Goal: Task Accomplishment & Management: Manage account settings

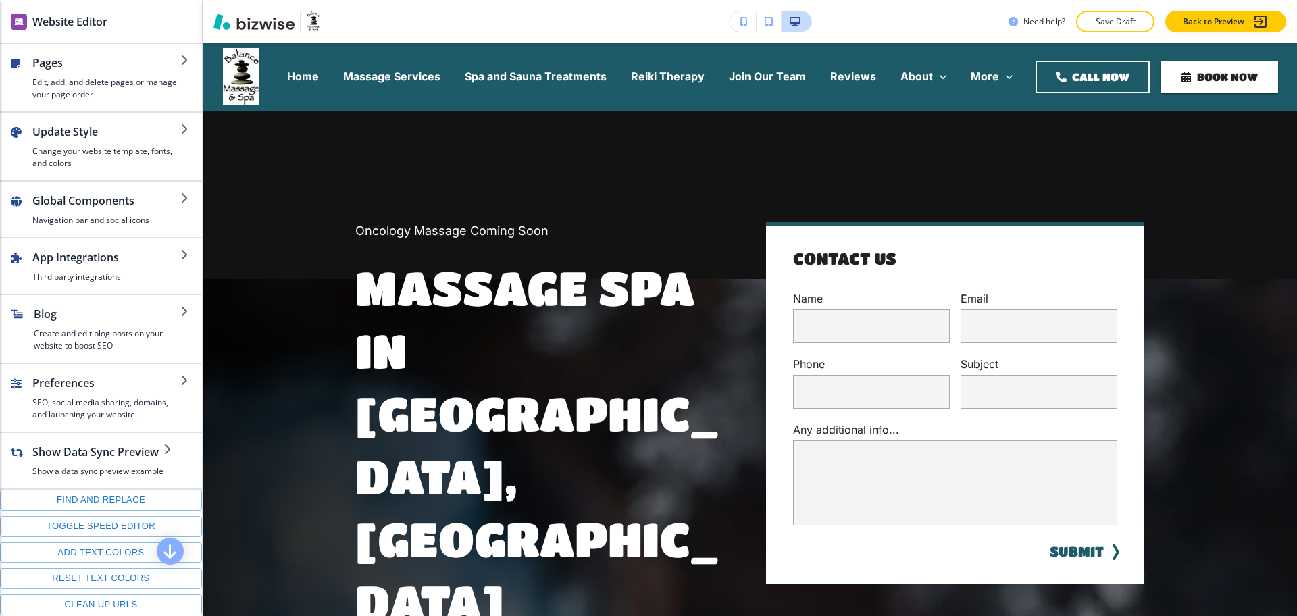
scroll to position [902, 0]
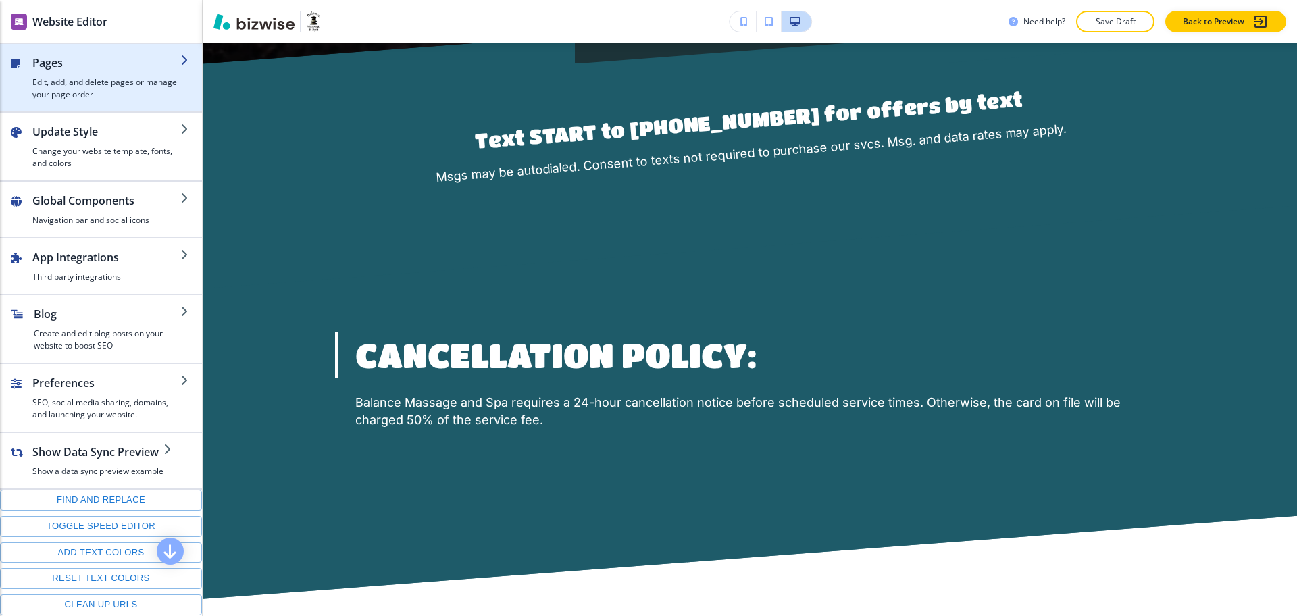
click at [103, 59] on h2 "Pages" at bounding box center [106, 63] width 148 height 16
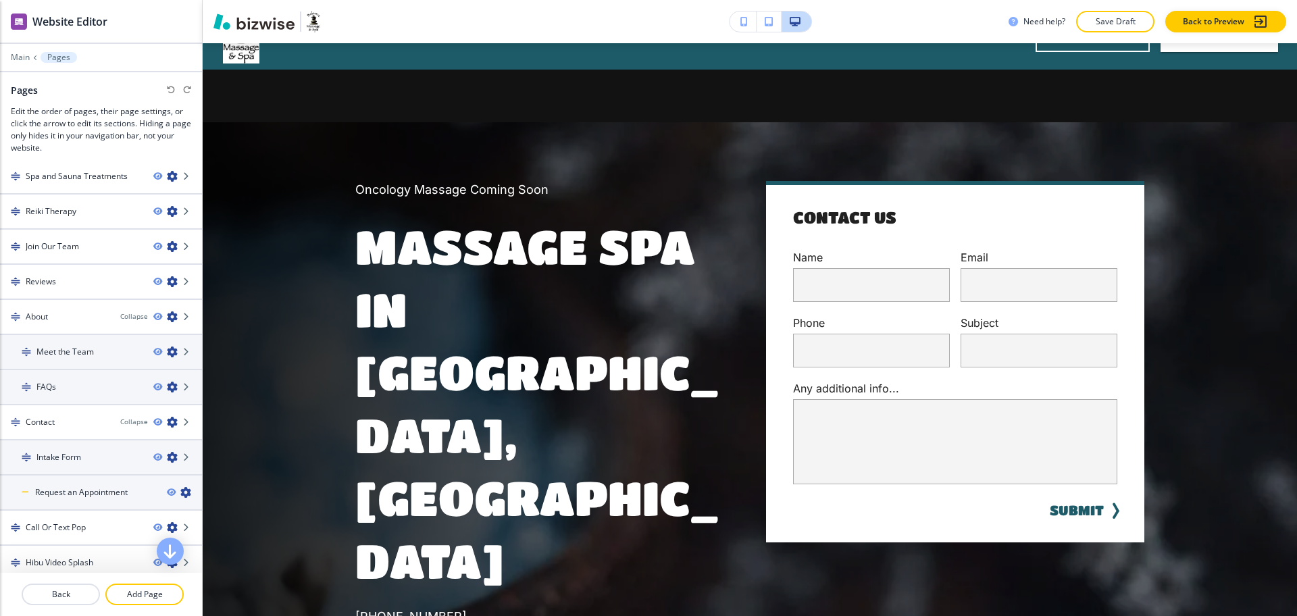
scroll to position [0, 0]
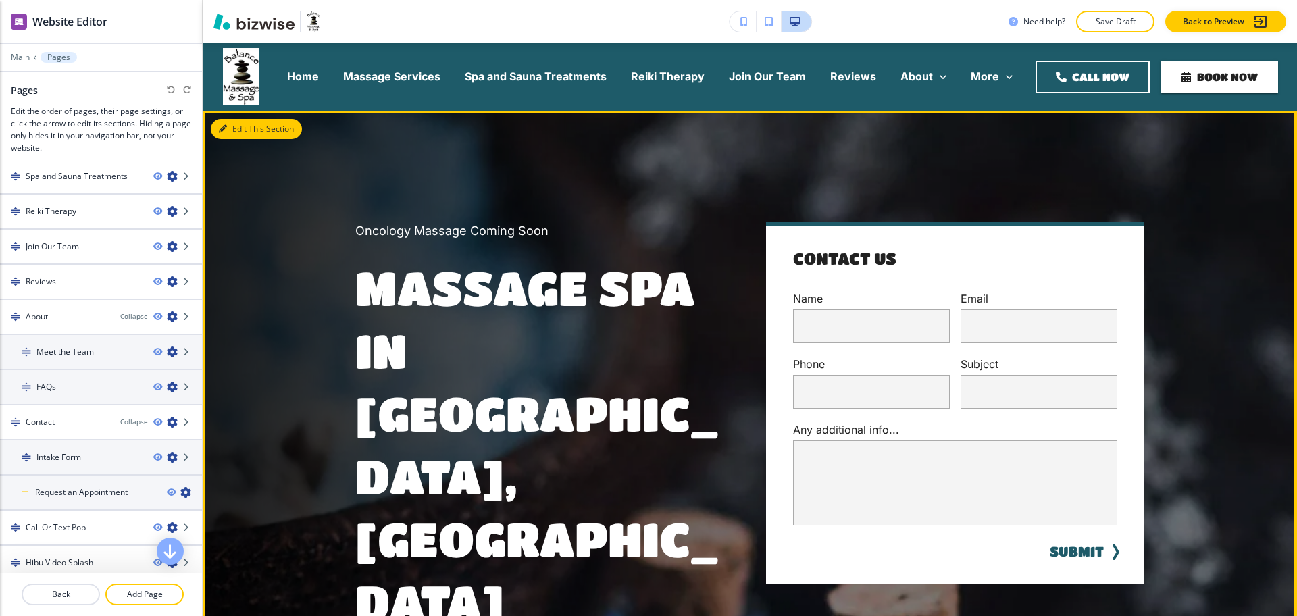
click at [232, 128] on button "Edit This Section" at bounding box center [256, 129] width 91 height 20
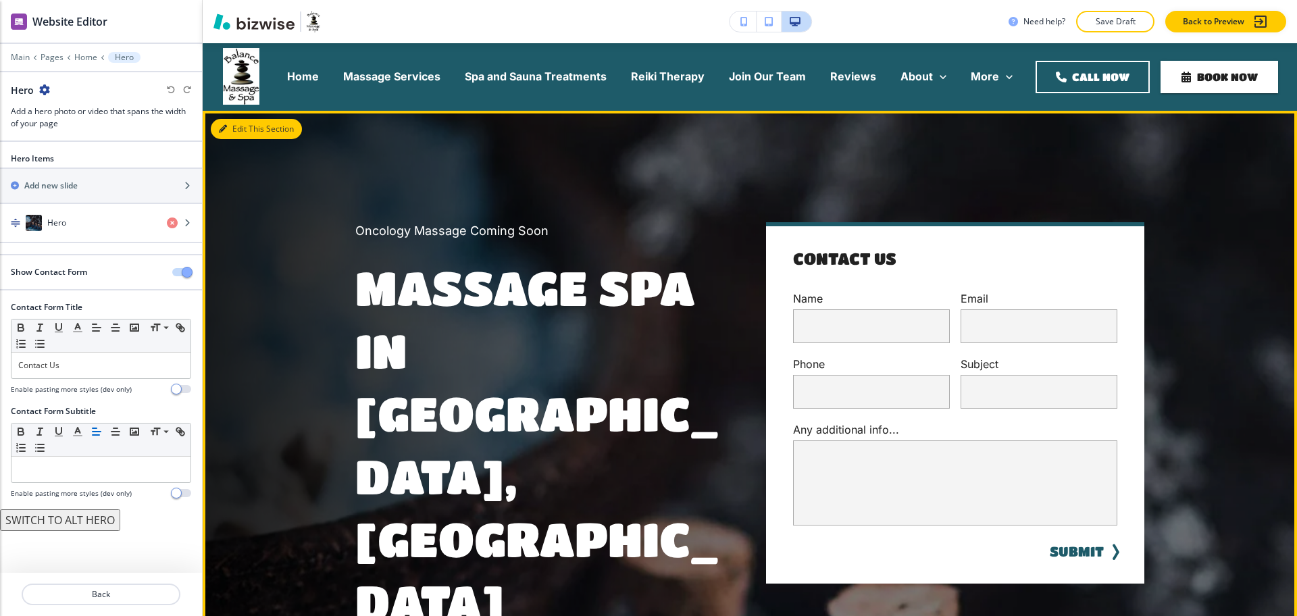
scroll to position [68, 0]
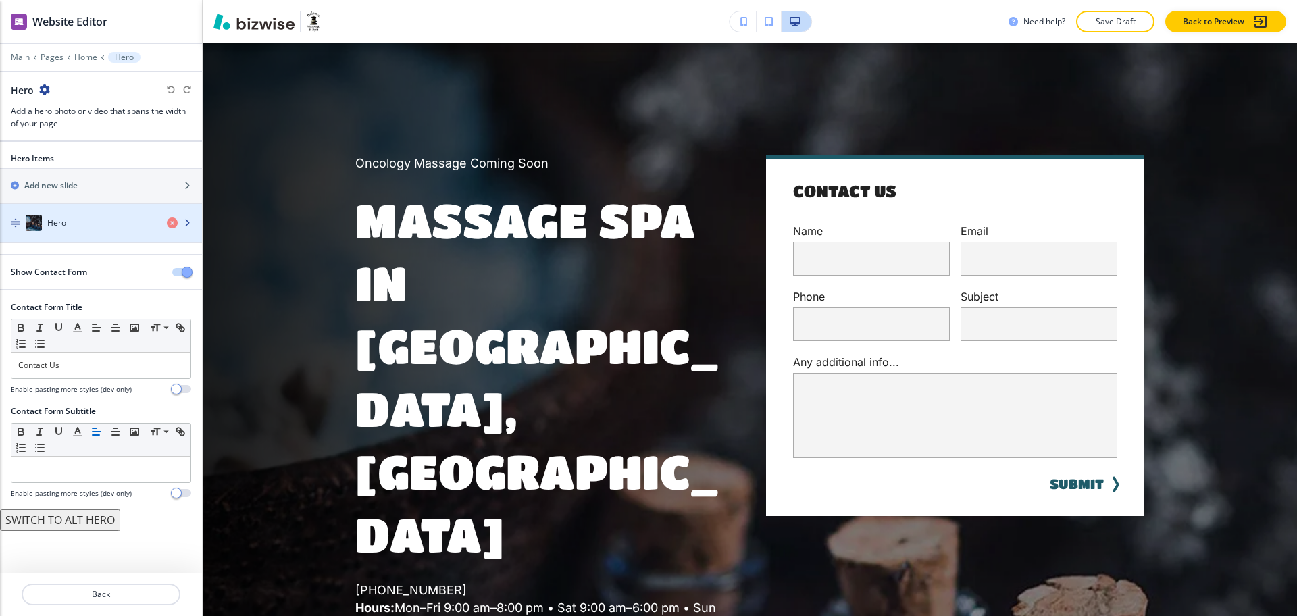
click at [86, 227] on div "Hero" at bounding box center [78, 223] width 156 height 16
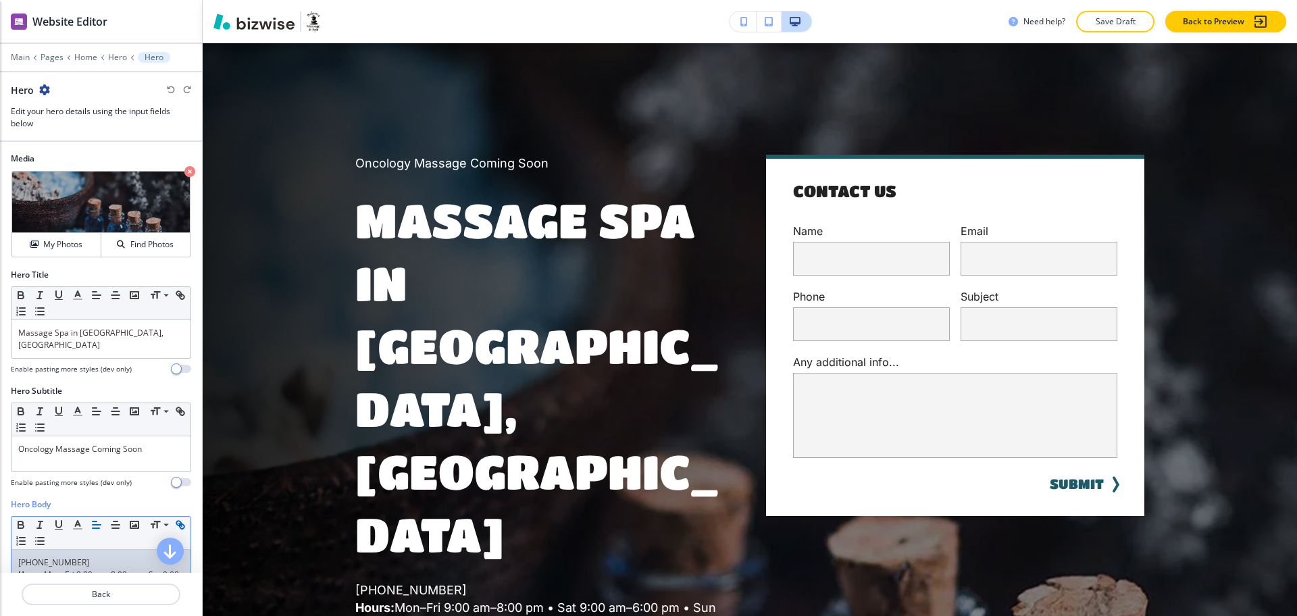
click at [94, 556] on p "[PHONE_NUMBER]" at bounding box center [100, 562] width 165 height 12
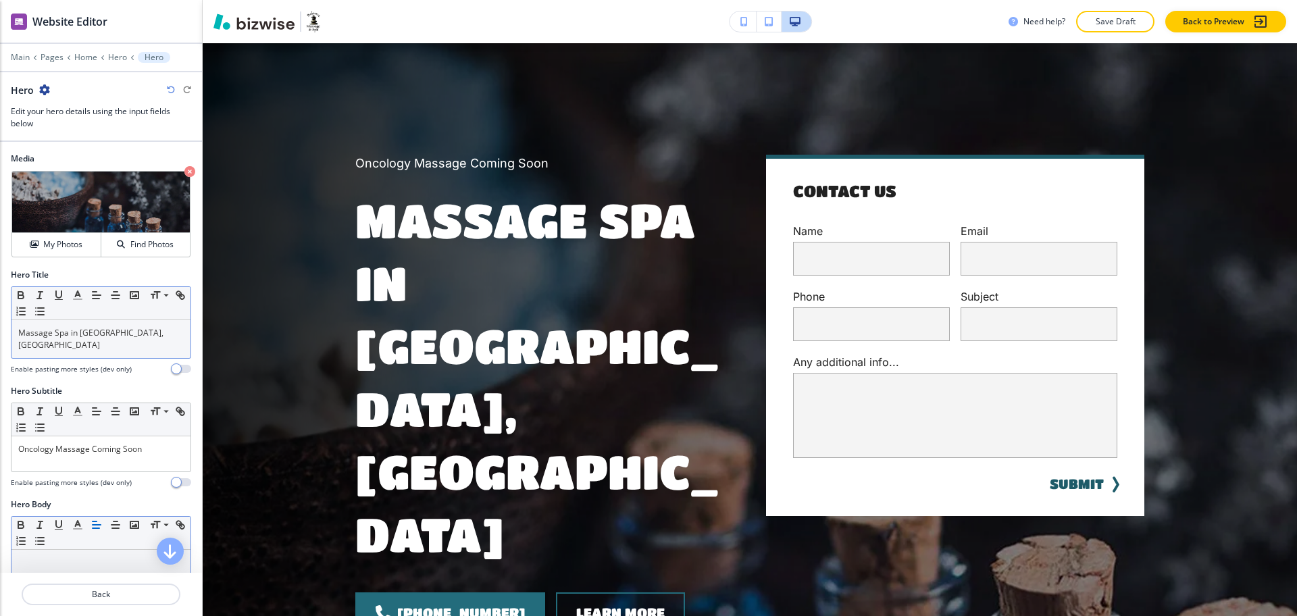
click at [147, 318] on div "Small Normal Large Huge" at bounding box center [100, 303] width 179 height 33
click at [147, 333] on p "Massage Spa in [GEOGRAPHIC_DATA], [GEOGRAPHIC_DATA]" at bounding box center [100, 339] width 165 height 24
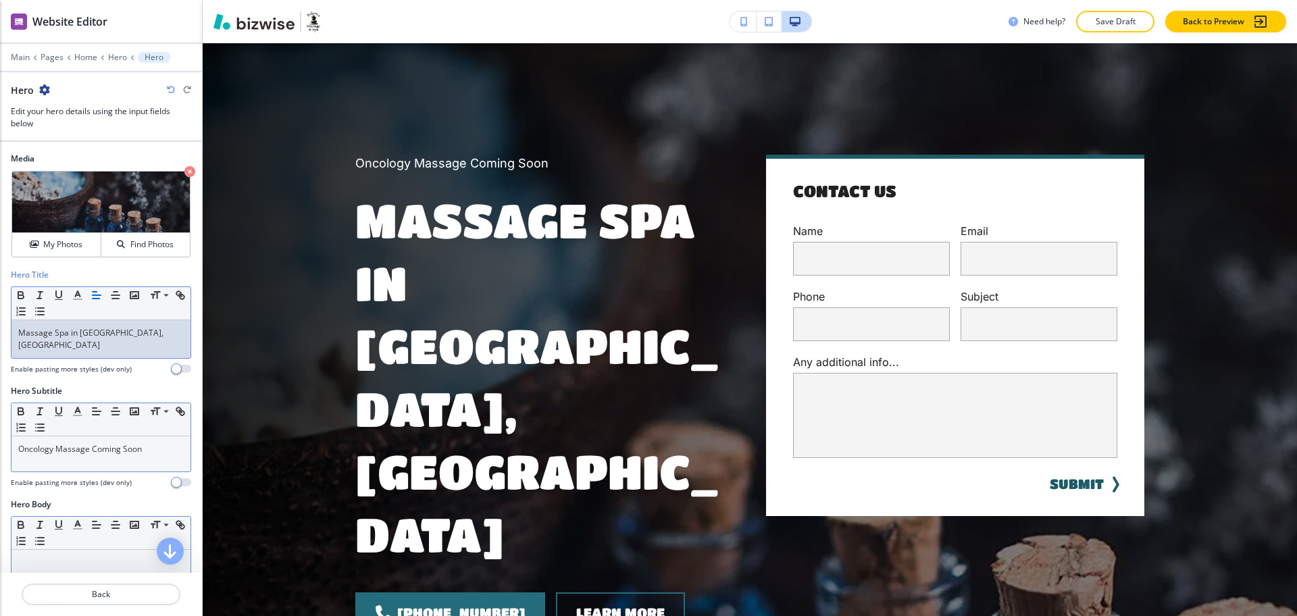
click at [142, 443] on div "Oncology Massage Coming Soon" at bounding box center [100, 453] width 179 height 35
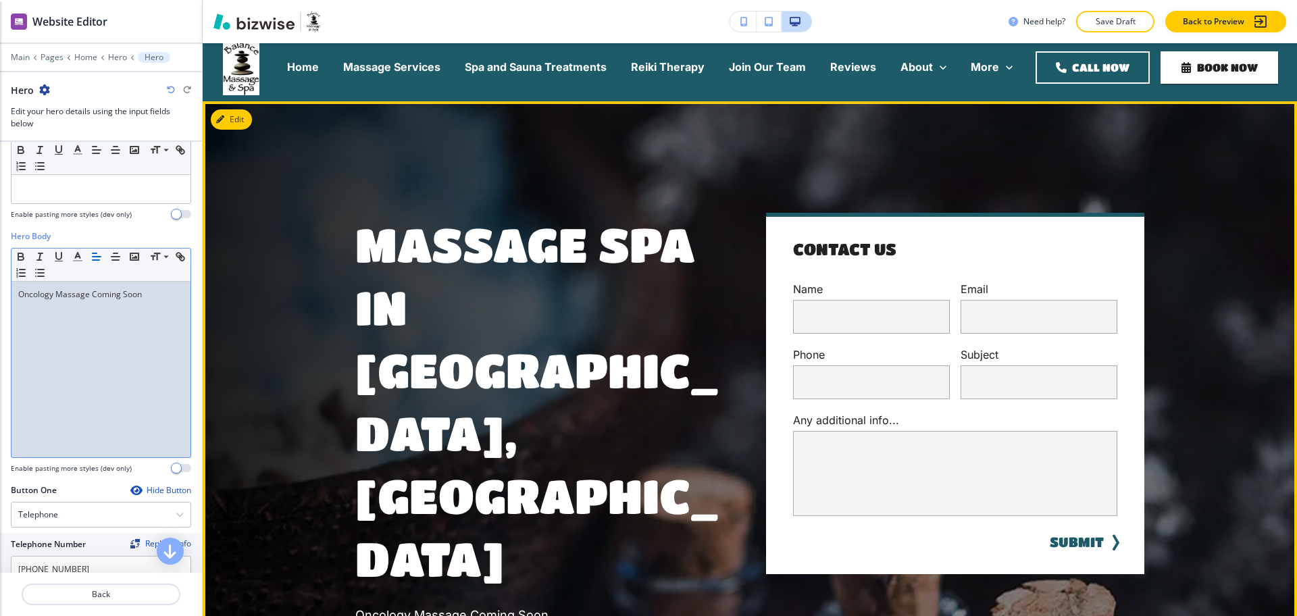
scroll to position [0, 0]
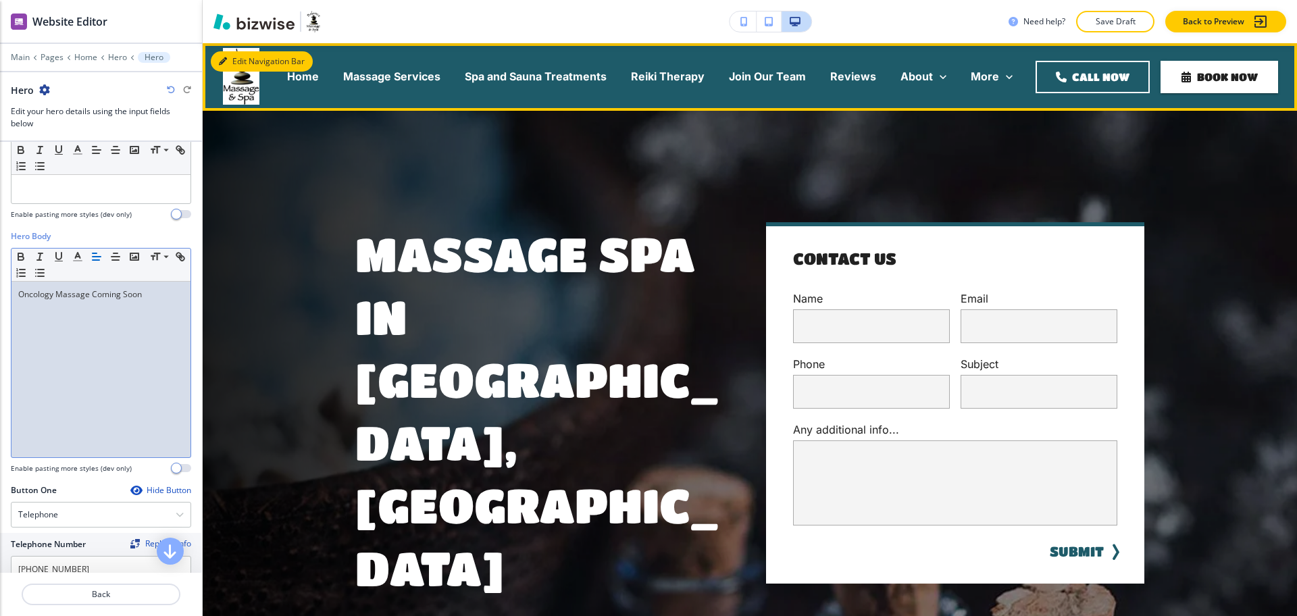
click at [234, 55] on button "Edit Navigation Bar" at bounding box center [262, 61] width 102 height 20
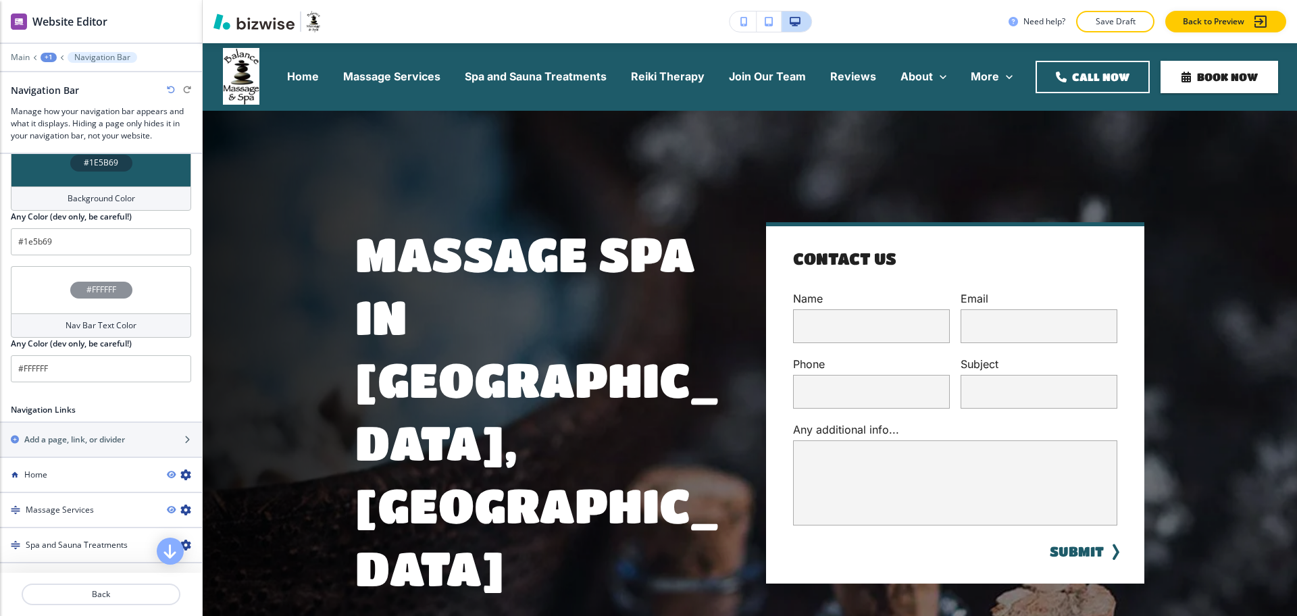
scroll to position [685, 0]
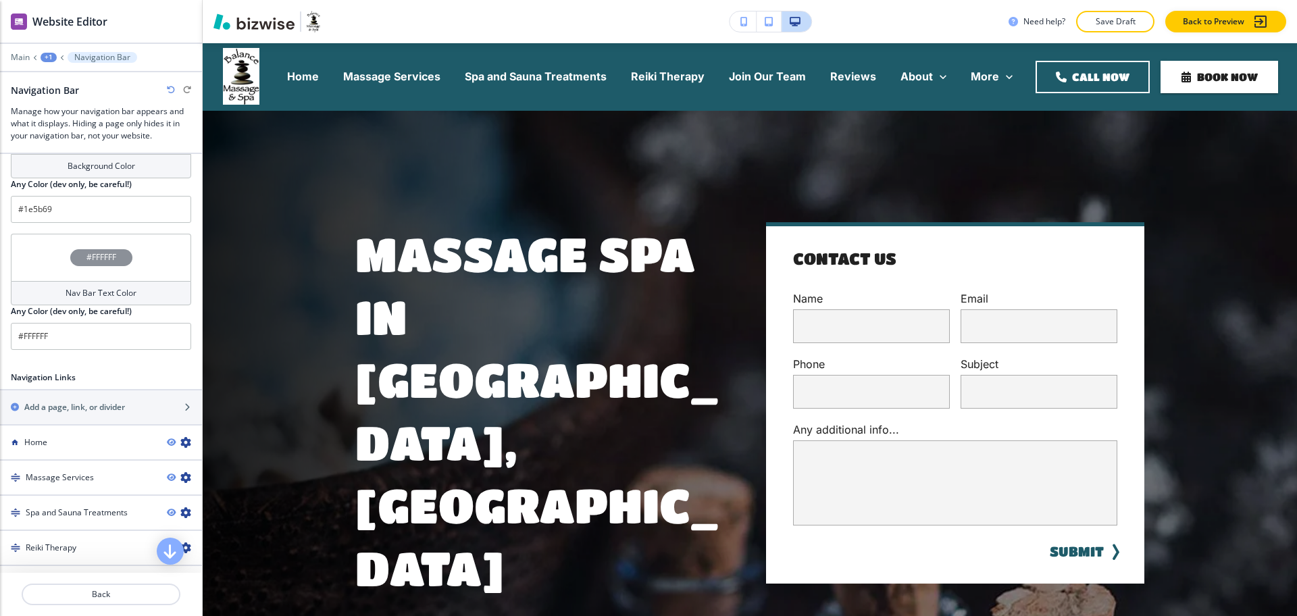
click at [113, 294] on h4 "Nav Bar Text Color" at bounding box center [101, 293] width 71 height 12
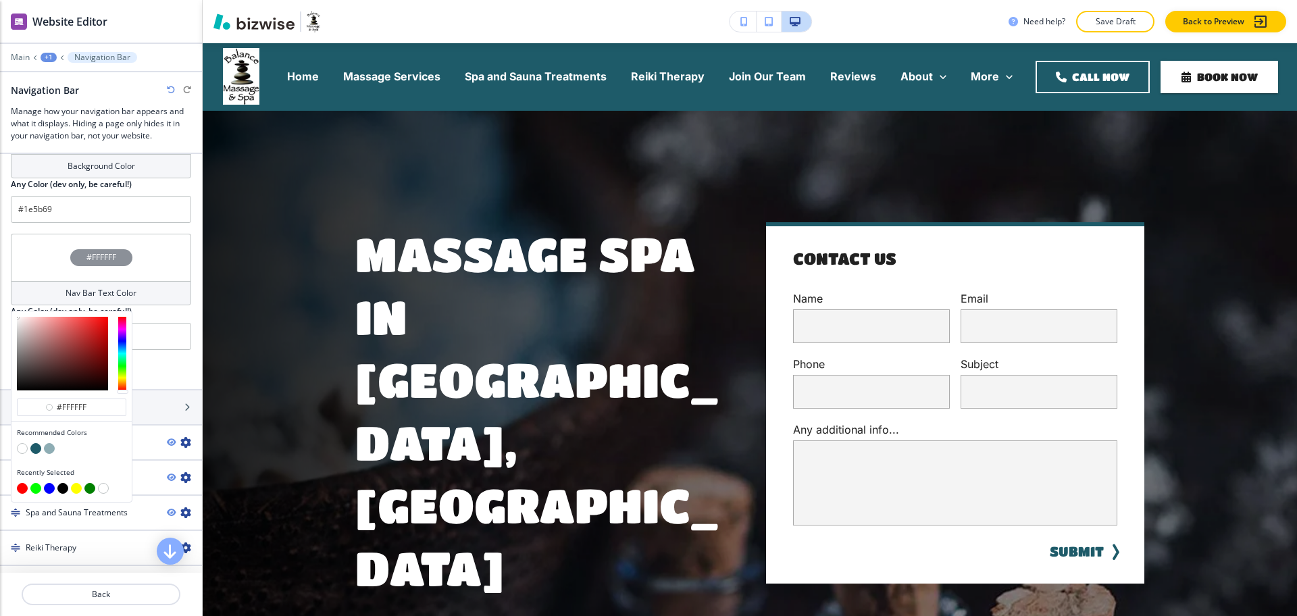
click at [121, 174] on div "Background Color" at bounding box center [101, 166] width 180 height 24
type input "#ffffff"
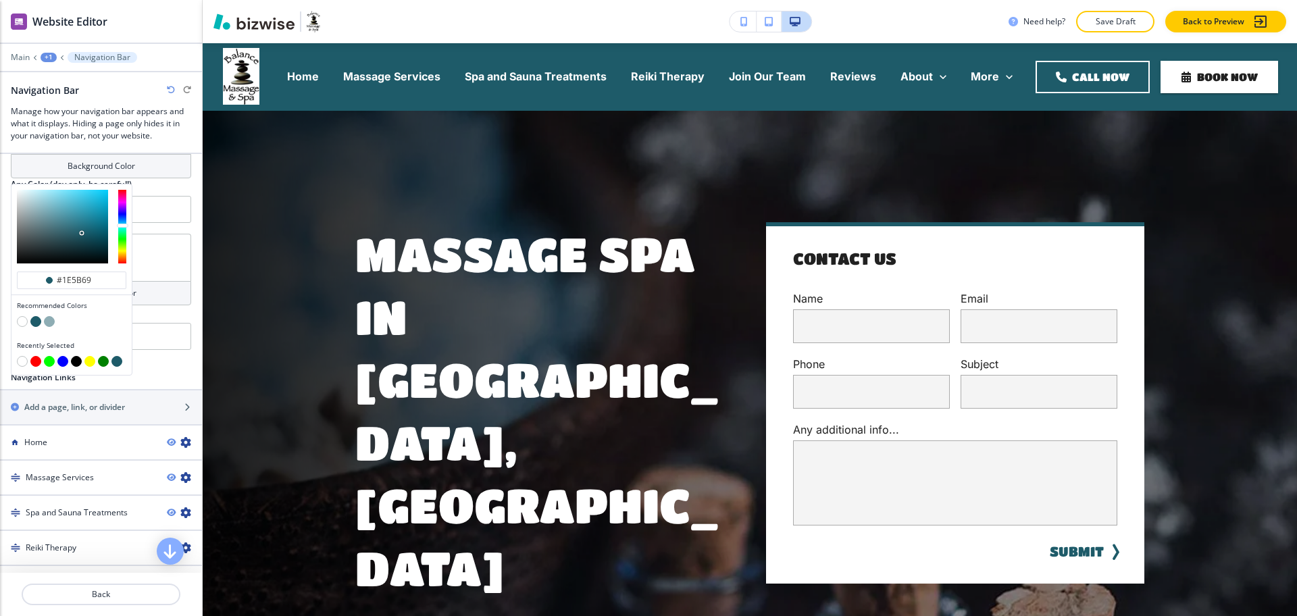
click at [21, 319] on button "button" at bounding box center [22, 321] width 11 height 11
type input "#FFFFFF"
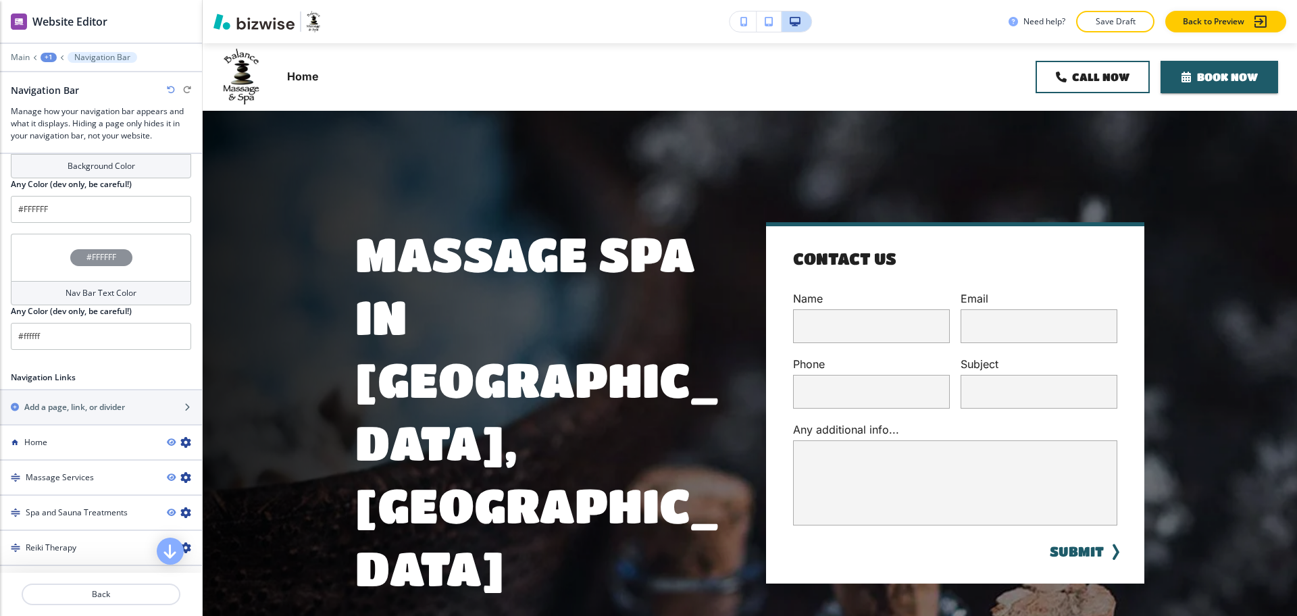
click at [83, 294] on h4 "Nav Bar Text Color" at bounding box center [101, 293] width 71 height 12
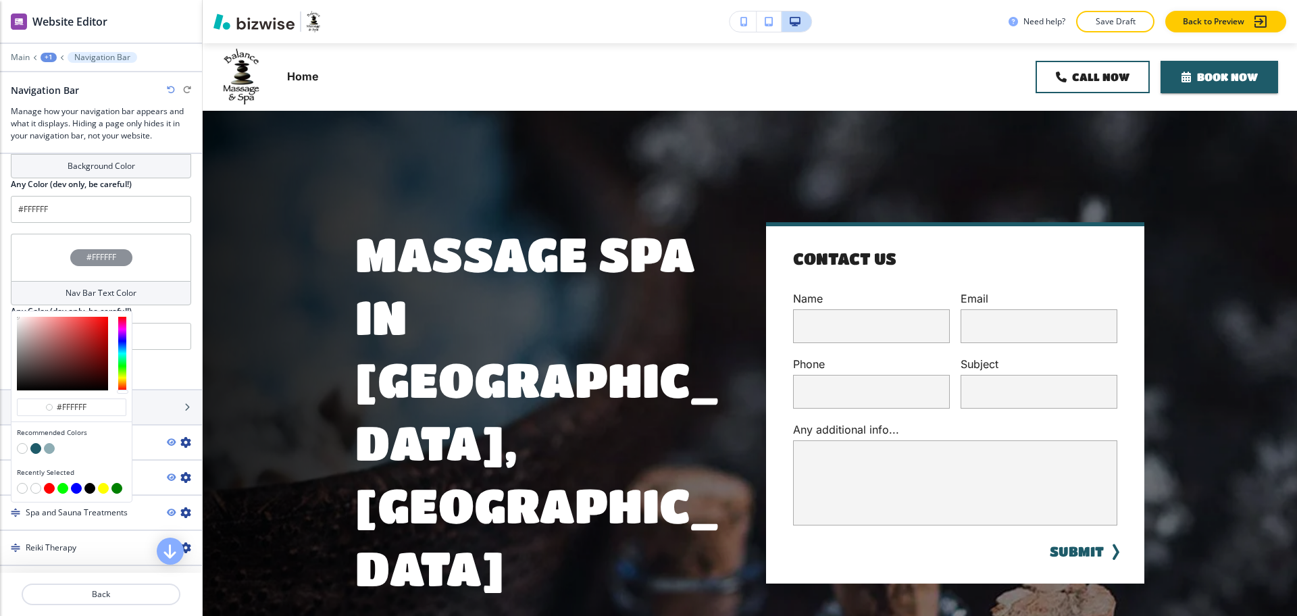
click at [36, 448] on button "button" at bounding box center [35, 448] width 11 height 11
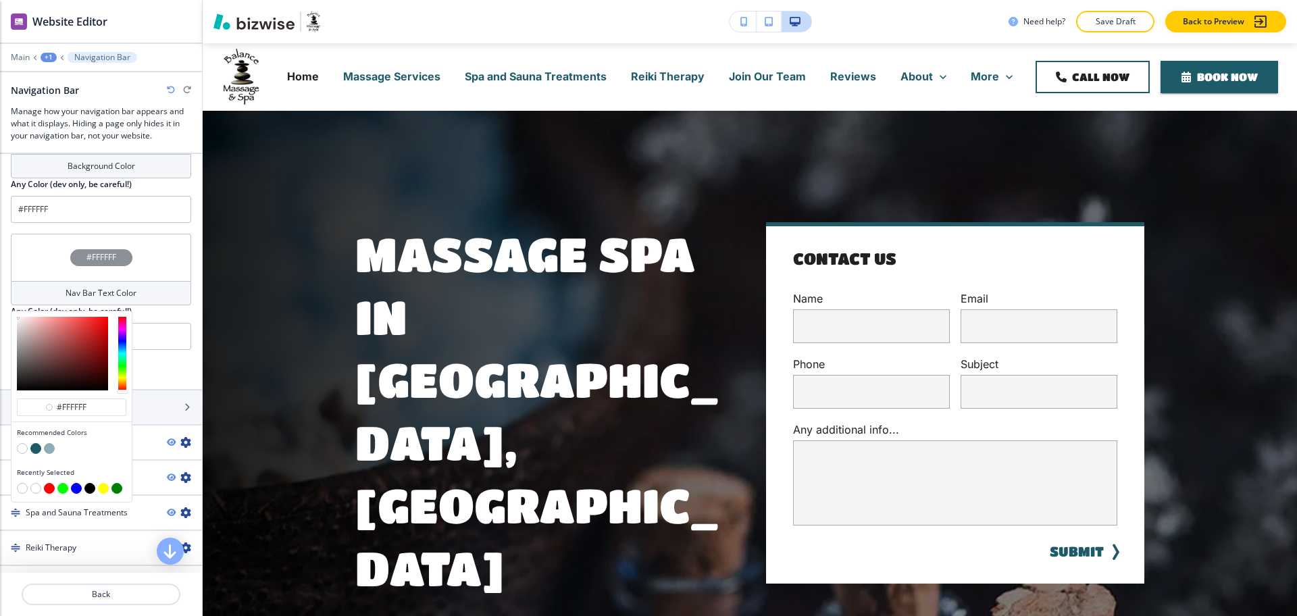
type input "#1e5b69"
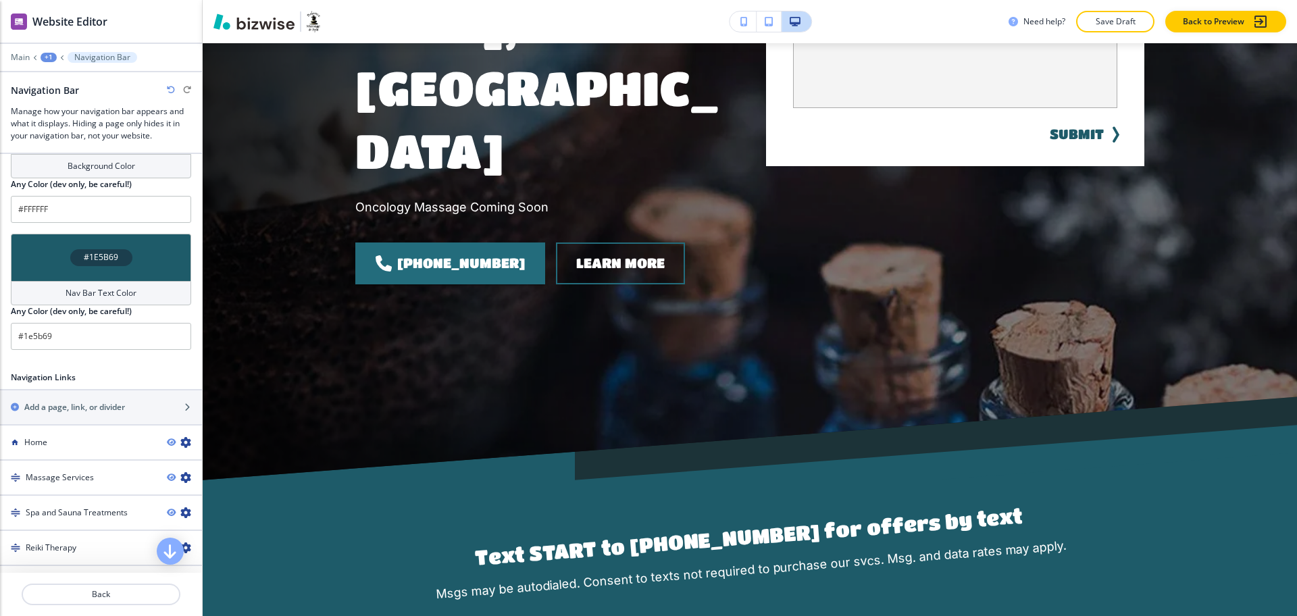
scroll to position [418, 0]
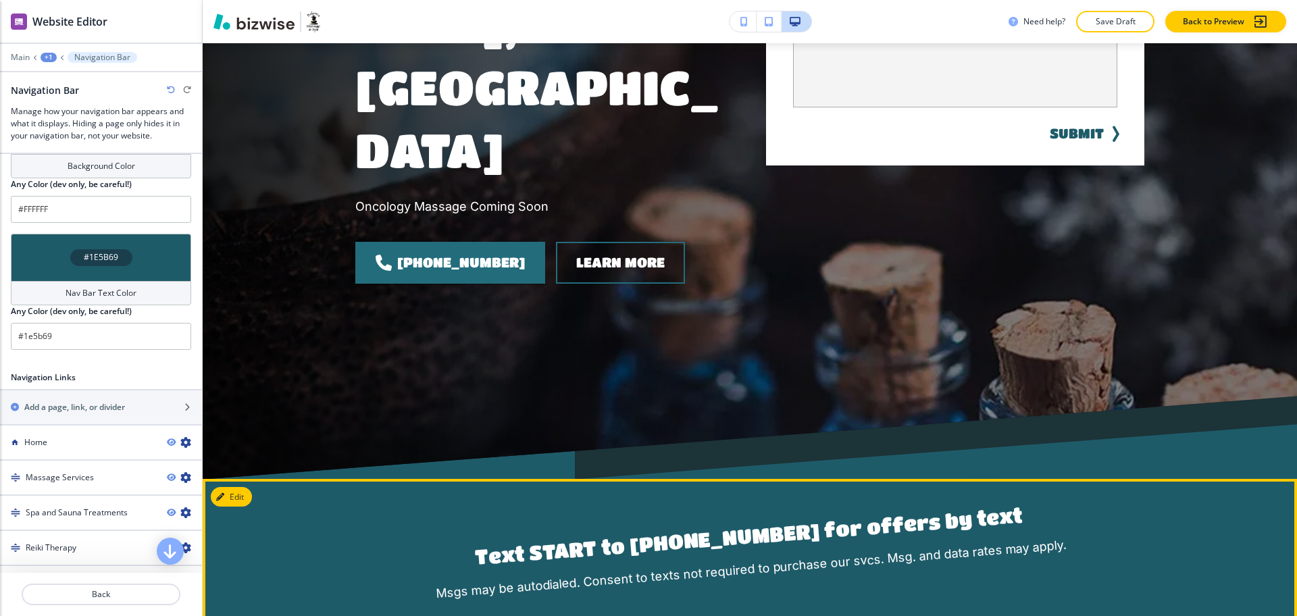
click at [238, 487] on button "Edit" at bounding box center [231, 497] width 41 height 20
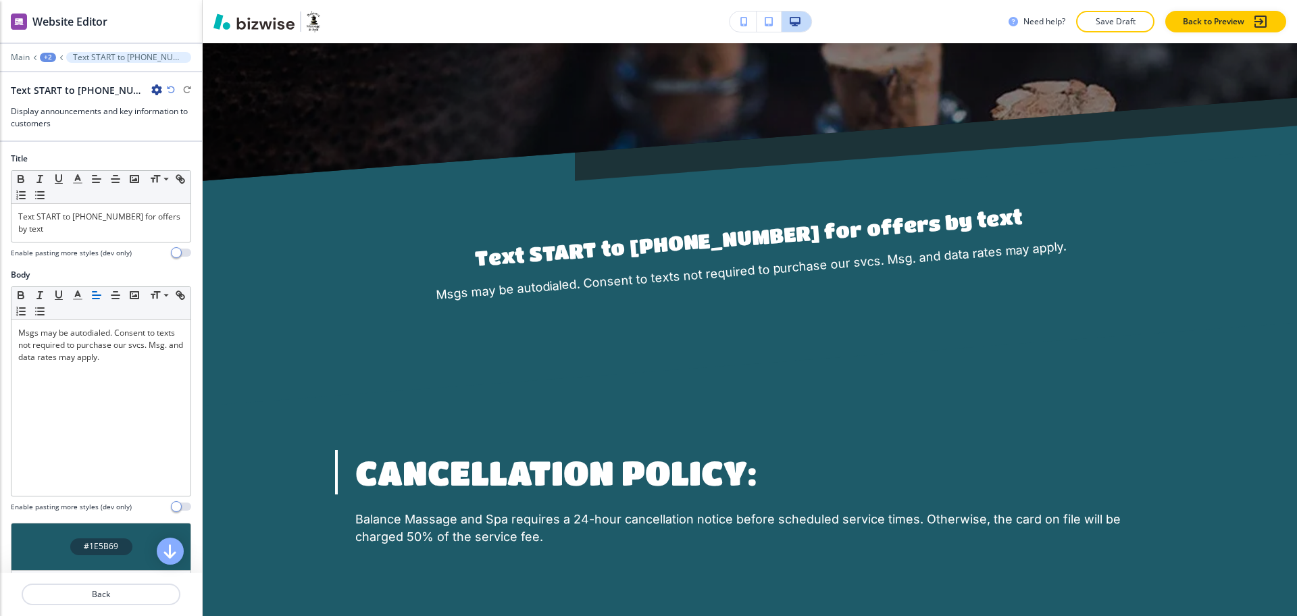
scroll to position [735, 0]
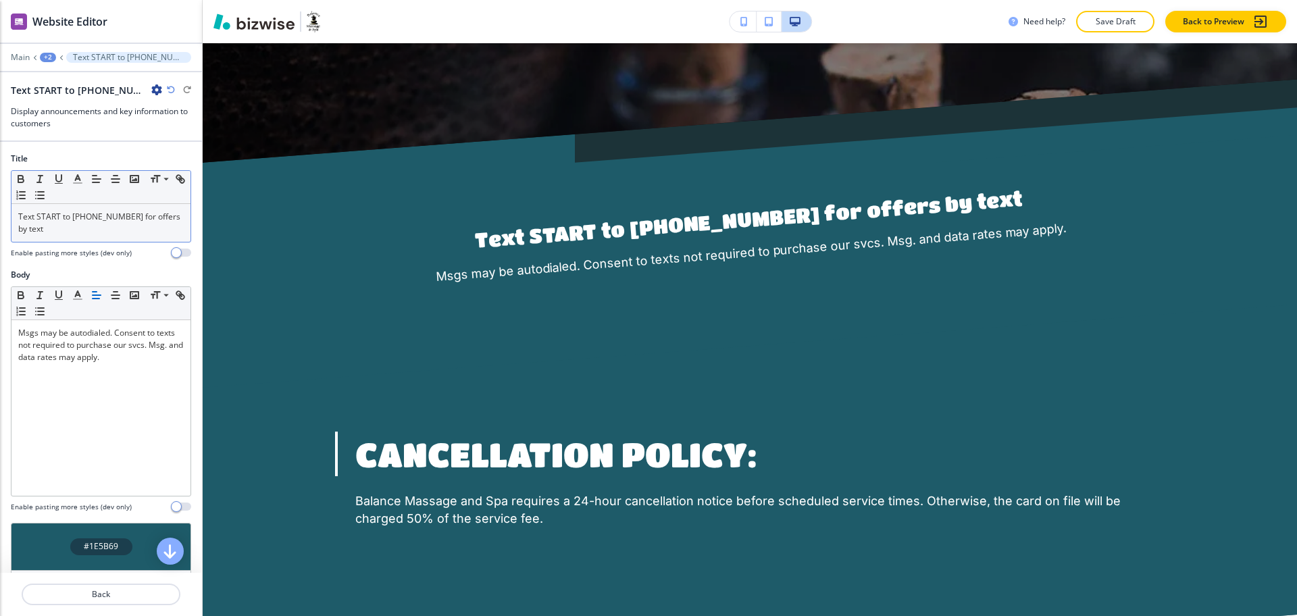
click at [112, 236] on div "Text START to [PHONE_NUMBER] for offers by text" at bounding box center [100, 223] width 179 height 38
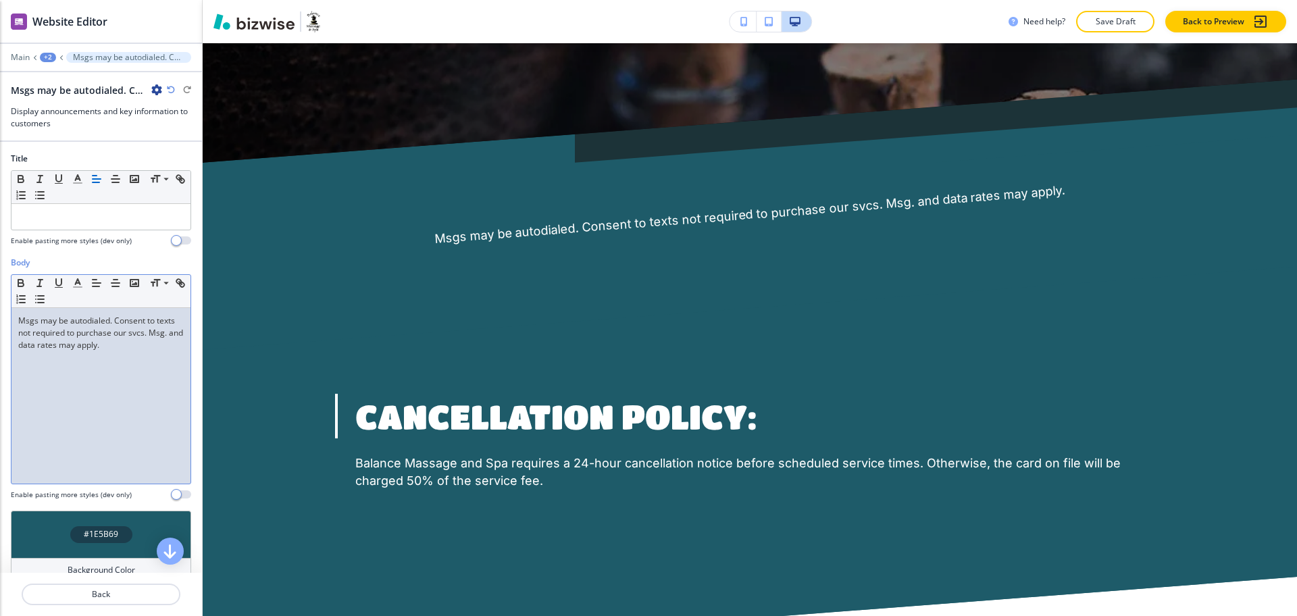
click at [17, 323] on div "Msgs may be autodialed. Consent to texts not required to purchase our svcs. Msg…" at bounding box center [100, 396] width 179 height 176
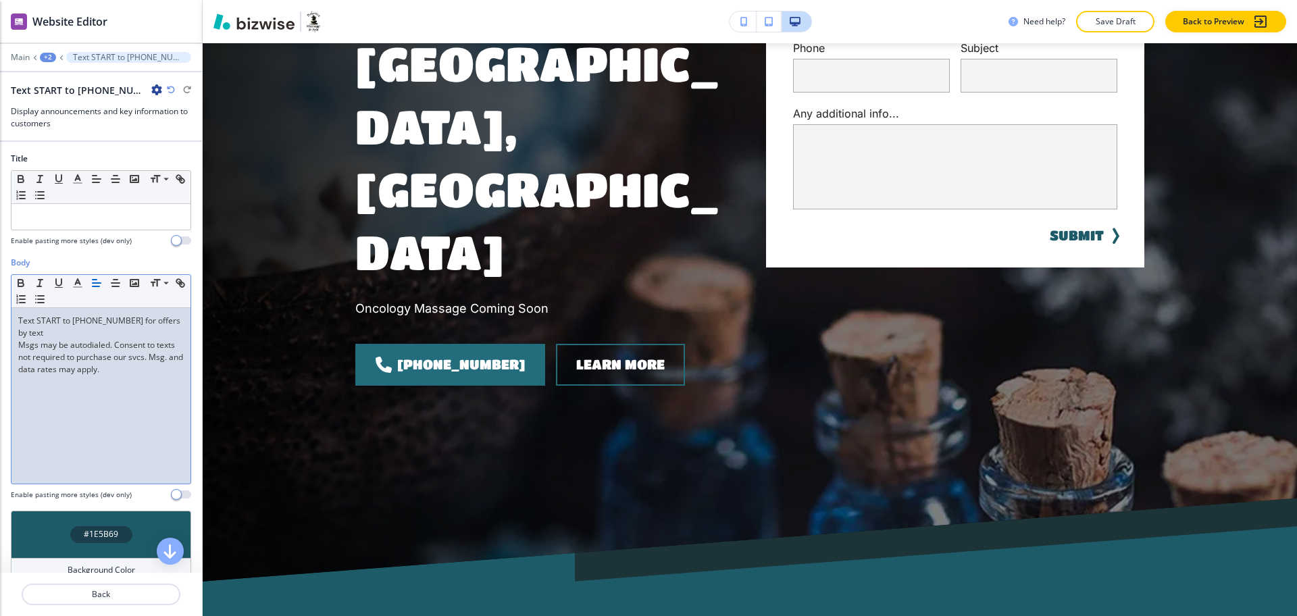
scroll to position [315, 0]
click at [18, 60] on p "Main" at bounding box center [20, 57] width 19 height 9
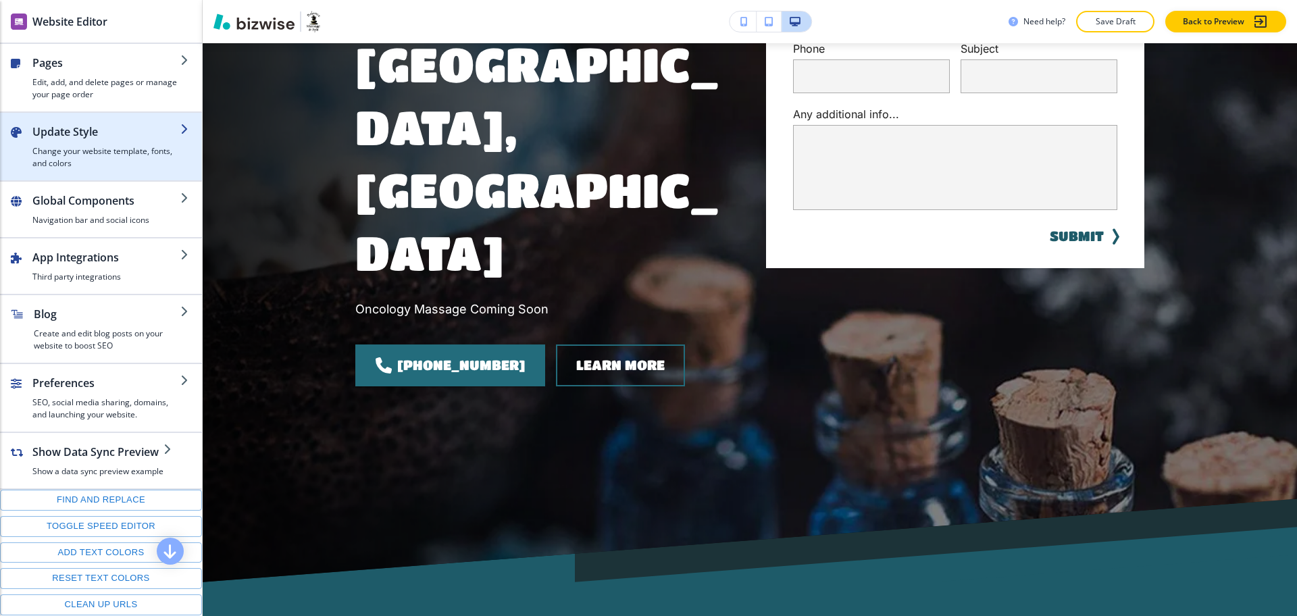
click at [68, 157] on h4 "Change your website template, fonts, and colors" at bounding box center [106, 157] width 148 height 24
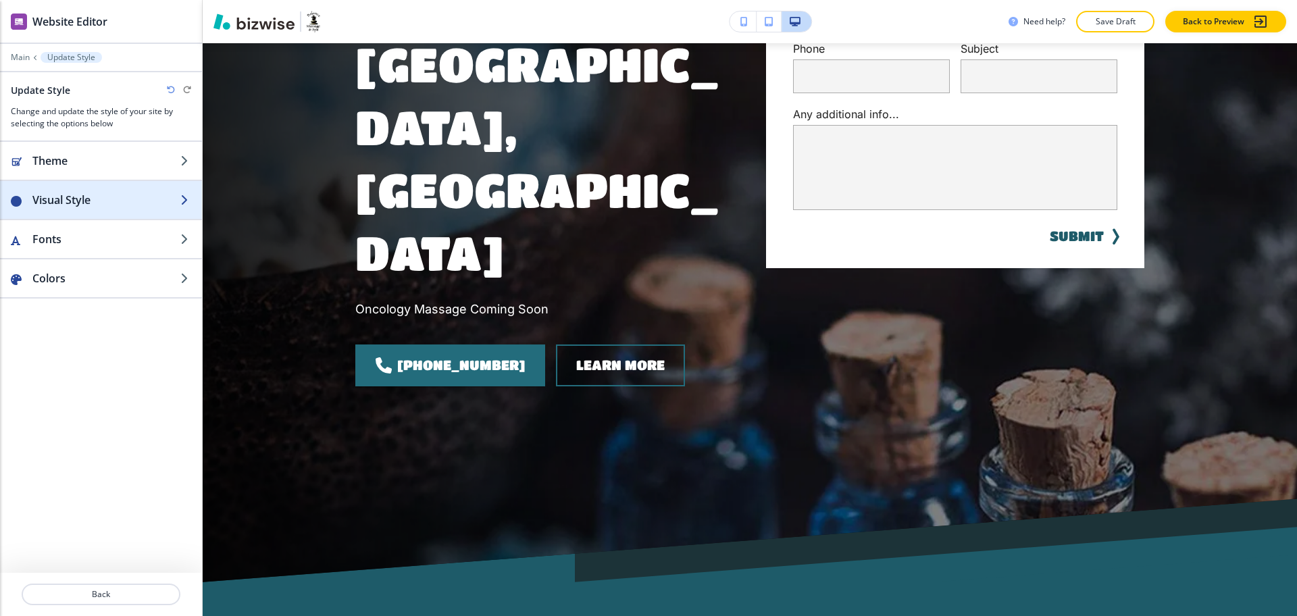
click at [82, 206] on h2 "Visual Style" at bounding box center [106, 200] width 148 height 16
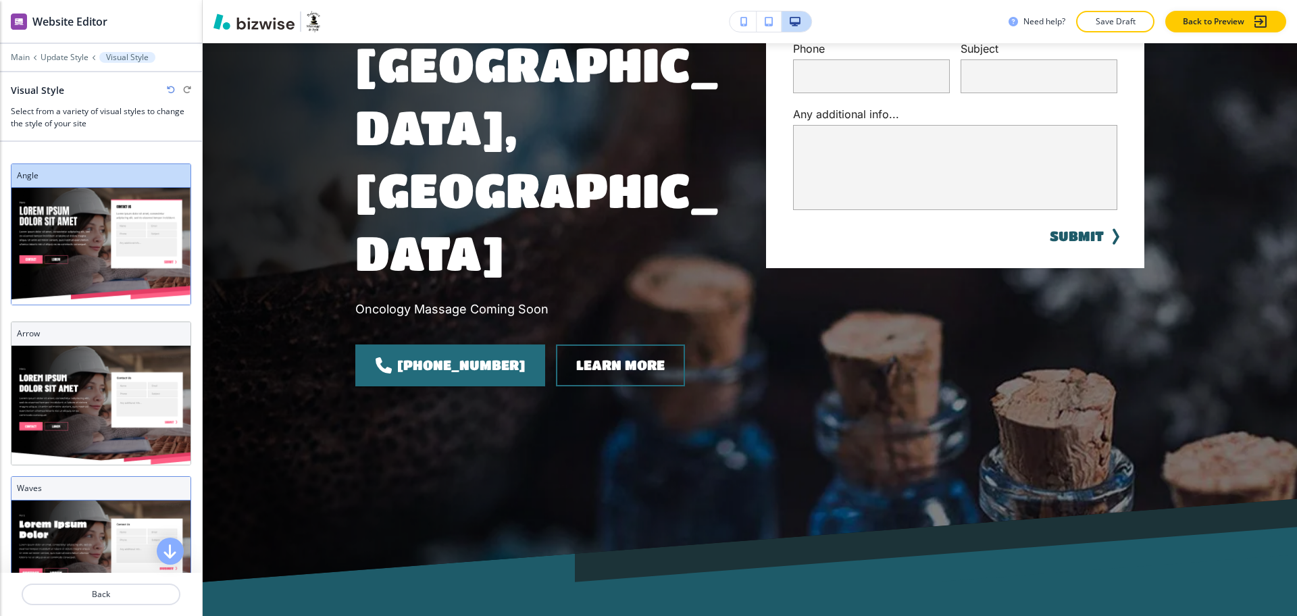
click at [107, 519] on img at bounding box center [100, 559] width 179 height 118
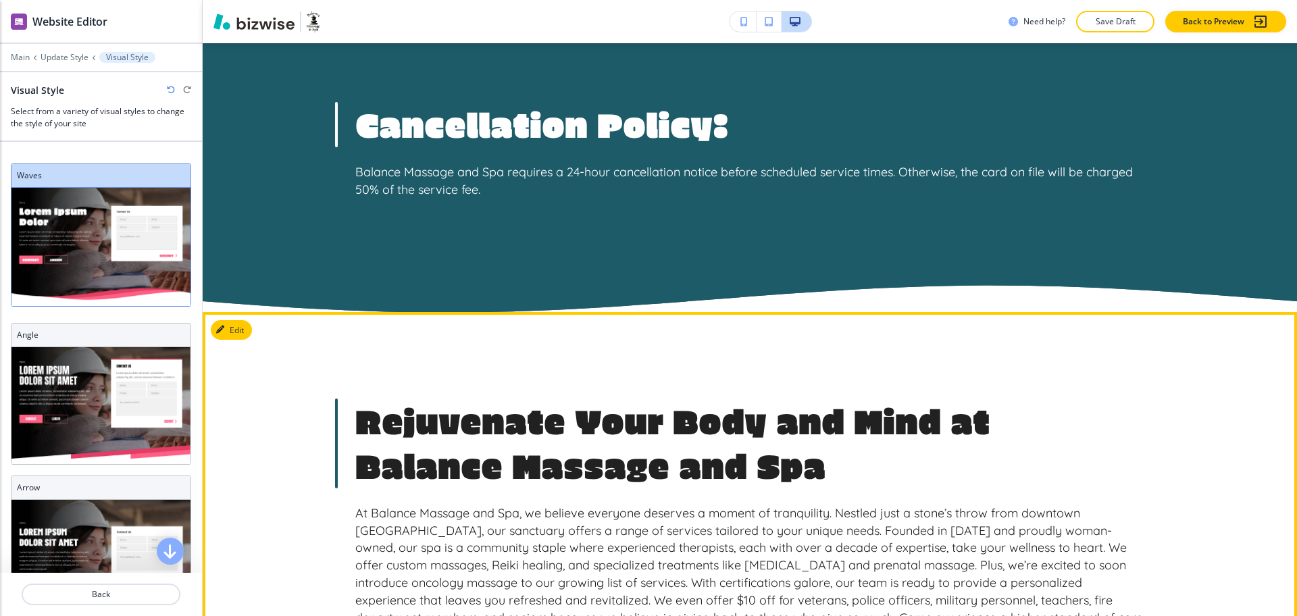
scroll to position [941, 0]
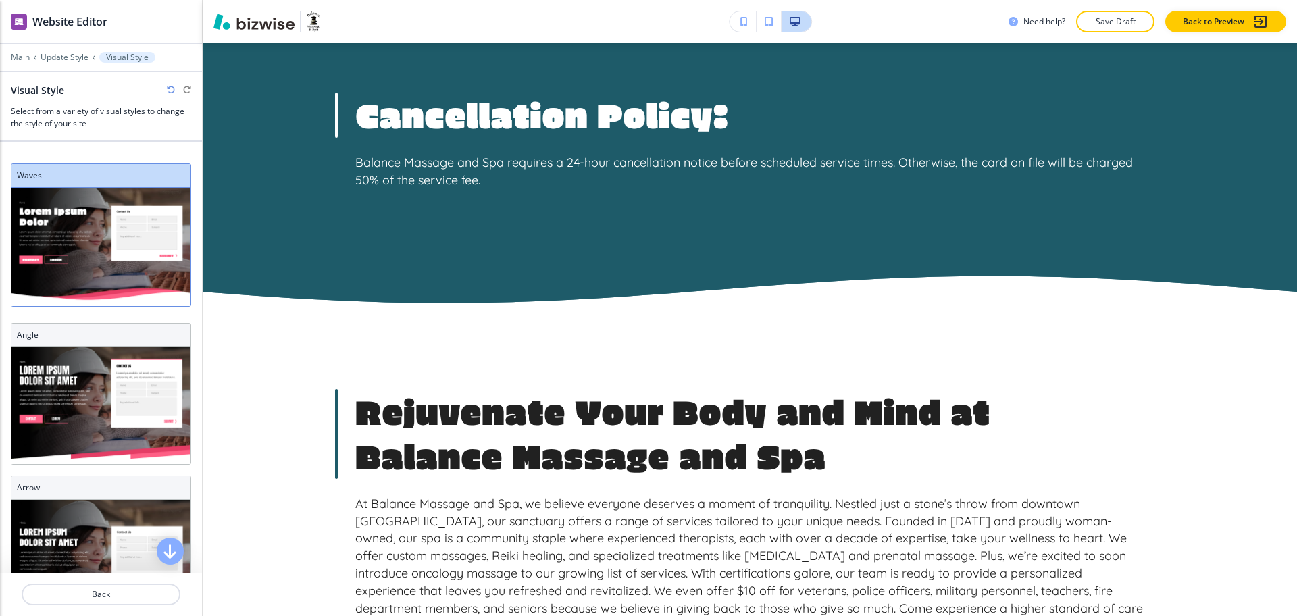
click at [57, 63] on div at bounding box center [101, 67] width 202 height 8
click at [59, 53] on p "Update Style" at bounding box center [65, 57] width 48 height 9
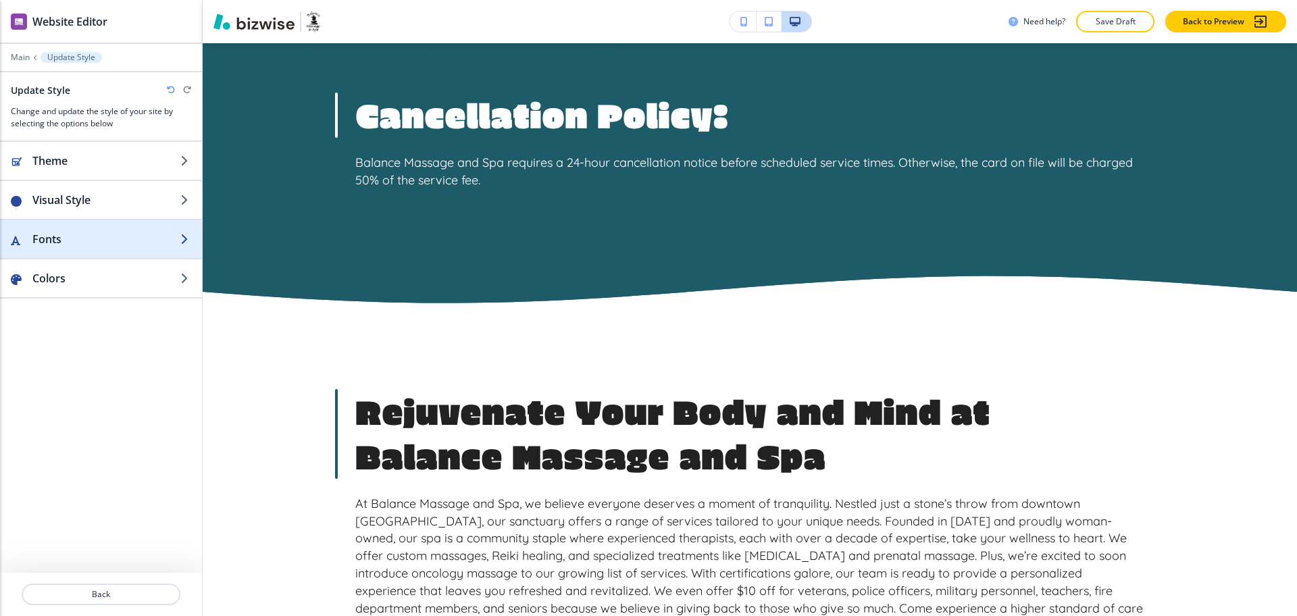
click at [77, 252] on div "button" at bounding box center [101, 252] width 202 height 11
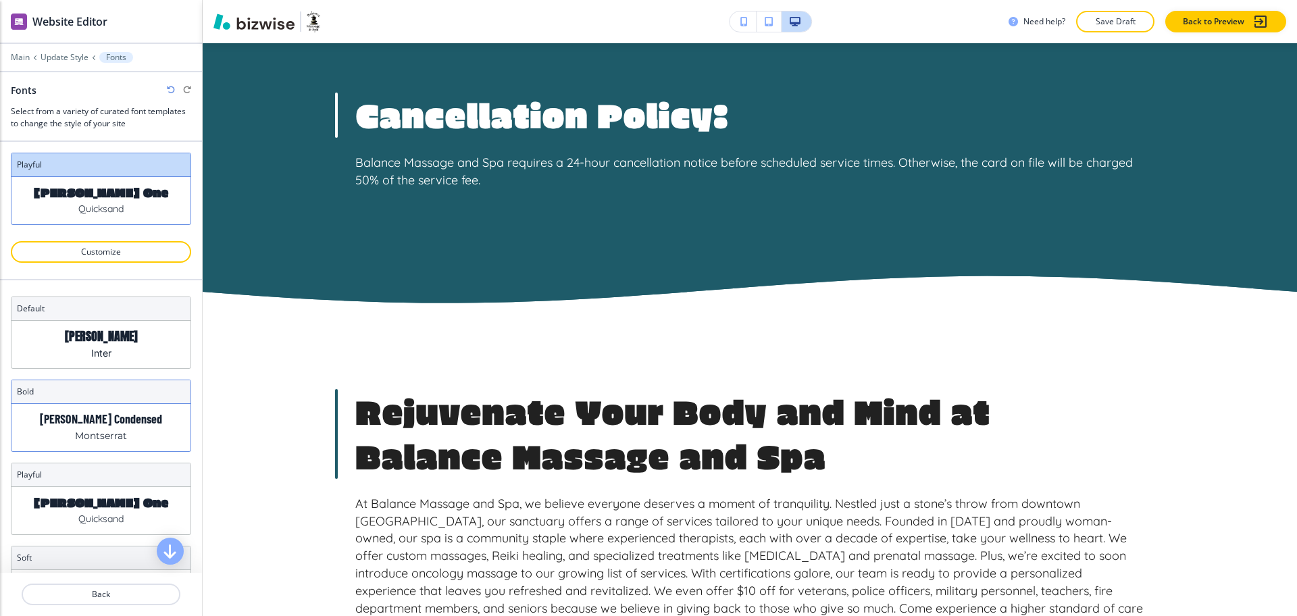
click at [86, 418] on p "[PERSON_NAME] Condensed" at bounding box center [101, 419] width 122 height 14
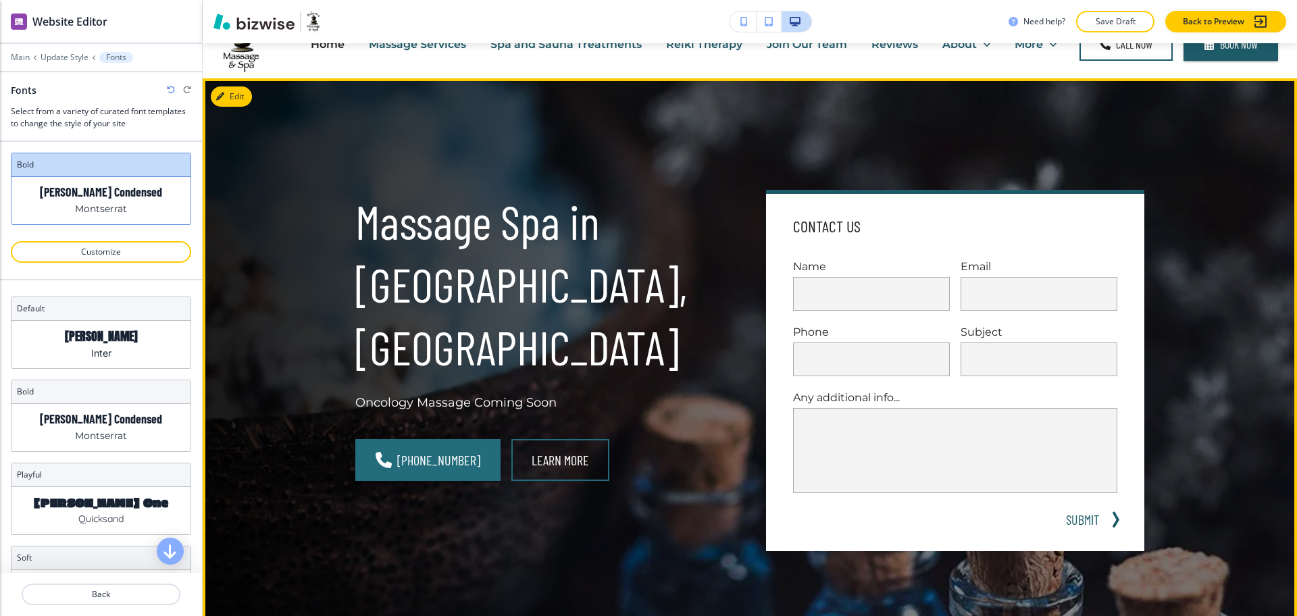
scroll to position [0, 0]
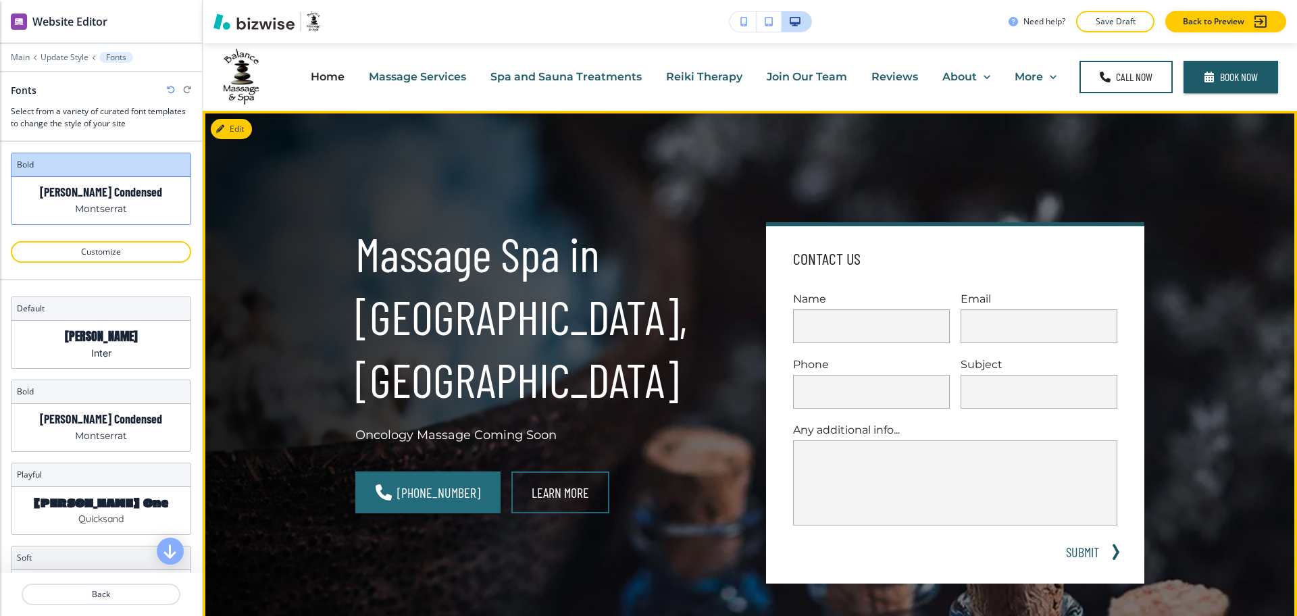
click at [548, 346] on h1 "Massage Spa in [GEOGRAPHIC_DATA], [GEOGRAPHIC_DATA]" at bounding box center [544, 316] width 378 height 188
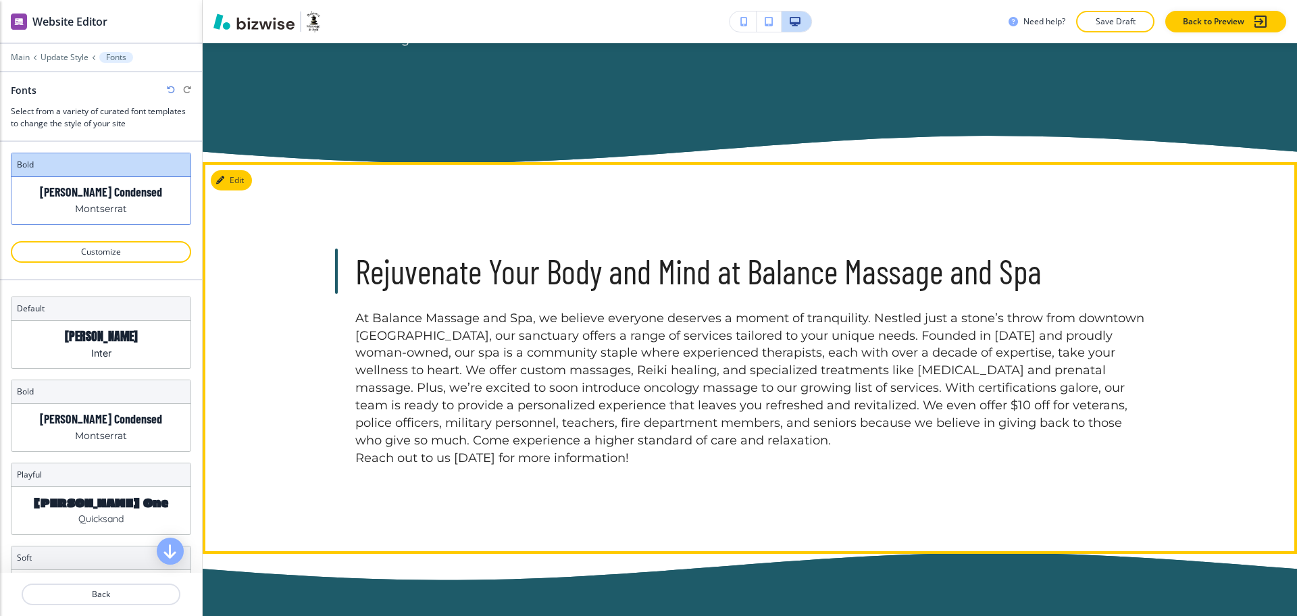
scroll to position [963, 0]
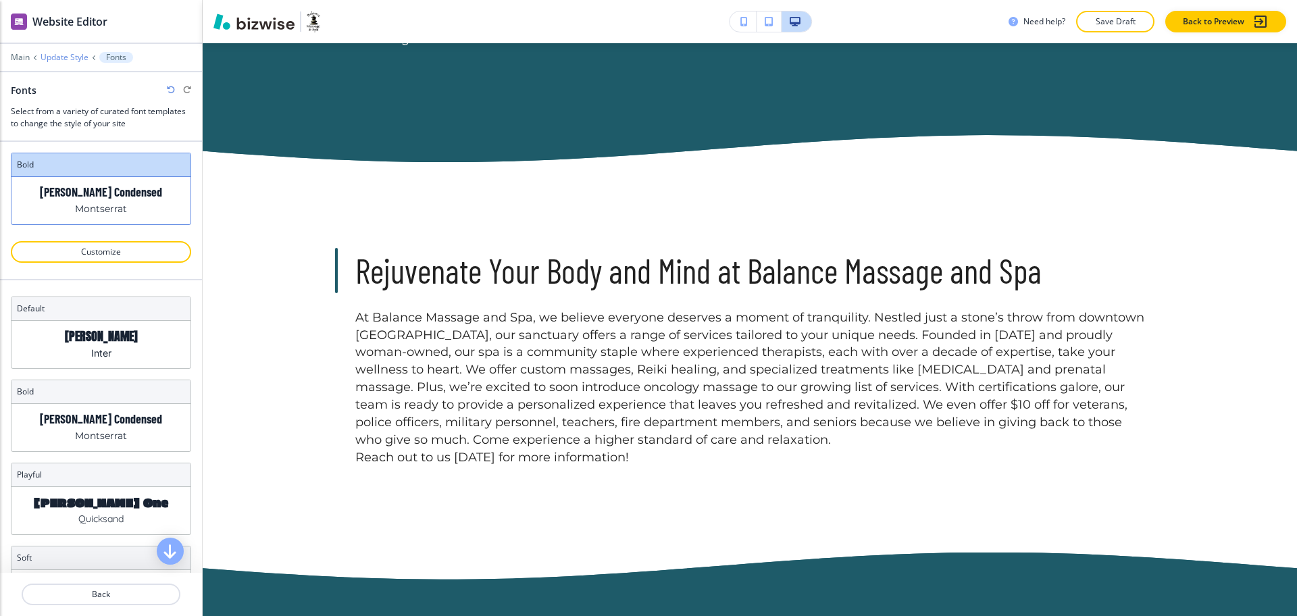
click at [61, 55] on p "Update Style" at bounding box center [65, 57] width 48 height 9
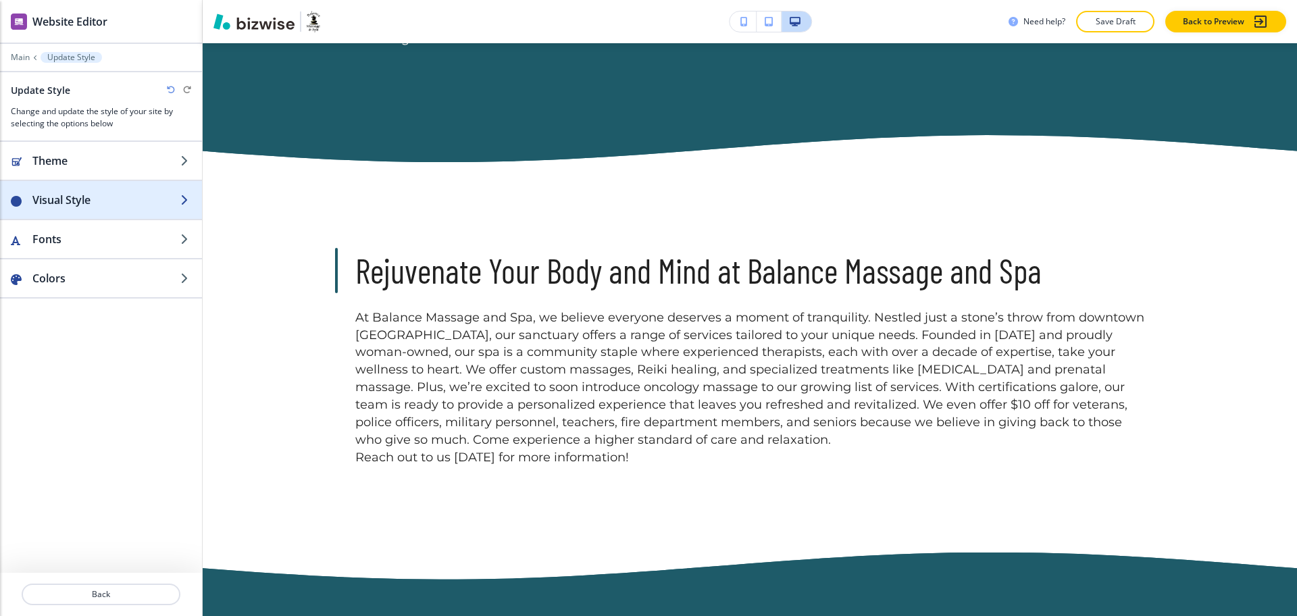
click at [79, 197] on h2 "Visual Style" at bounding box center [106, 200] width 148 height 16
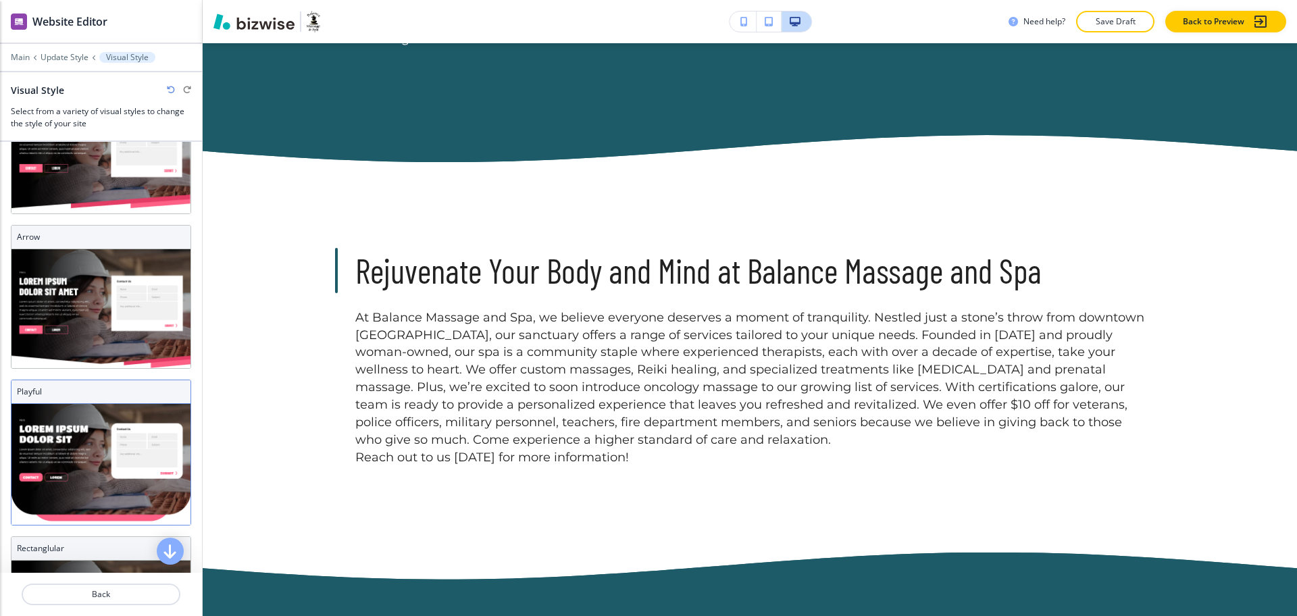
scroll to position [327, 0]
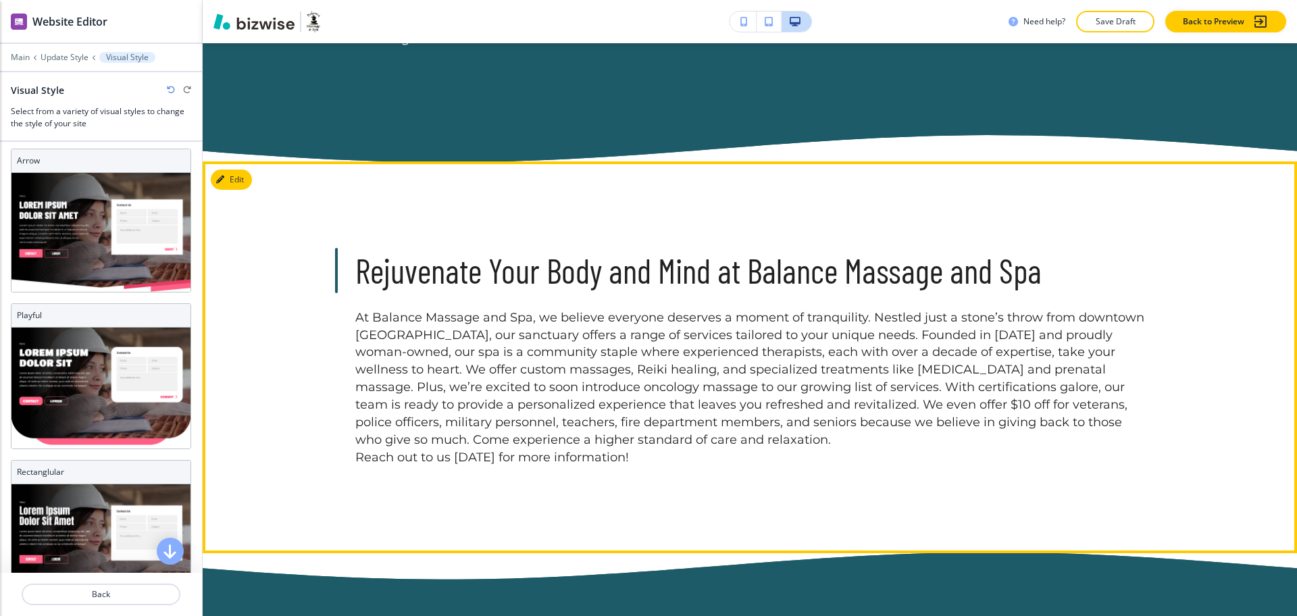
drag, startPoint x: 591, startPoint y: 368, endPoint x: 744, endPoint y: 341, distance: 155.7
click at [592, 368] on p "At Balance Massage and Spa, we believe everyone deserves a moment of tranquilit…" at bounding box center [749, 379] width 789 height 140
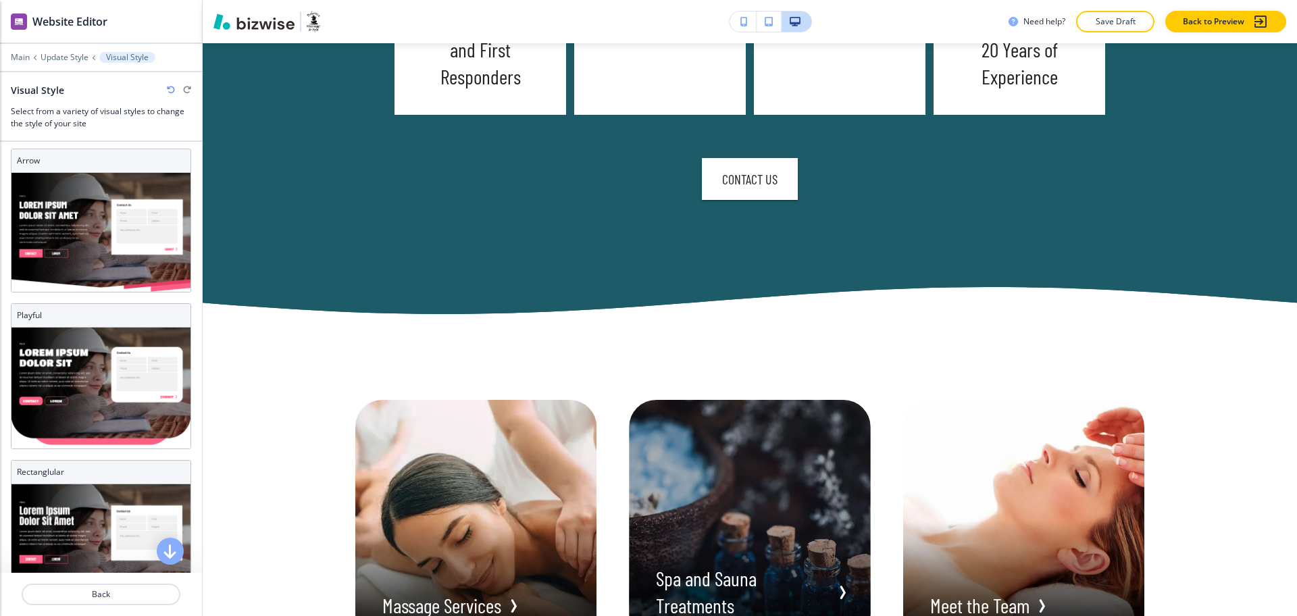
scroll to position [0, 0]
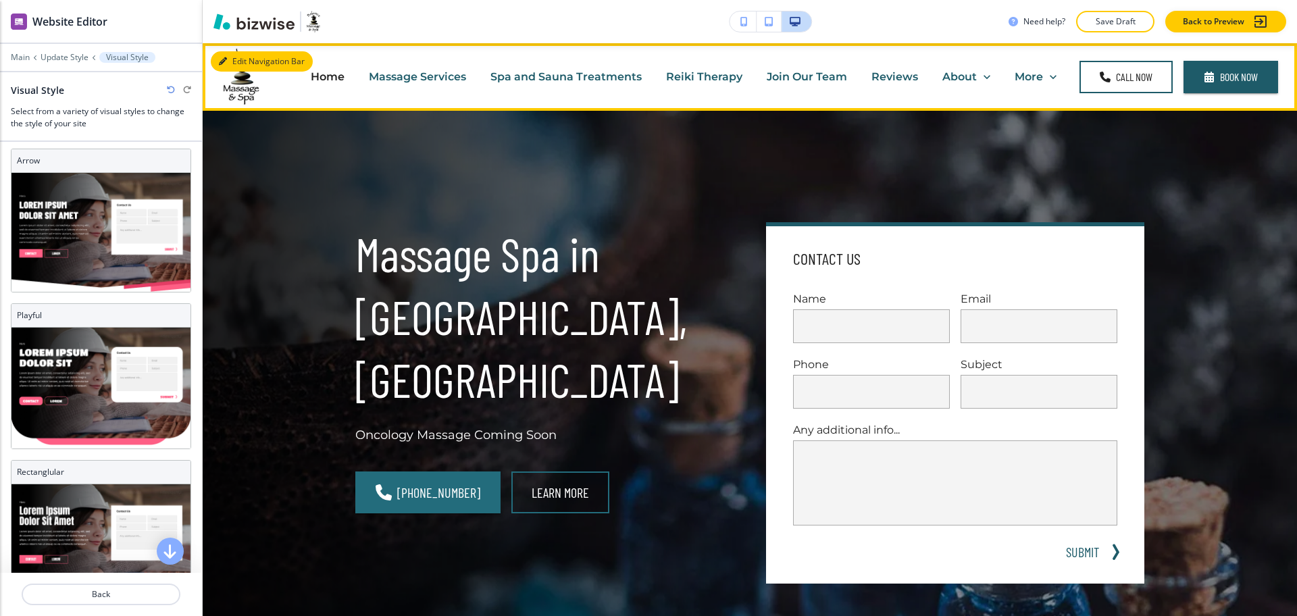
click at [247, 55] on button "Edit Navigation Bar" at bounding box center [262, 61] width 102 height 20
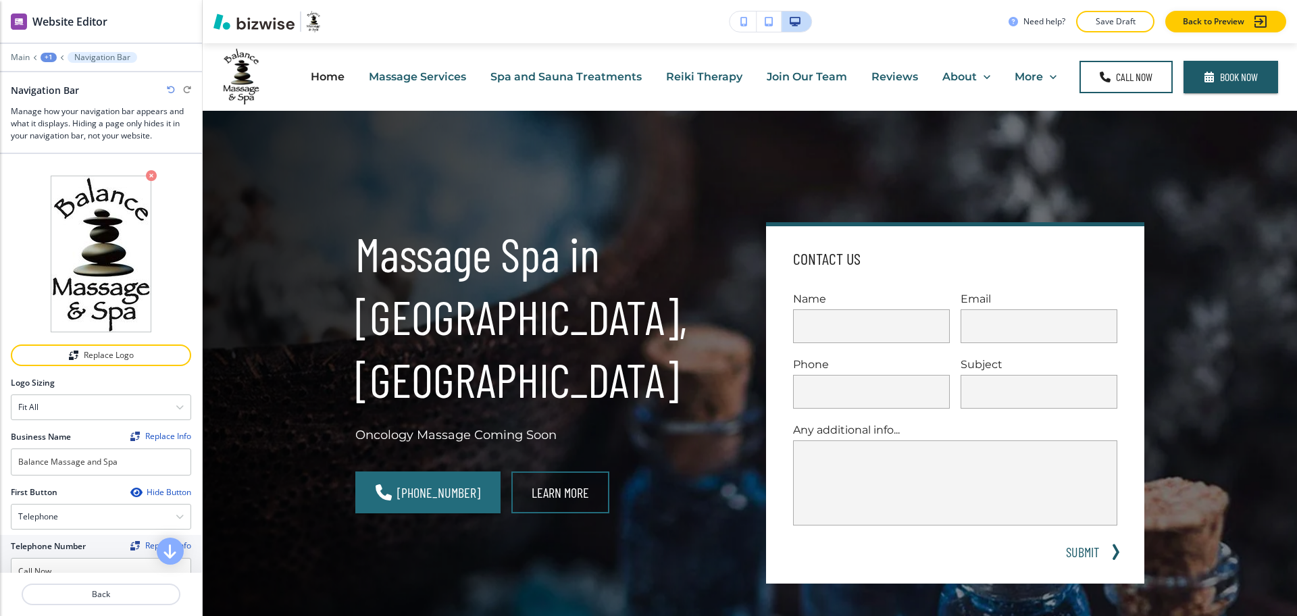
click at [146, 174] on icon "button" at bounding box center [151, 175] width 11 height 11
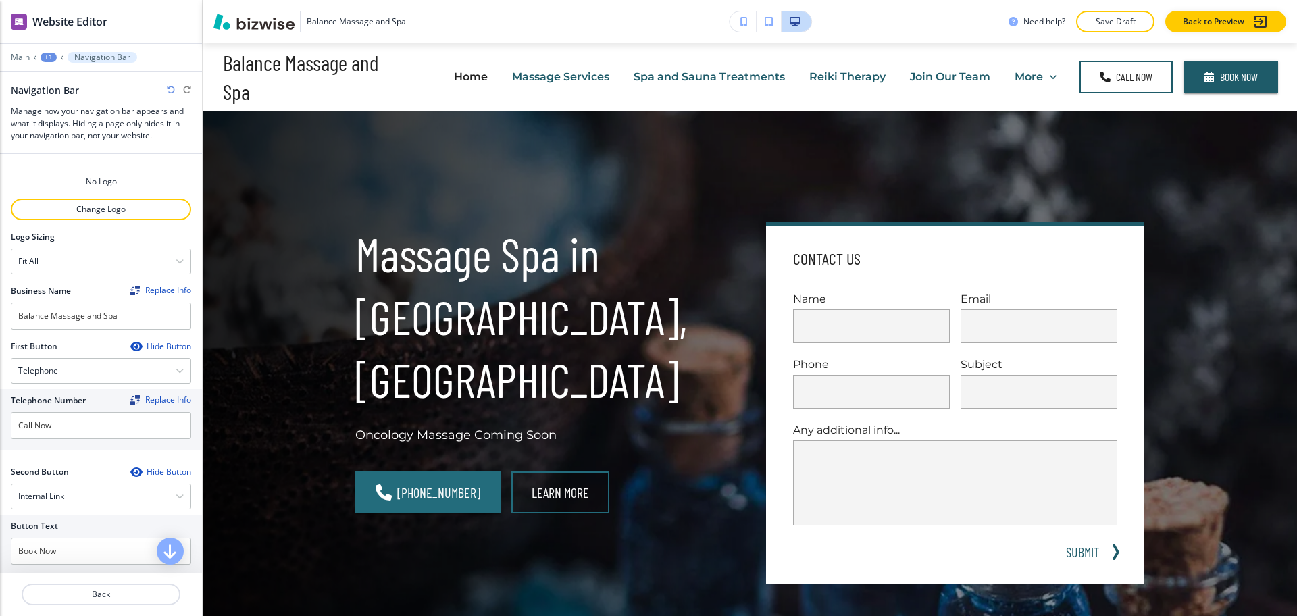
click at [145, 176] on div "No Logo" at bounding box center [101, 182] width 180 height 12
click at [131, 213] on p "Change Logo" at bounding box center [101, 209] width 178 height 12
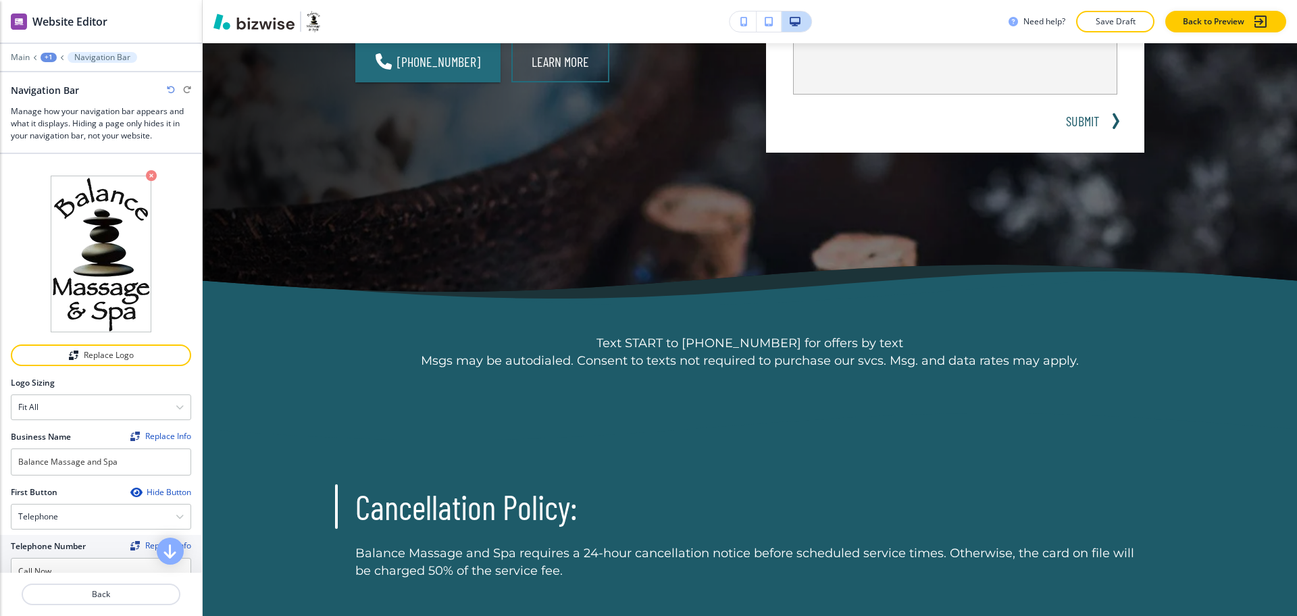
scroll to position [566, 0]
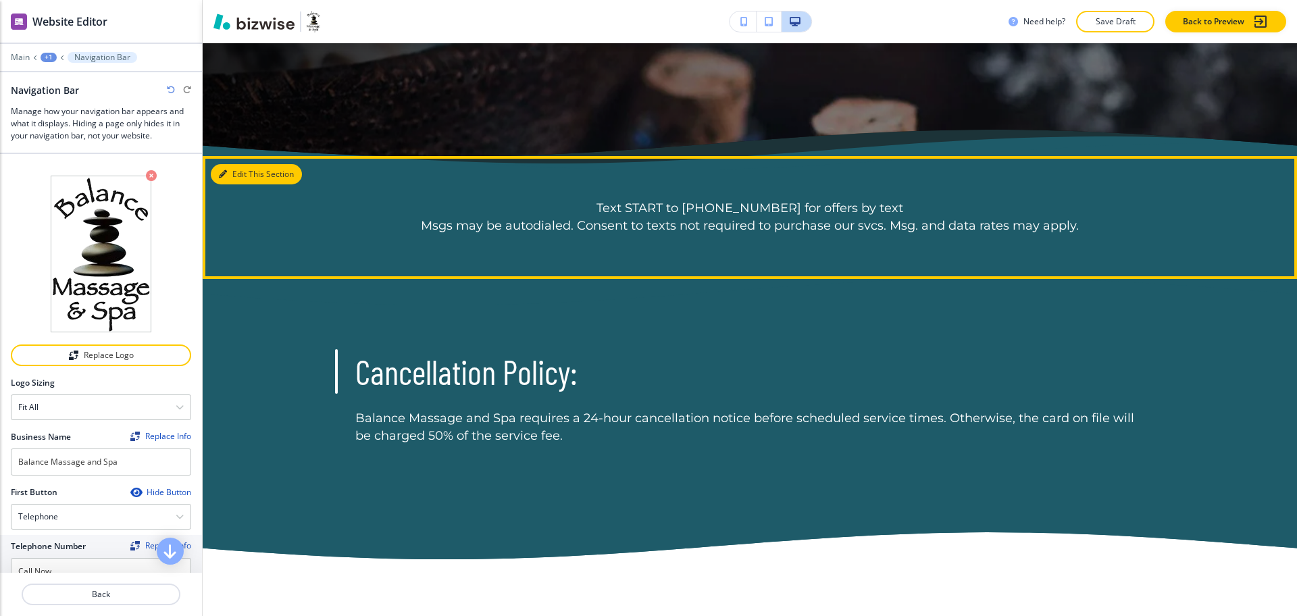
click at [233, 177] on button "Edit This Section" at bounding box center [256, 174] width 91 height 20
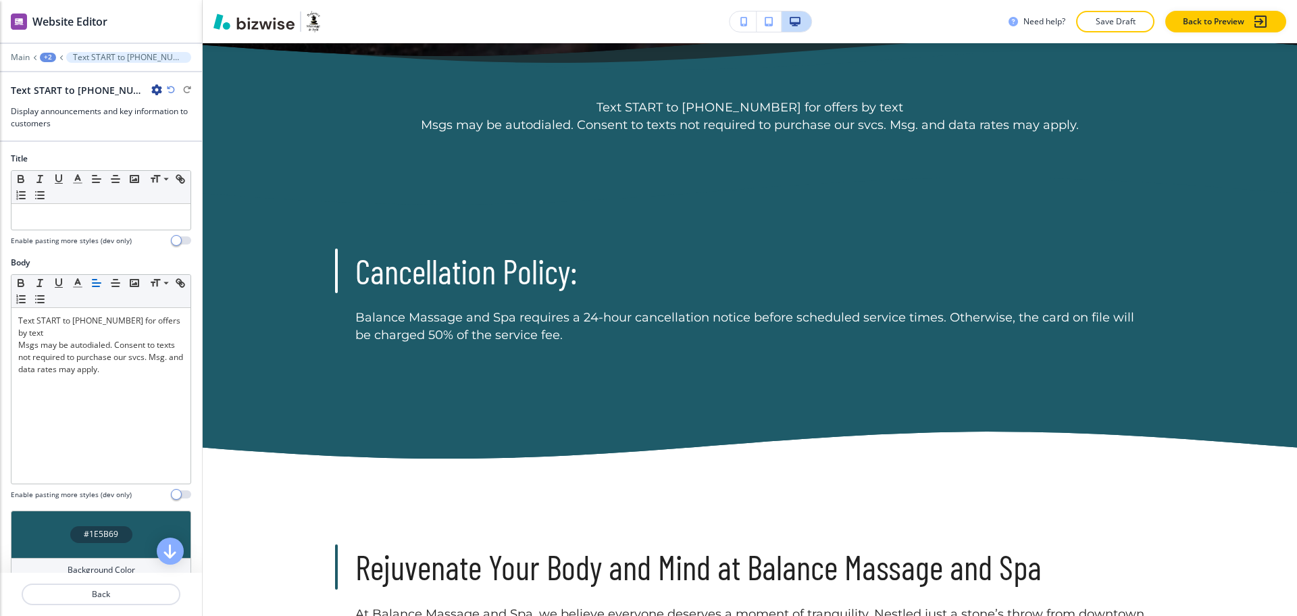
scroll to position [679, 0]
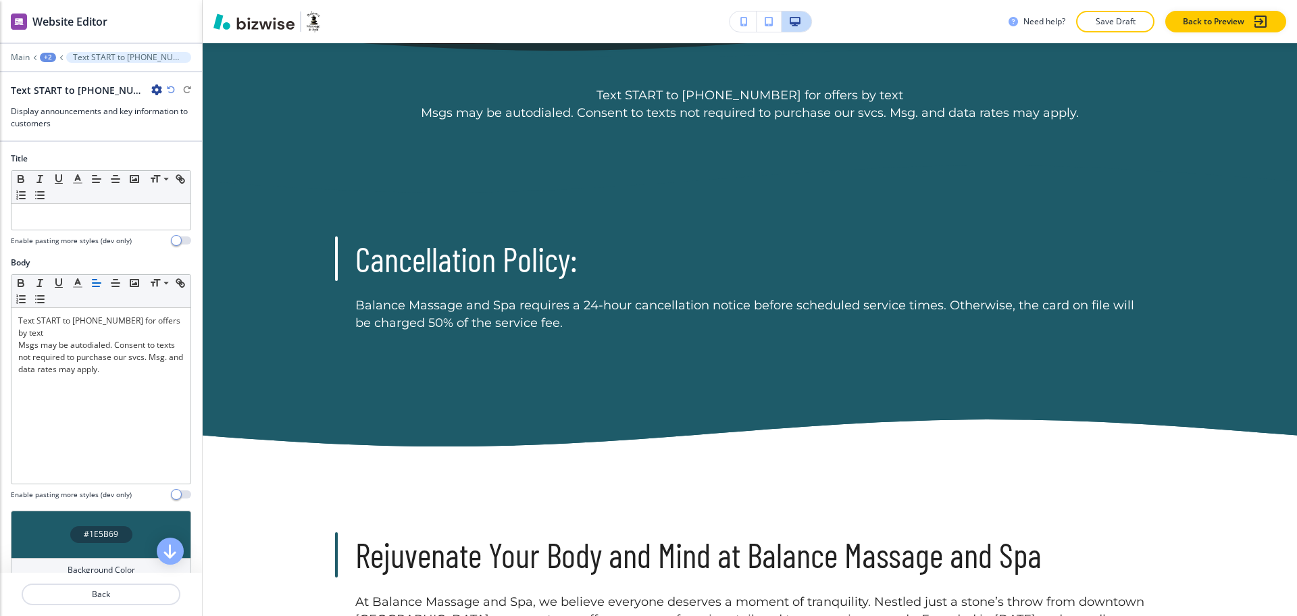
click at [159, 86] on icon "button" at bounding box center [156, 89] width 11 height 11
click at [167, 134] on p "Duplicate Section" at bounding box center [194, 137] width 69 height 12
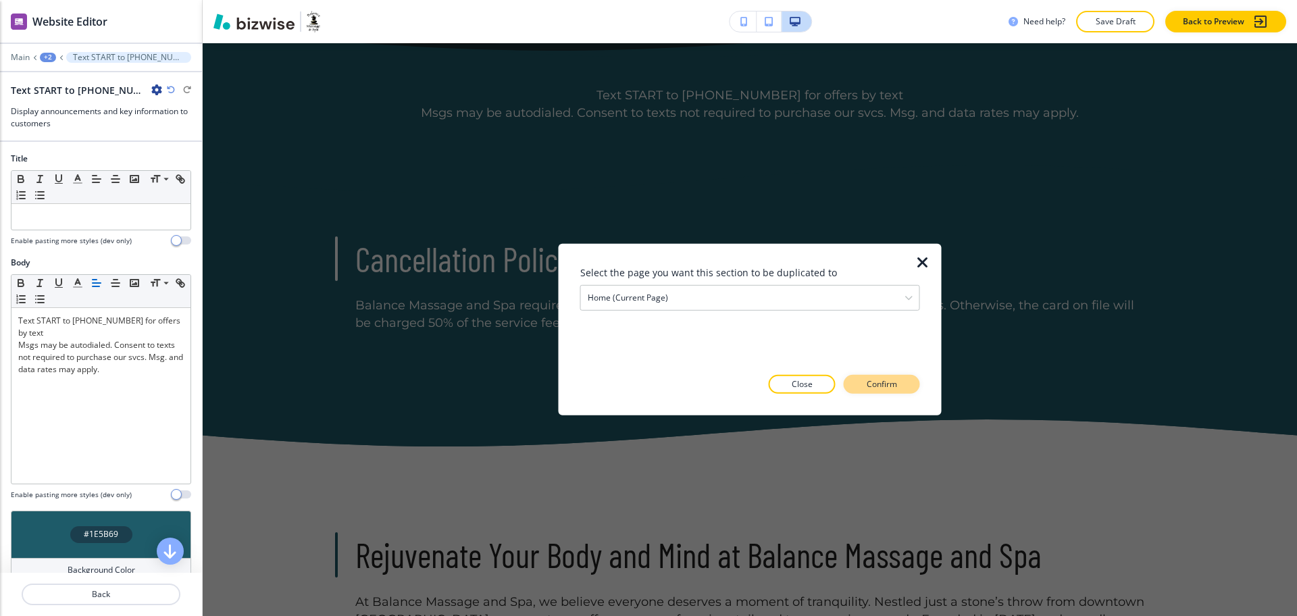
click at [877, 380] on p "Confirm" at bounding box center [881, 384] width 30 height 12
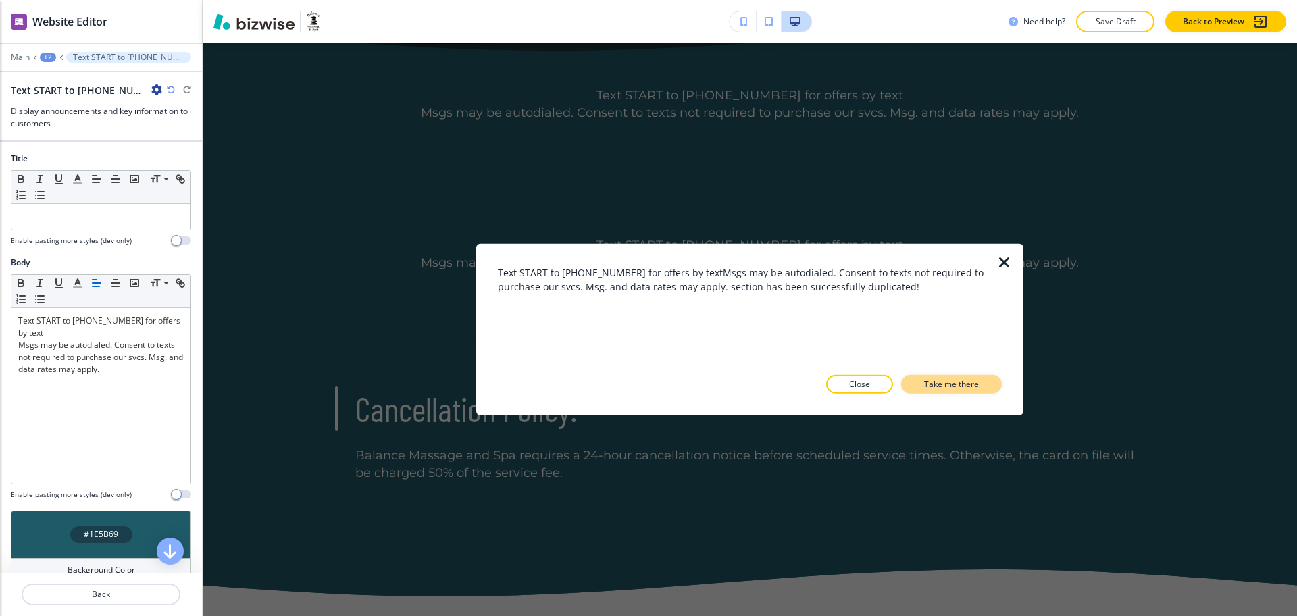
click at [937, 386] on p "Take me there" at bounding box center [951, 384] width 55 height 12
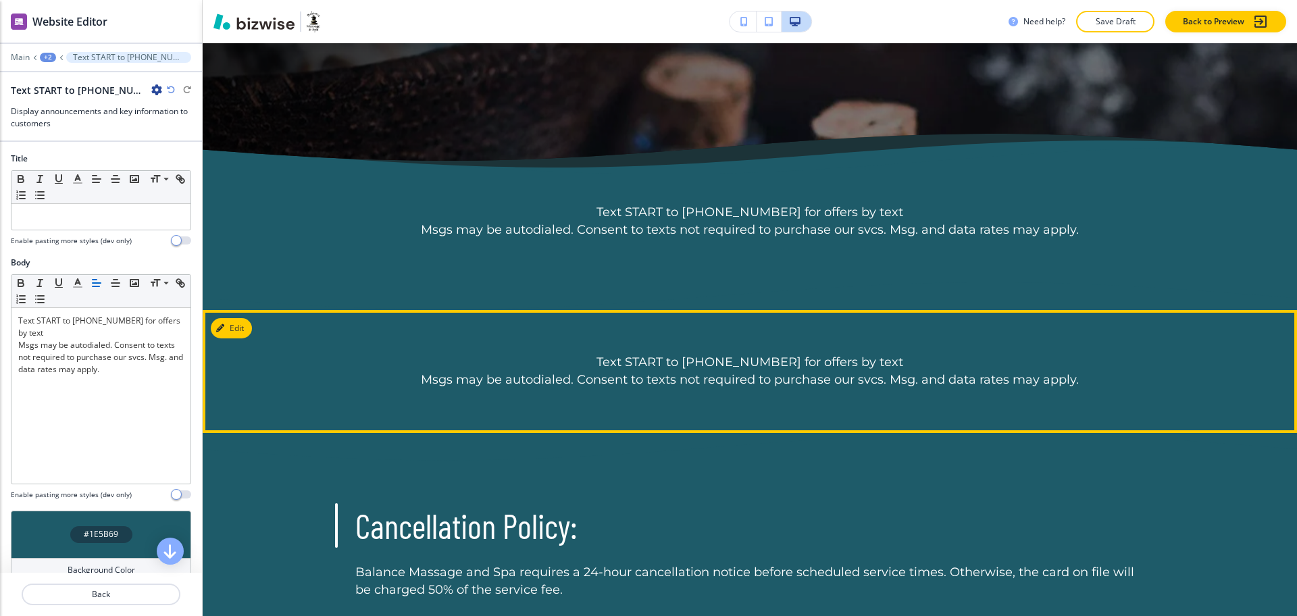
scroll to position [561, 0]
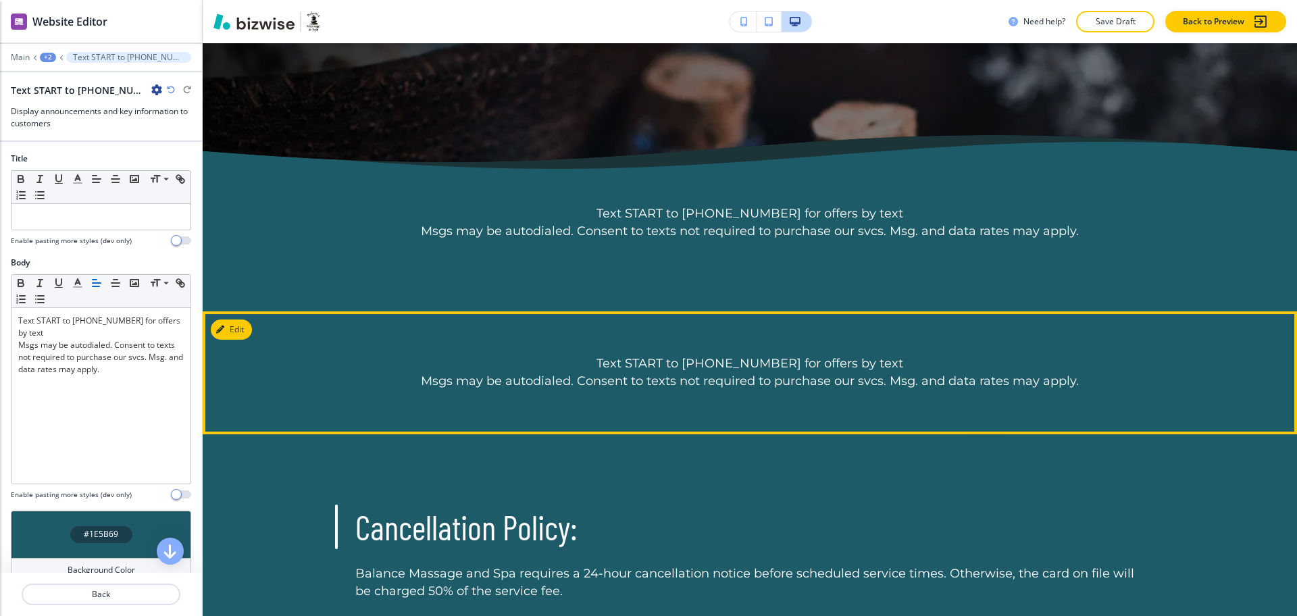
click at [608, 344] on div "Text START to [PHONE_NUMBER] for offers by text Msgs may be autodialed. Consent…" at bounding box center [750, 372] width 1094 height 123
click at [244, 328] on button "Edit This Section" at bounding box center [256, 329] width 91 height 20
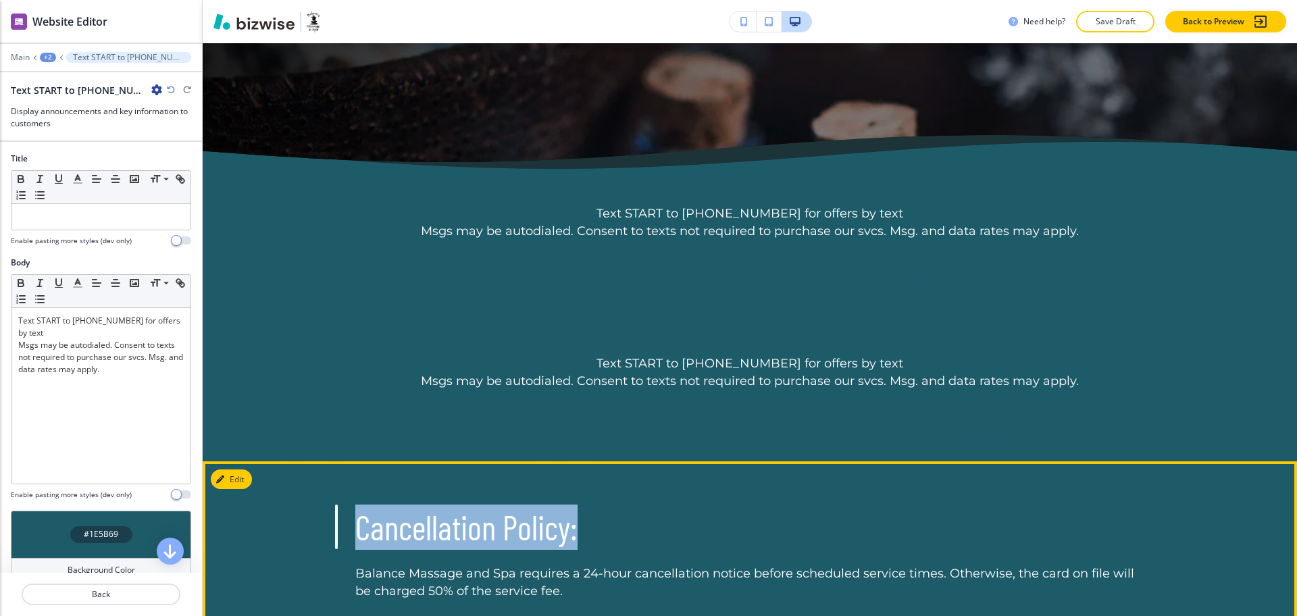
drag, startPoint x: 529, startPoint y: 536, endPoint x: 347, endPoint y: 524, distance: 182.7
click at [347, 524] on div "Cancellation Policy: Balance Massage and Spa requires a 24-hour cancellation no…" at bounding box center [749, 552] width 864 height 96
copy h3 "Cancellation Policy:"
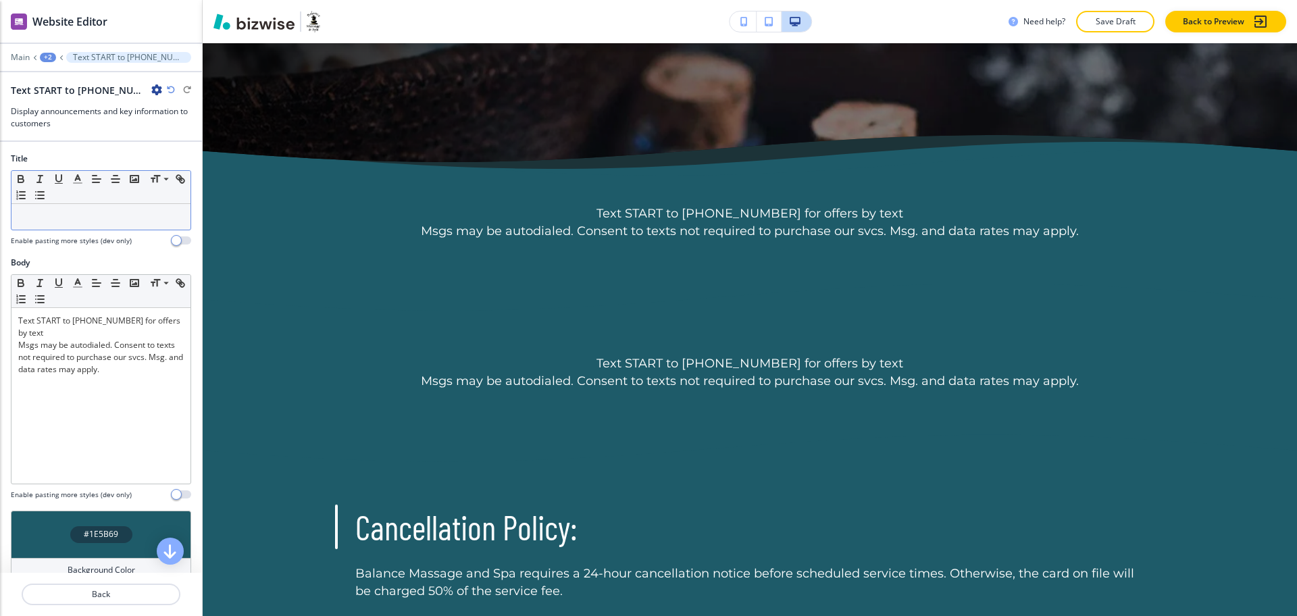
click at [114, 213] on div "Small Normal Large Huge" at bounding box center [101, 200] width 180 height 60
click at [120, 226] on div at bounding box center [100, 217] width 179 height 26
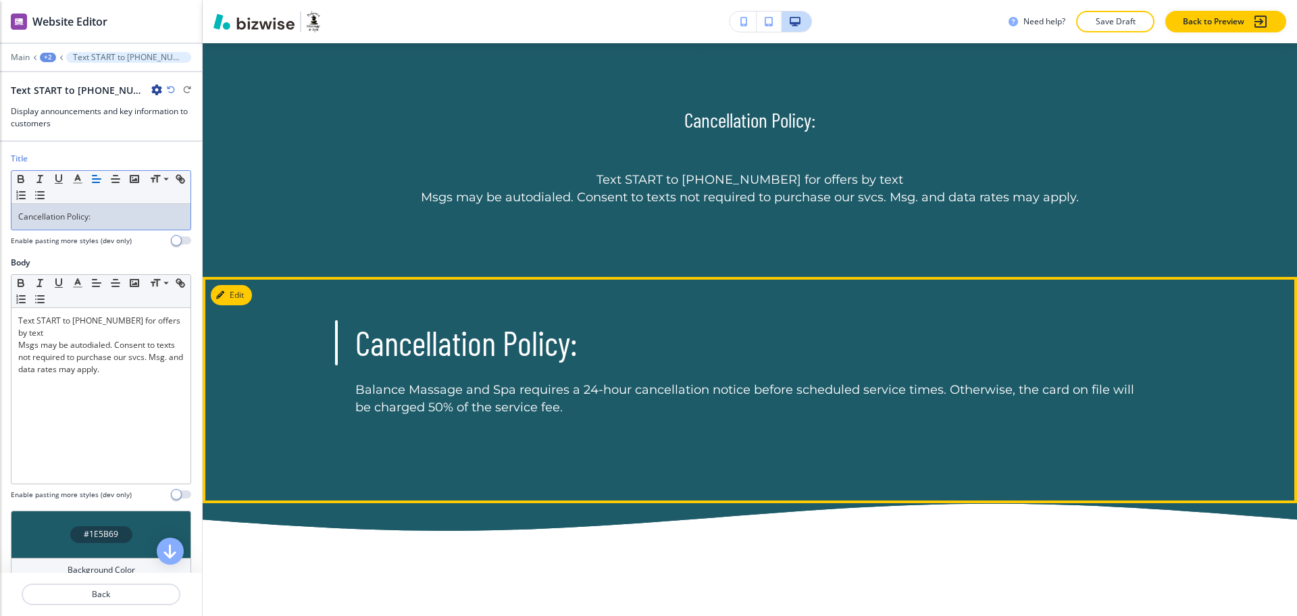
scroll to position [810, 0]
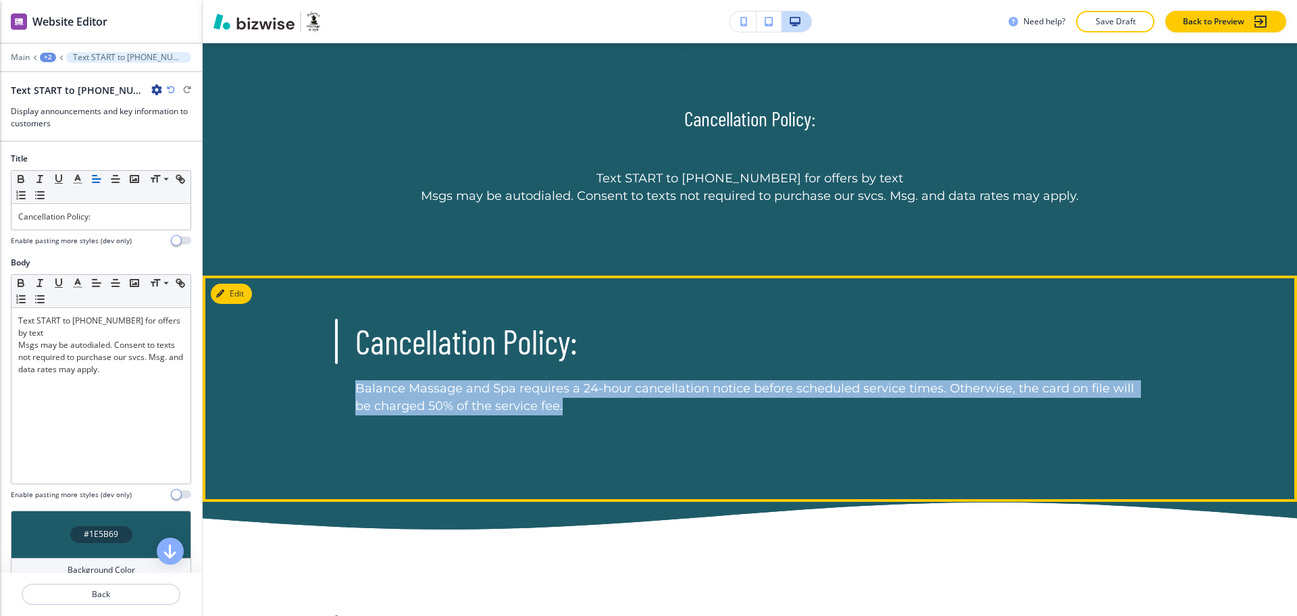
drag, startPoint x: 391, startPoint y: 384, endPoint x: 302, endPoint y: 382, distance: 89.2
click at [301, 382] on div "Cancellation Policy: Balance Massage and Spa requires a 24-hour cancellation no…" at bounding box center [750, 389] width 1094 height 226
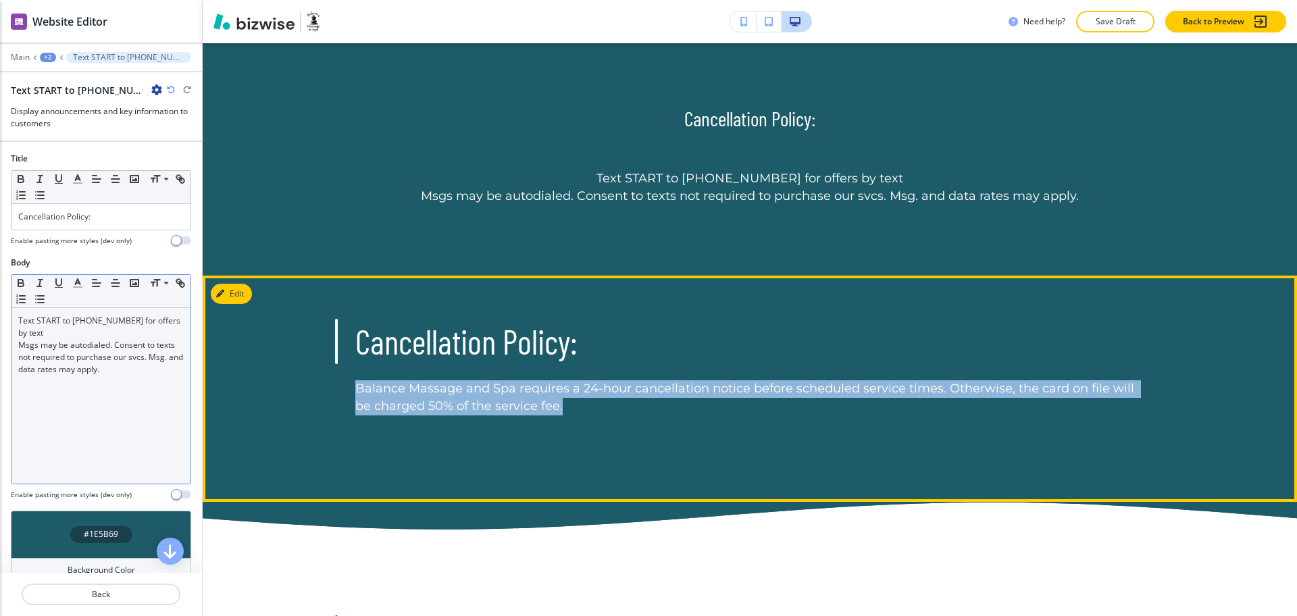
copy p "Balance Massage and Spa requires a 24-hour cancellation notice before scheduled…"
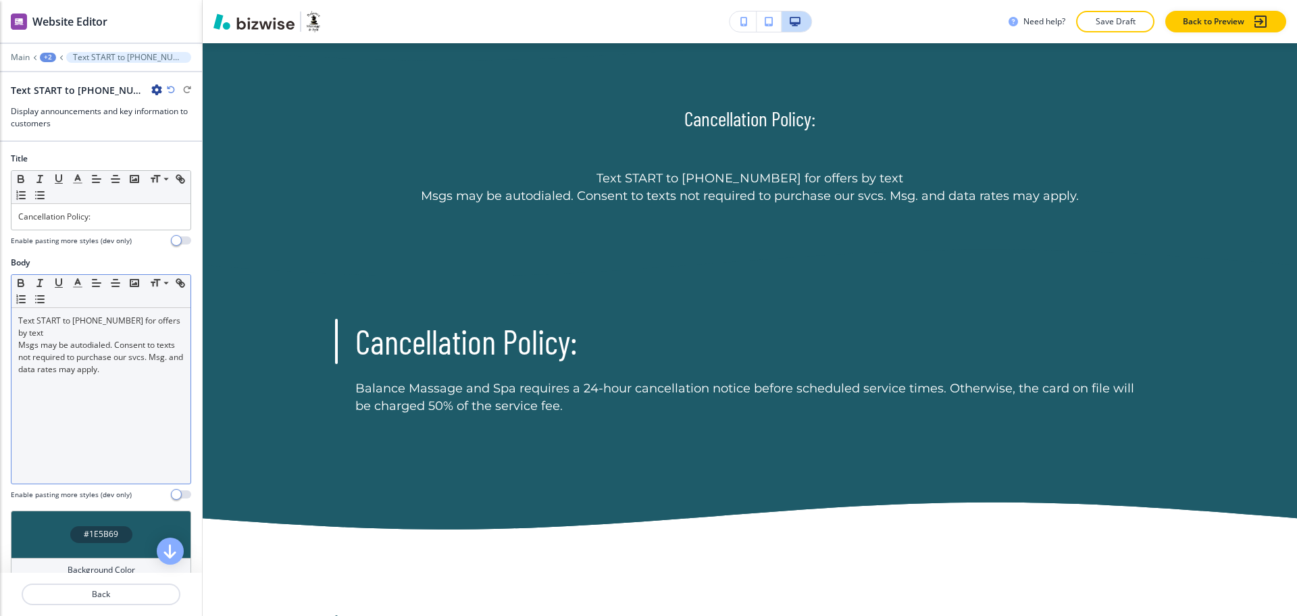
click at [155, 392] on div "Text START to [PHONE_NUMBER] for offers by text Msgs may be autodialed. Consent…" at bounding box center [100, 396] width 179 height 176
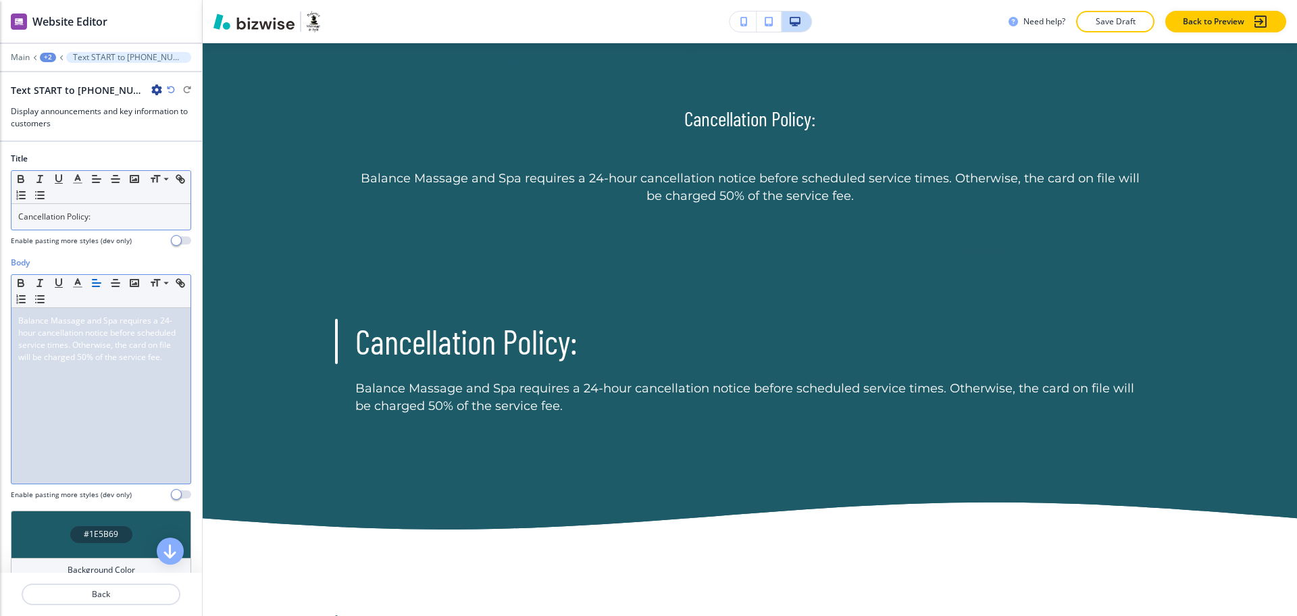
click at [138, 215] on p "Cancellation Policy:" at bounding box center [100, 217] width 165 height 12
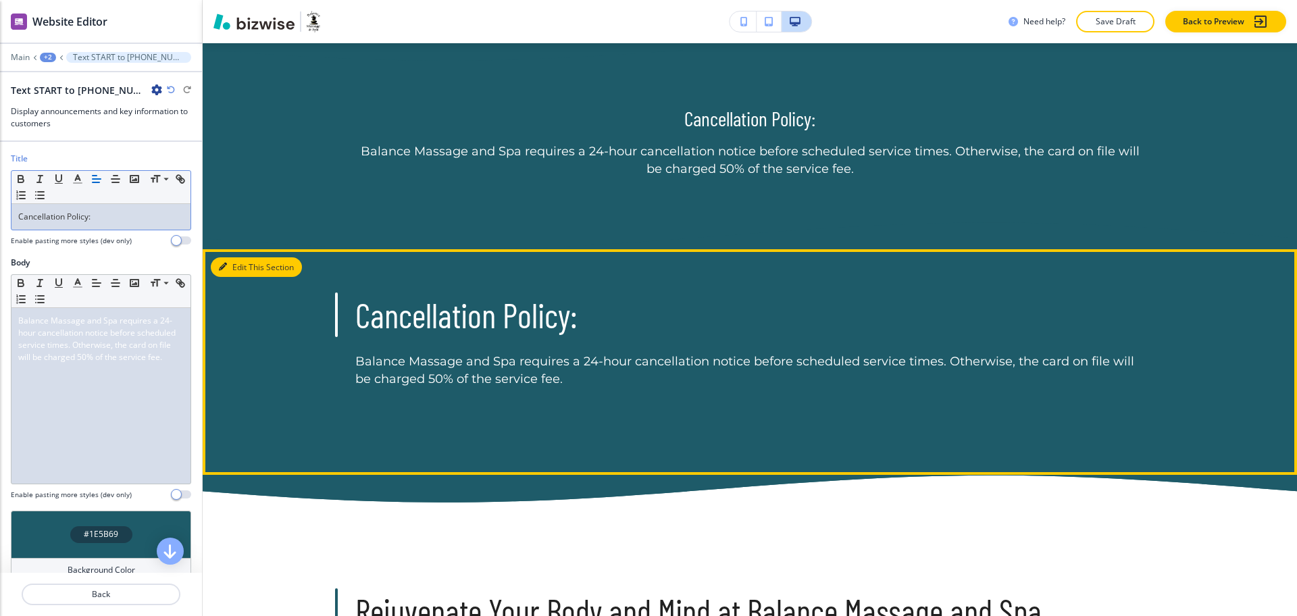
click at [242, 271] on button "Edit This Section" at bounding box center [256, 267] width 91 height 20
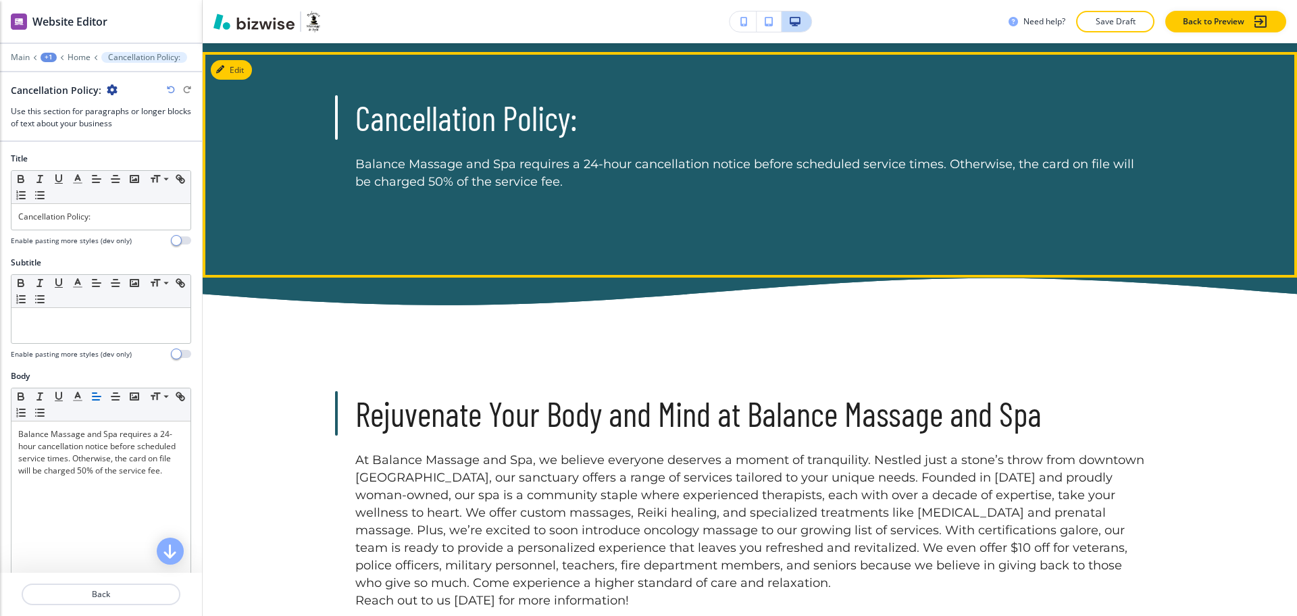
scroll to position [1016, 0]
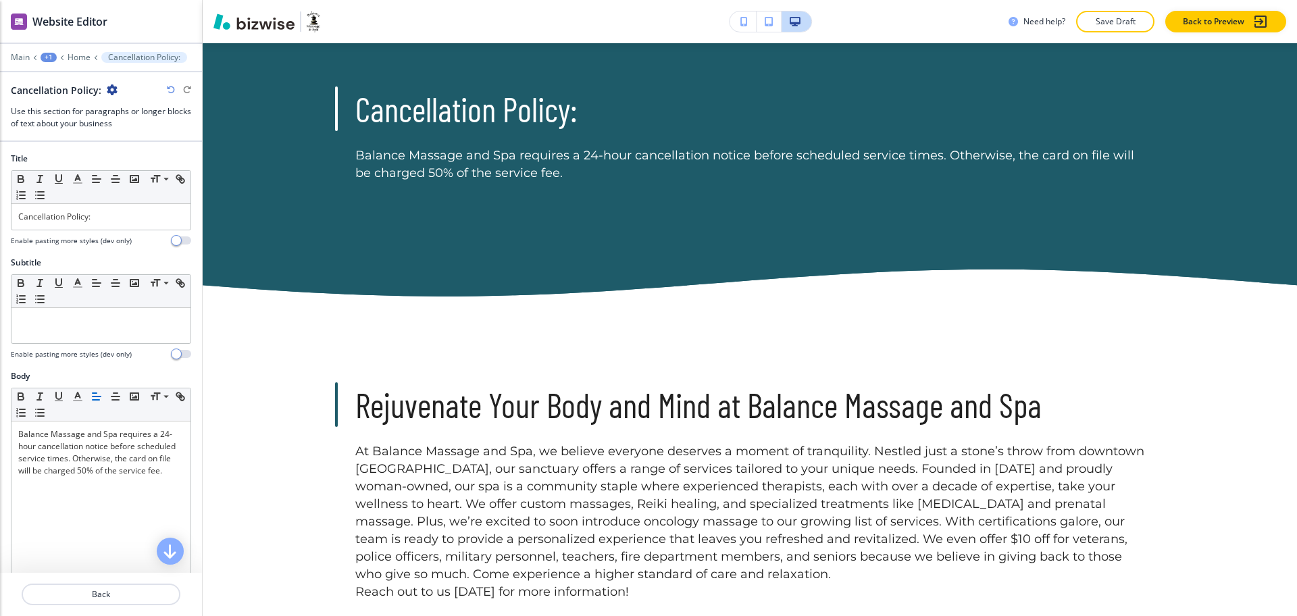
click at [109, 88] on icon "button" at bounding box center [112, 89] width 11 height 11
click at [143, 159] on p "Delete Section" at bounding box center [147, 161] width 69 height 12
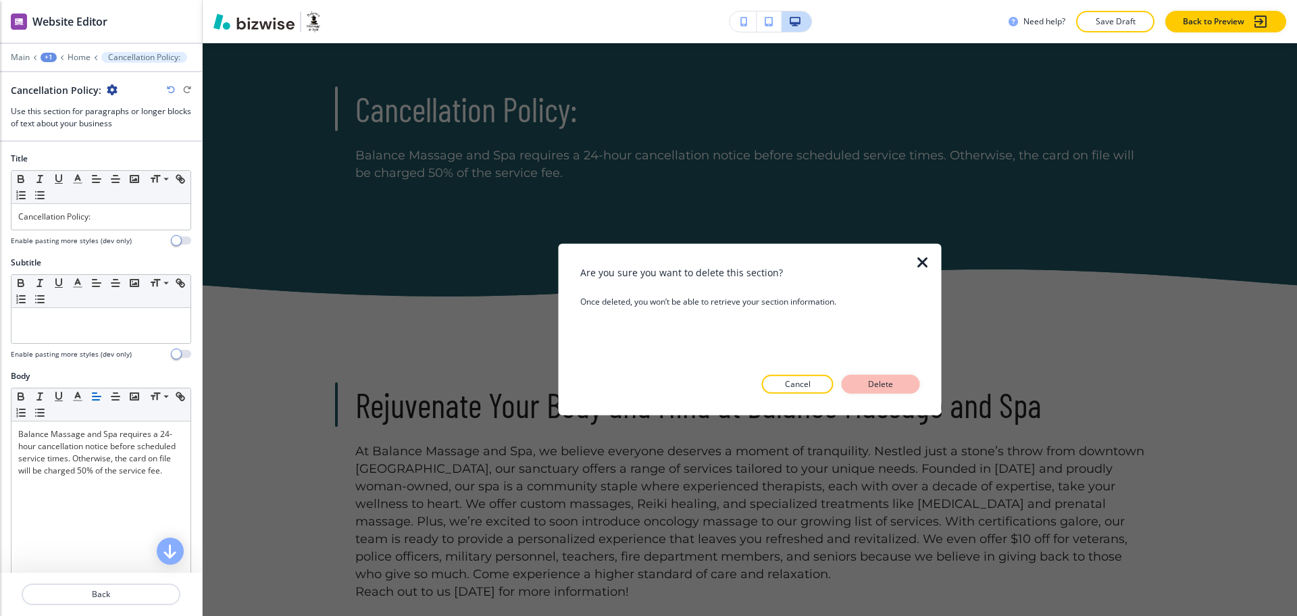
click at [885, 378] on p "Delete" at bounding box center [880, 384] width 32 height 12
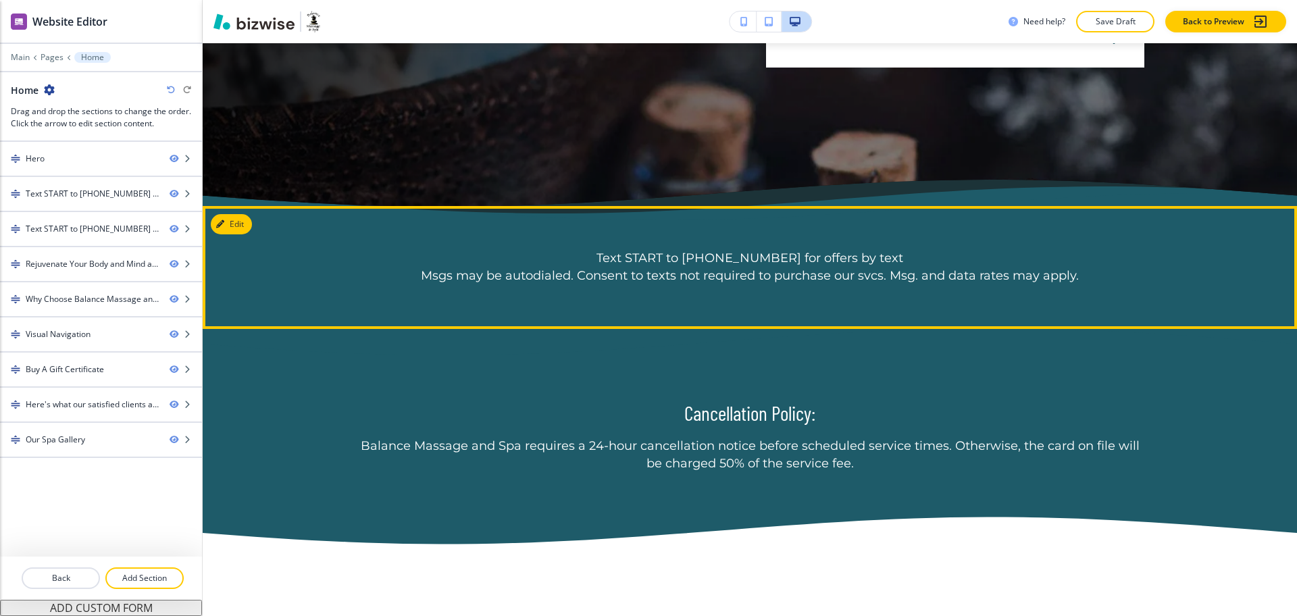
scroll to position [517, 0]
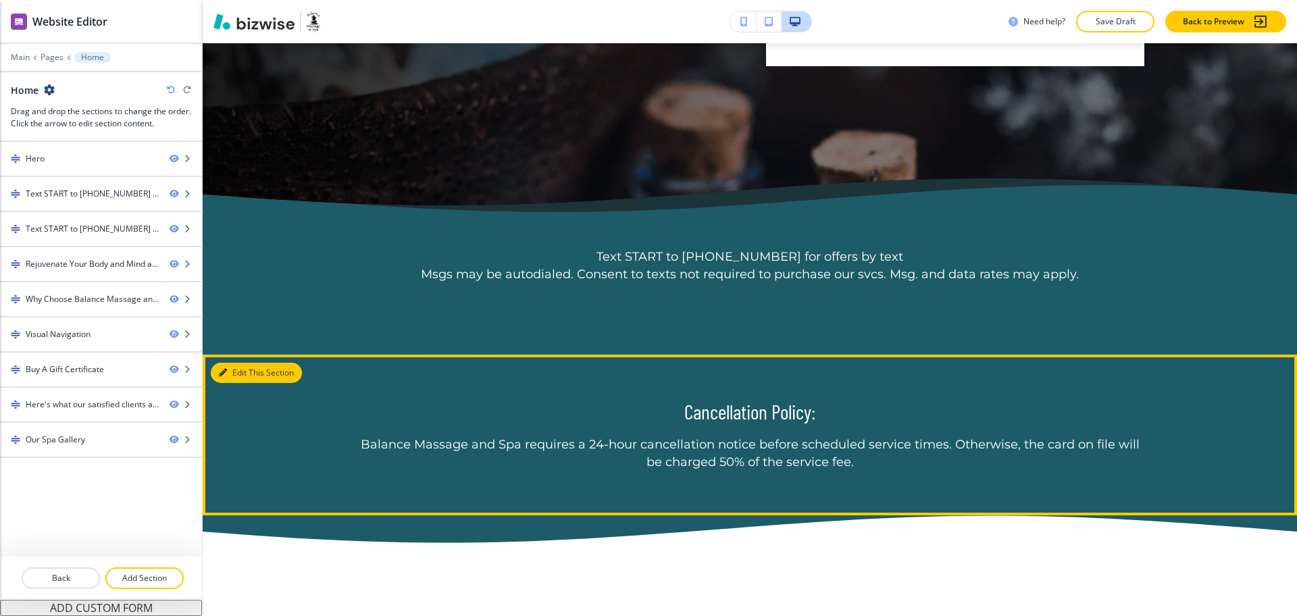
click at [241, 372] on button "Edit This Section" at bounding box center [256, 373] width 91 height 20
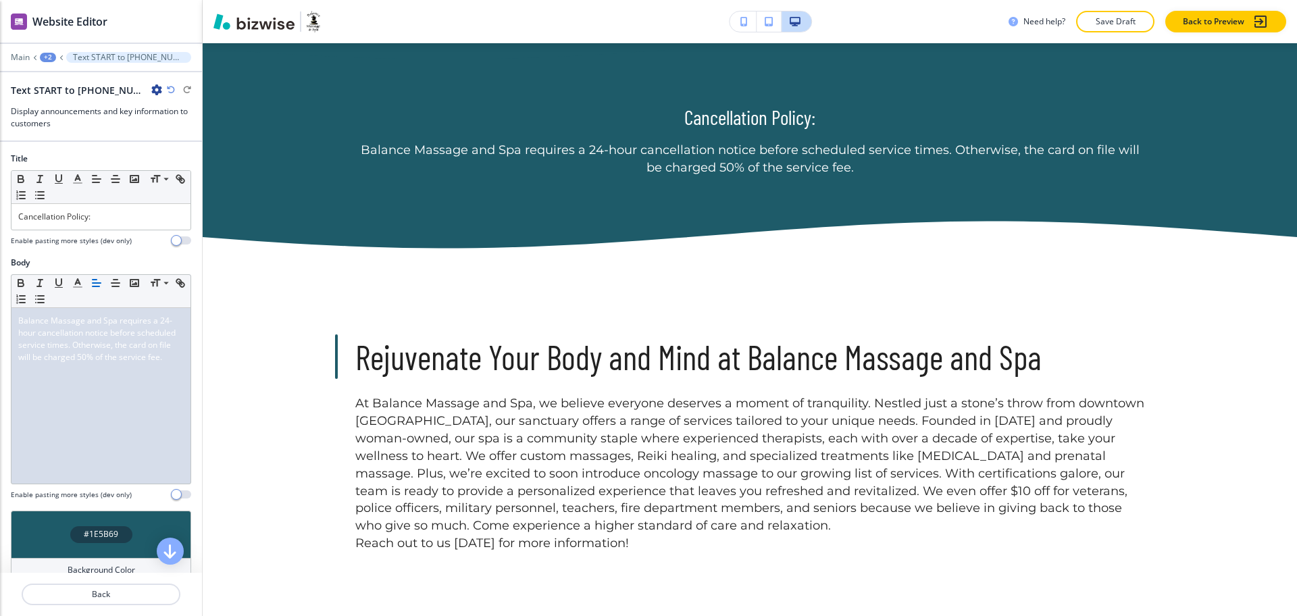
scroll to position [829, 0]
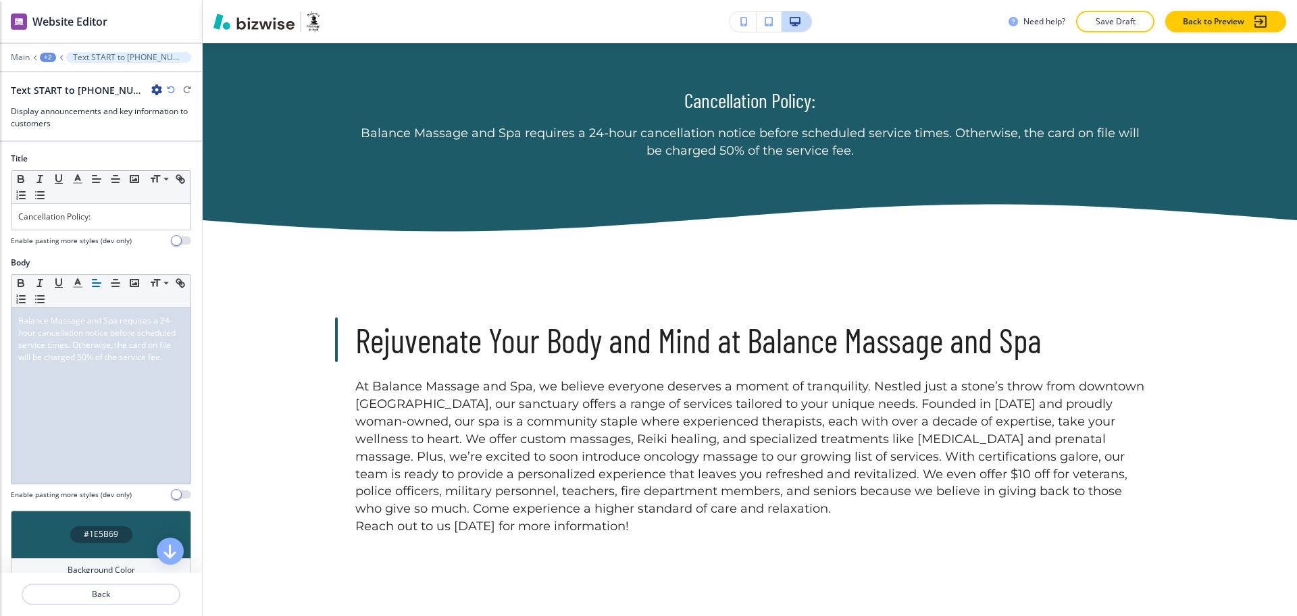
click at [157, 88] on icon "button" at bounding box center [156, 89] width 11 height 11
click at [152, 363] on p "Balance Massage and Spa requires a 24-hour cancellation notice before scheduled…" at bounding box center [100, 339] width 165 height 49
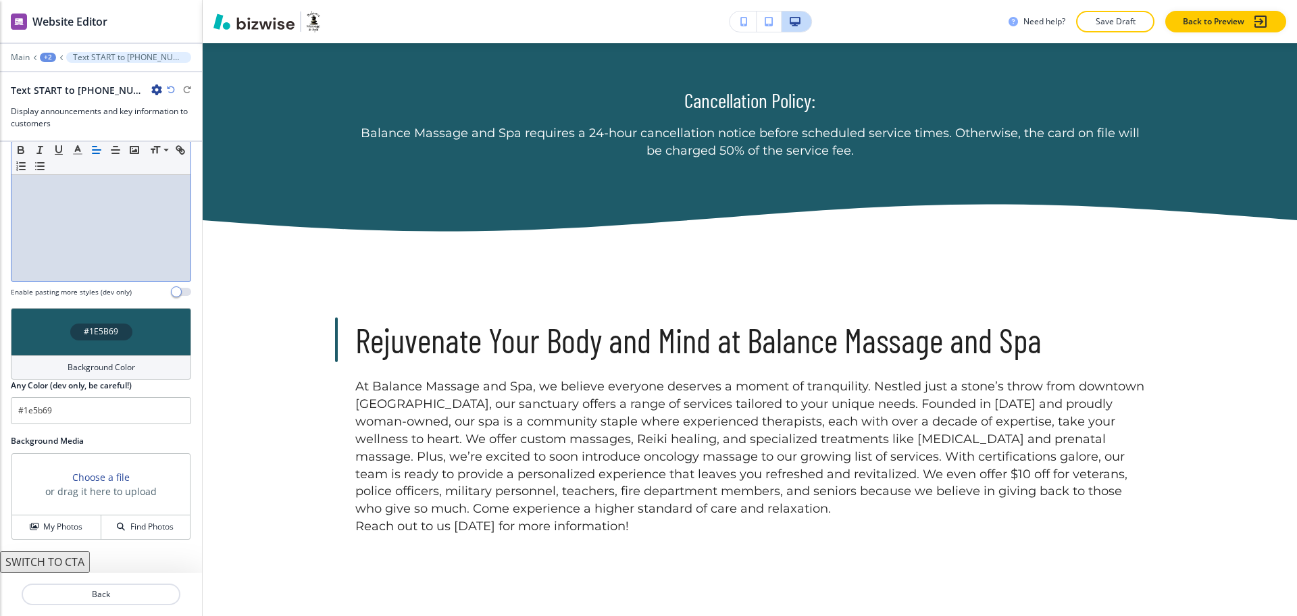
click at [103, 370] on h4 "Background Color" at bounding box center [102, 367] width 68 height 12
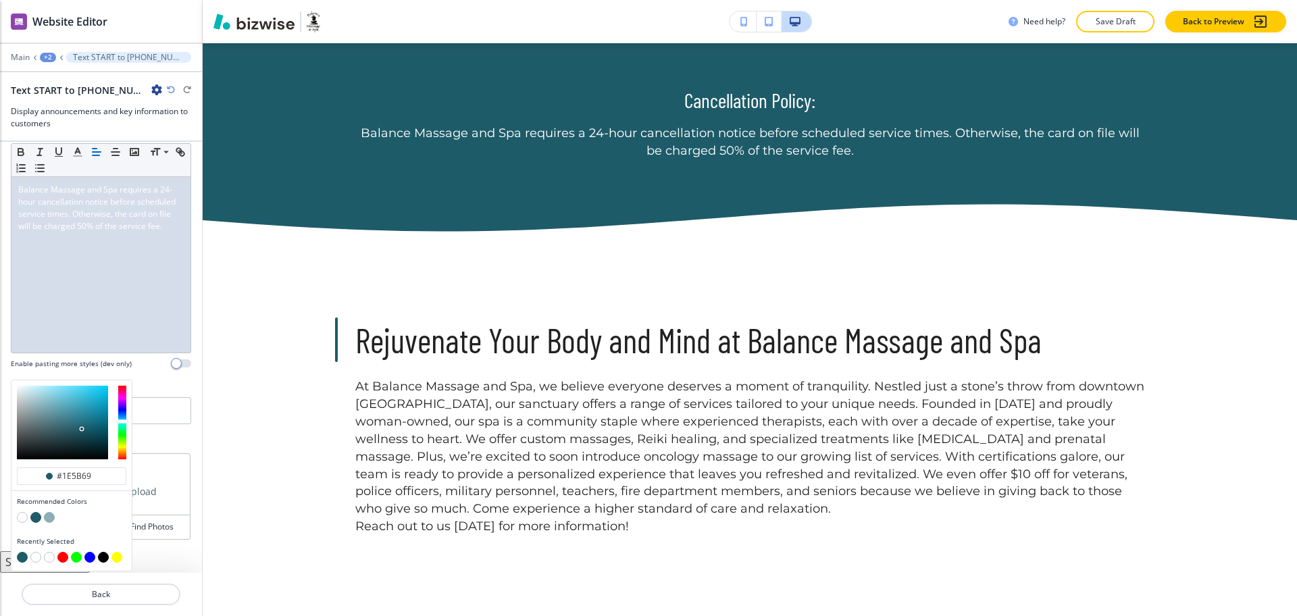
scroll to position [131, 0]
click at [50, 514] on button "button" at bounding box center [49, 517] width 11 height 11
type input "#8eadb4"
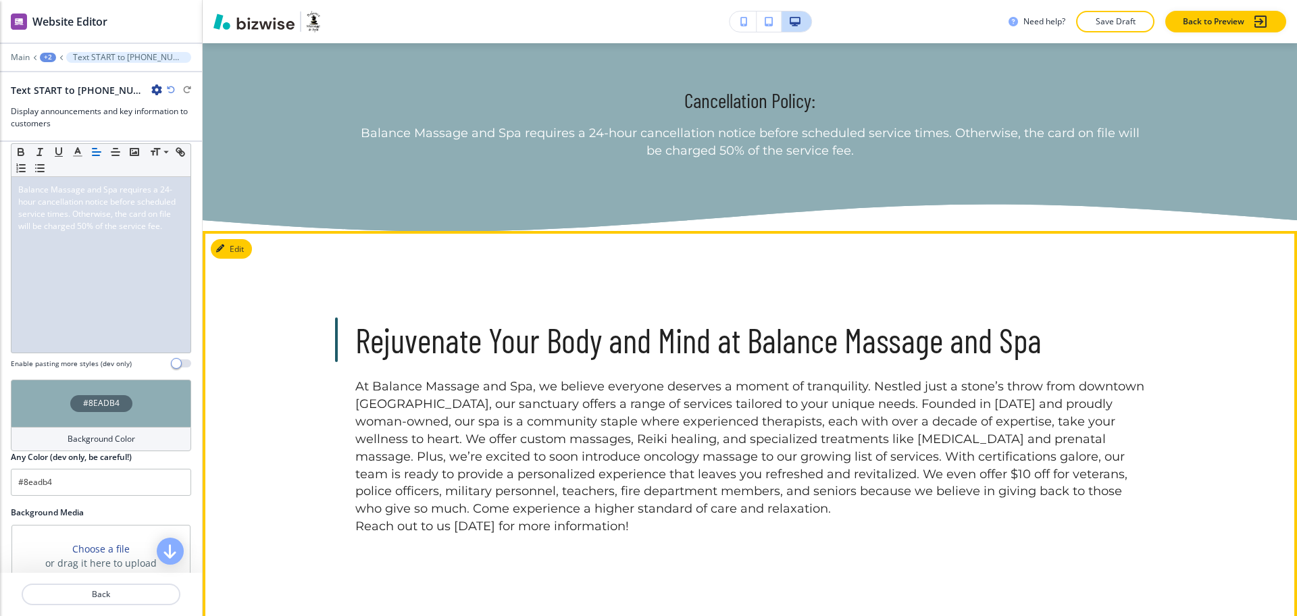
click at [685, 303] on div "Rejuvenate Your Body and Mind at Balance Massage and Spa At Balance Massage and…" at bounding box center [750, 427] width 1094 height 392
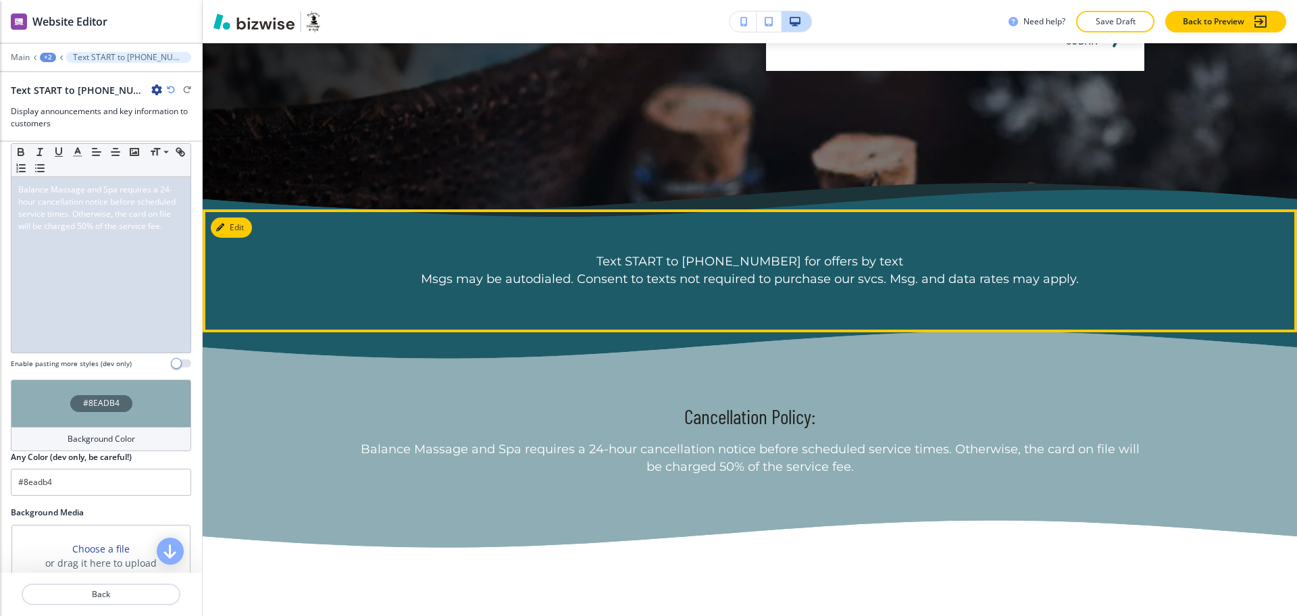
scroll to position [512, 0]
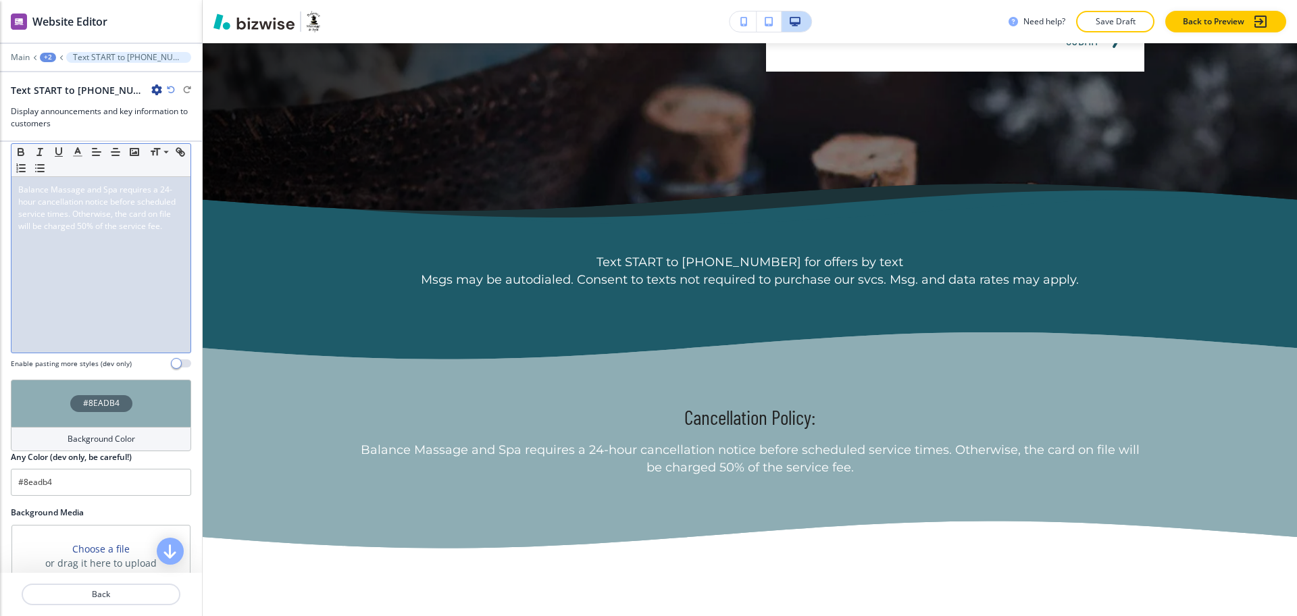
click at [115, 271] on div "Balance Massage and Spa requires a 24-hour cancellation notice before scheduled…" at bounding box center [100, 265] width 179 height 176
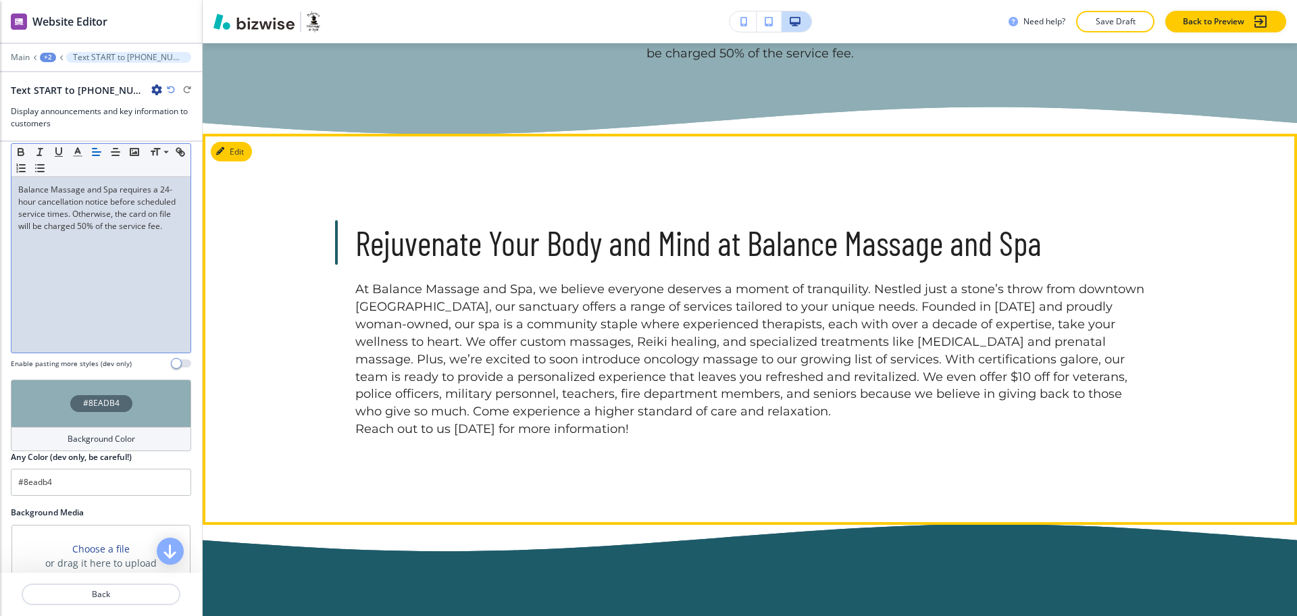
scroll to position [927, 0]
click at [650, 430] on p "Reach out to us [DATE] for more information!" at bounding box center [749, 429] width 789 height 18
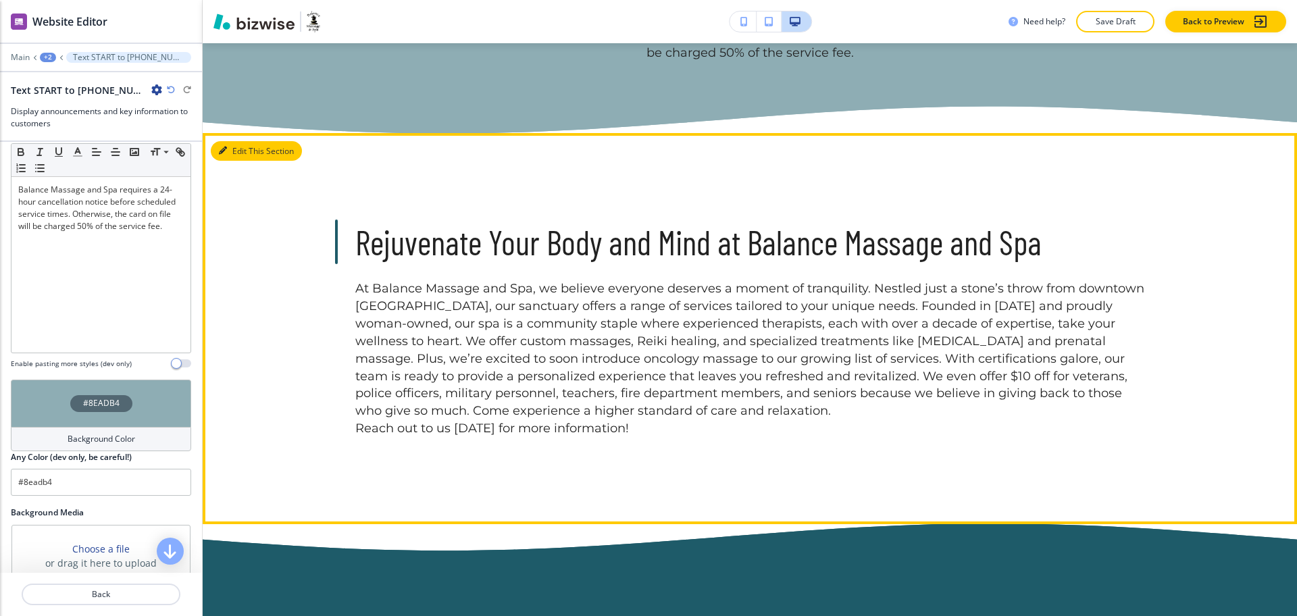
click at [240, 155] on button "Edit This Section" at bounding box center [256, 151] width 91 height 20
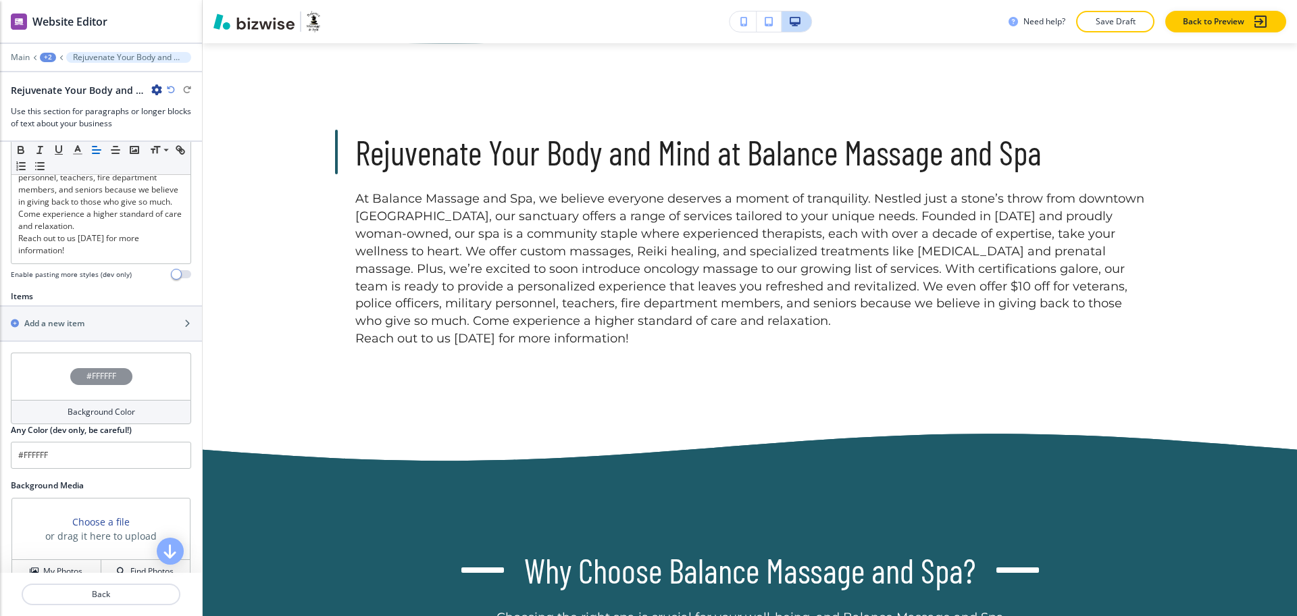
scroll to position [500, 0]
click at [155, 232] on p "At Balance Massage and Spa, we believe everyone deserves a moment of tranquilit…" at bounding box center [100, 86] width 165 height 292
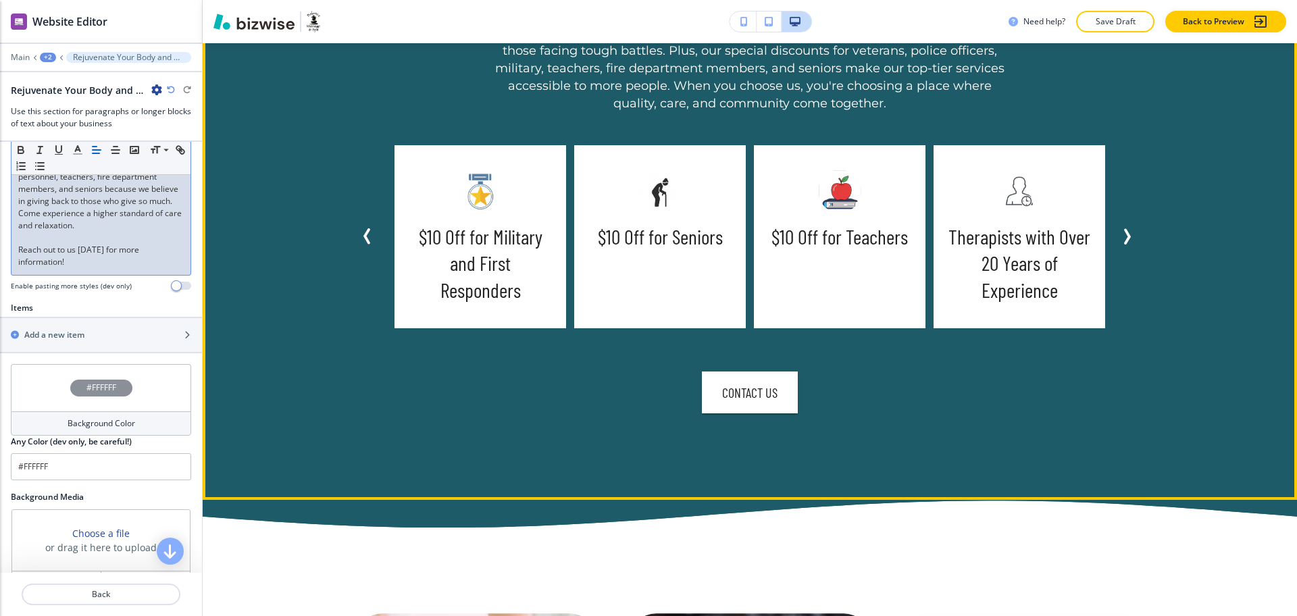
scroll to position [1723, 0]
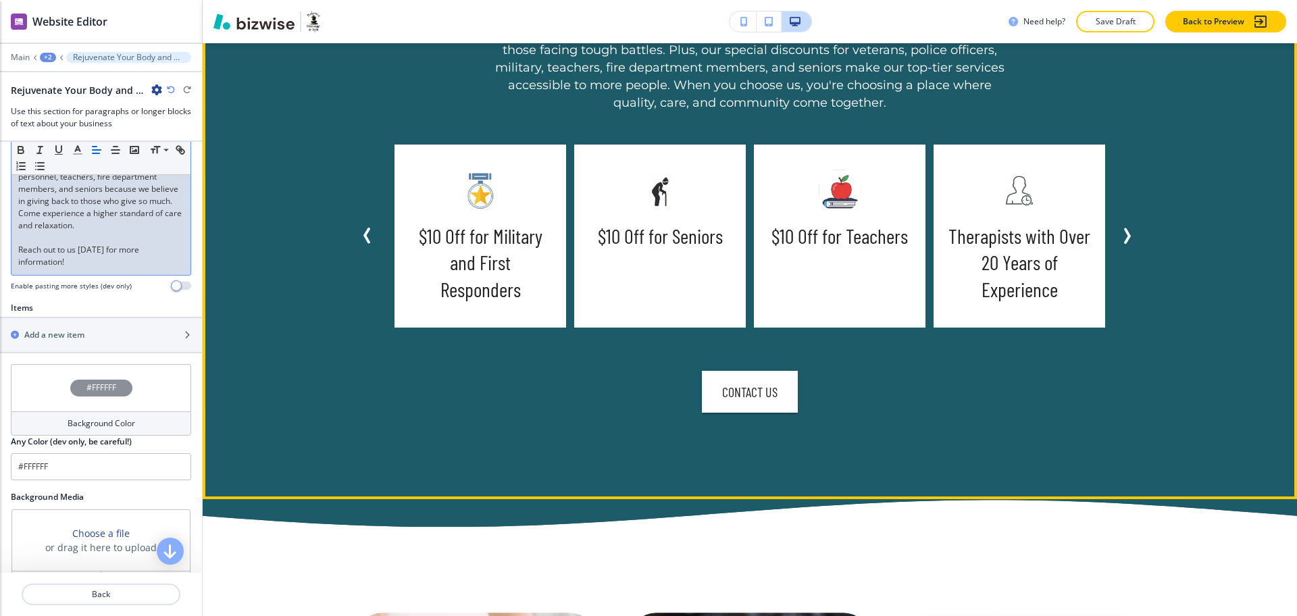
click at [1128, 234] on icon "Next Slide" at bounding box center [1126, 236] width 16 height 16
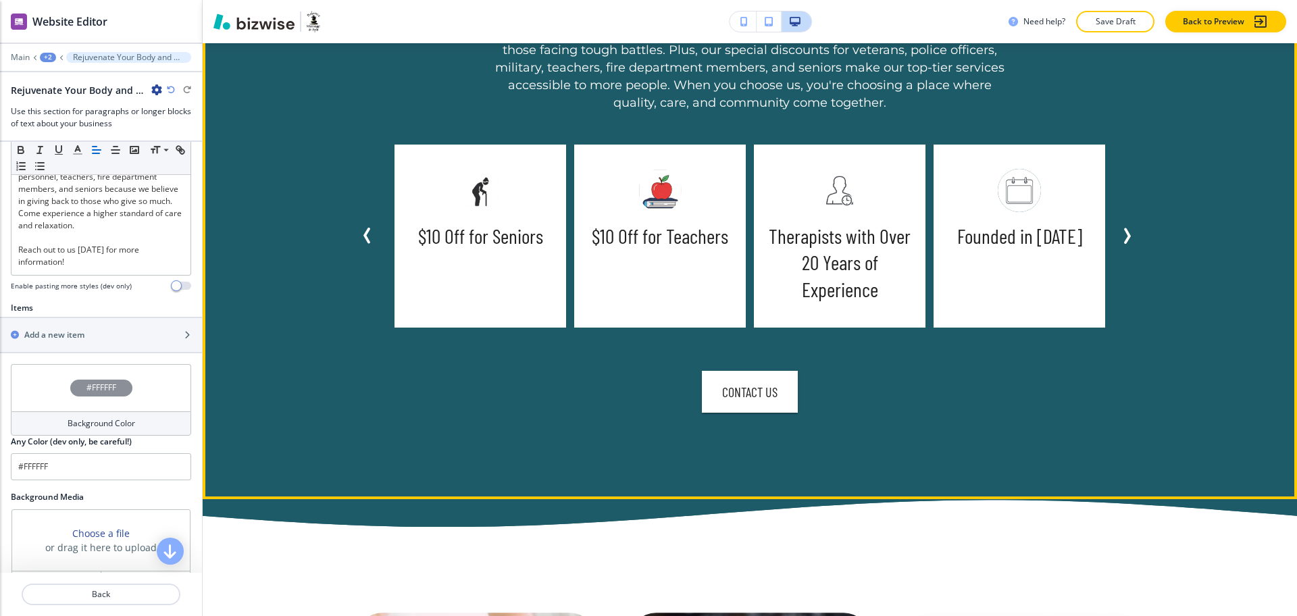
click at [355, 231] on button "Previous Slide" at bounding box center [370, 237] width 30 height 30
click at [359, 234] on icon "Previous Slide" at bounding box center [367, 236] width 16 height 16
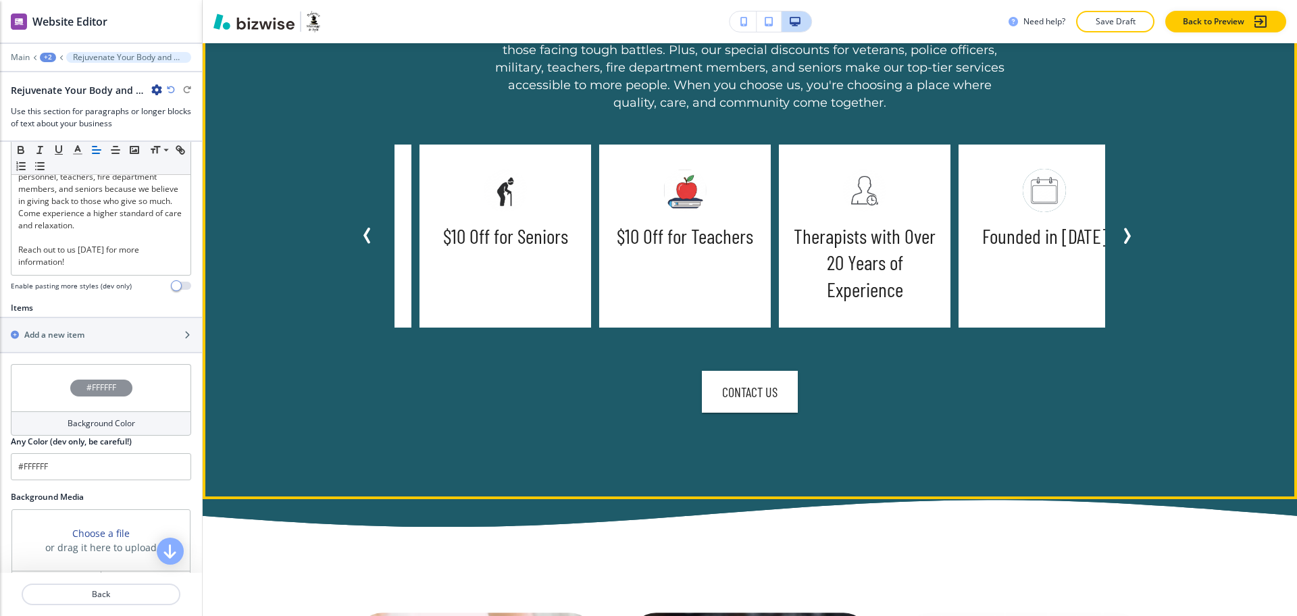
click at [359, 234] on icon "Previous Slide" at bounding box center [367, 236] width 16 height 16
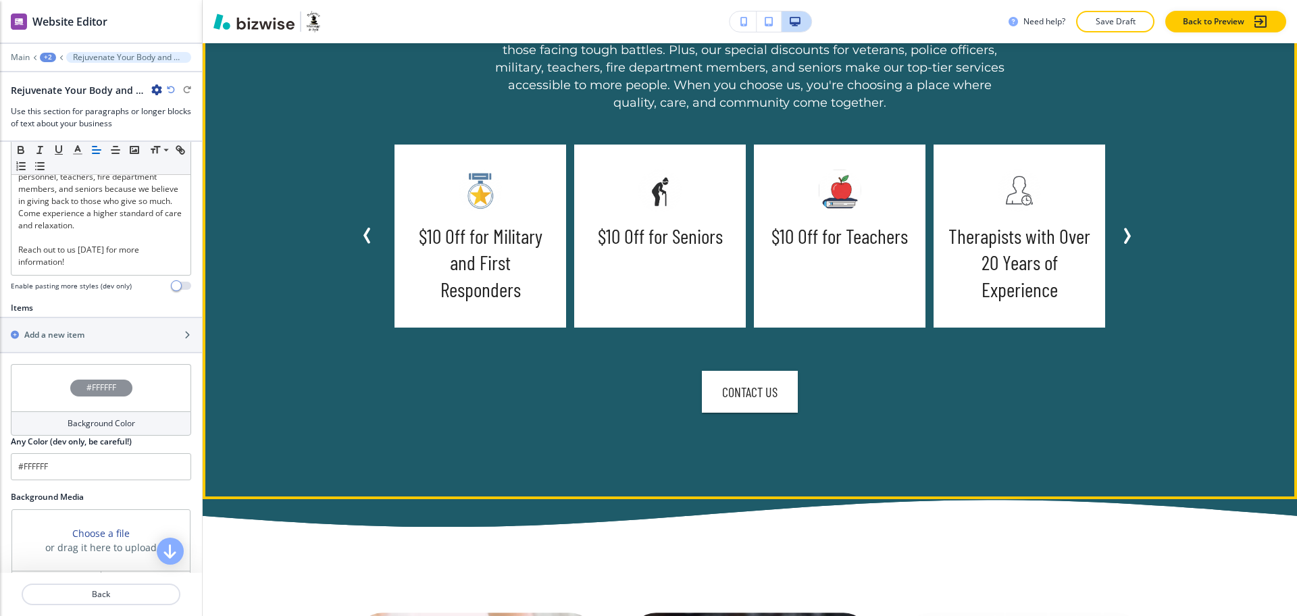
click at [359, 234] on icon "Previous Slide" at bounding box center [367, 236] width 16 height 16
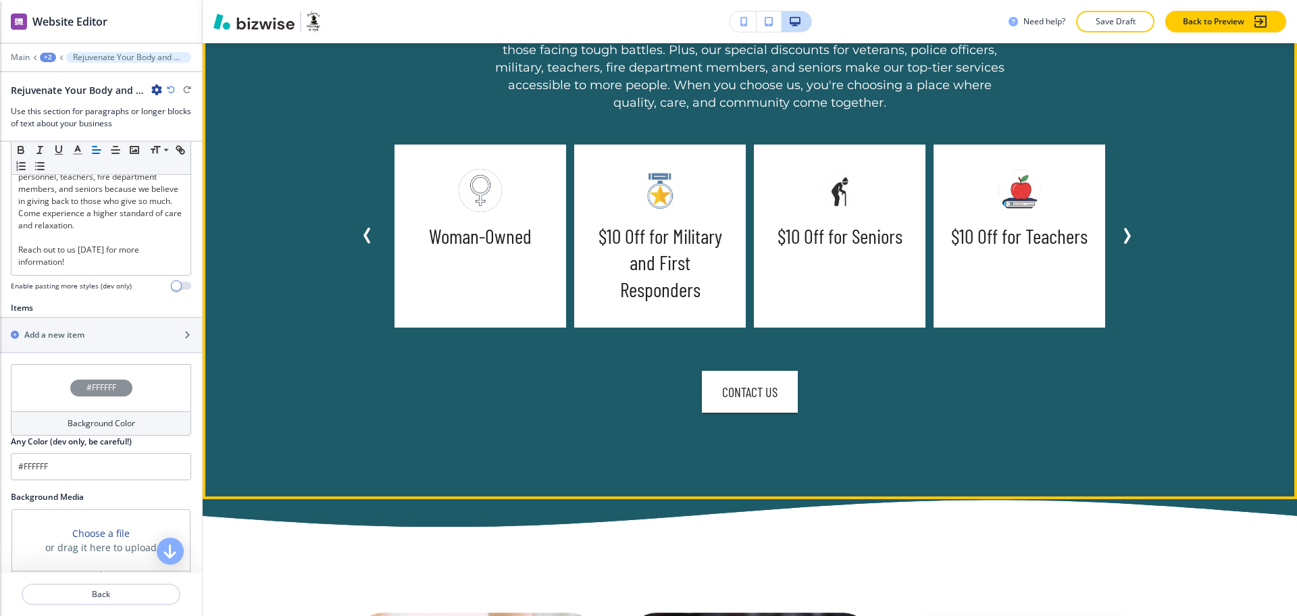
click at [359, 234] on icon "Previous Slide" at bounding box center [367, 236] width 16 height 16
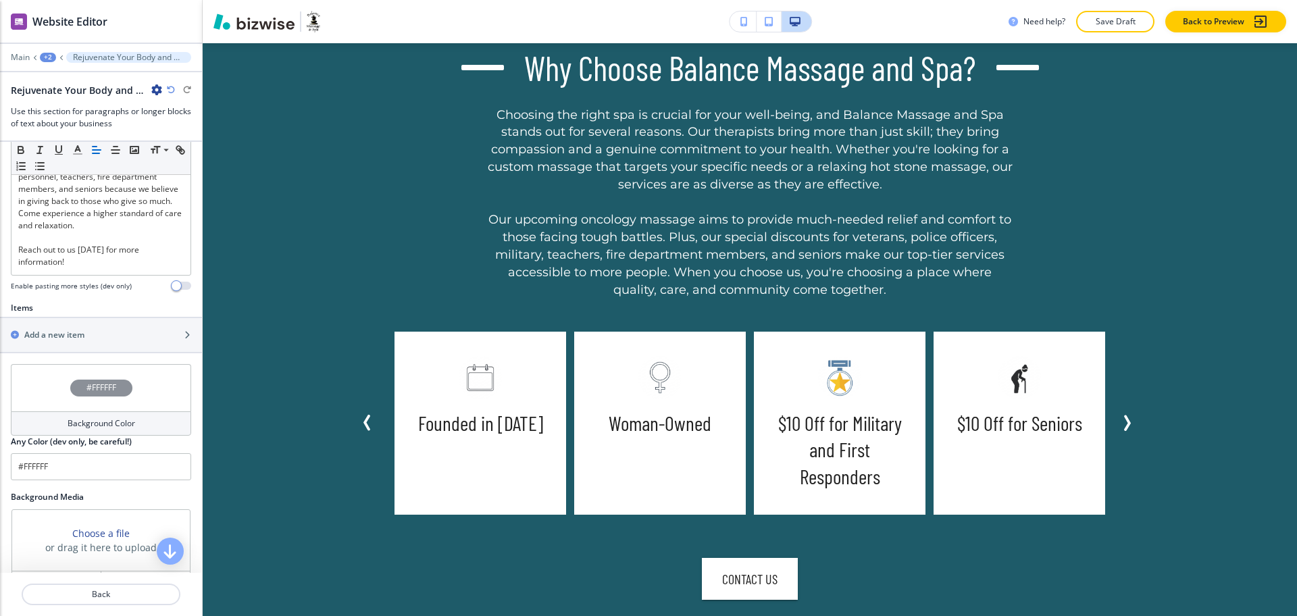
scroll to position [1530, 0]
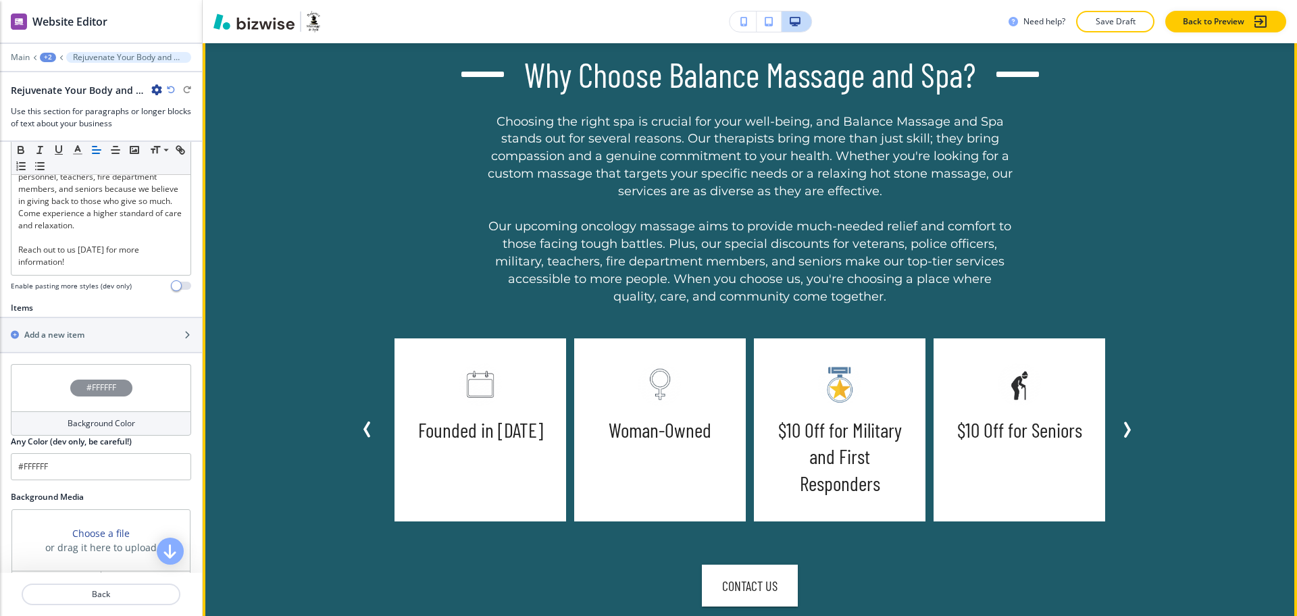
click at [359, 432] on icon "Previous Slide" at bounding box center [367, 429] width 16 height 16
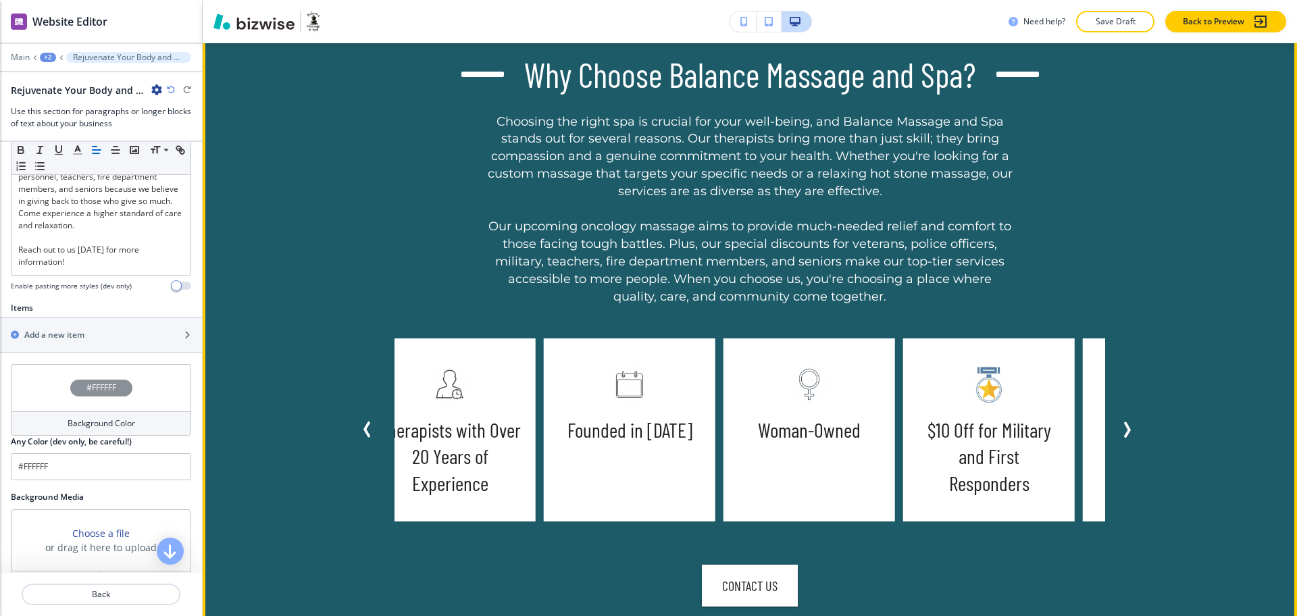
click at [359, 432] on icon "Previous Slide" at bounding box center [367, 429] width 16 height 16
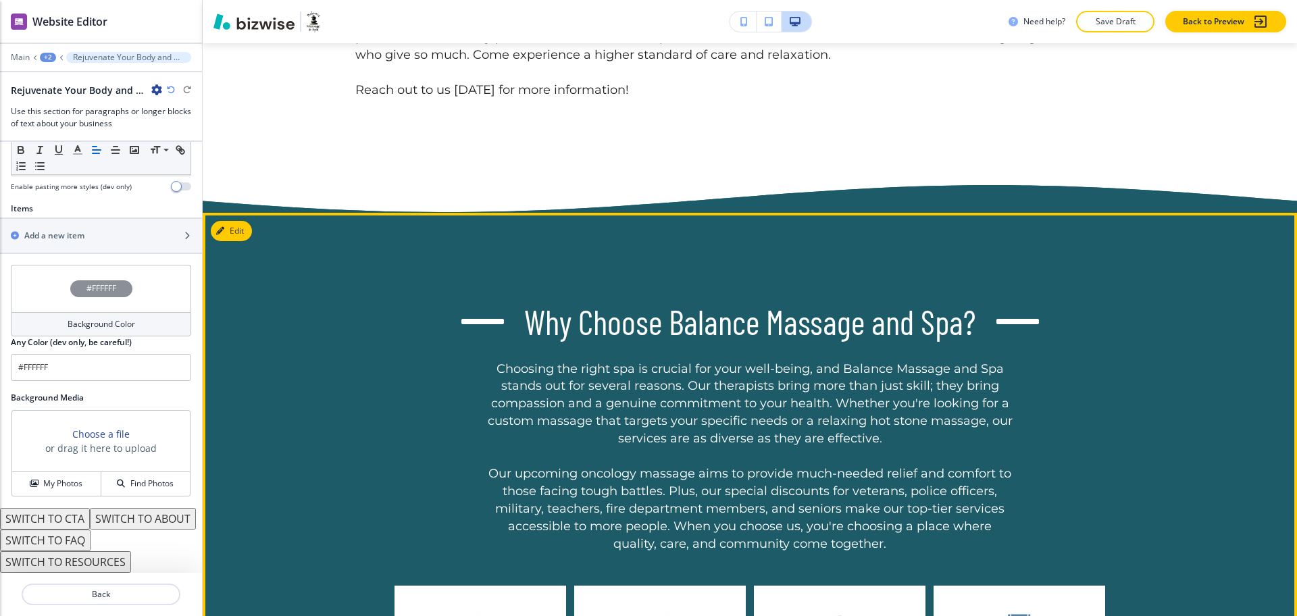
scroll to position [646, 0]
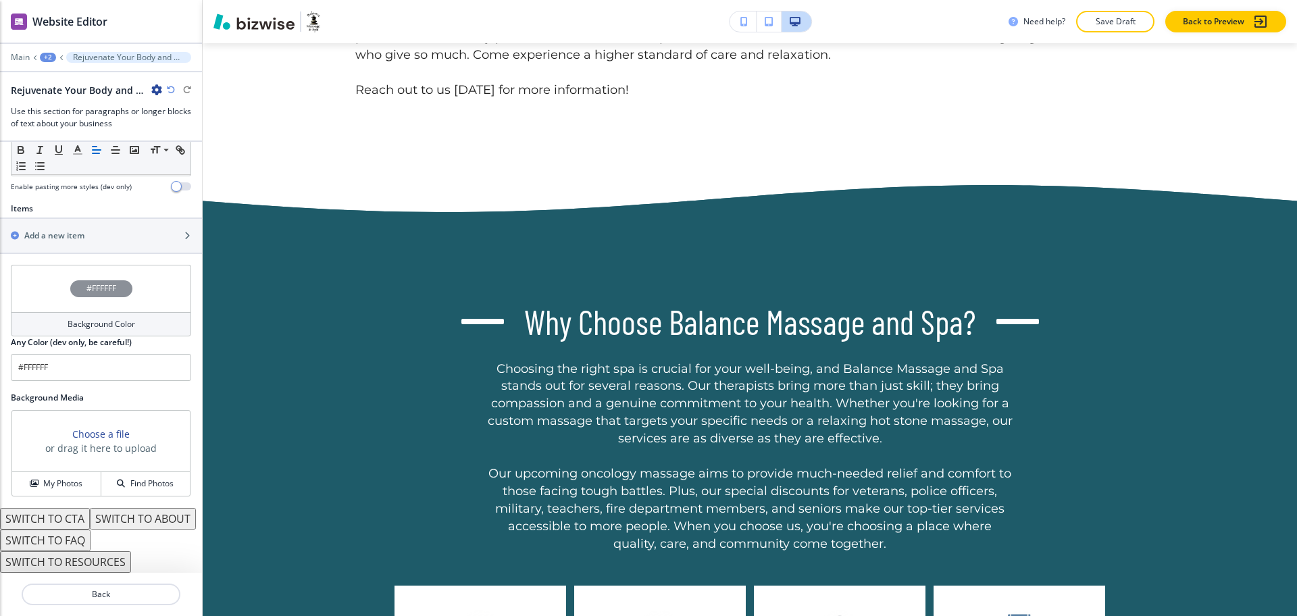
click at [222, 227] on div "Edit Why Choose Balance Massage and Spa? Choosing the right spa is crucial for …" at bounding box center [750, 576] width 1094 height 727
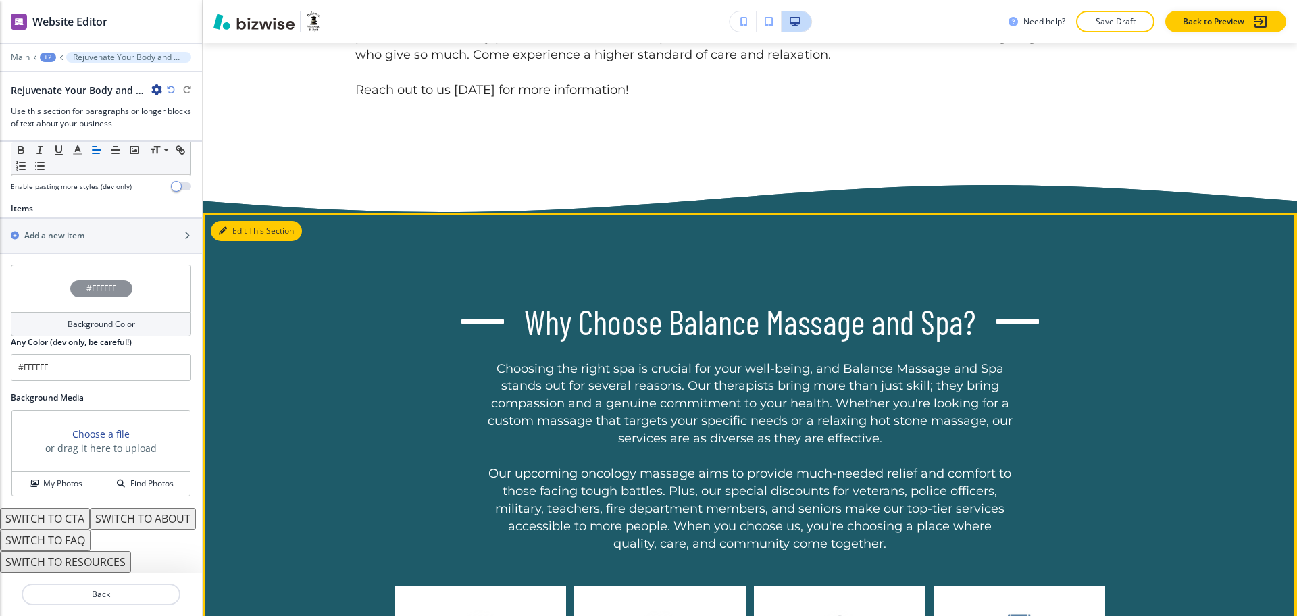
click at [234, 228] on button "Edit This Section" at bounding box center [256, 231] width 91 height 20
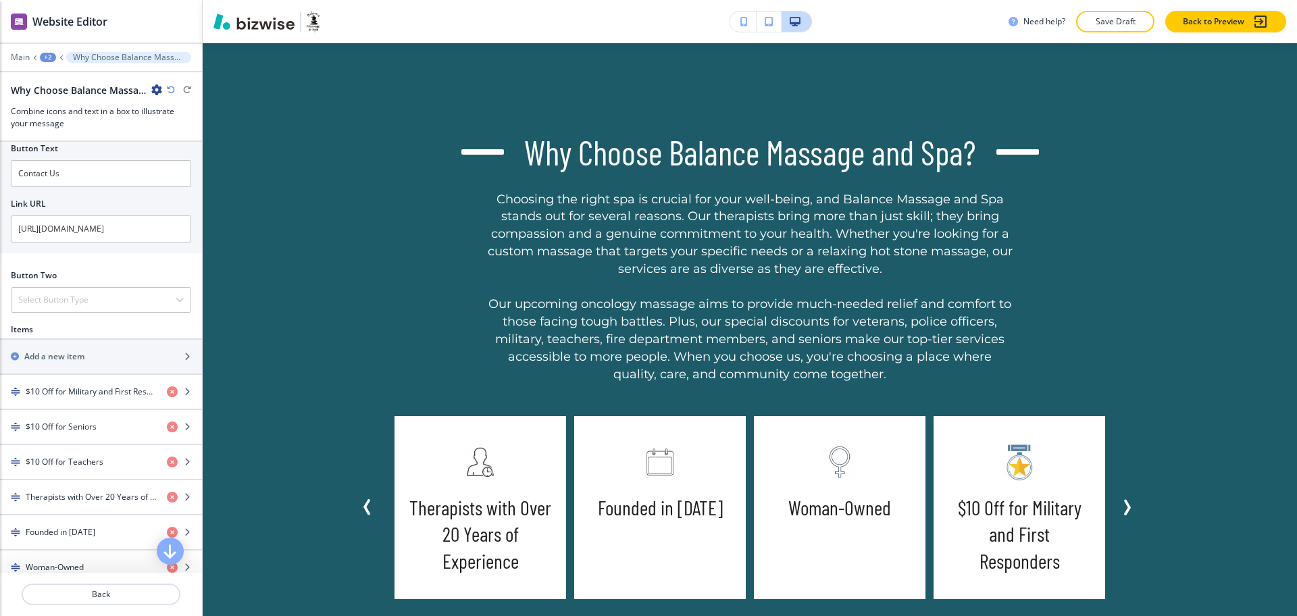
scroll to position [628, 0]
drag, startPoint x: 78, startPoint y: 188, endPoint x: 0, endPoint y: 185, distance: 77.7
click at [0, 185] on div "Button Text Contact Us Link URL [URL][DOMAIN_NAME]" at bounding box center [101, 196] width 202 height 116
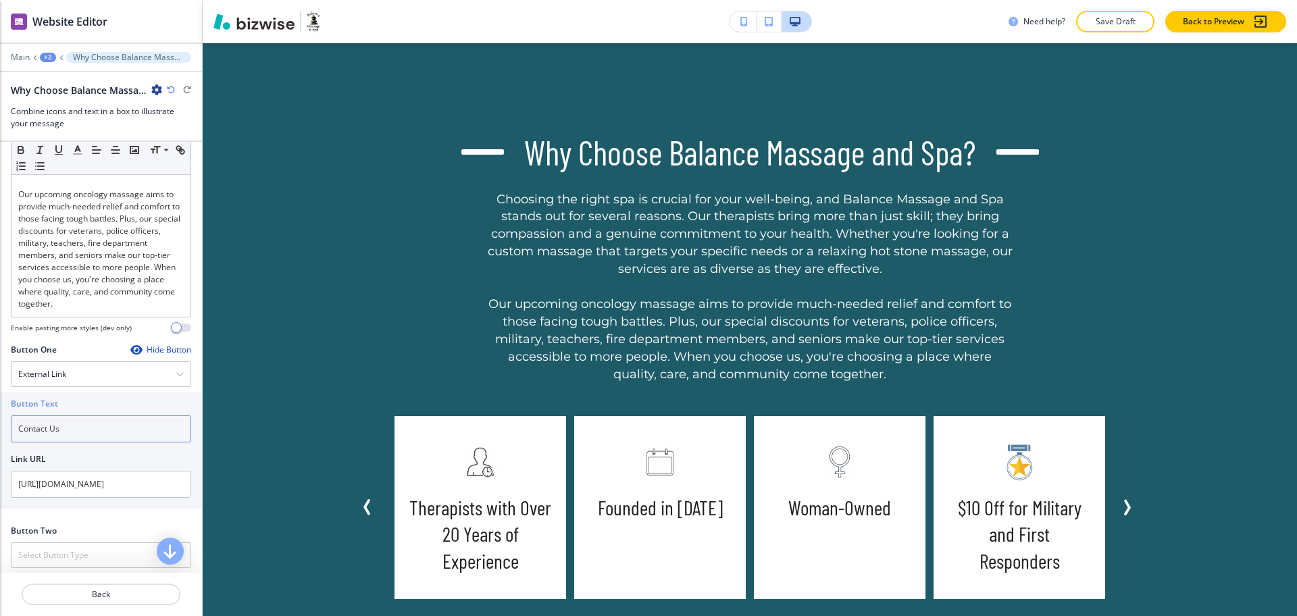
scroll to position [373, 0]
click at [41, 381] on h4 "External Link" at bounding box center [42, 375] width 48 height 12
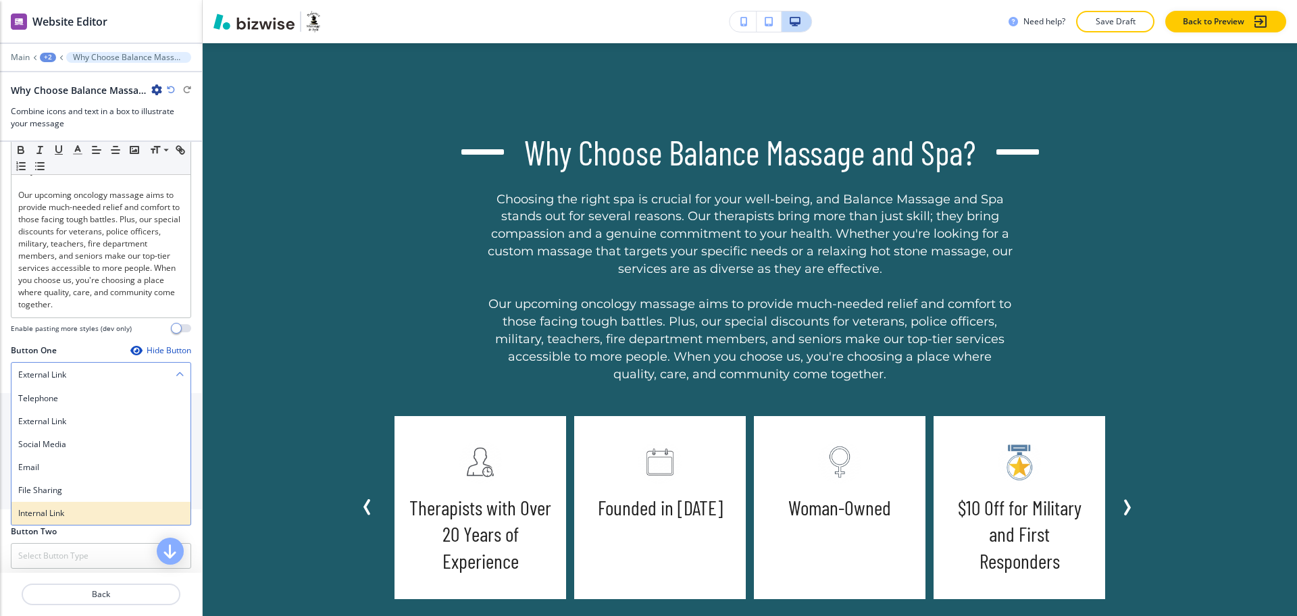
click at [51, 525] on div "Internal Link" at bounding box center [100, 513] width 179 height 23
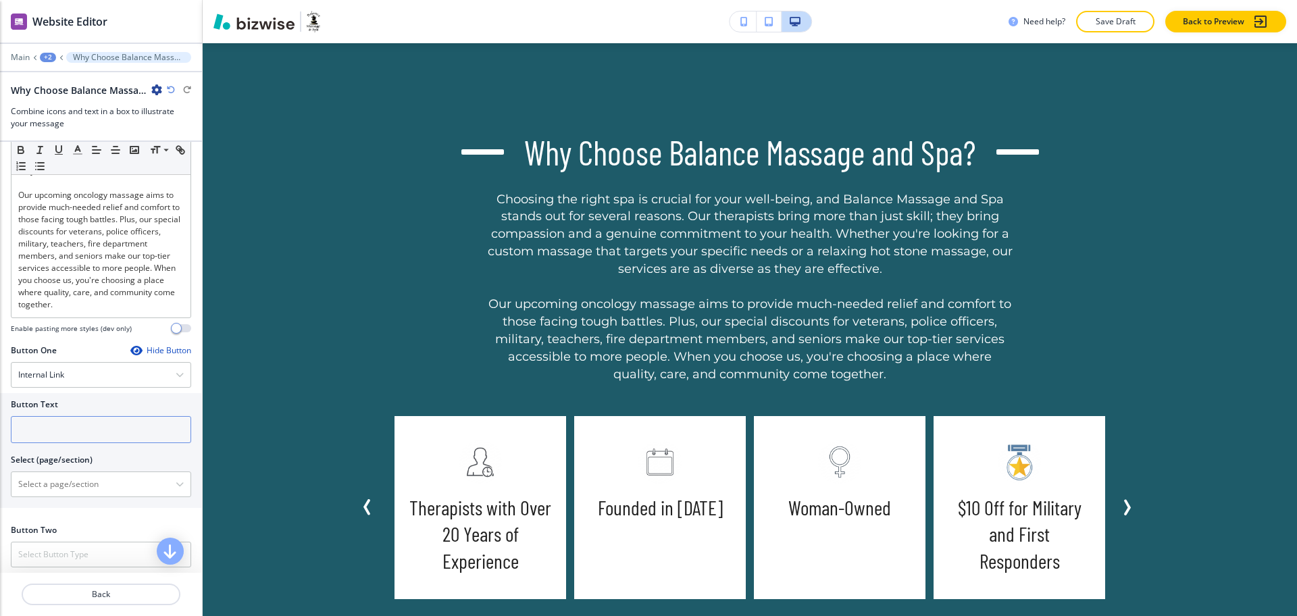
click at [49, 443] on input "text" at bounding box center [101, 429] width 180 height 27
paste input "Contact Us"
type input "Contact Us"
click at [55, 496] on \(page\/section\) "Manual Input" at bounding box center [93, 484] width 164 height 23
paste \(page\/section\) "Contact Us"
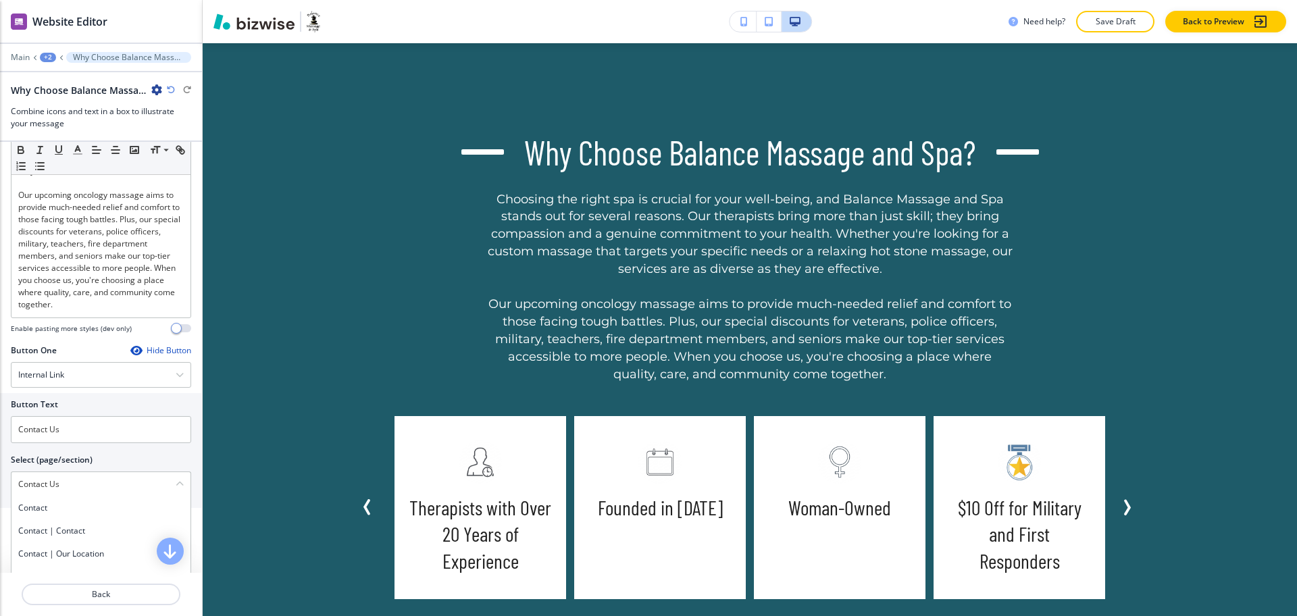
click at [58, 514] on h4 "Contact" at bounding box center [100, 508] width 165 height 12
type \(page\/section\) "Contact"
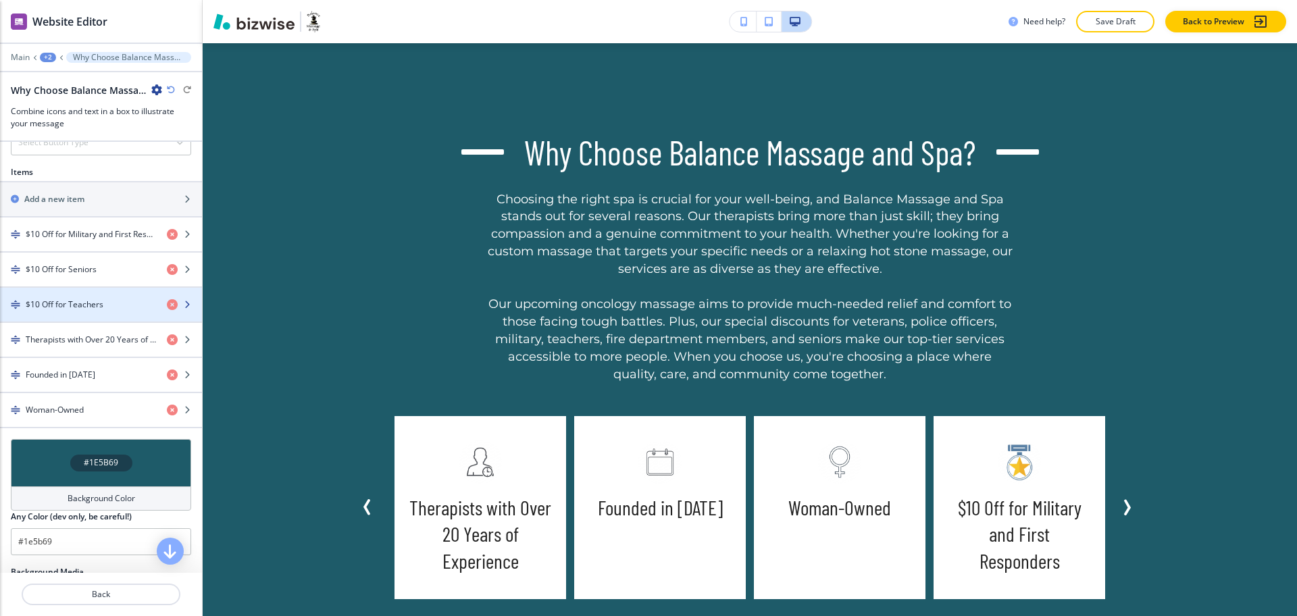
scroll to position [786, 0]
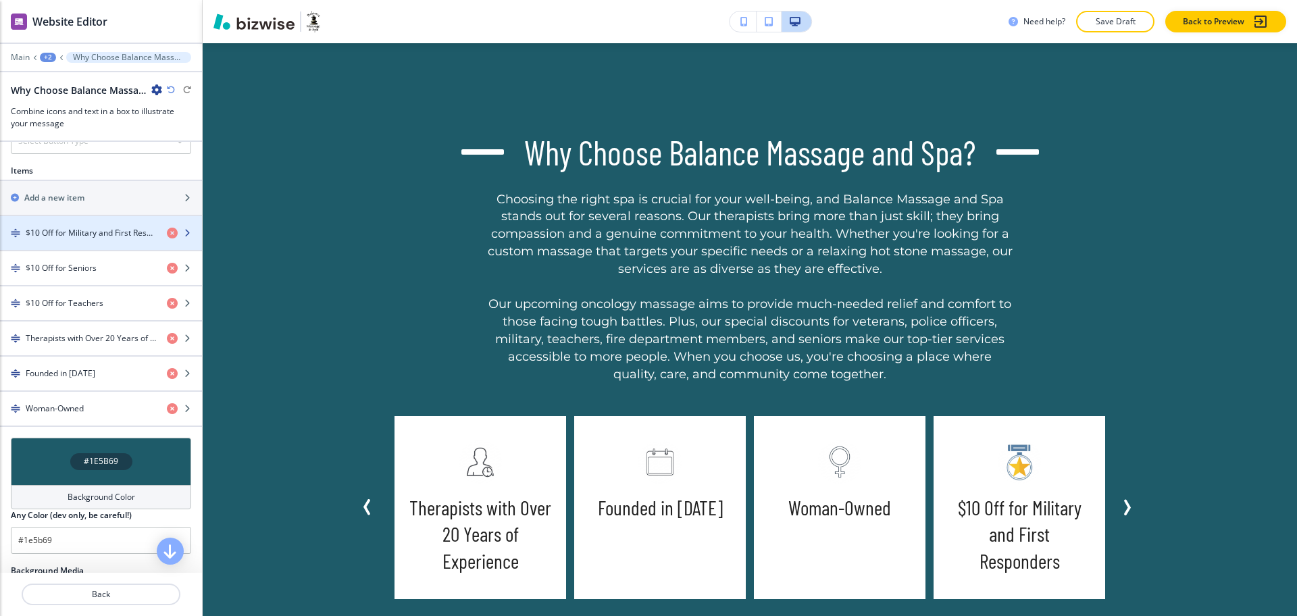
click at [72, 239] on h4 "$10 Off for Military and First Responders" at bounding box center [91, 233] width 130 height 12
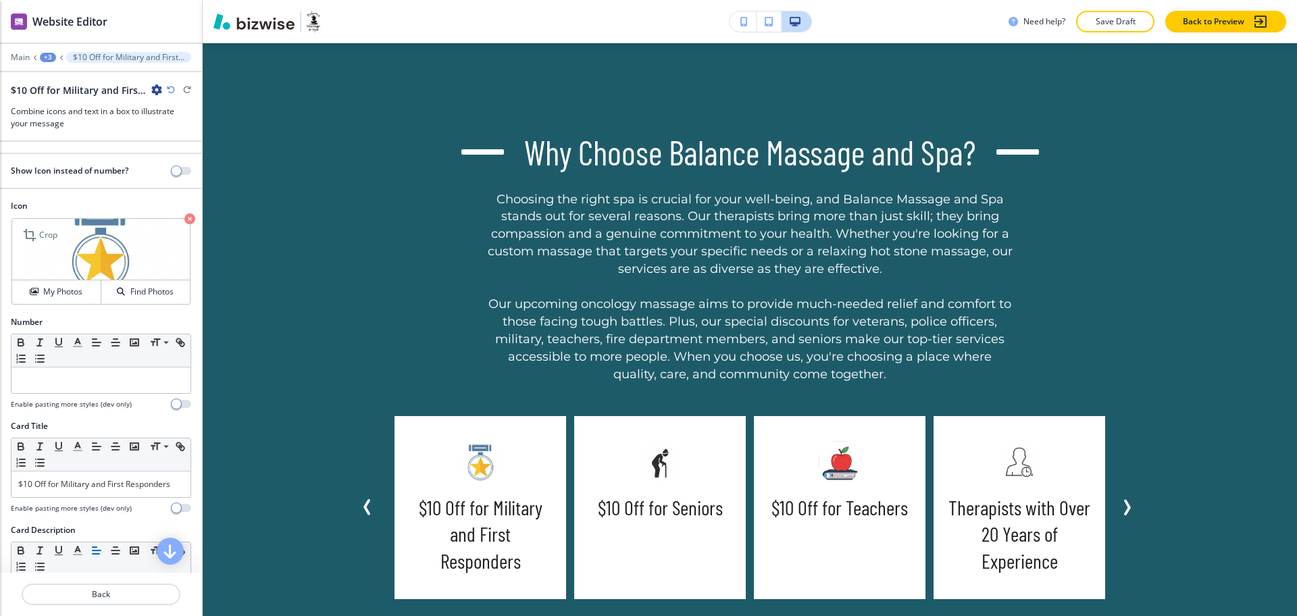
click at [184, 218] on icon "button" at bounding box center [189, 218] width 11 height 11
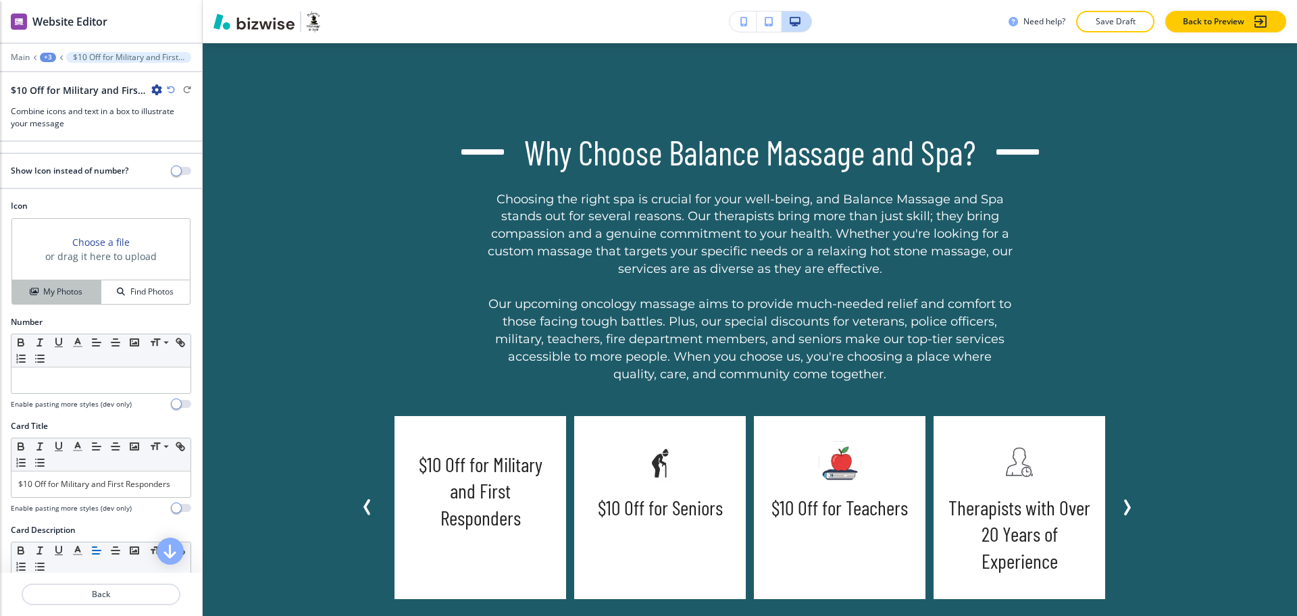
click at [37, 296] on div "My Photos" at bounding box center [56, 292] width 88 height 12
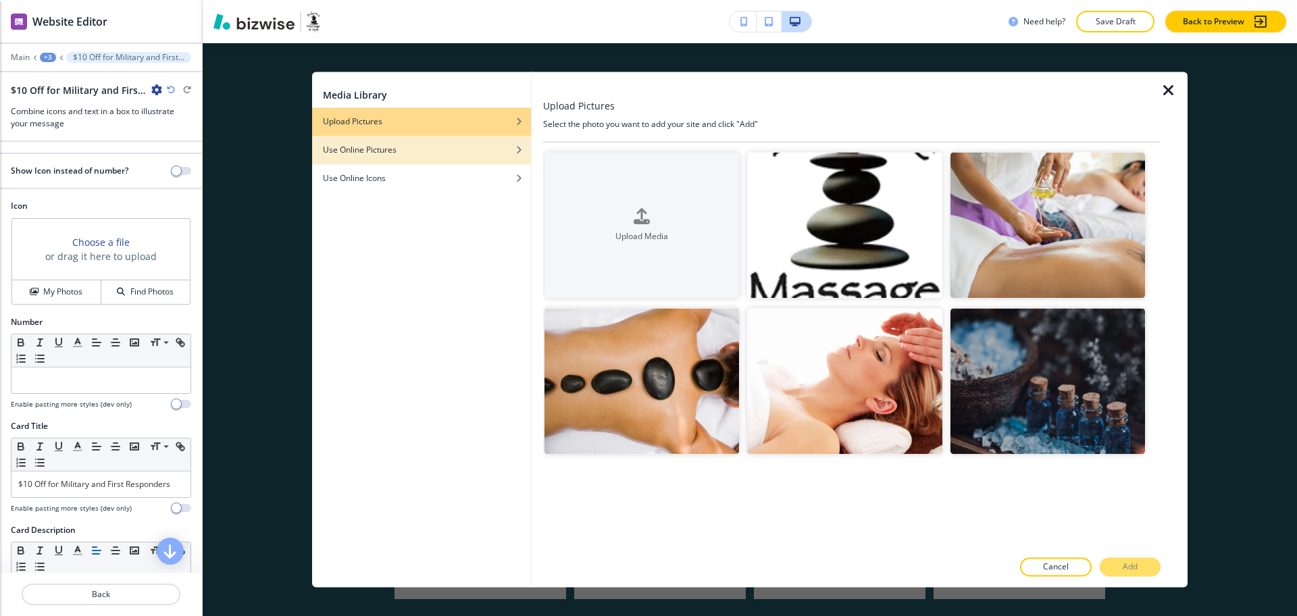
click at [421, 159] on div "button" at bounding box center [421, 160] width 219 height 8
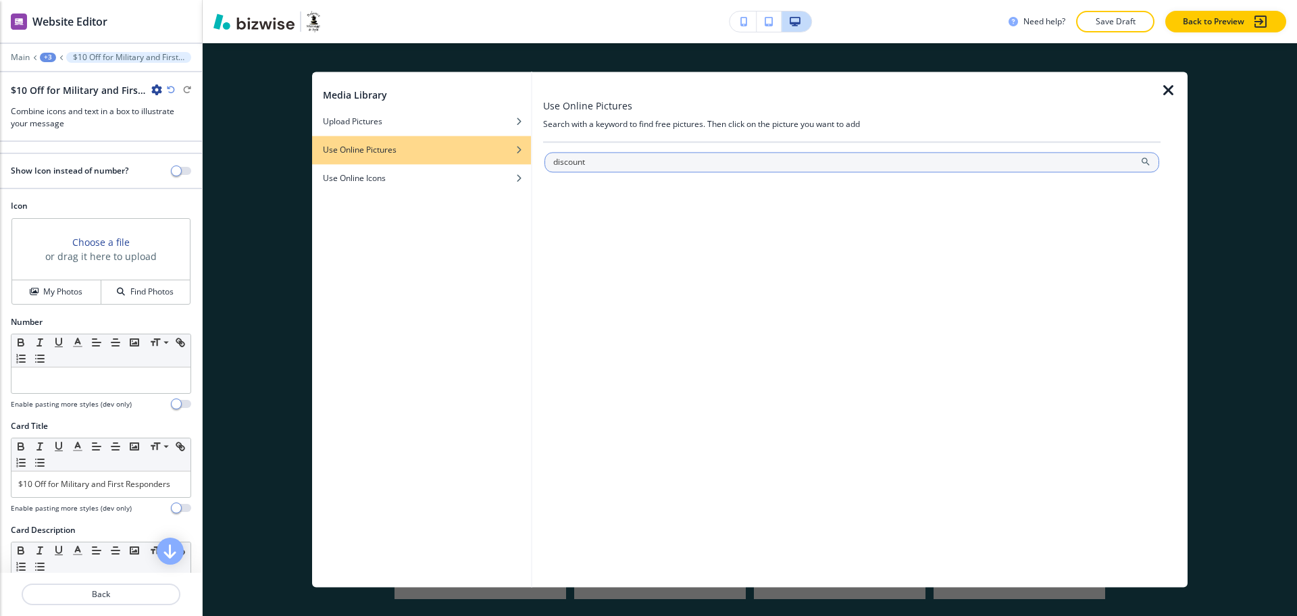
type input "discount"
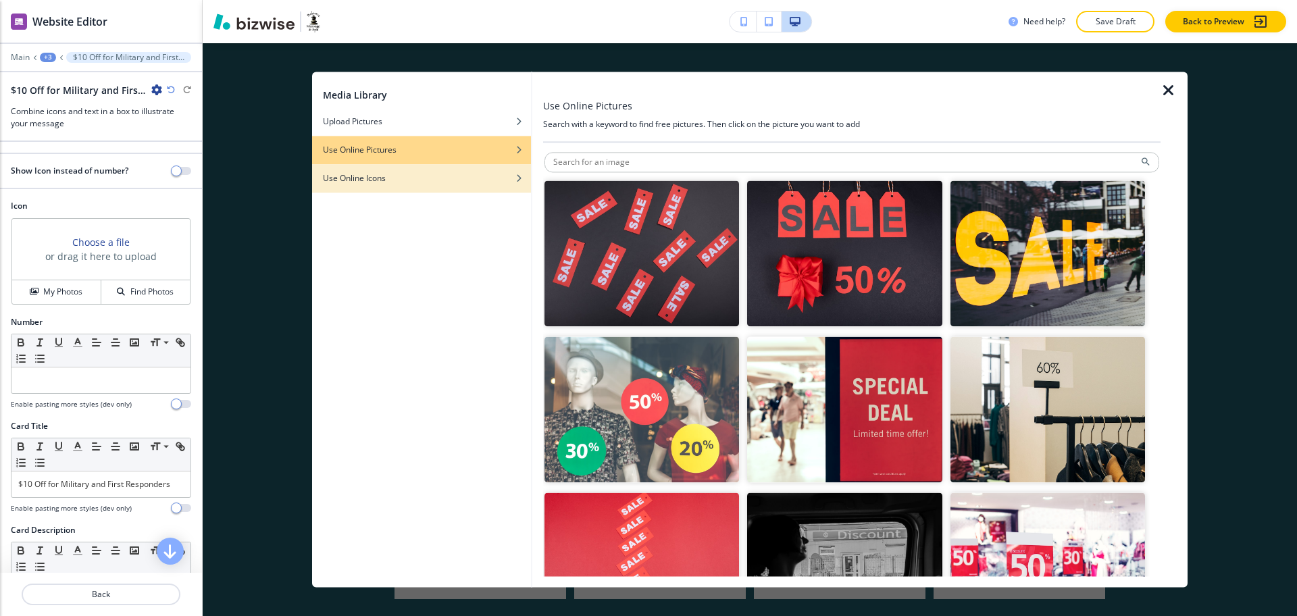
click at [452, 168] on div "button" at bounding box center [421, 168] width 219 height 8
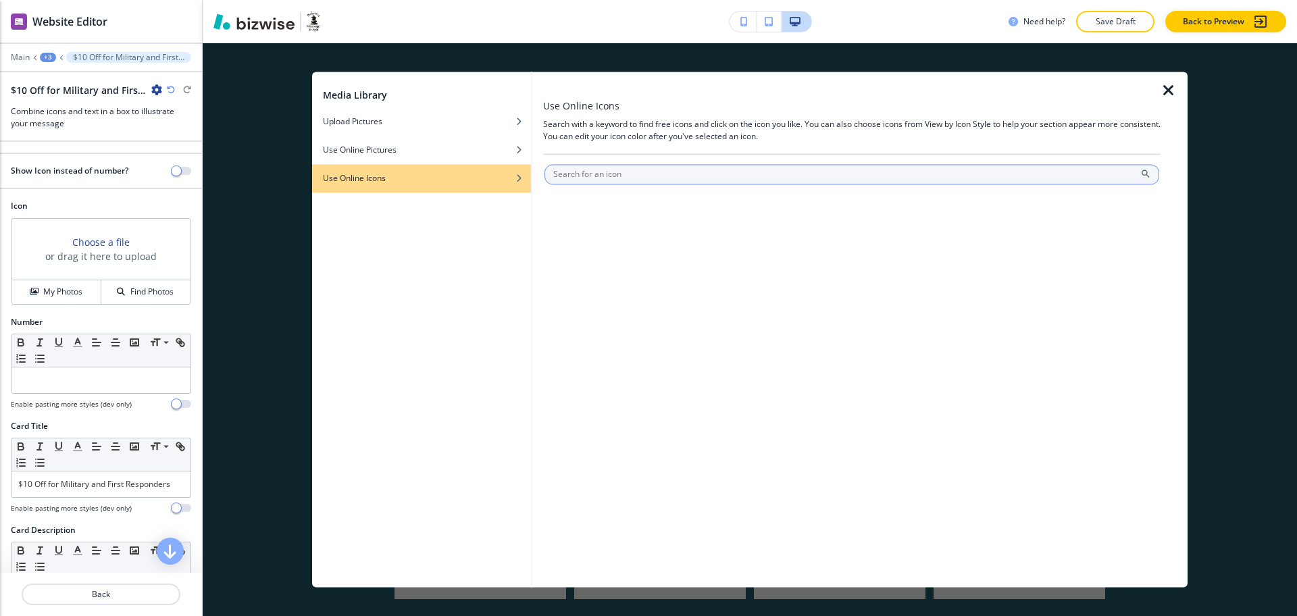
click at [568, 172] on input "text" at bounding box center [851, 174] width 615 height 20
paste input "discount"
type input "discount"
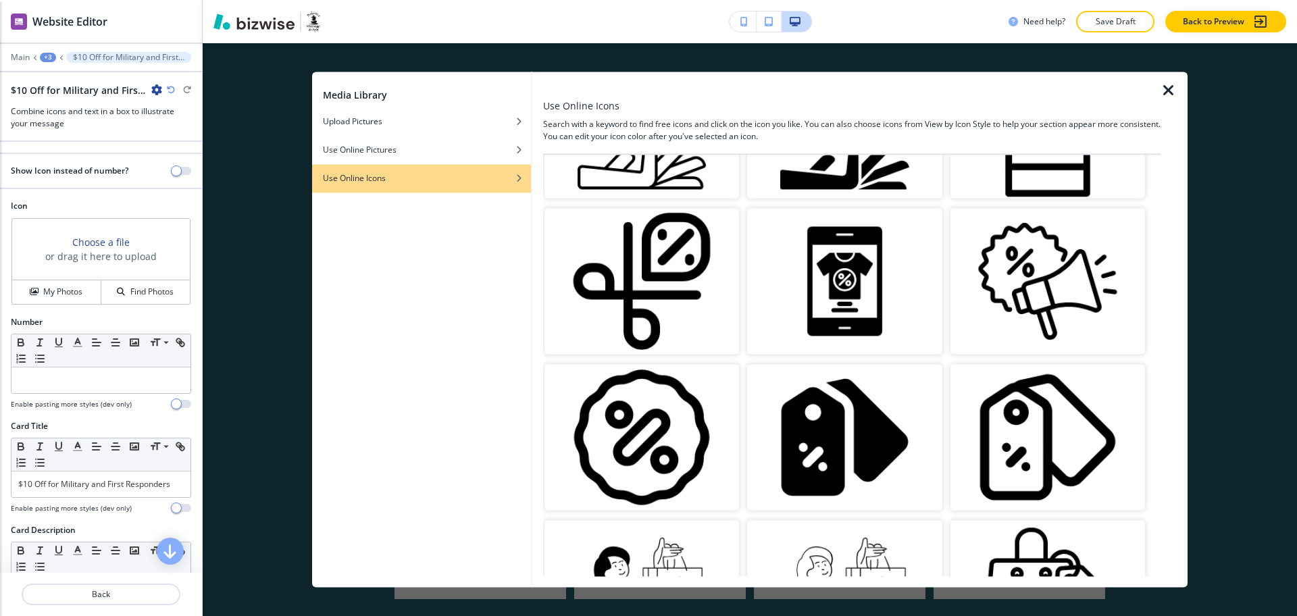
scroll to position [479, 0]
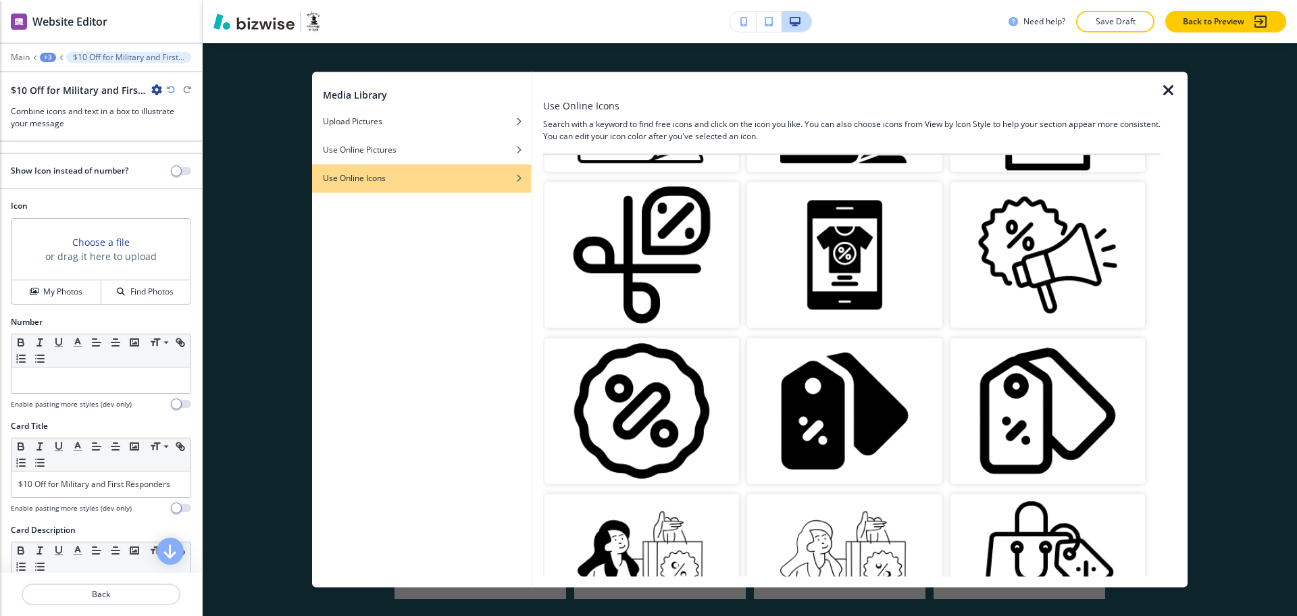
click at [842, 405] on img "button" at bounding box center [844, 411] width 194 height 146
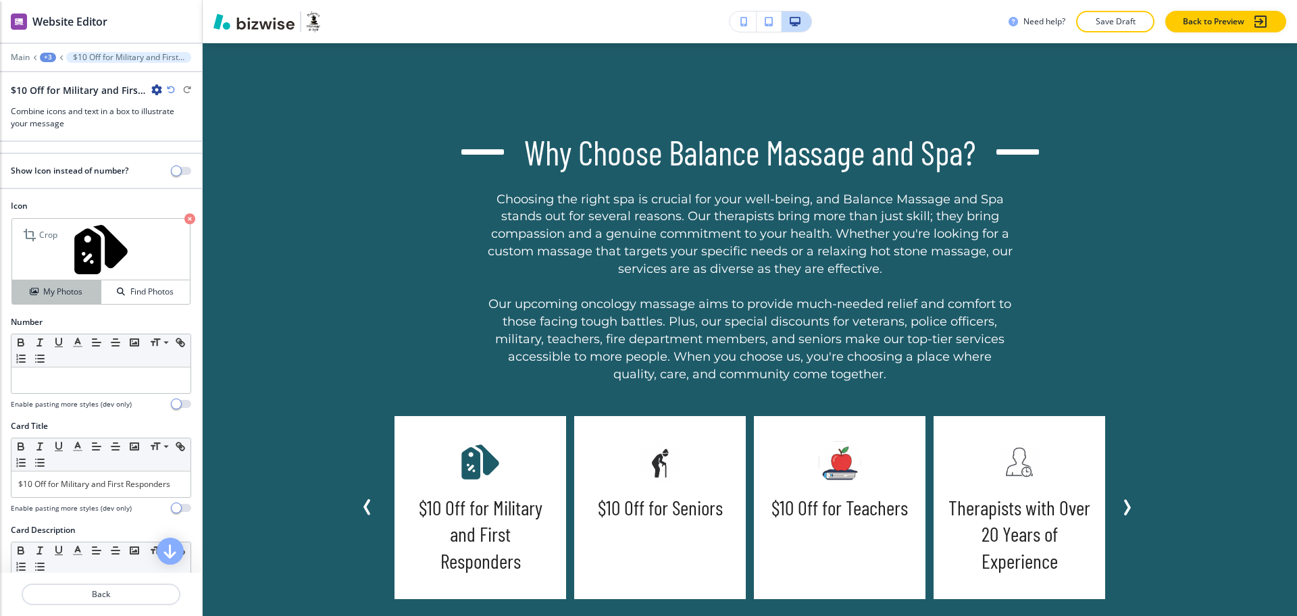
click at [60, 286] on h4 "My Photos" at bounding box center [62, 292] width 39 height 12
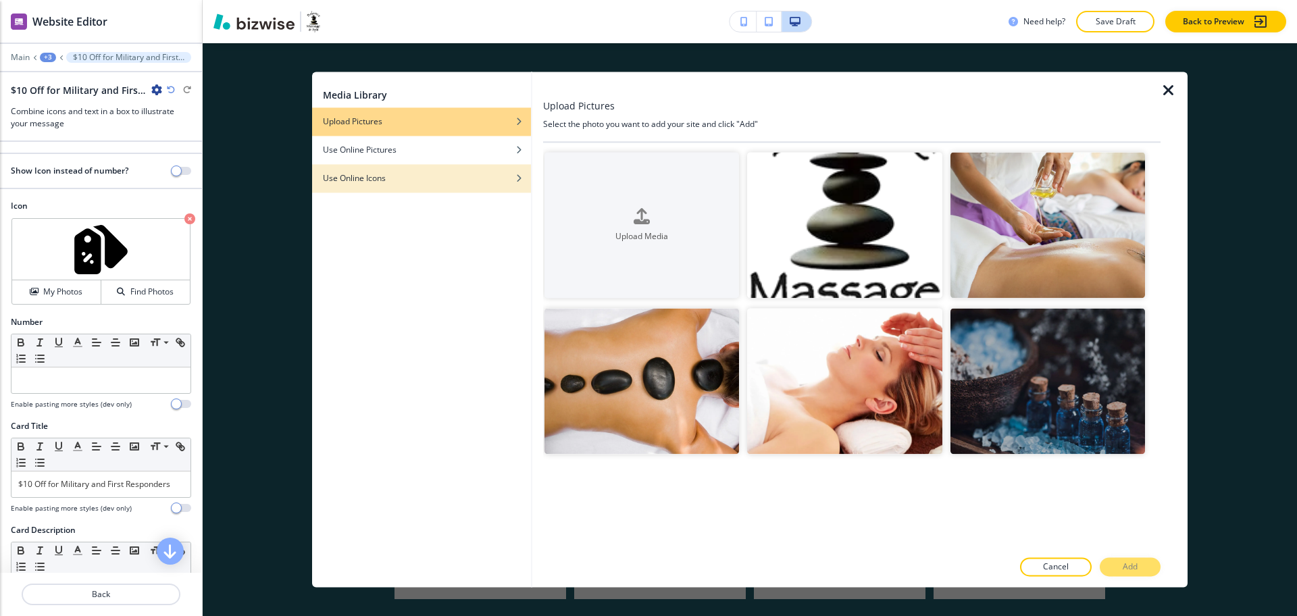
click at [430, 179] on div "Use Online Icons" at bounding box center [421, 178] width 219 height 12
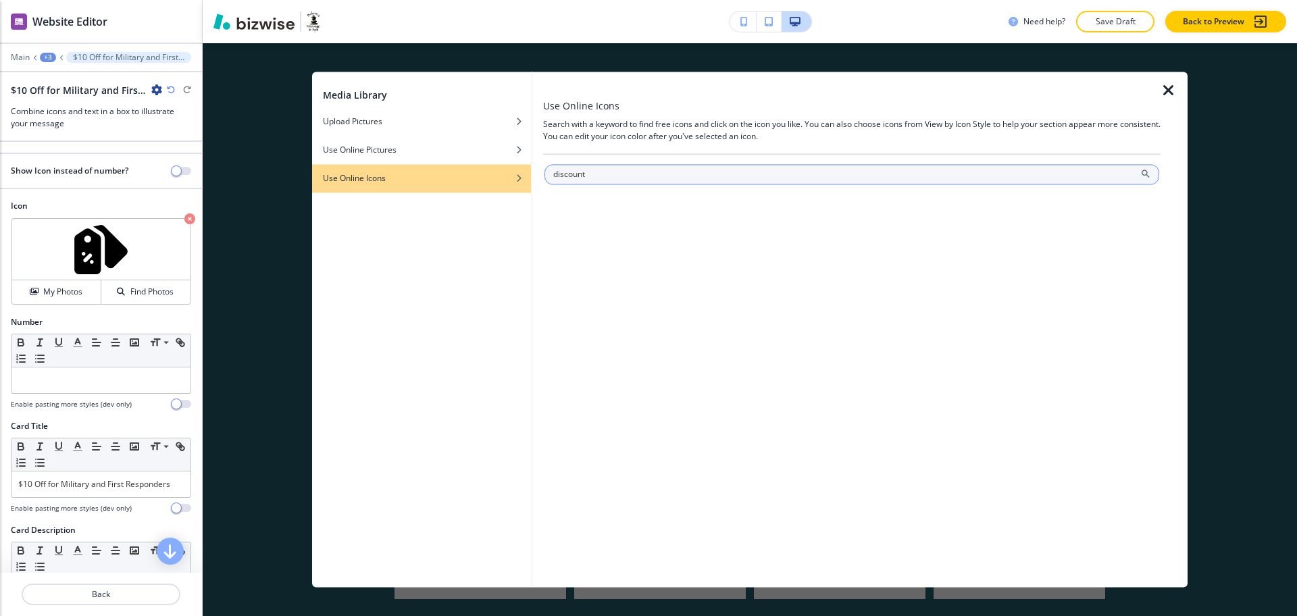
type input "discount"
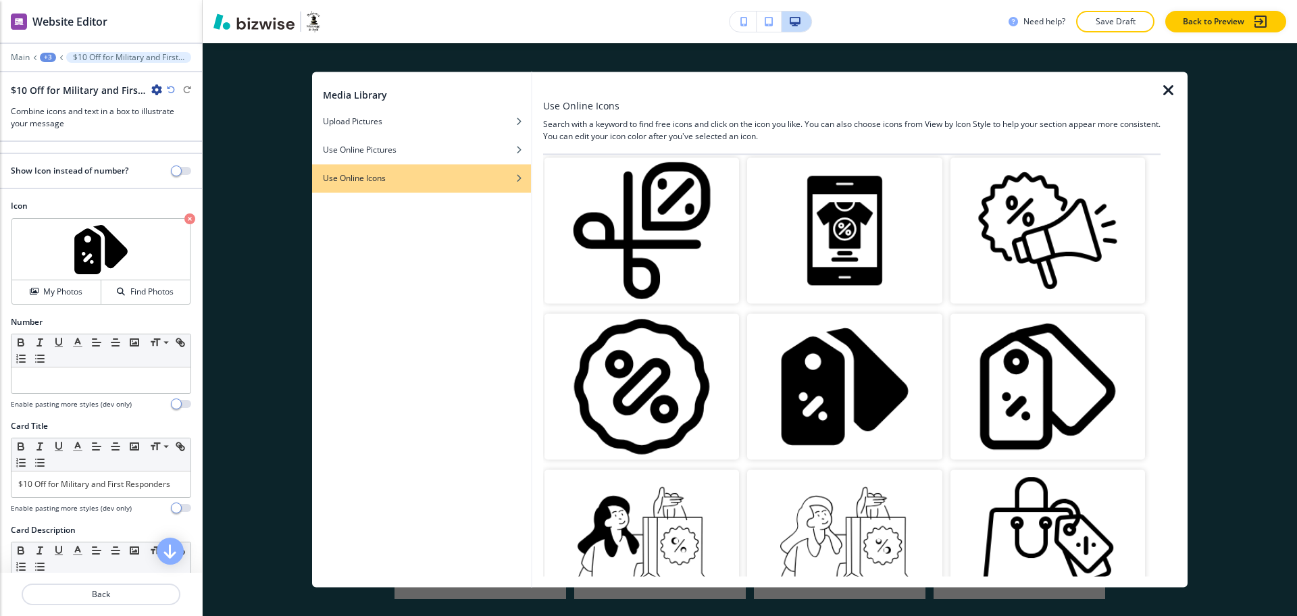
scroll to position [506, 0]
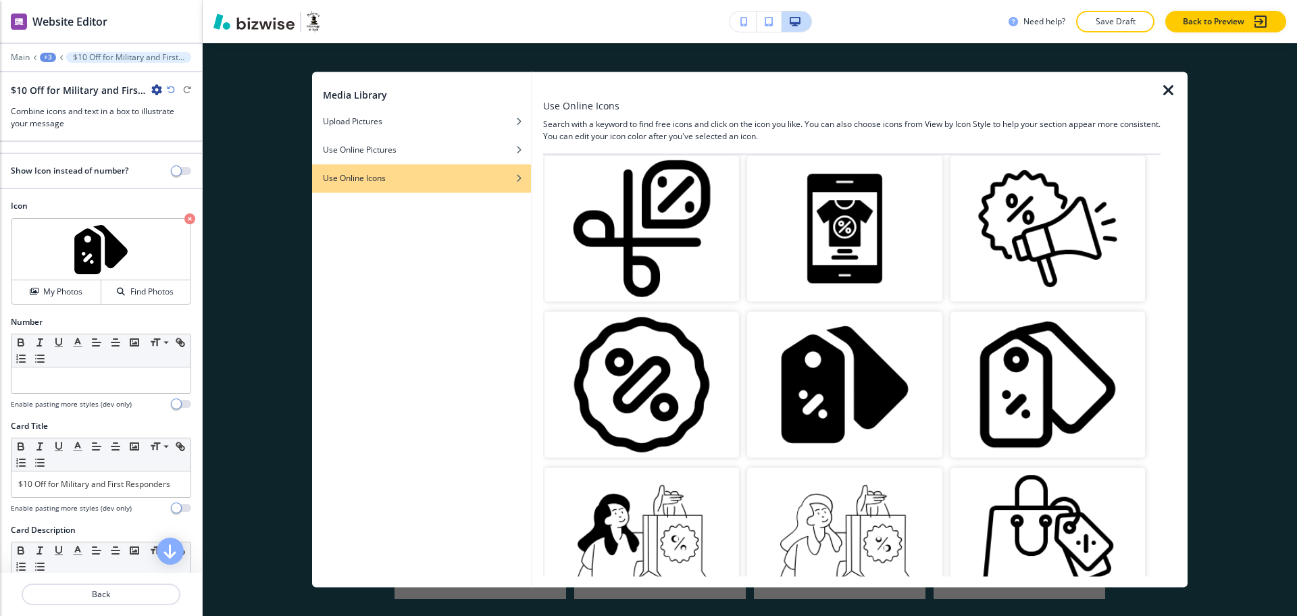
click at [992, 353] on img "button" at bounding box center [1047, 384] width 194 height 146
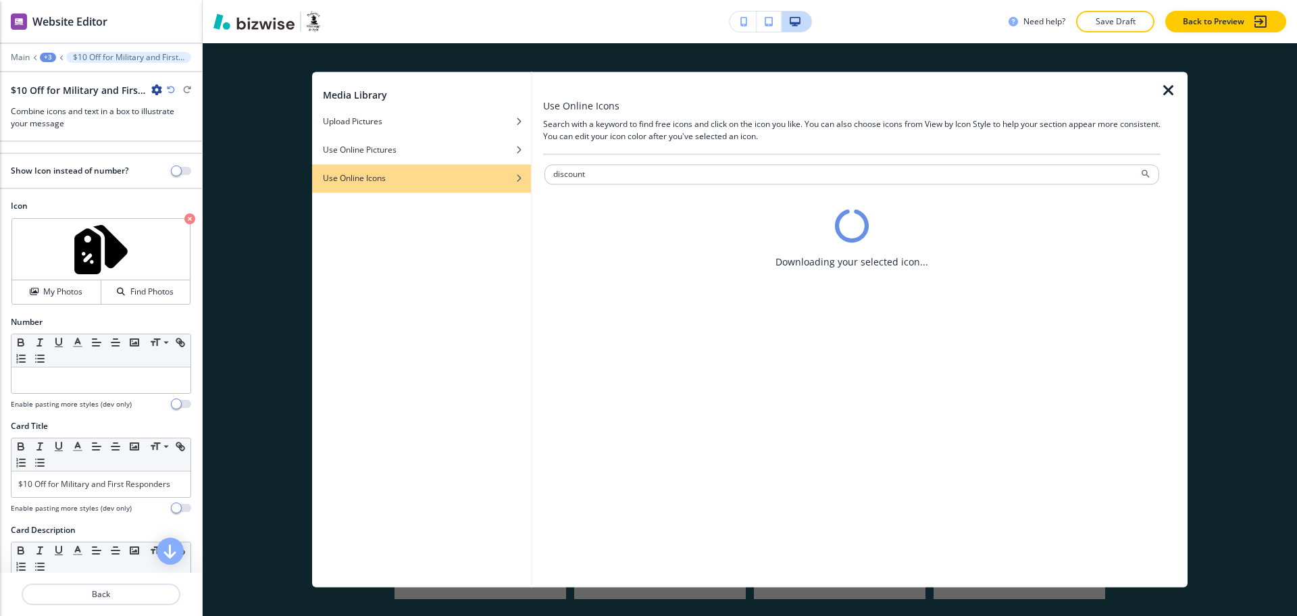
scroll to position [0, 0]
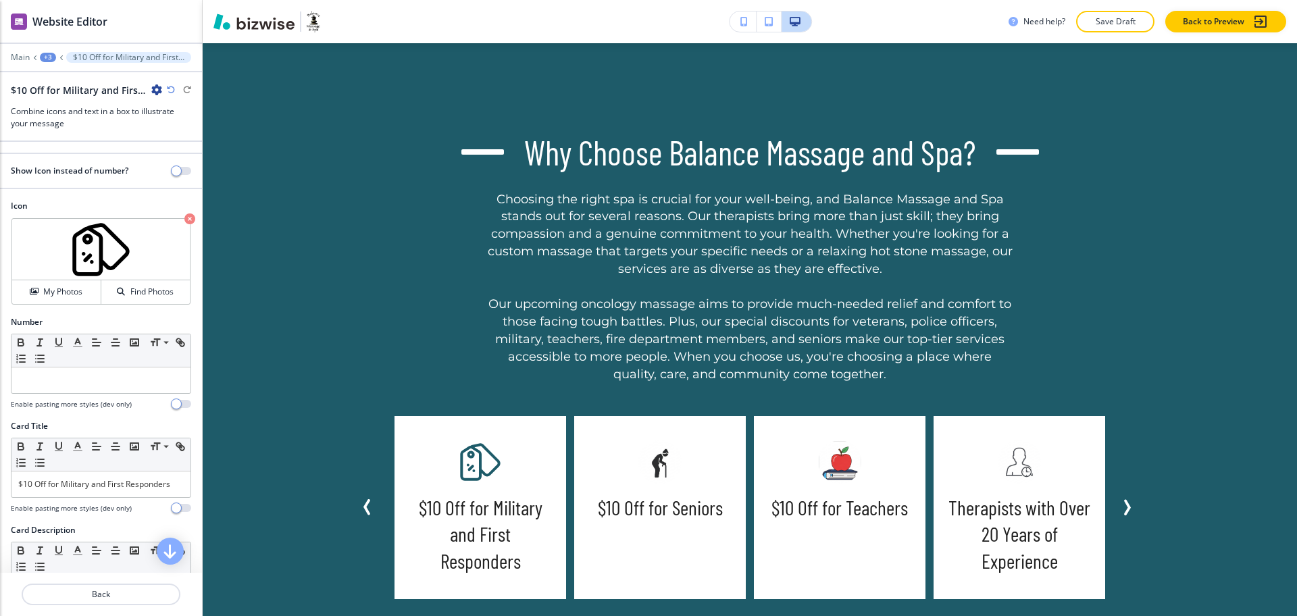
click at [700, 508] on h5 "$10 Off for Seniors" at bounding box center [660, 507] width 125 height 27
click at [701, 508] on h5 "$10 Off for Seniors" at bounding box center [660, 507] width 125 height 27
copy h5 "Seniors"
click at [82, 594] on p "Back" at bounding box center [101, 594] width 156 height 12
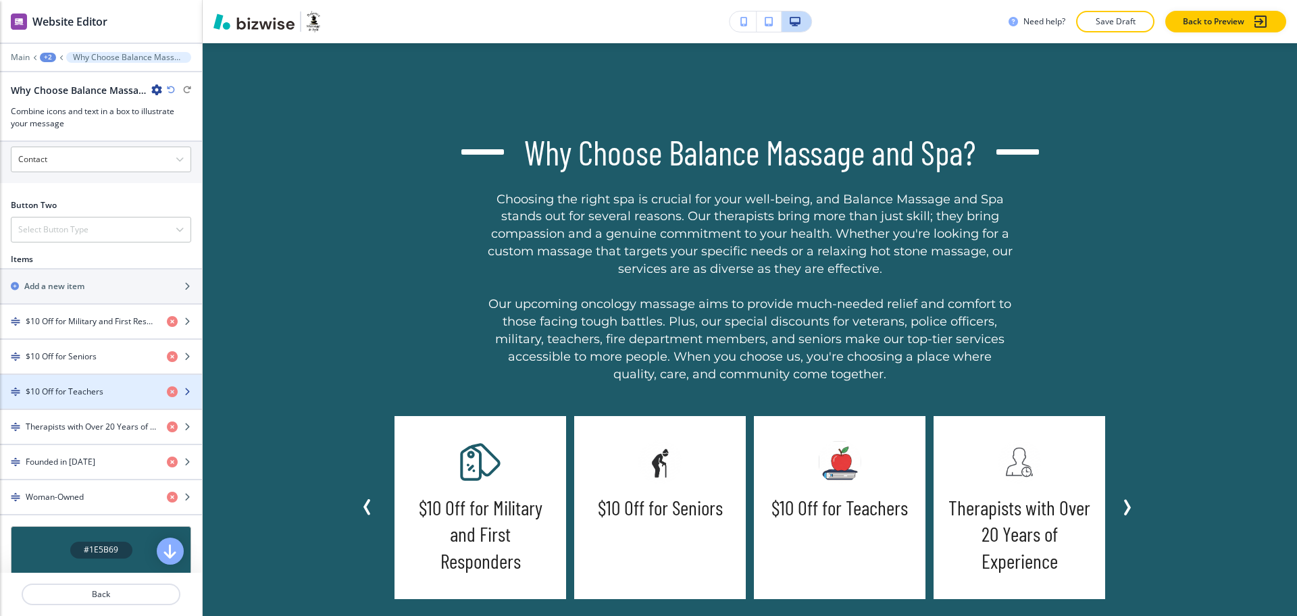
scroll to position [699, 0]
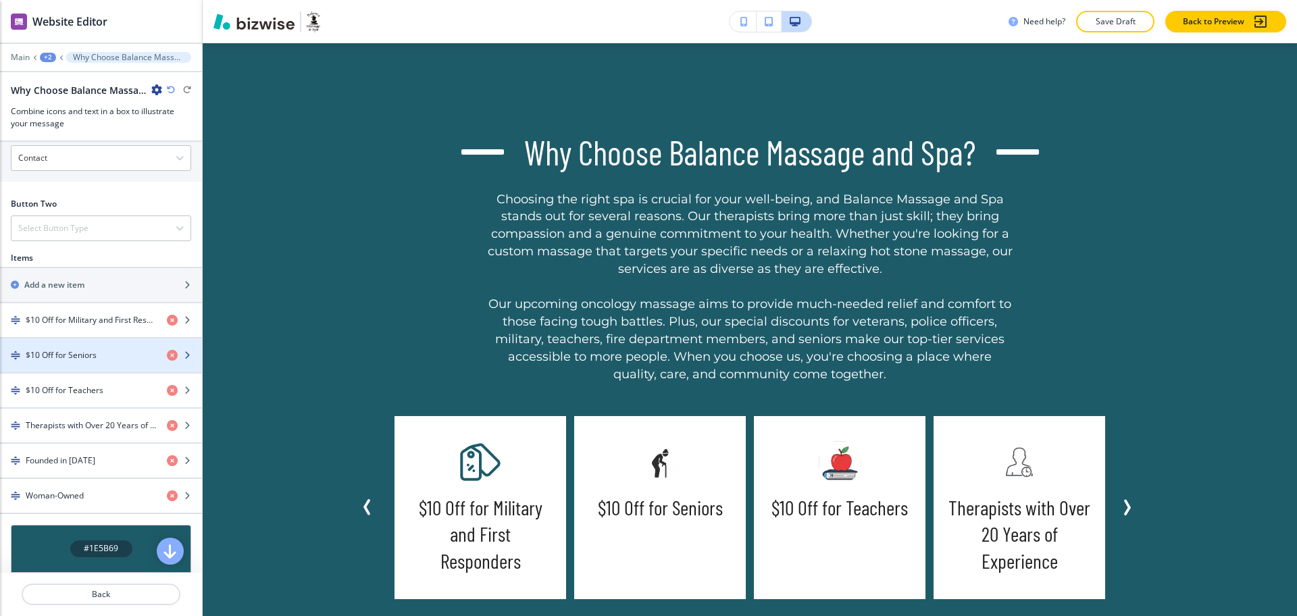
click at [77, 361] on h4 "$10 Off for Seniors" at bounding box center [61, 355] width 71 height 12
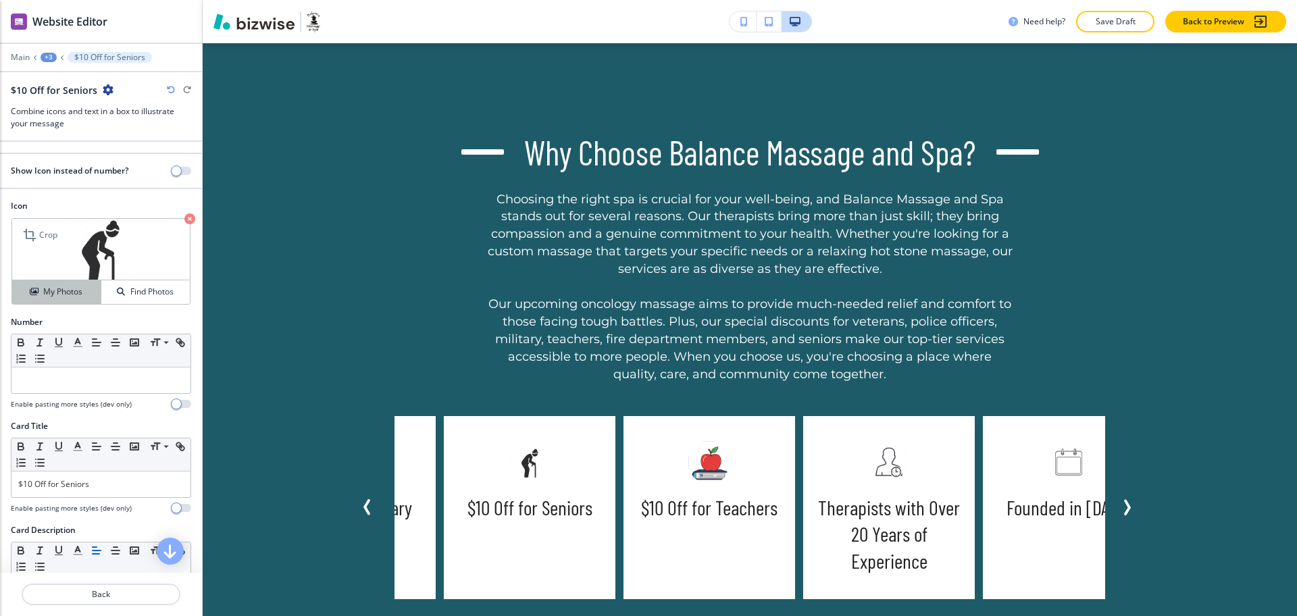
click at [57, 292] on h4 "My Photos" at bounding box center [62, 292] width 39 height 12
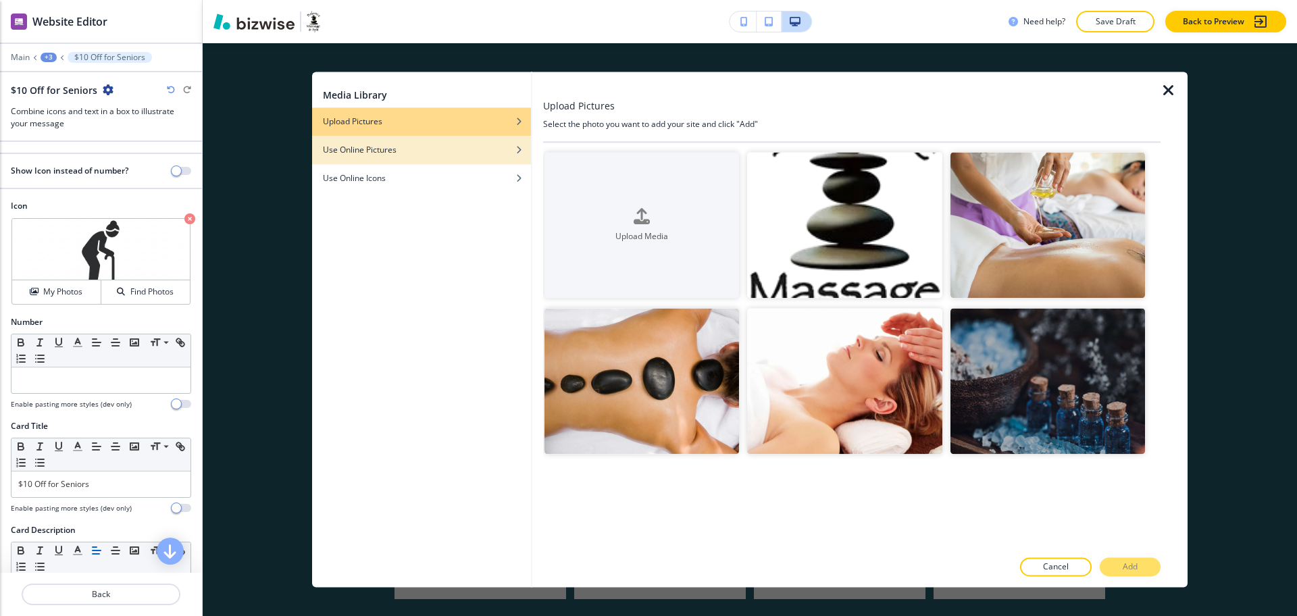
click at [436, 161] on div "button" at bounding box center [421, 160] width 219 height 8
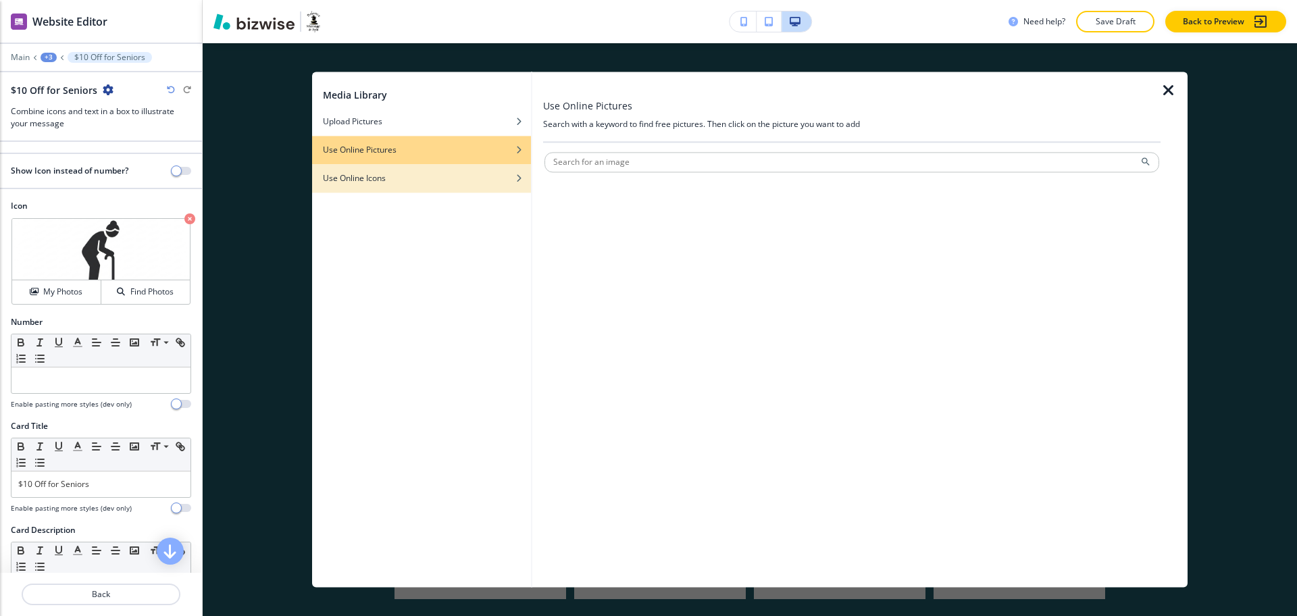
click at [438, 165] on div "button" at bounding box center [421, 168] width 219 height 8
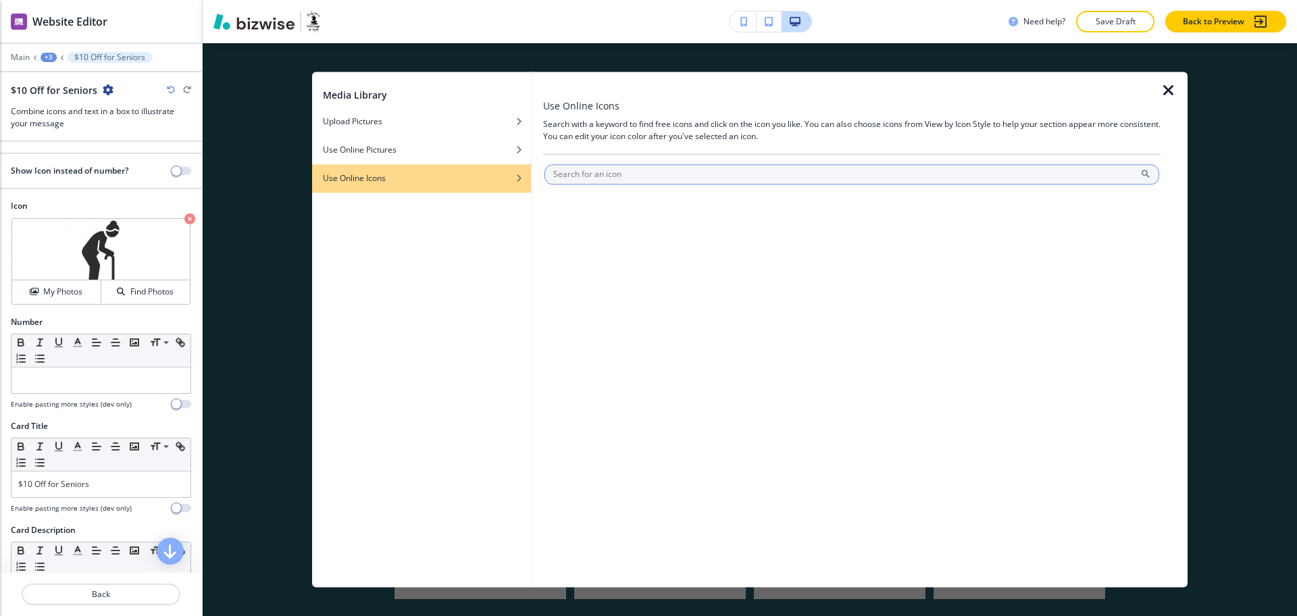
click at [580, 165] on input "text" at bounding box center [851, 174] width 615 height 20
paste input "Seniors"
type input "Seniors"
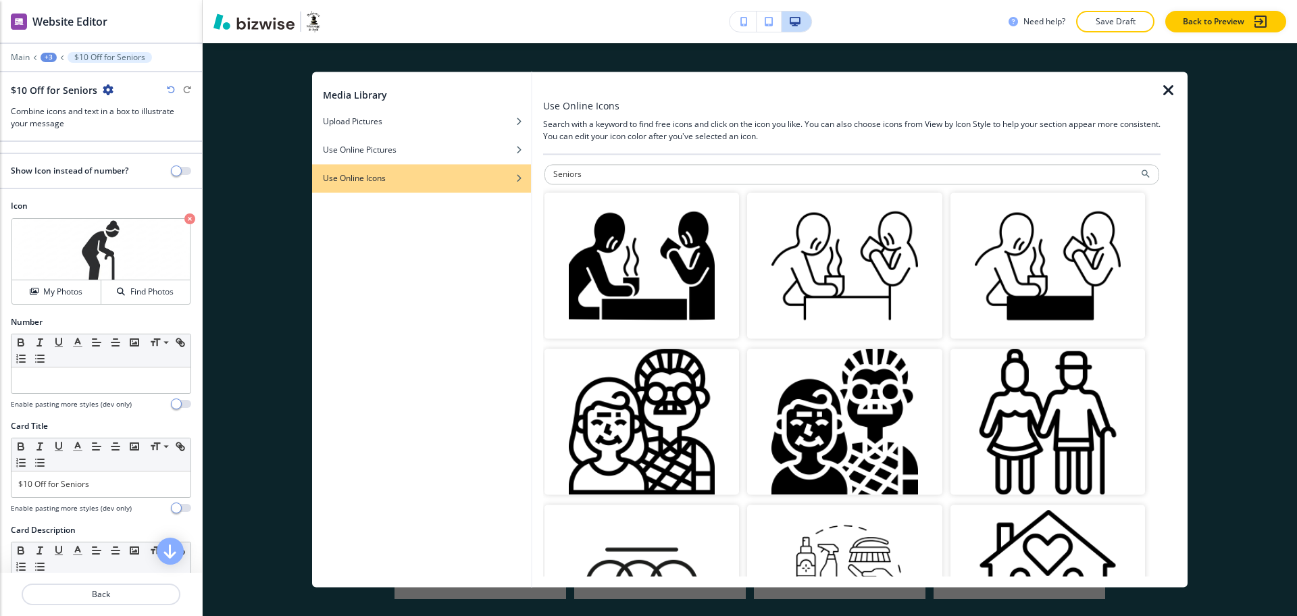
click at [1041, 415] on img "button" at bounding box center [1047, 422] width 194 height 146
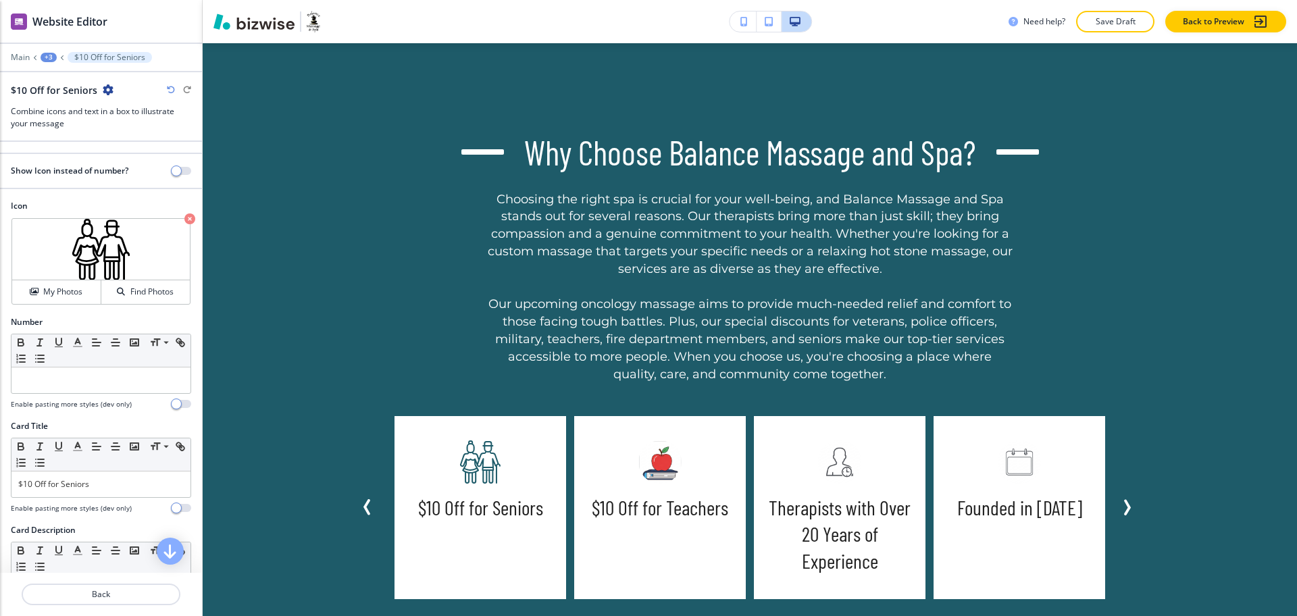
click at [700, 516] on h5 "$10 Off for Teachers" at bounding box center [660, 507] width 136 height 27
copy h5 "Teachers"
click at [113, 600] on button "Back" at bounding box center [101, 594] width 159 height 22
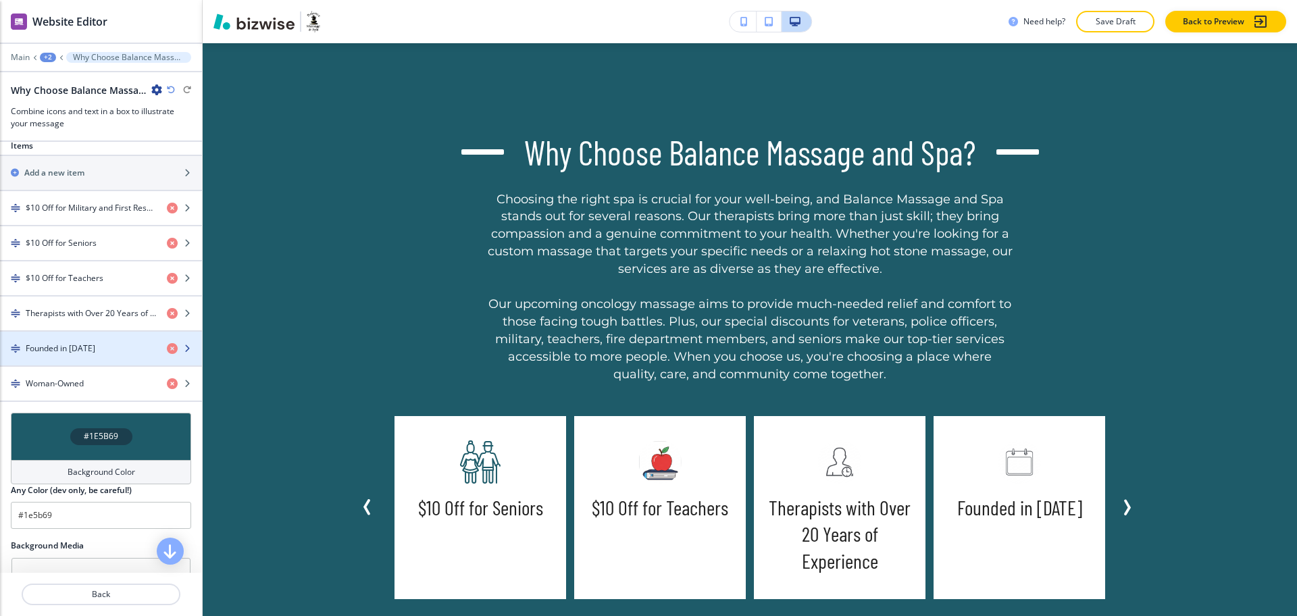
scroll to position [814, 0]
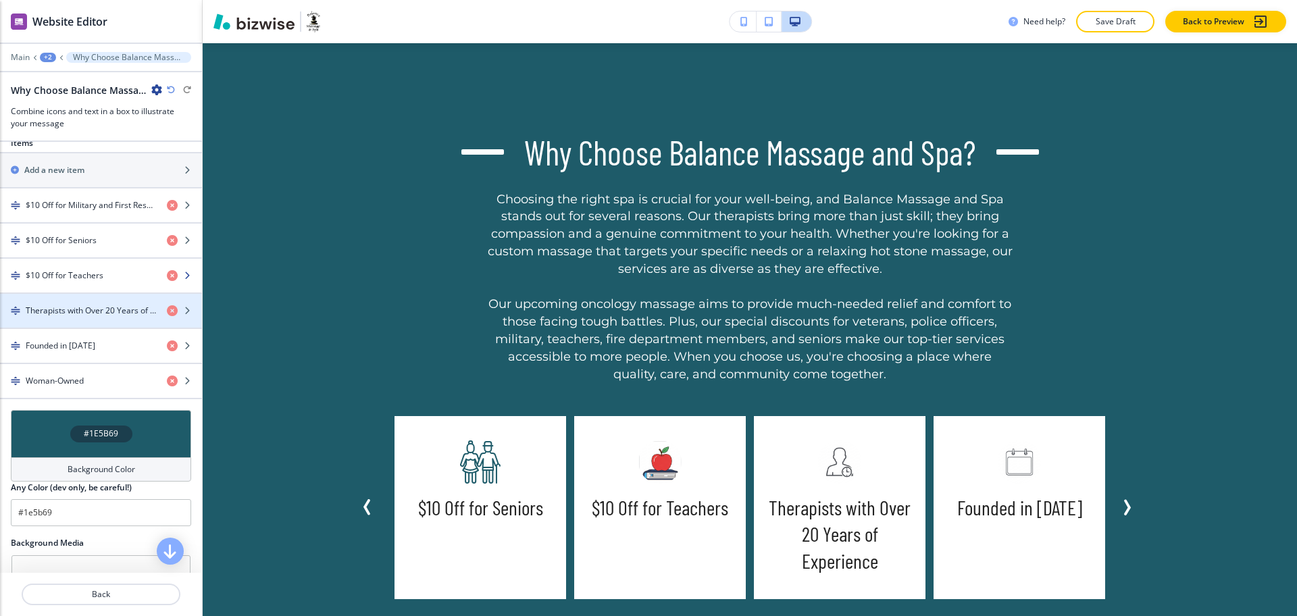
click at [67, 292] on div "button" at bounding box center [101, 287] width 202 height 11
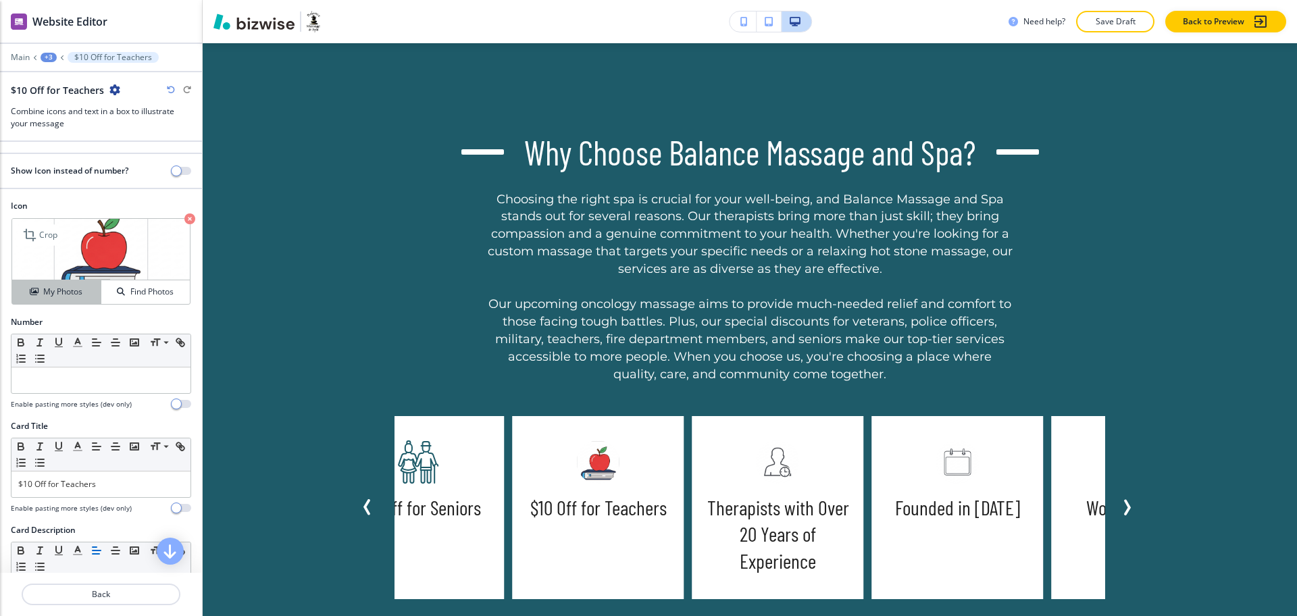
click at [58, 294] on h4 "My Photos" at bounding box center [62, 292] width 39 height 12
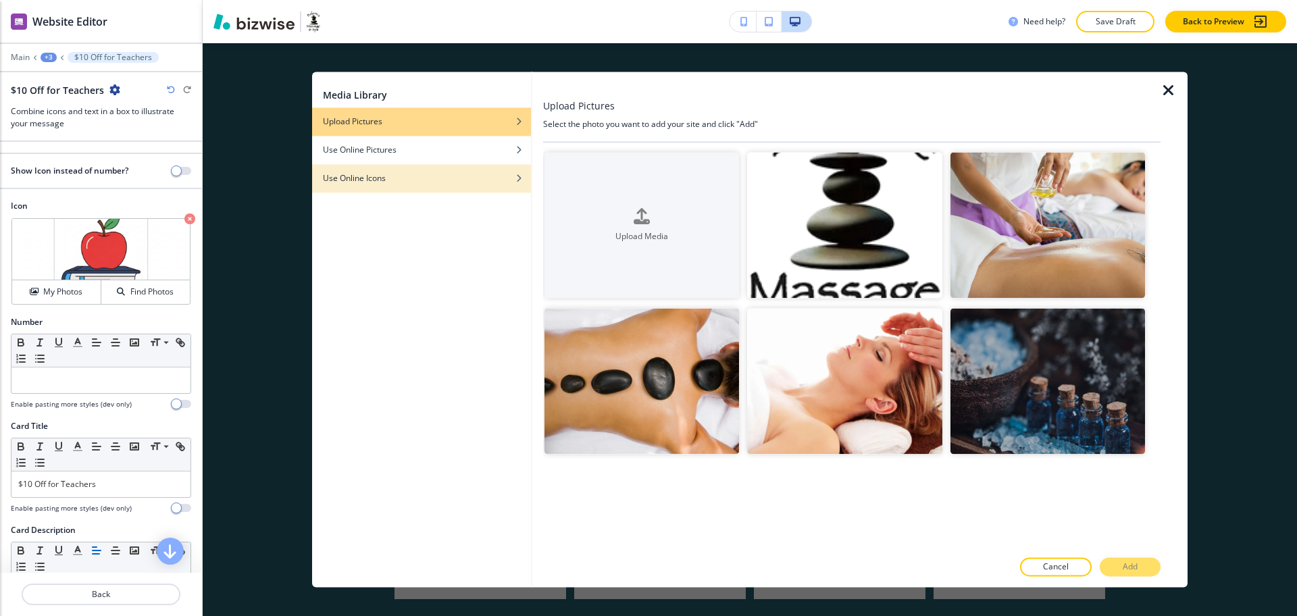
click at [490, 175] on div "Use Online Icons" at bounding box center [421, 178] width 219 height 12
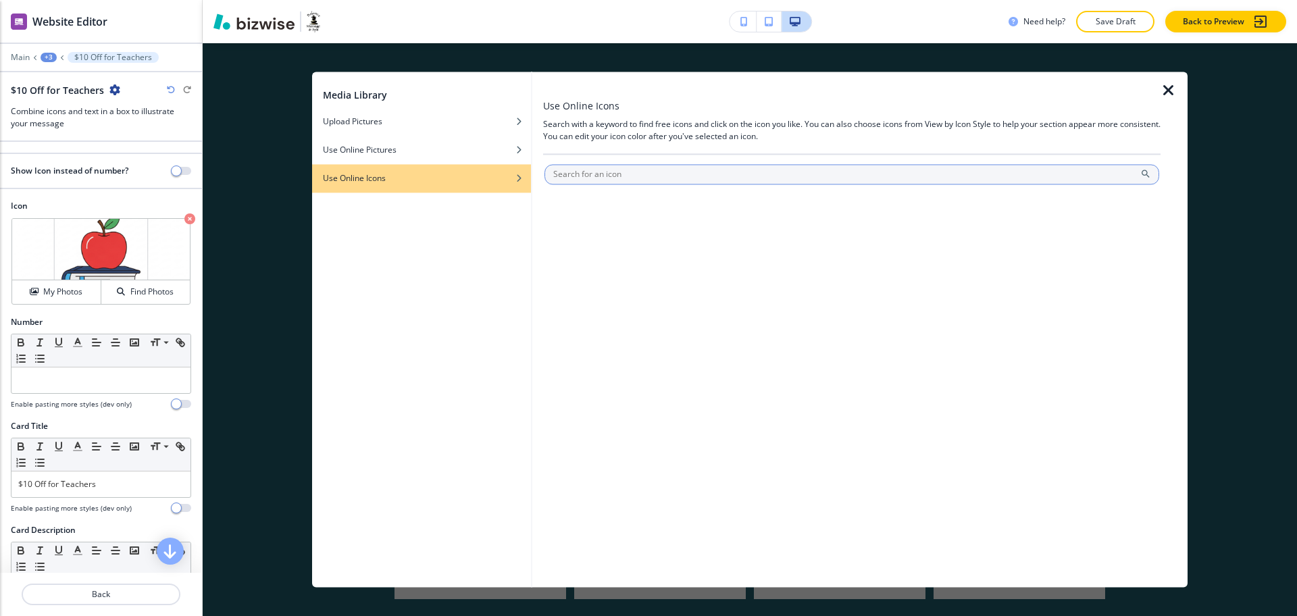
click at [596, 176] on input "text" at bounding box center [851, 174] width 615 height 20
type input "Teachers"
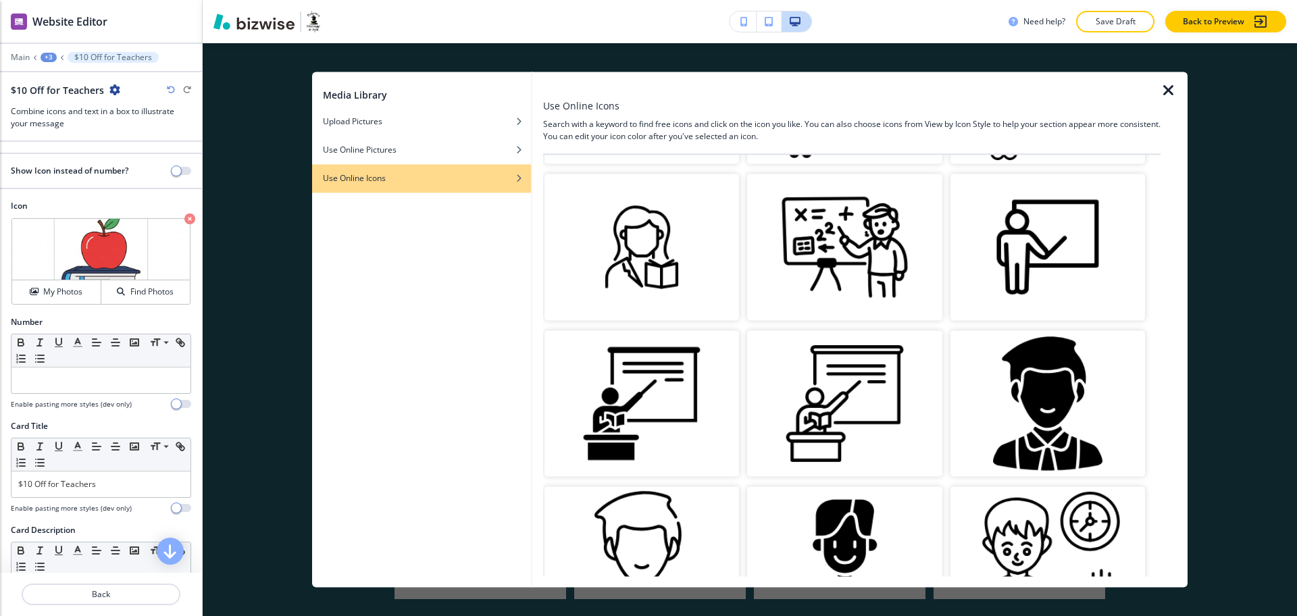
scroll to position [338, 0]
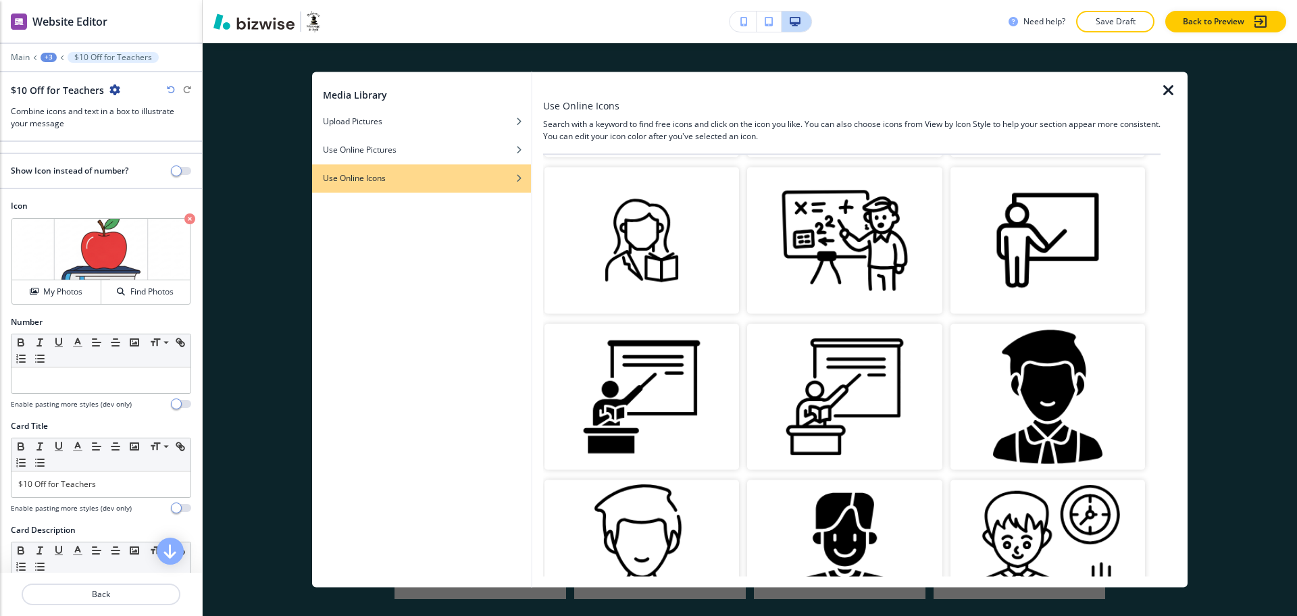
click at [1008, 248] on img "button" at bounding box center [1047, 240] width 194 height 146
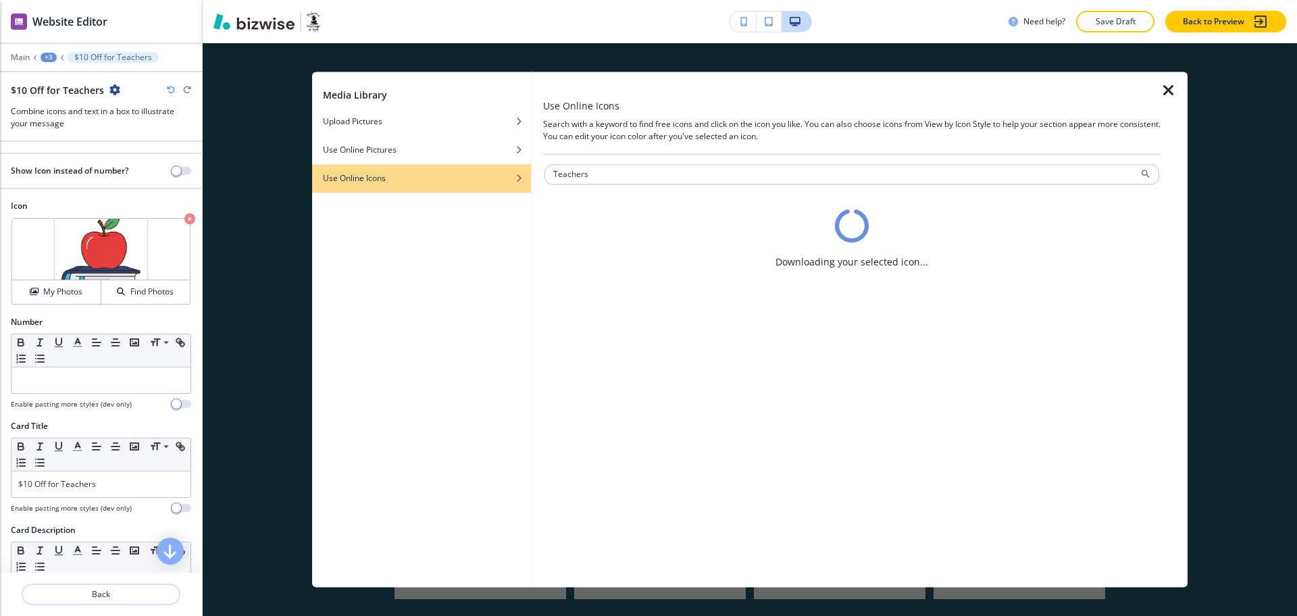
scroll to position [0, 0]
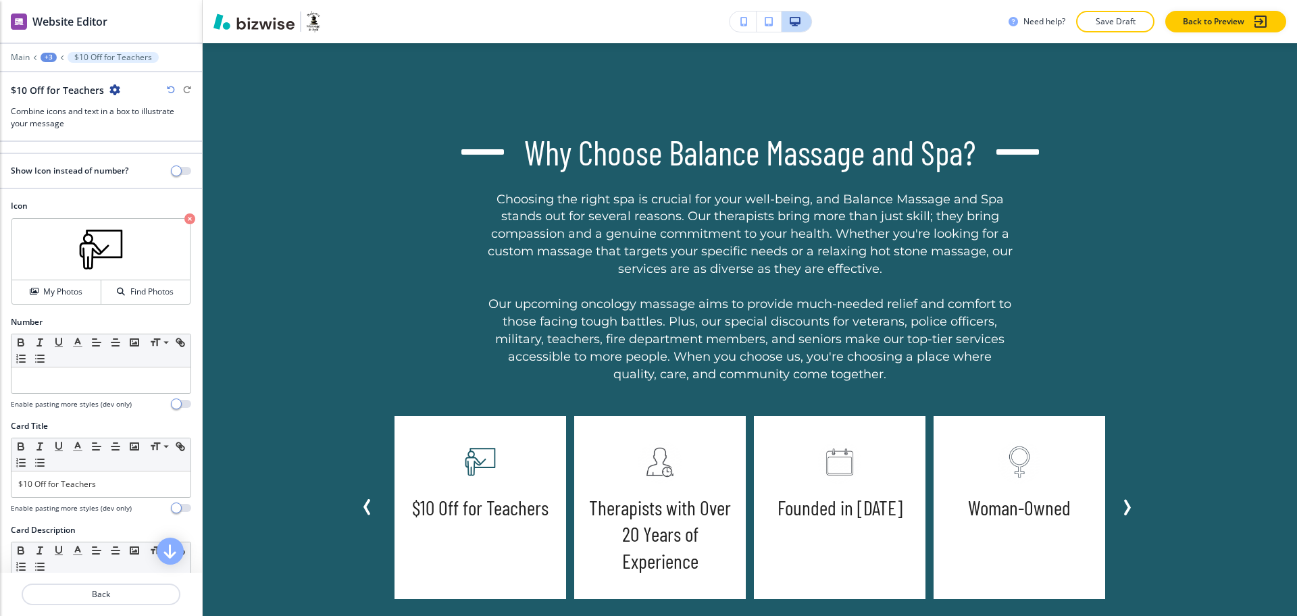
click at [359, 504] on icon "Previous Slide" at bounding box center [367, 507] width 16 height 16
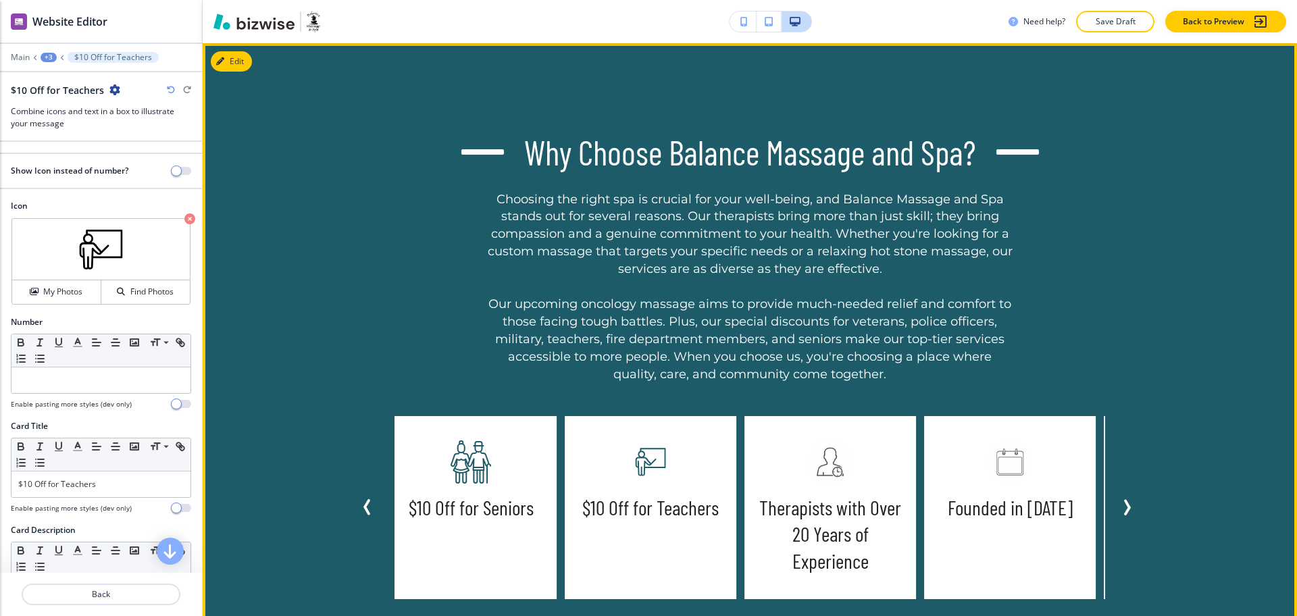
click at [365, 505] on icon "Previous Slide" at bounding box center [367, 507] width 4 height 14
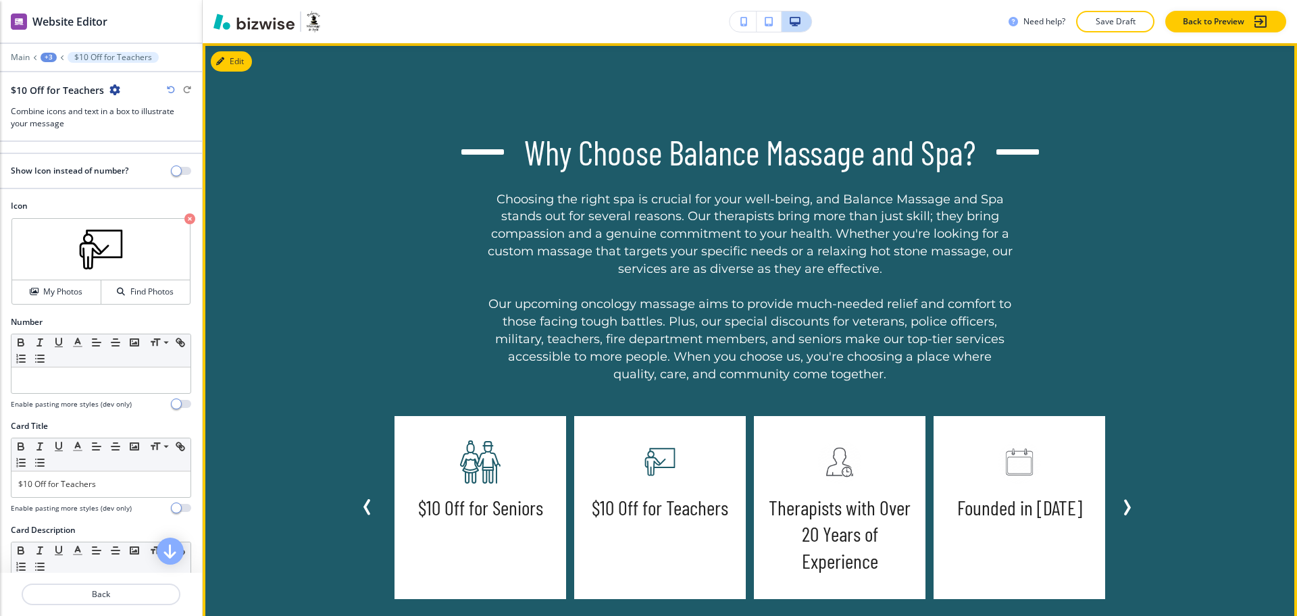
click at [365, 505] on icon "Previous Slide" at bounding box center [367, 507] width 4 height 14
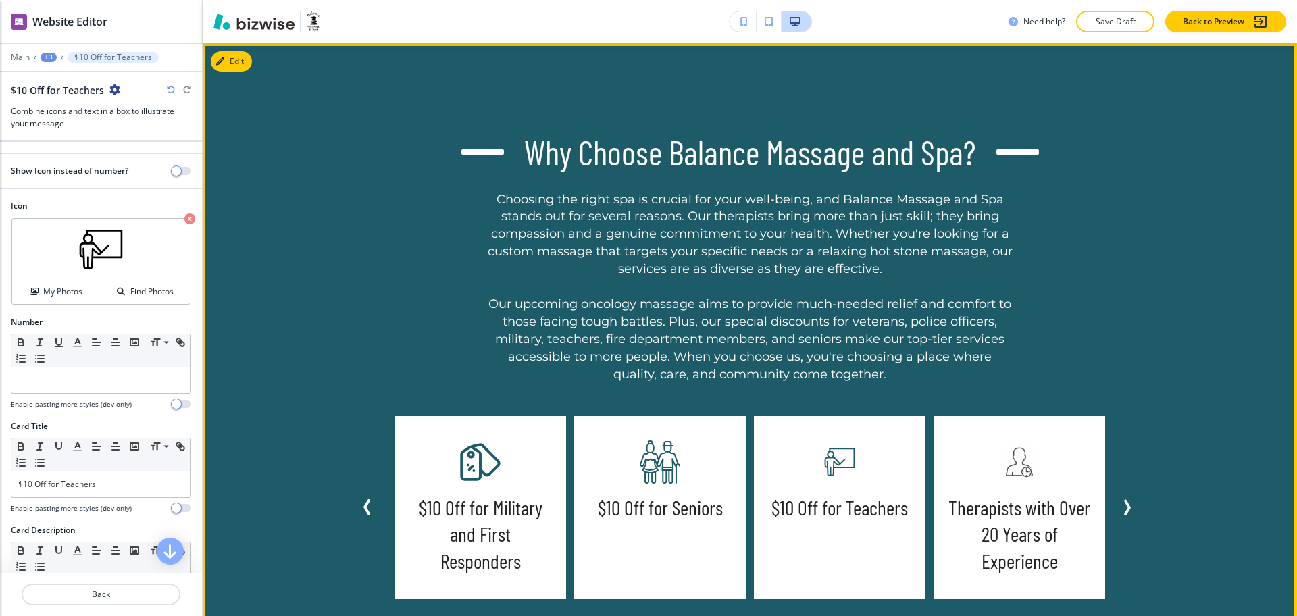
click at [513, 515] on h5 "$10 Off for Military and First Responders" at bounding box center [480, 534] width 145 height 81
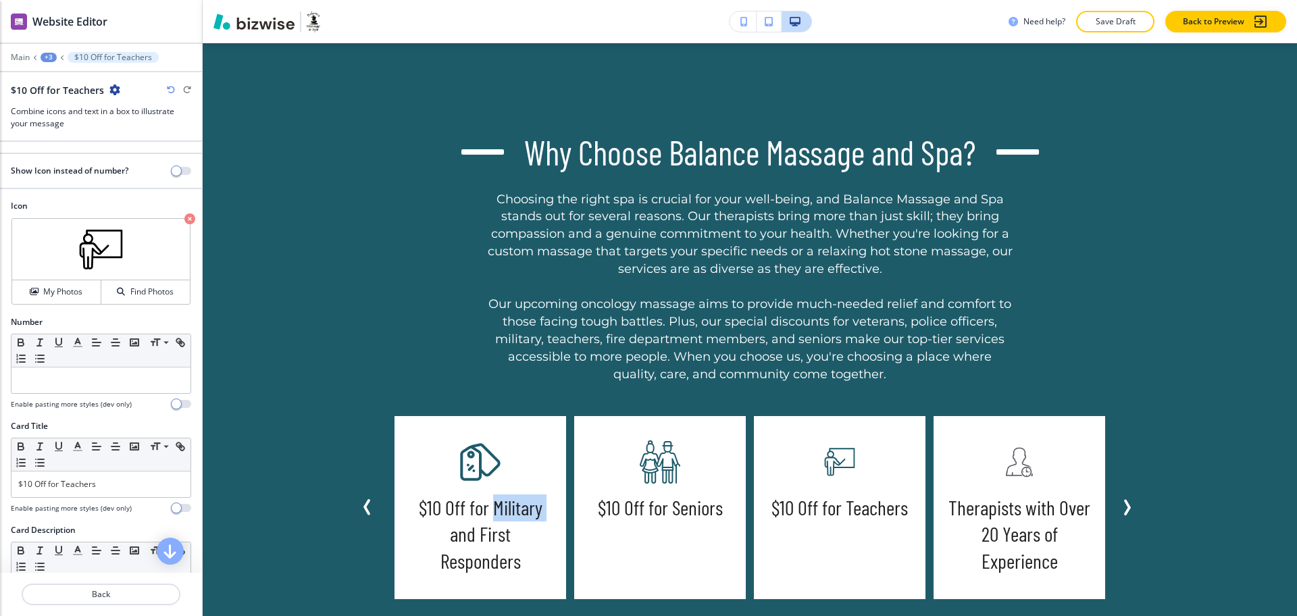
click at [513, 515] on h5 "$10 Off for Military and First Responders" at bounding box center [480, 534] width 145 height 81
copy h5 "Military"
click at [128, 593] on p "Back" at bounding box center [101, 594] width 156 height 12
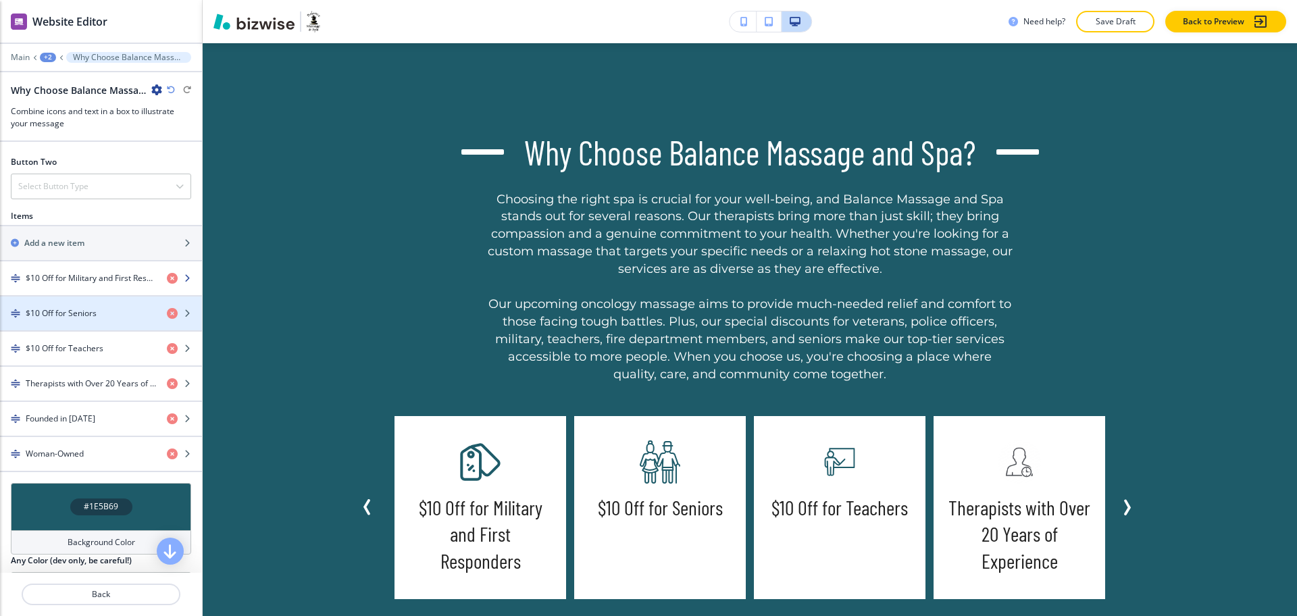
scroll to position [741, 0]
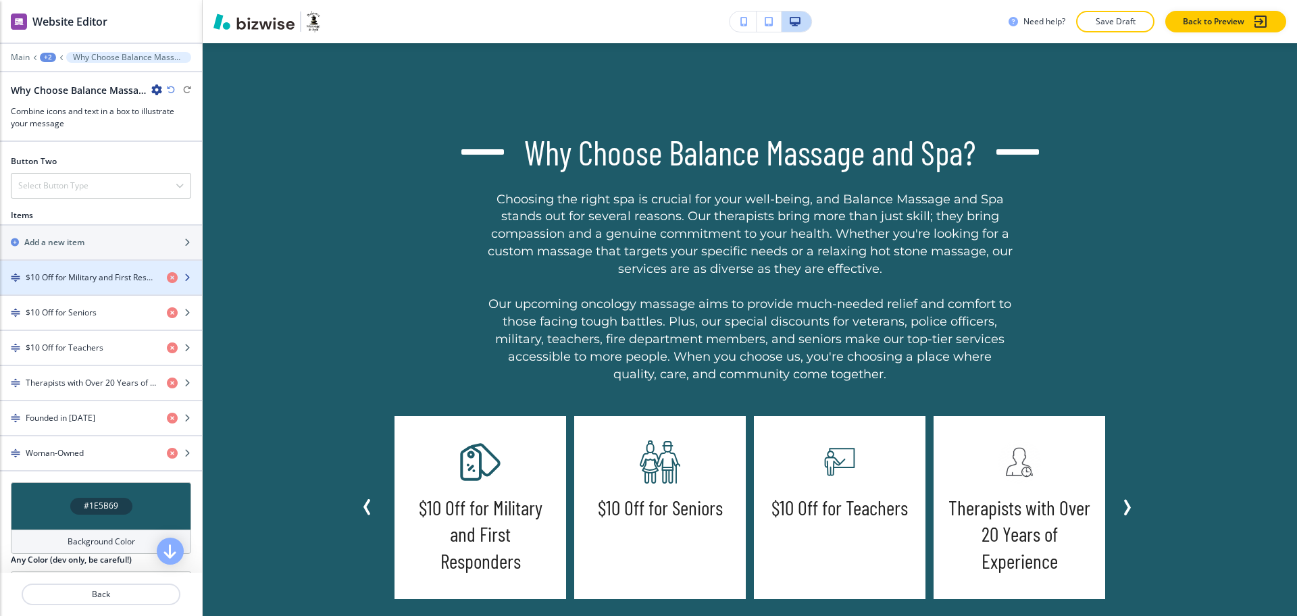
click at [65, 294] on div "button" at bounding box center [101, 289] width 202 height 11
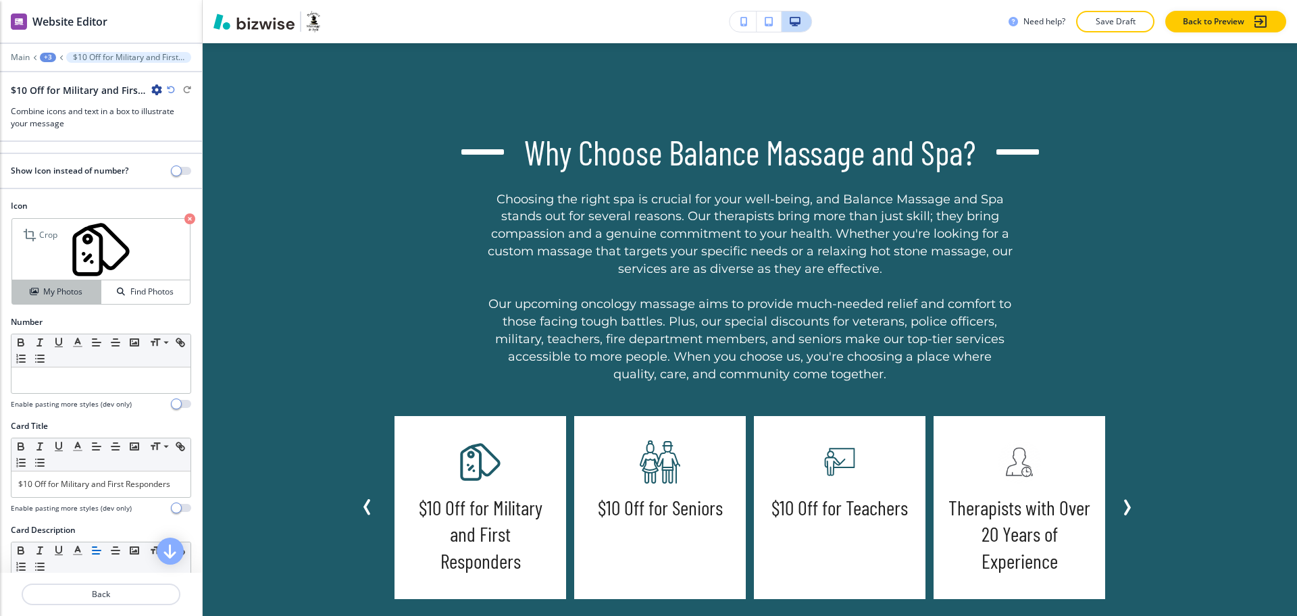
click at [51, 291] on h4 "My Photos" at bounding box center [62, 292] width 39 height 12
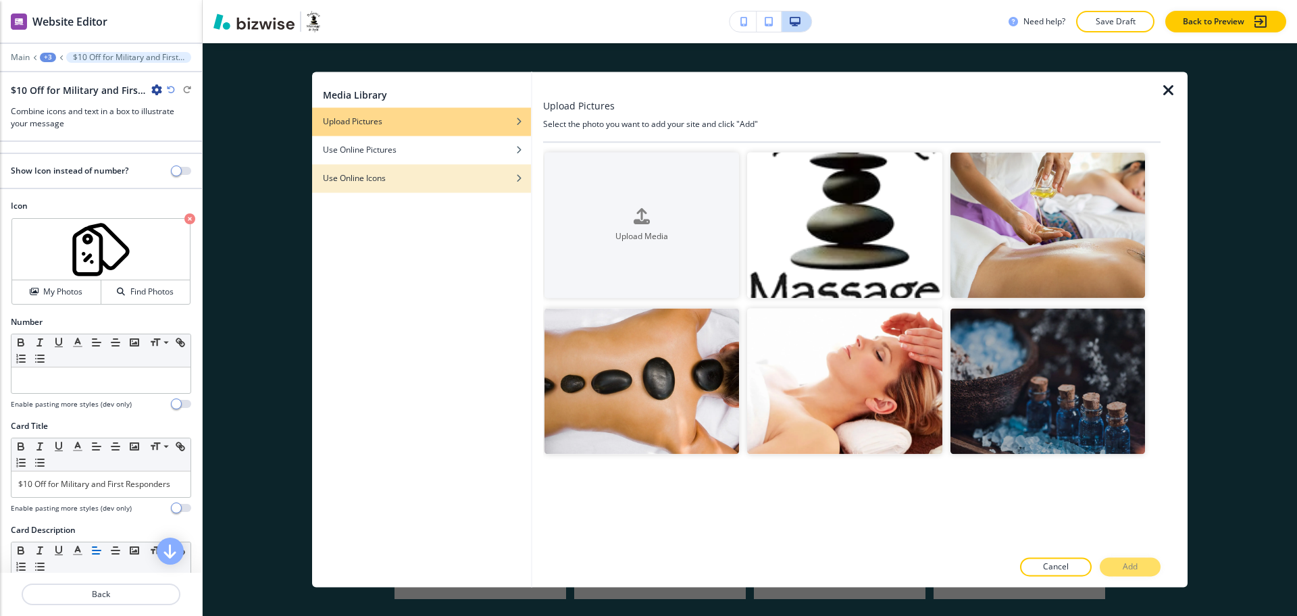
click at [444, 170] on div "button" at bounding box center [421, 168] width 219 height 8
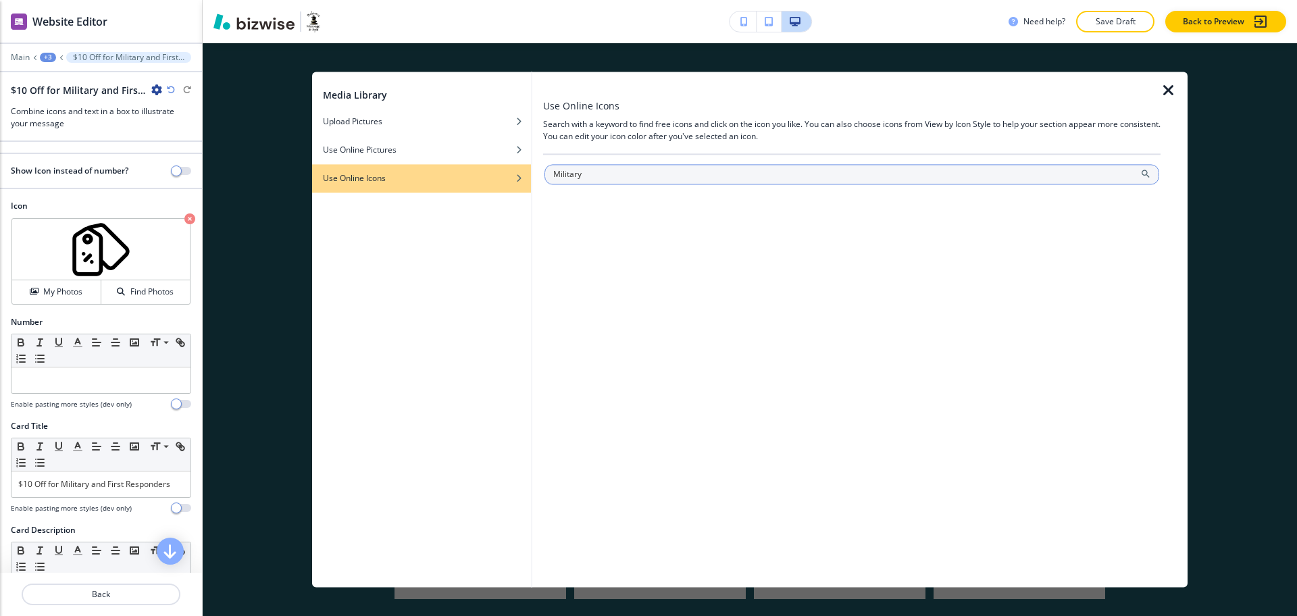
type input "Military"
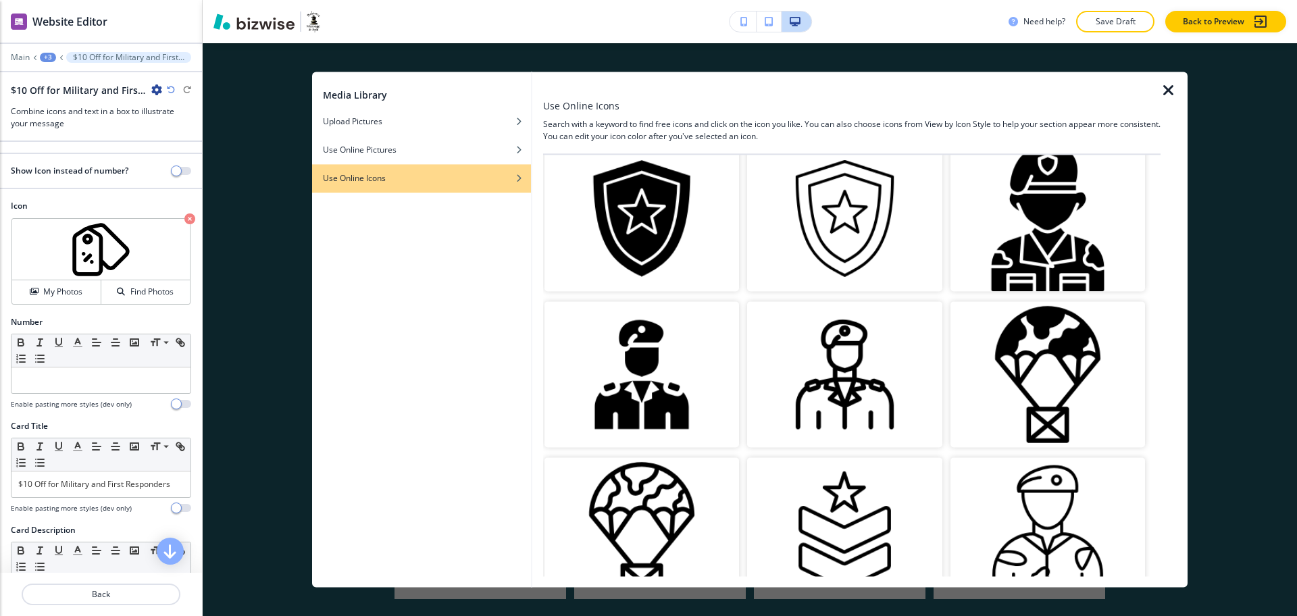
scroll to position [673, 0]
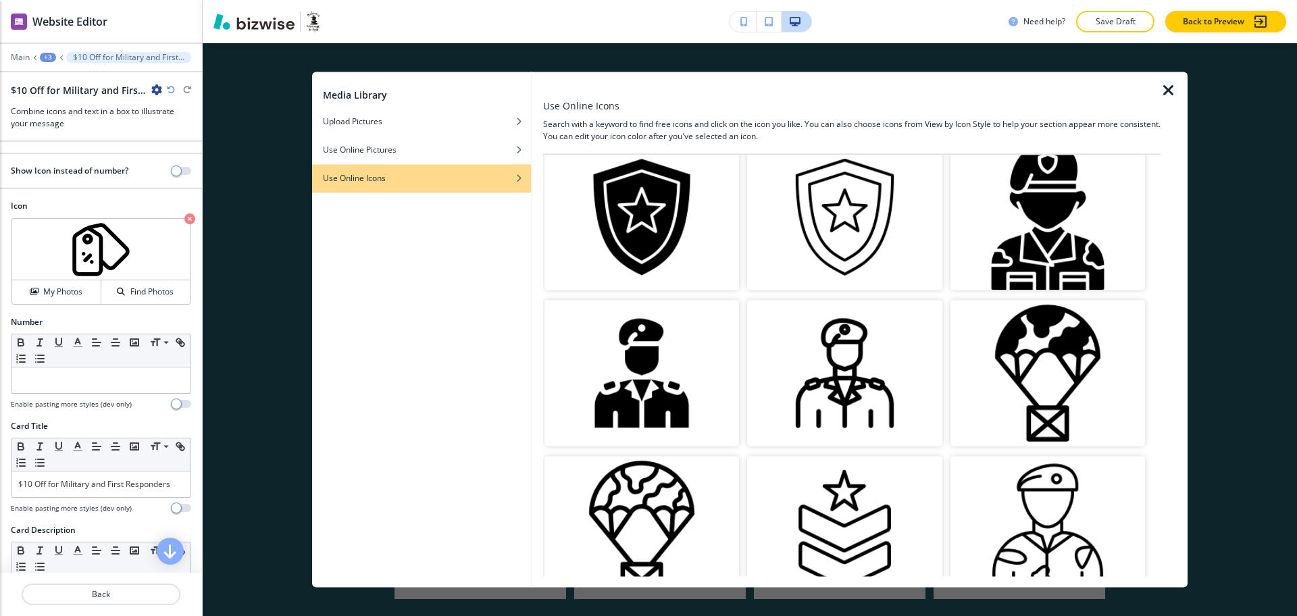
click at [873, 324] on img "button" at bounding box center [844, 374] width 194 height 146
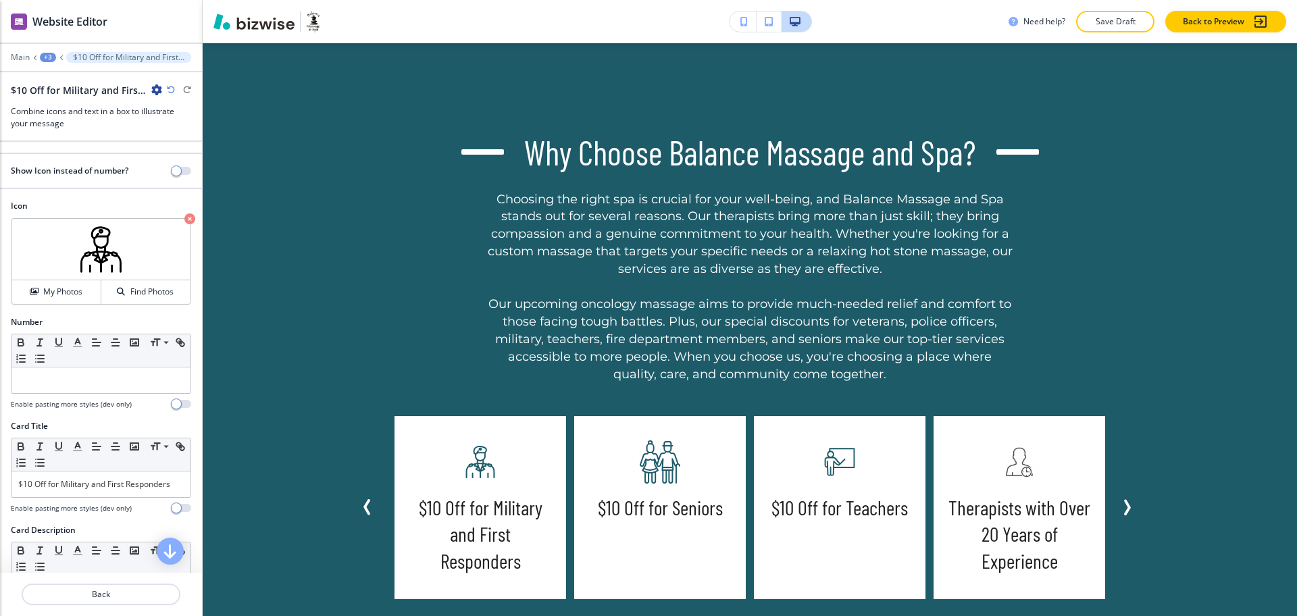
click at [972, 498] on h5 "Therapists with Over 20 Years of Experience" at bounding box center [1019, 534] width 145 height 81
click at [981, 510] on h5 "Therapists with Over 20 Years of Experience" at bounding box center [1019, 534] width 145 height 81
copy h5 "Therapists"
click at [128, 601] on button "Back" at bounding box center [101, 594] width 159 height 22
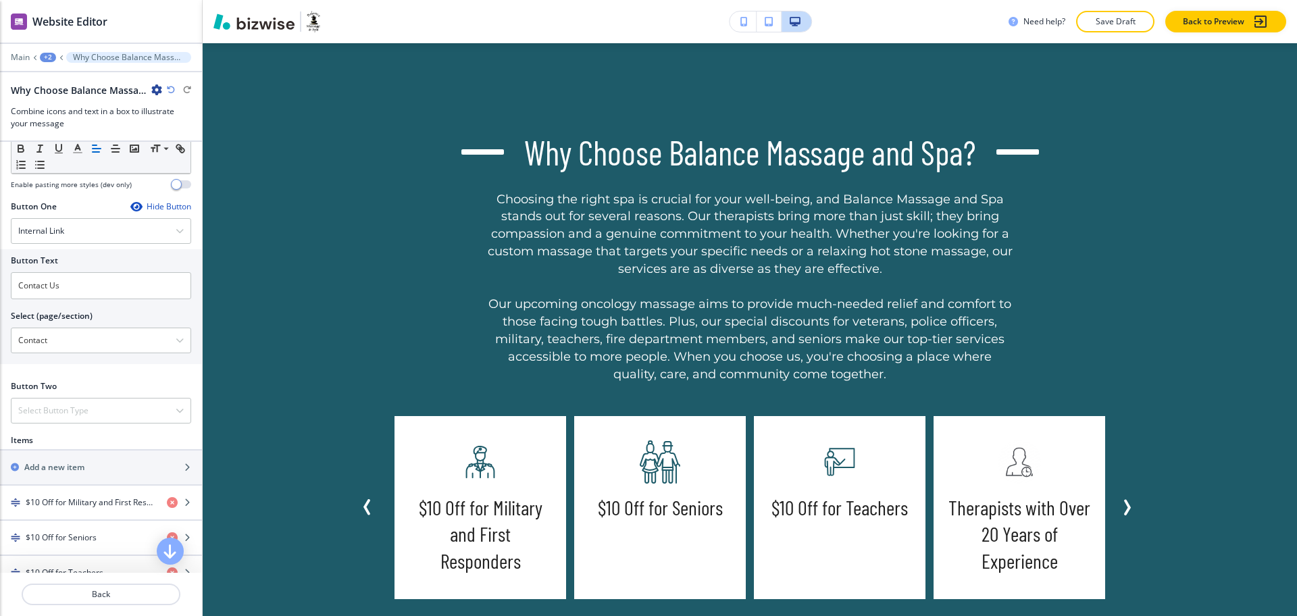
scroll to position [807, 0]
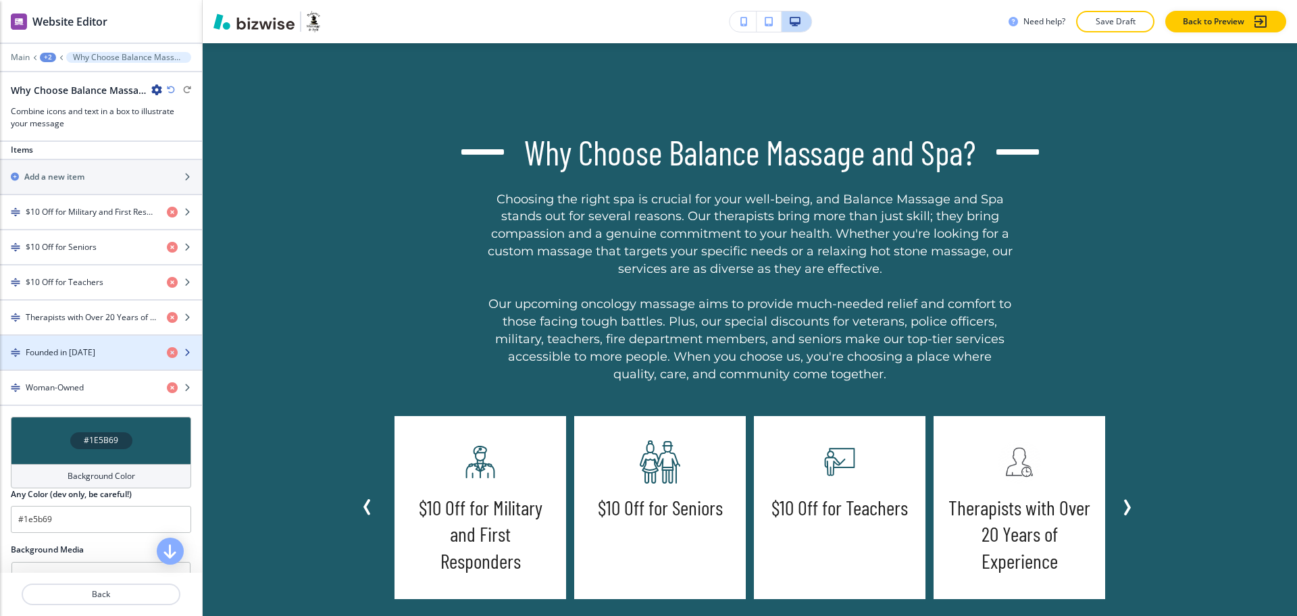
click at [78, 359] on h4 "Founded in [DATE]" at bounding box center [61, 352] width 70 height 12
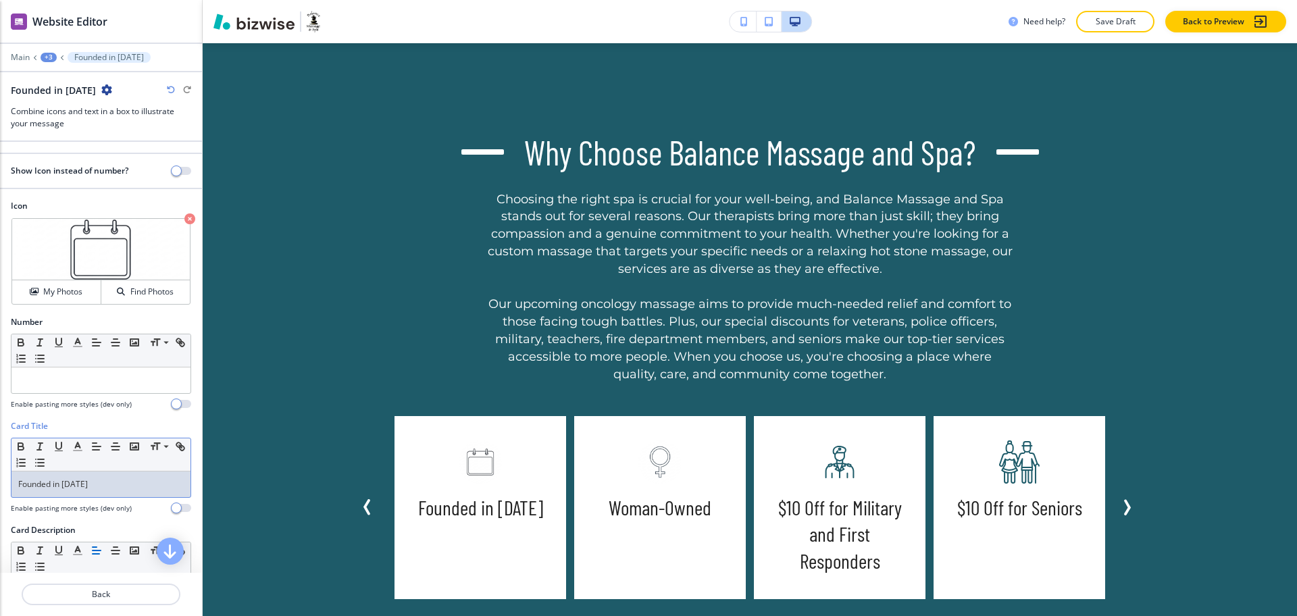
click at [36, 484] on p "Founded in [DATE]" at bounding box center [100, 484] width 165 height 12
click at [37, 484] on p "Founded in [DATE]" at bounding box center [100, 484] width 165 height 12
copy p "Founded"
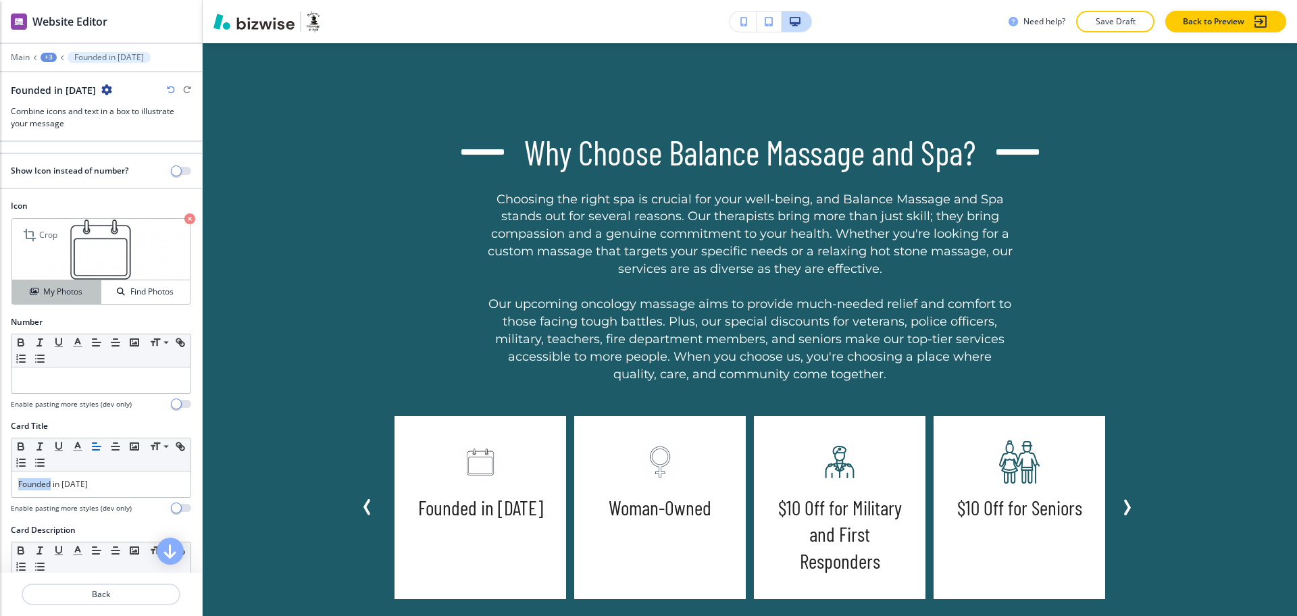
click at [57, 296] on h4 "My Photos" at bounding box center [62, 292] width 39 height 12
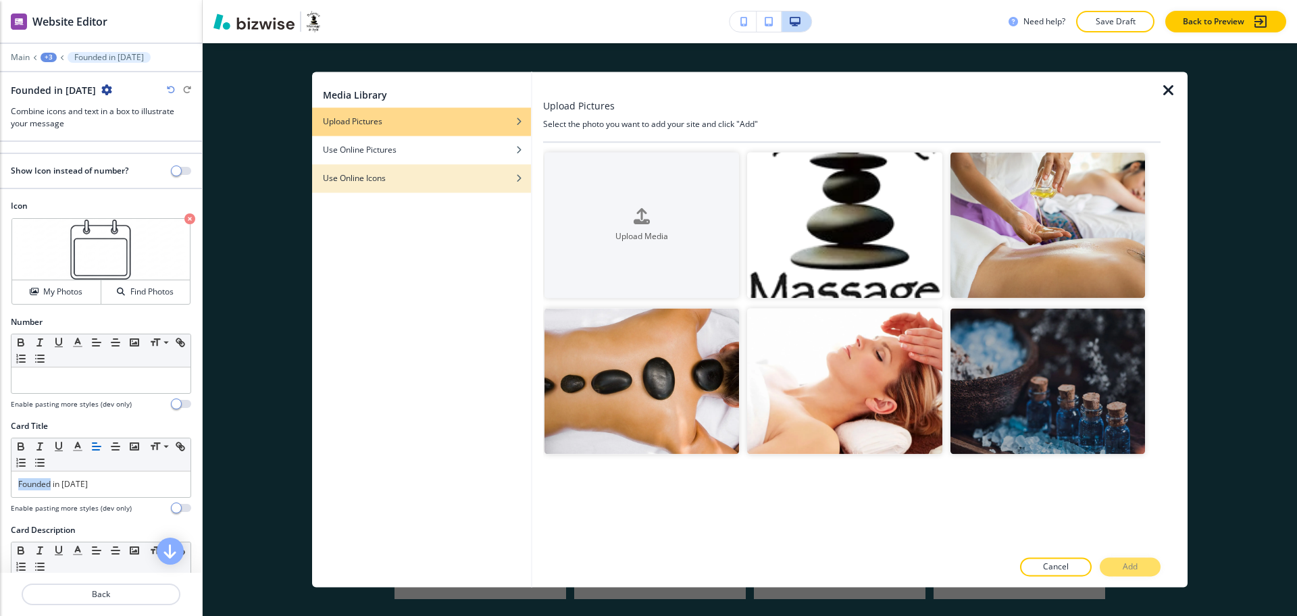
click at [398, 177] on div "Use Online Icons" at bounding box center [421, 178] width 219 height 12
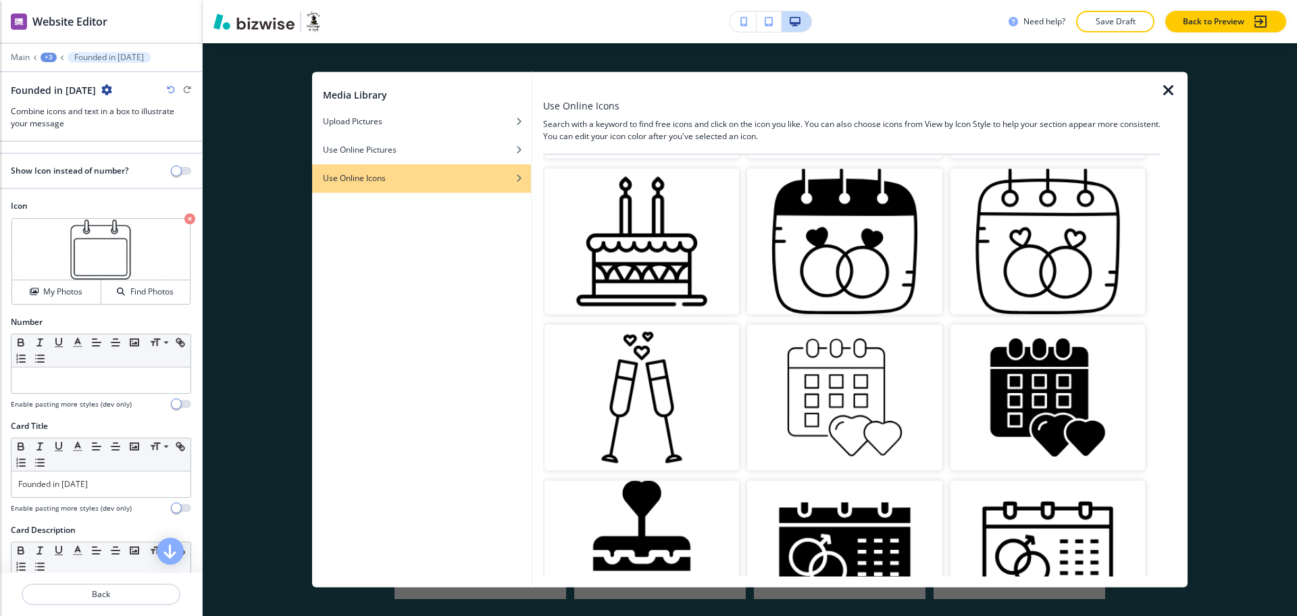
scroll to position [0, 0]
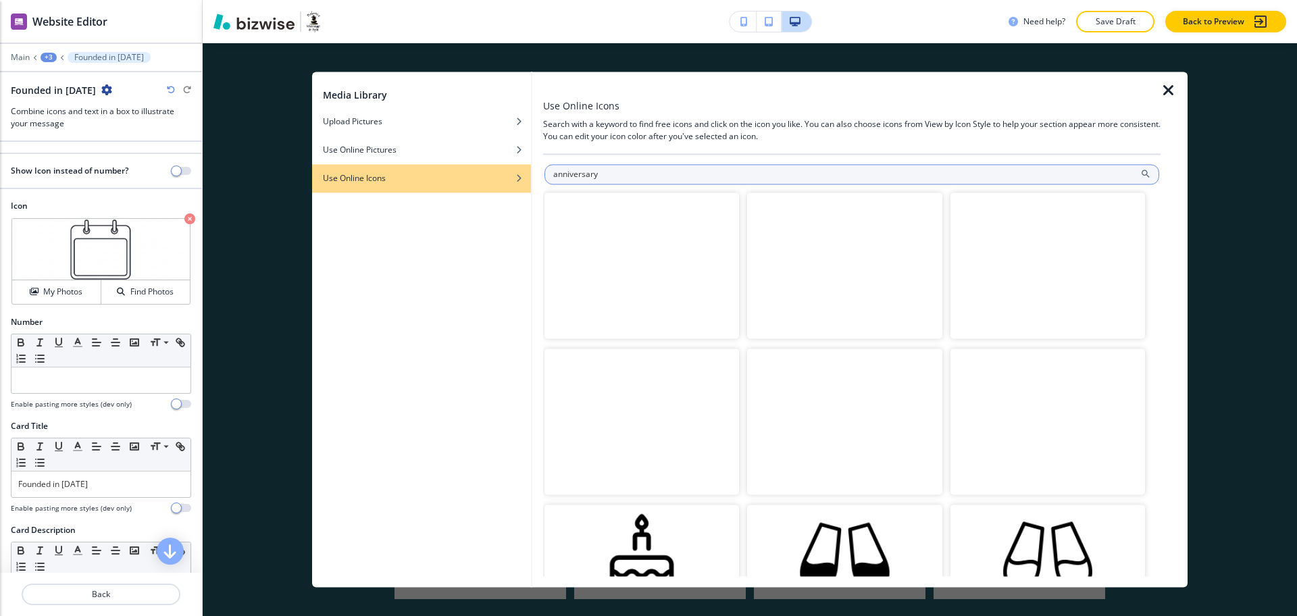
click at [683, 179] on input "anniversary" at bounding box center [851, 174] width 615 height 20
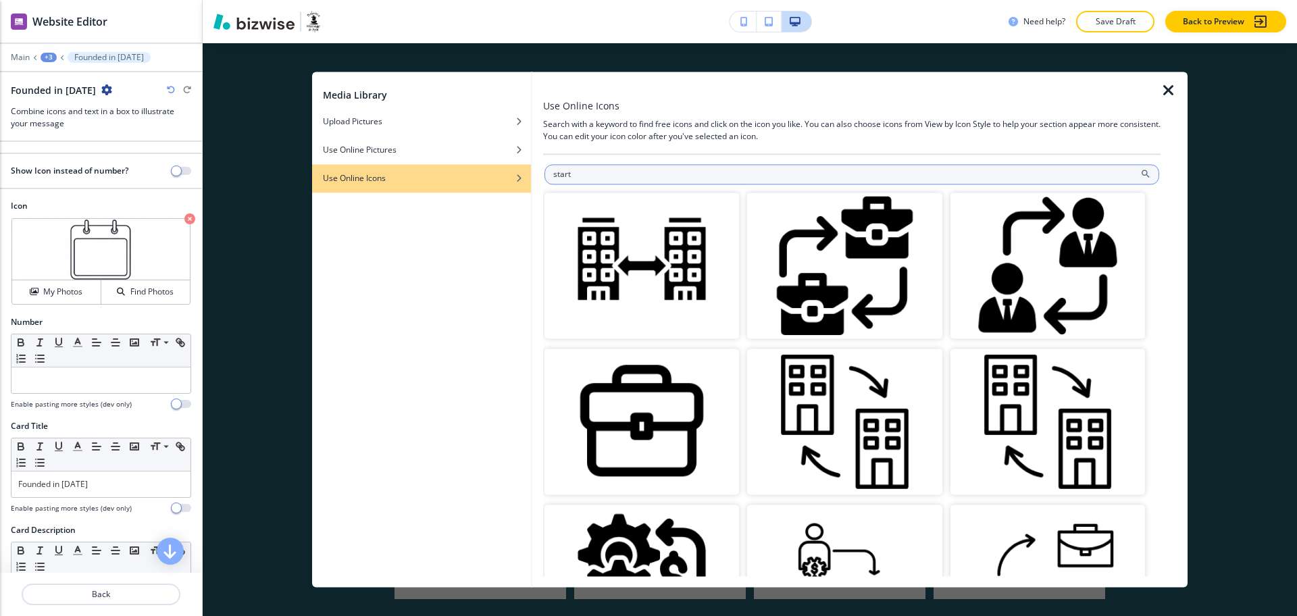
type input "start"
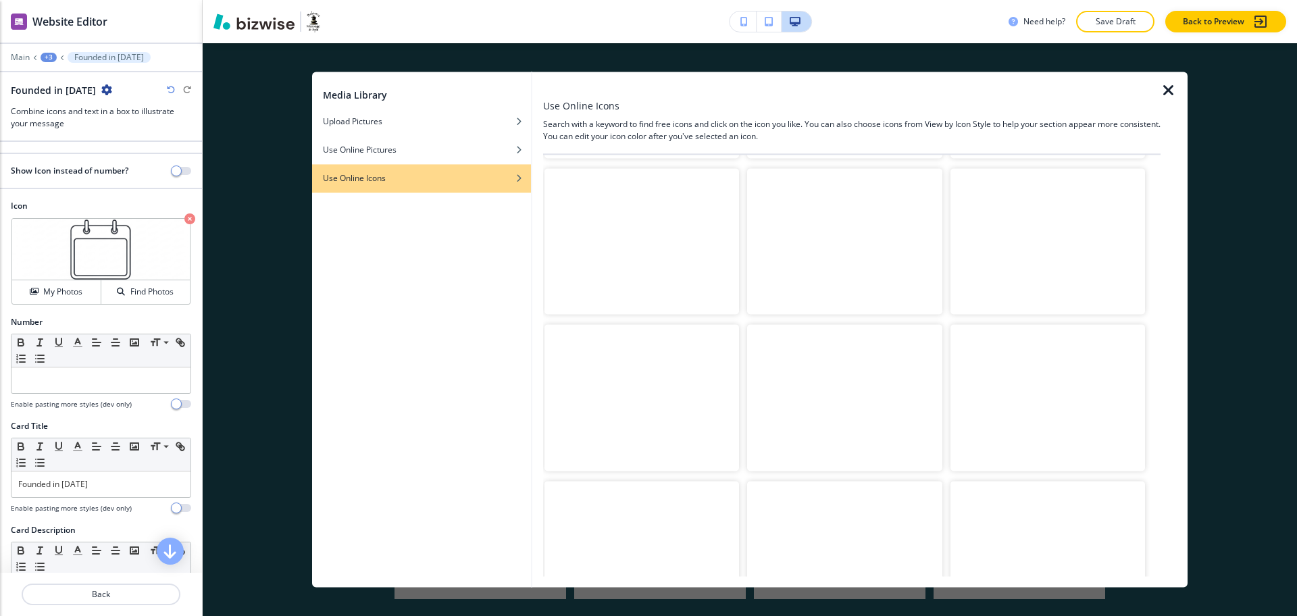
scroll to position [800, 0]
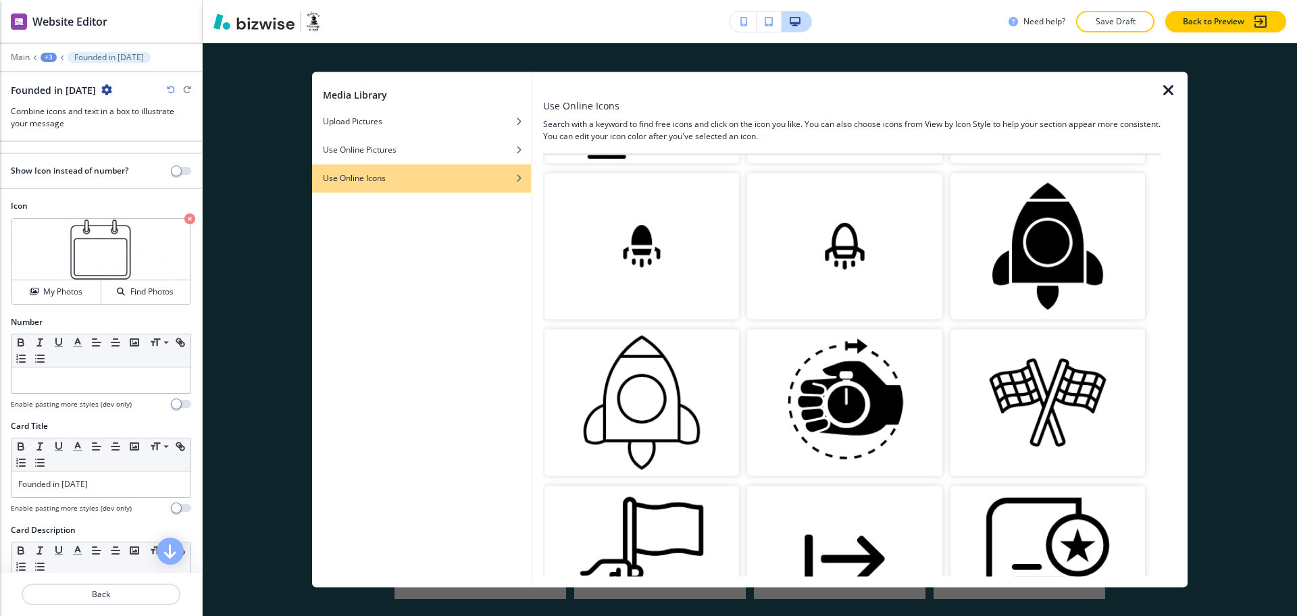
click at [1045, 386] on img "button" at bounding box center [1047, 403] width 194 height 146
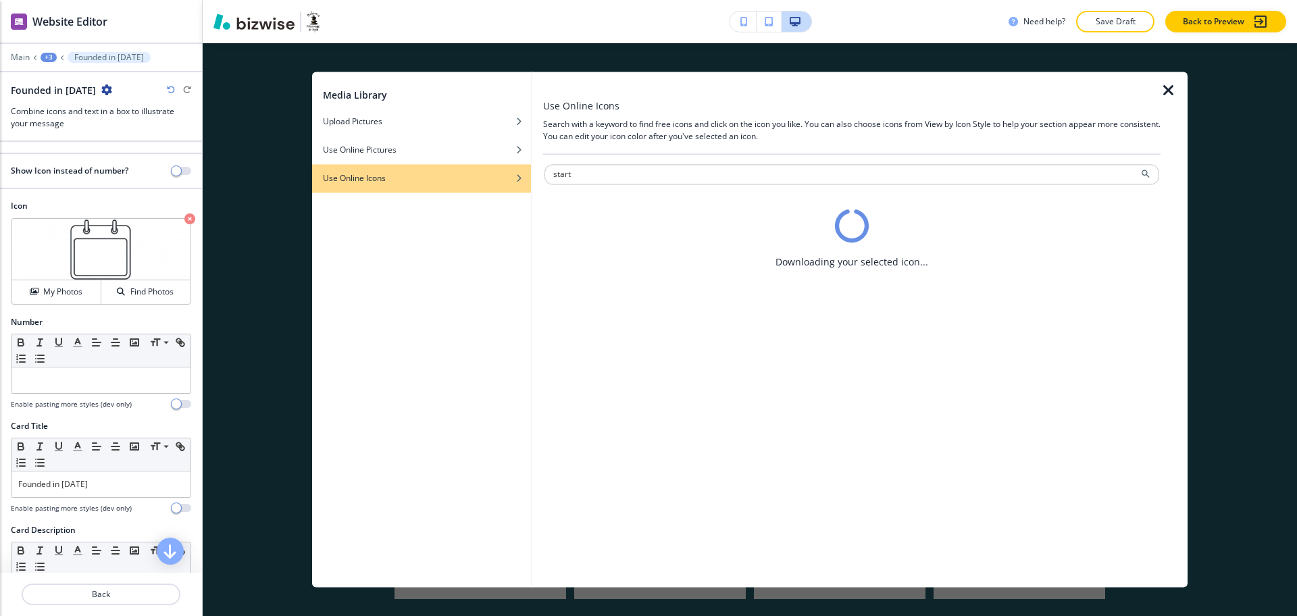
scroll to position [0, 0]
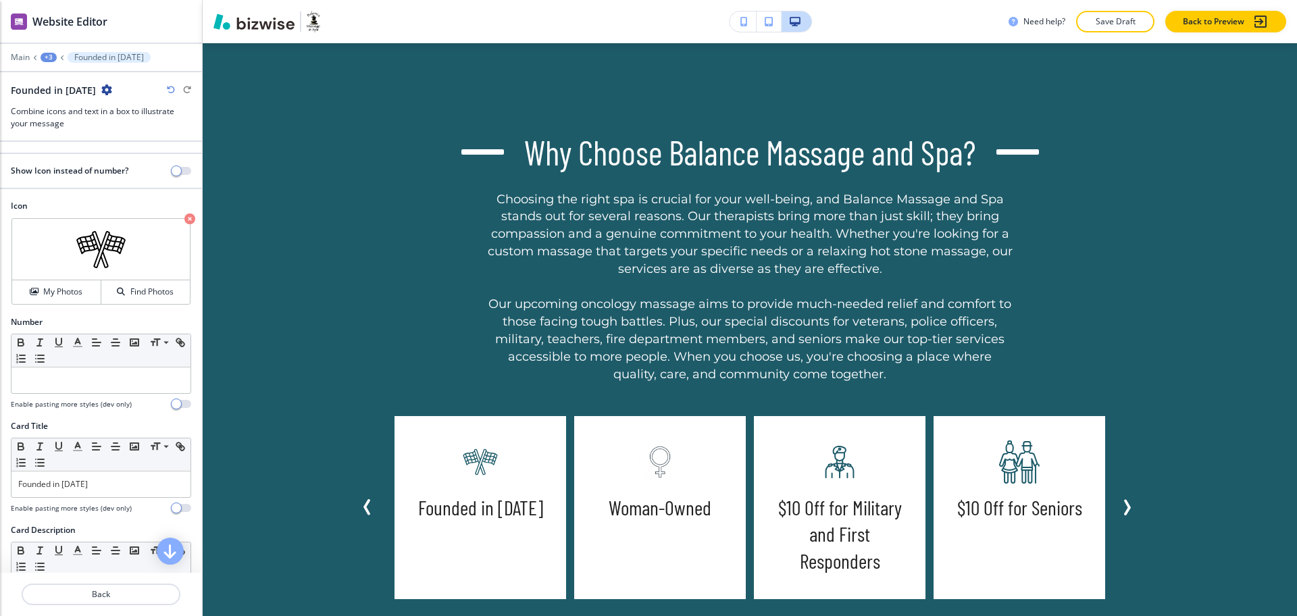
click at [621, 511] on h5 "Woman-Owned" at bounding box center [659, 507] width 103 height 27
click at [623, 511] on h5 "Woman-Owned" at bounding box center [659, 507] width 103 height 27
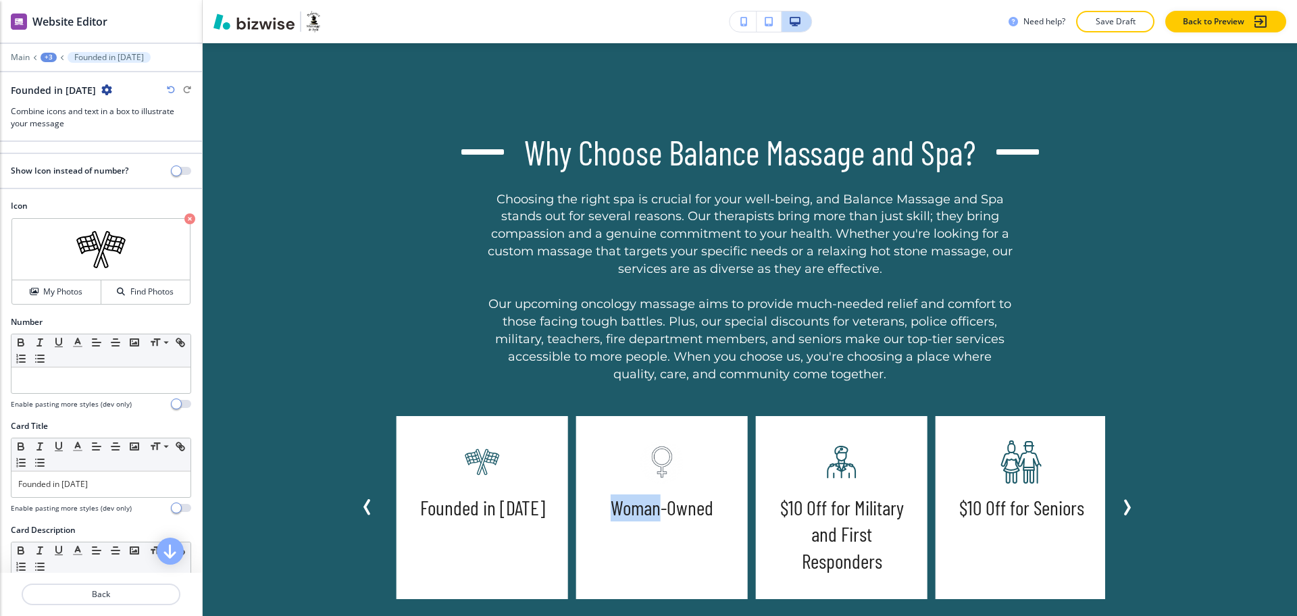
copy h5 "Woman"
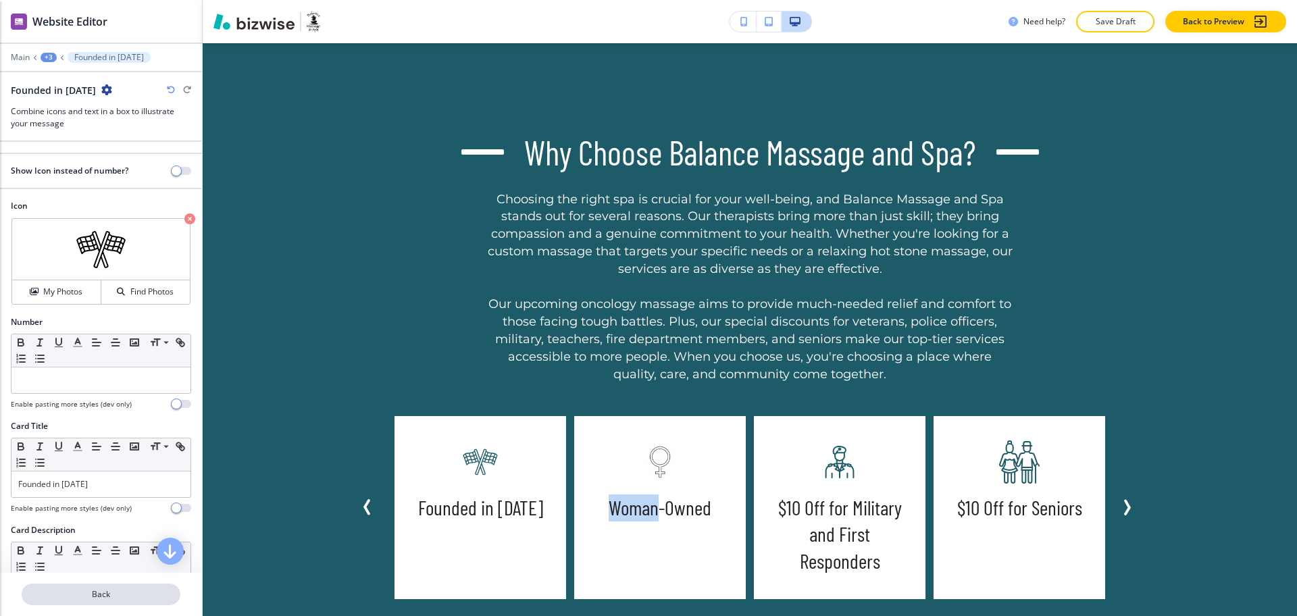
click at [114, 592] on p "Back" at bounding box center [101, 594] width 156 height 12
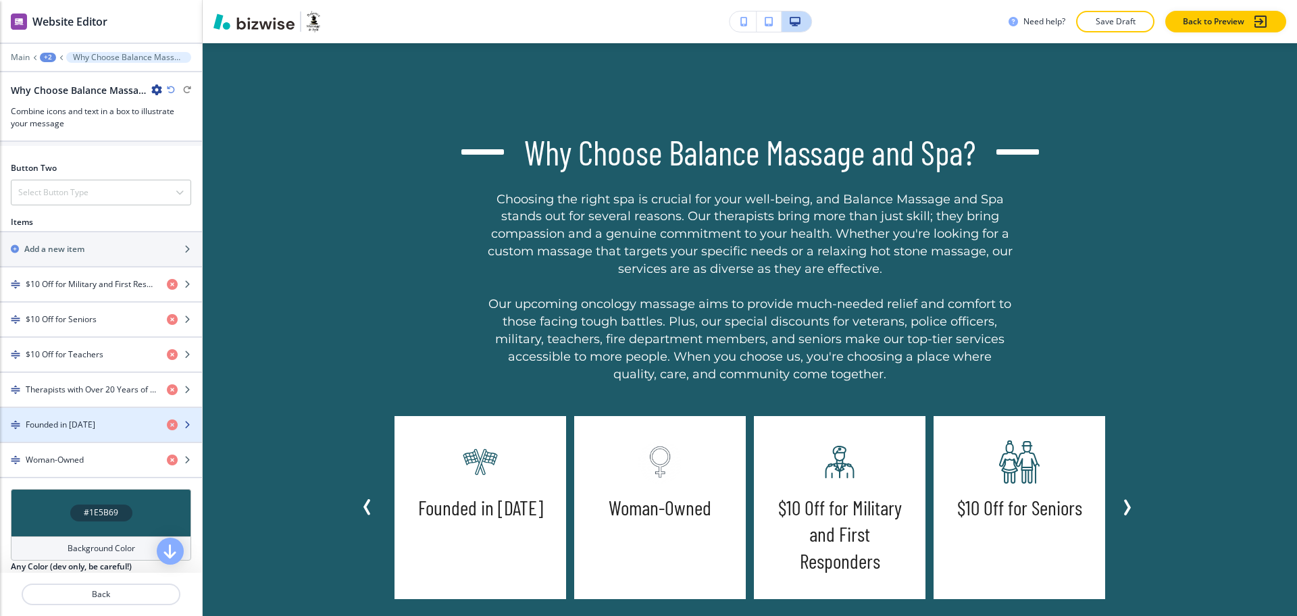
scroll to position [736, 0]
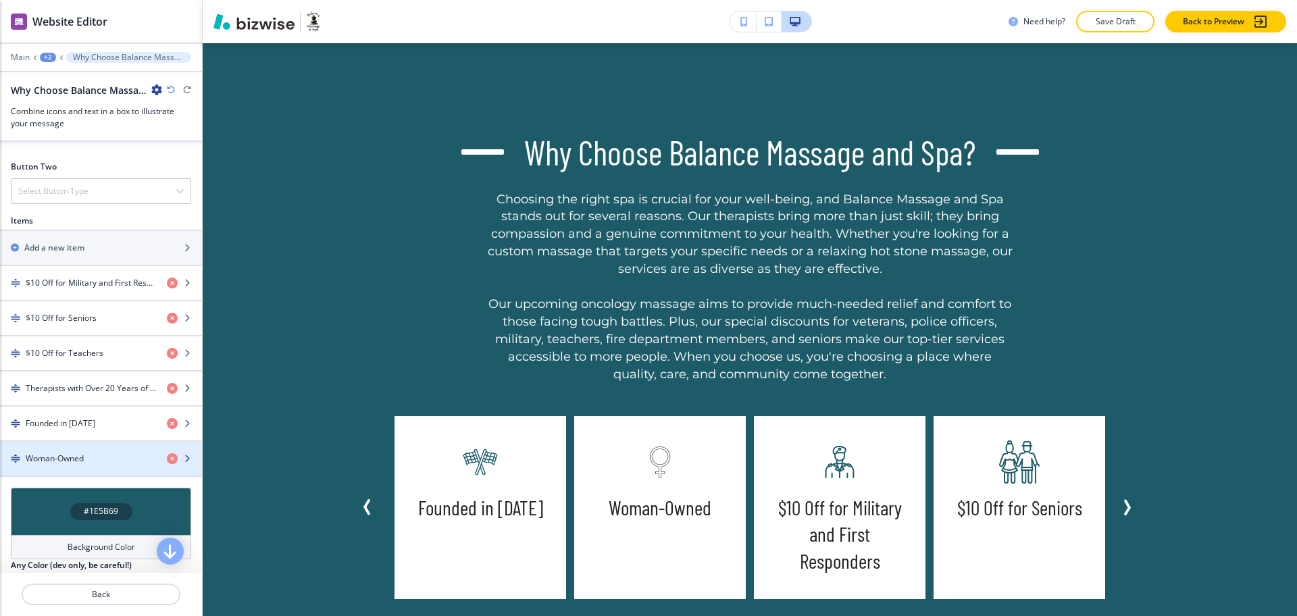
click at [93, 475] on div "button" at bounding box center [101, 470] width 202 height 11
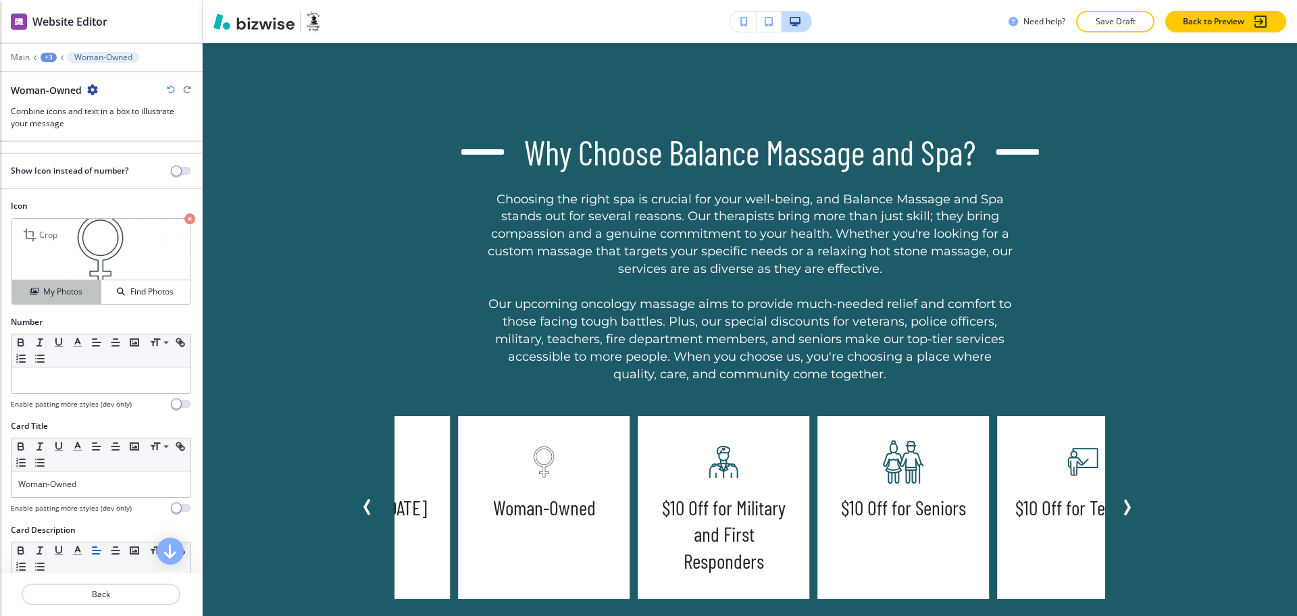
click at [57, 296] on h4 "My Photos" at bounding box center [62, 292] width 39 height 12
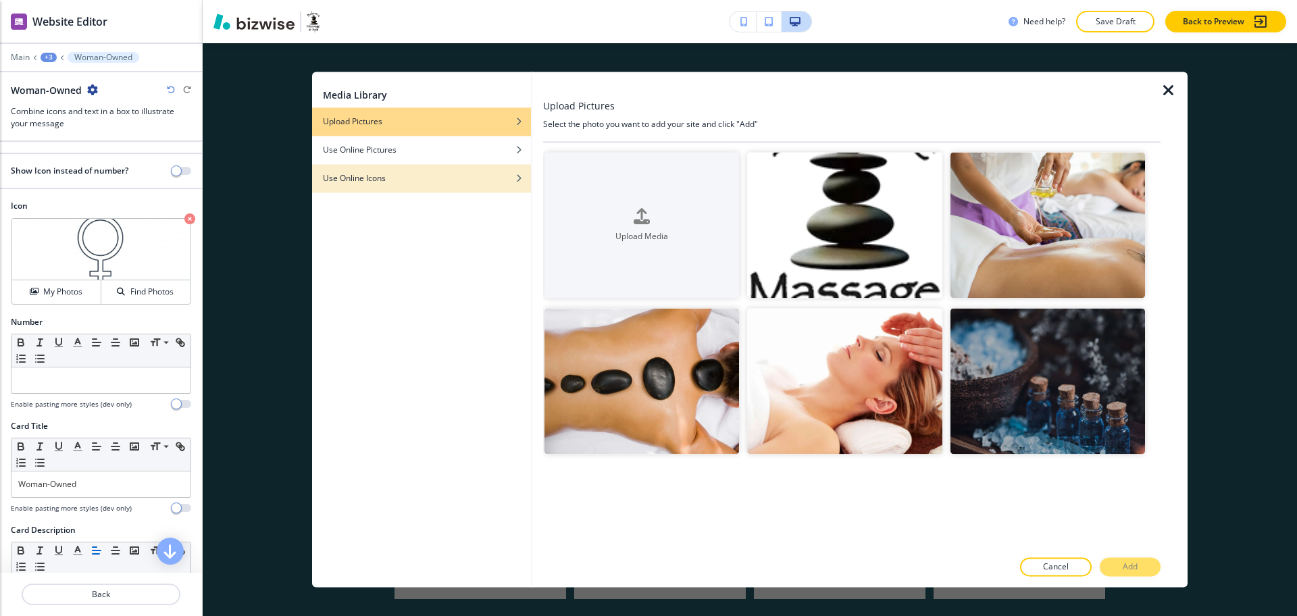
click at [383, 180] on h4 "Use Online Icons" at bounding box center [354, 178] width 63 height 12
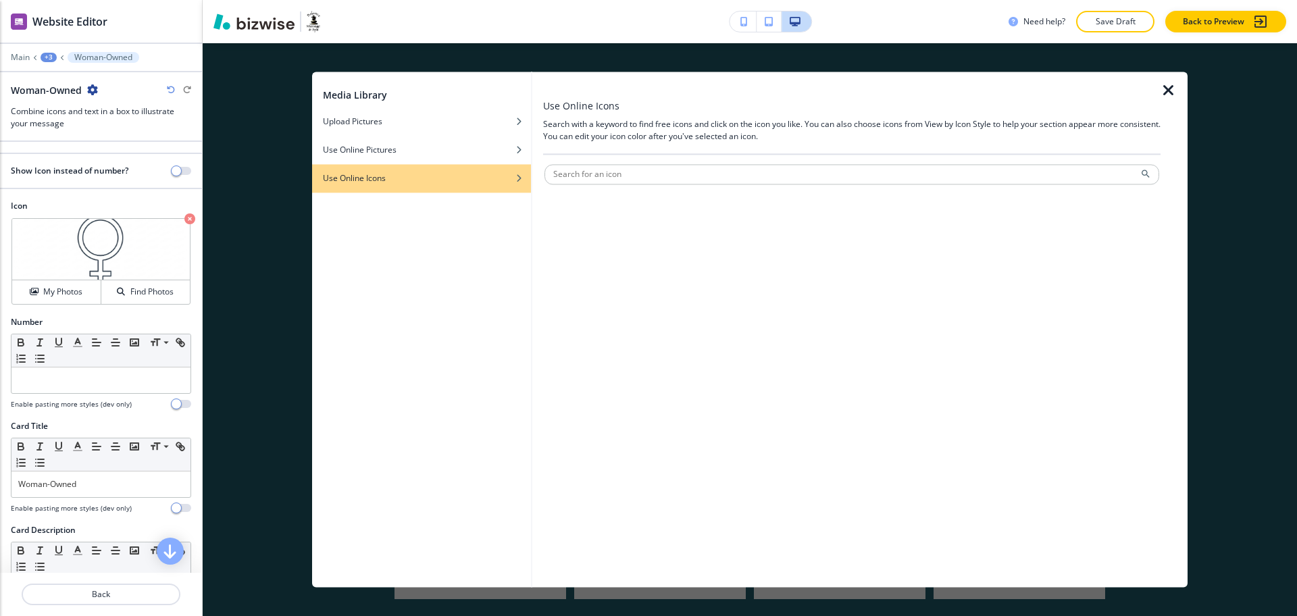
click at [640, 163] on div at bounding box center [851, 369] width 617 height 413
click at [663, 185] on div at bounding box center [851, 188] width 615 height 8
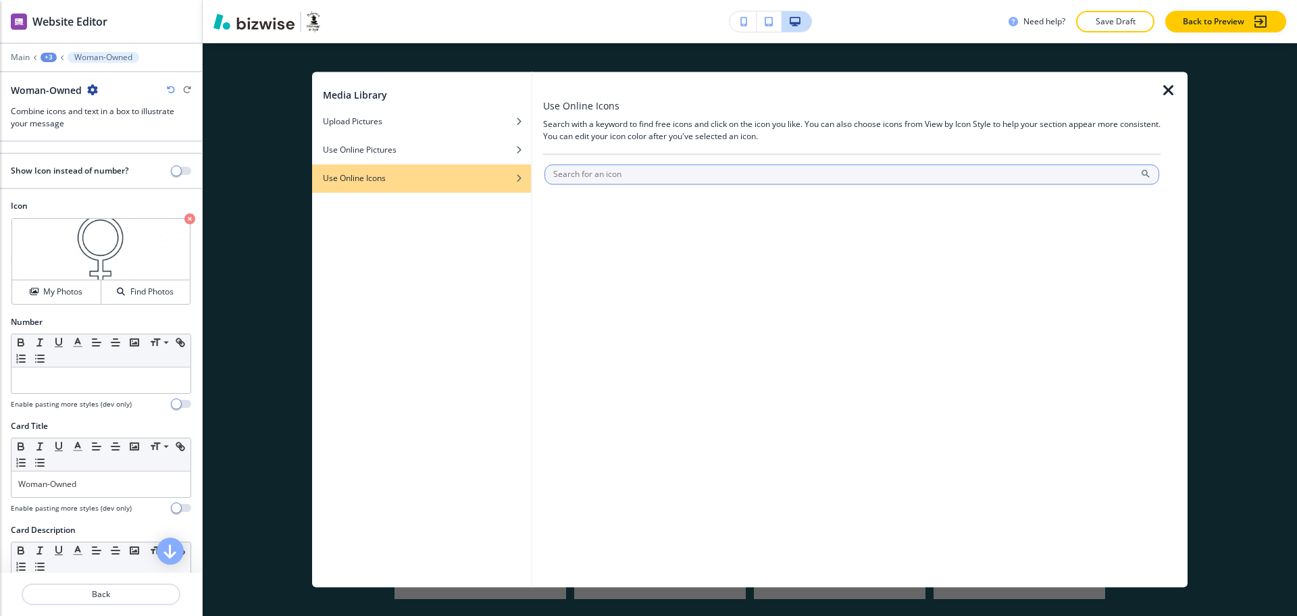
paste input "Woman"
click at [665, 176] on input "text" at bounding box center [851, 174] width 615 height 20
type input "Woman"
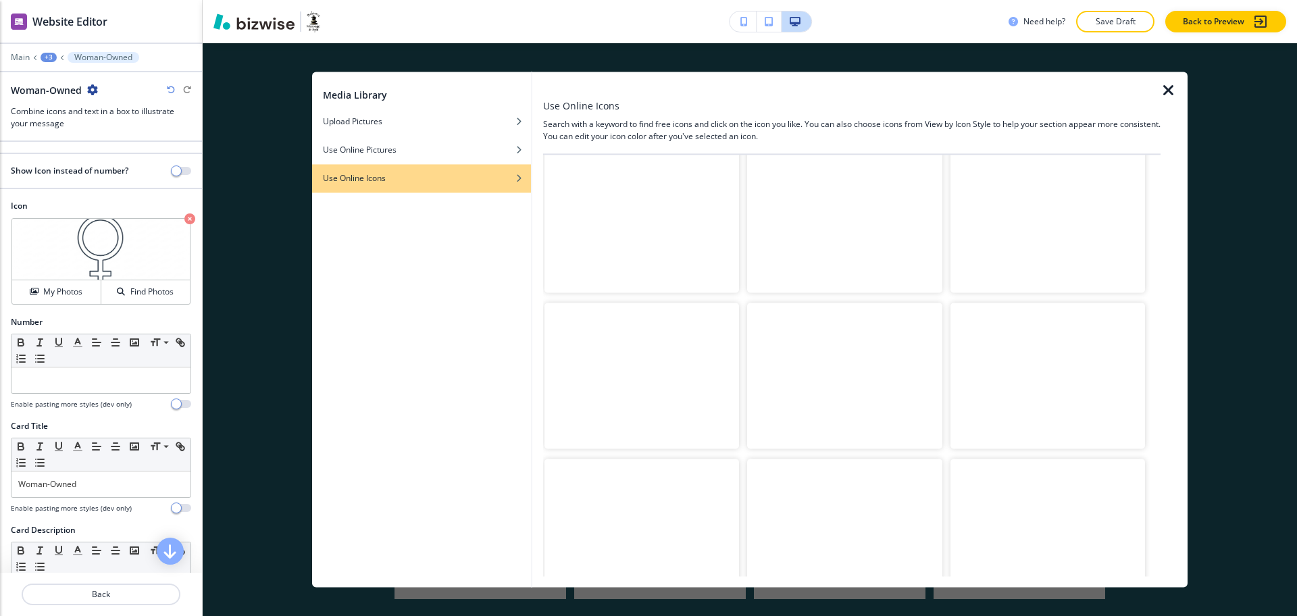
scroll to position [986, 0]
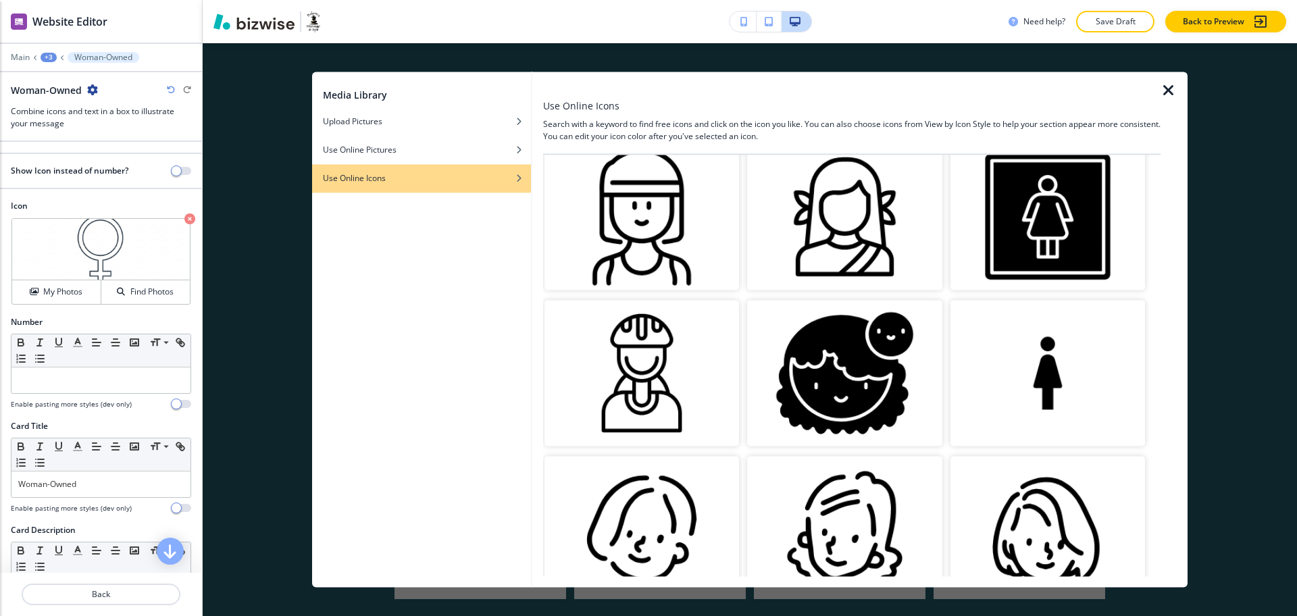
click at [680, 216] on img "button" at bounding box center [641, 217] width 194 height 146
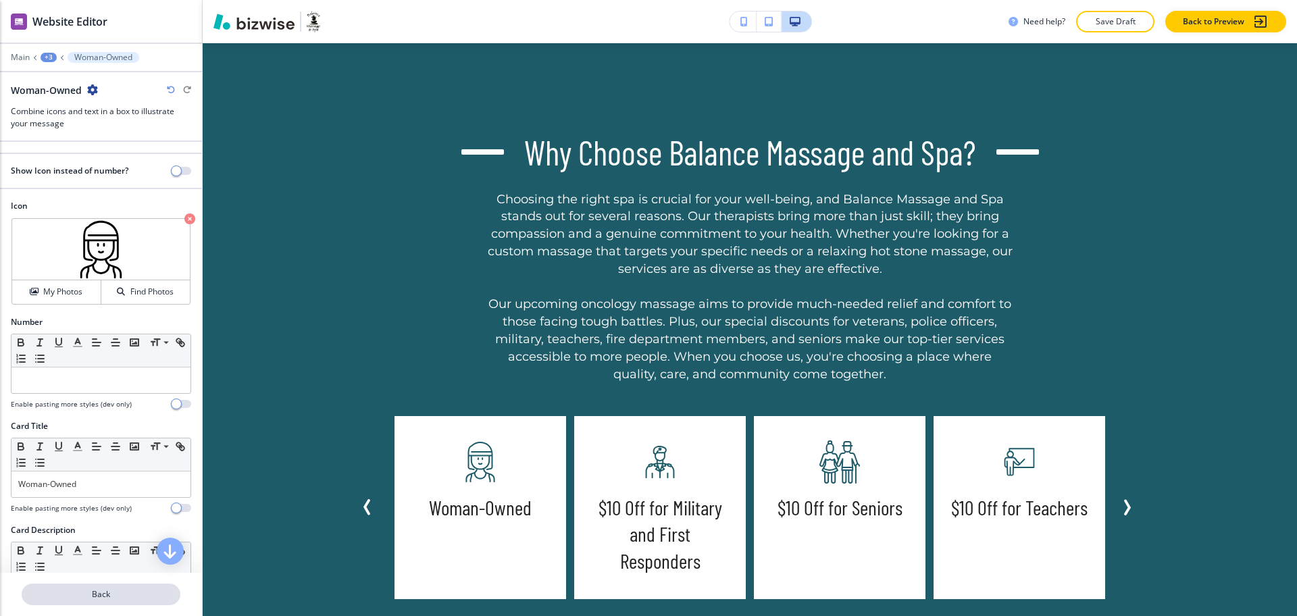
click at [110, 592] on p "Back" at bounding box center [101, 594] width 156 height 12
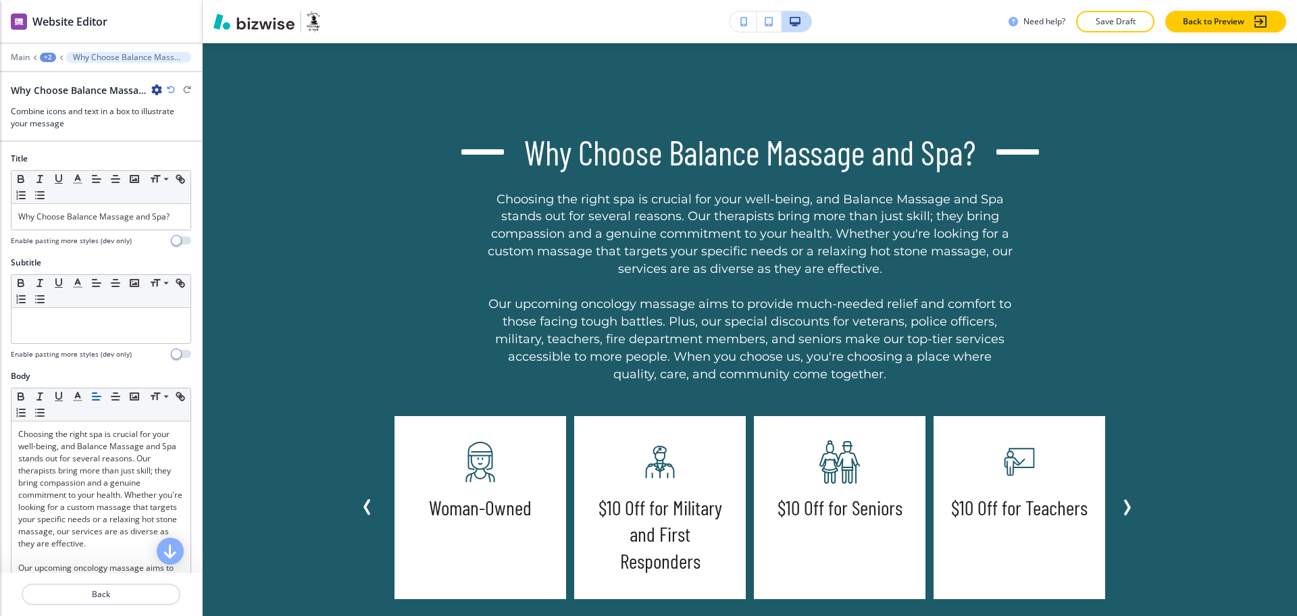
click at [1128, 505] on icon "Next Slide" at bounding box center [1126, 507] width 16 height 16
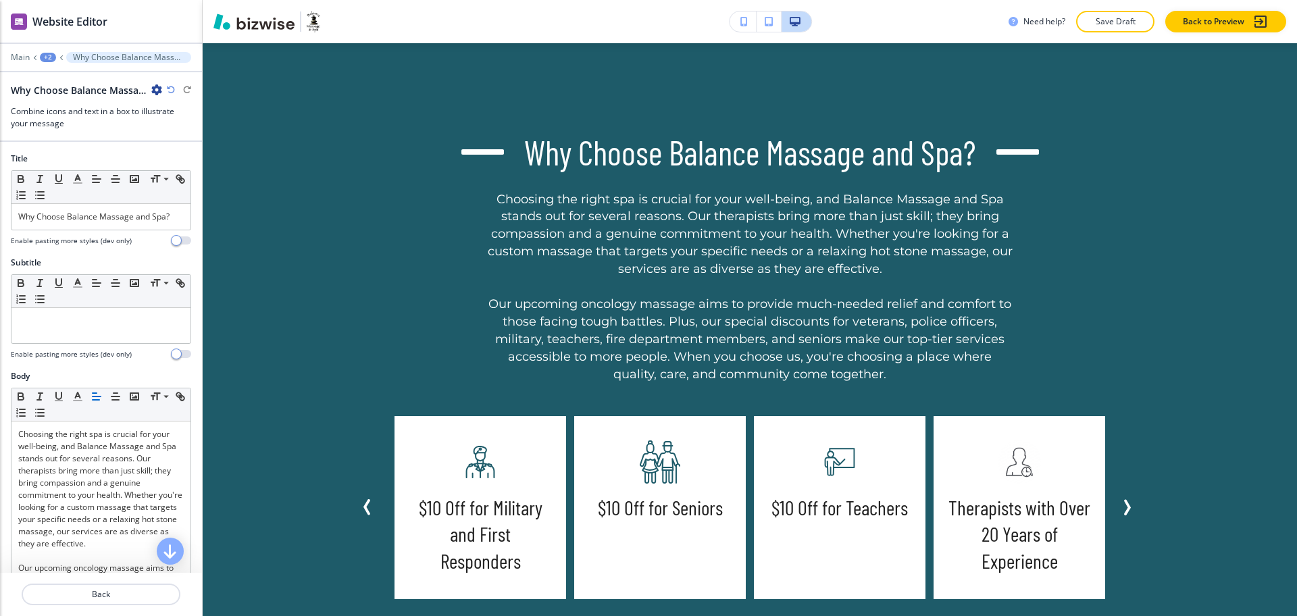
click at [995, 504] on h5 "Therapists with Over 20 Years of Experience" at bounding box center [1019, 534] width 145 height 81
drag, startPoint x: 995, startPoint y: 504, endPoint x: 1008, endPoint y: 503, distance: 12.2
click at [996, 504] on h5 "Therapists with Over 20 Years of Experience" at bounding box center [1019, 534] width 145 height 81
copy h5 "Therapists"
click at [107, 605] on div at bounding box center [101, 610] width 202 height 11
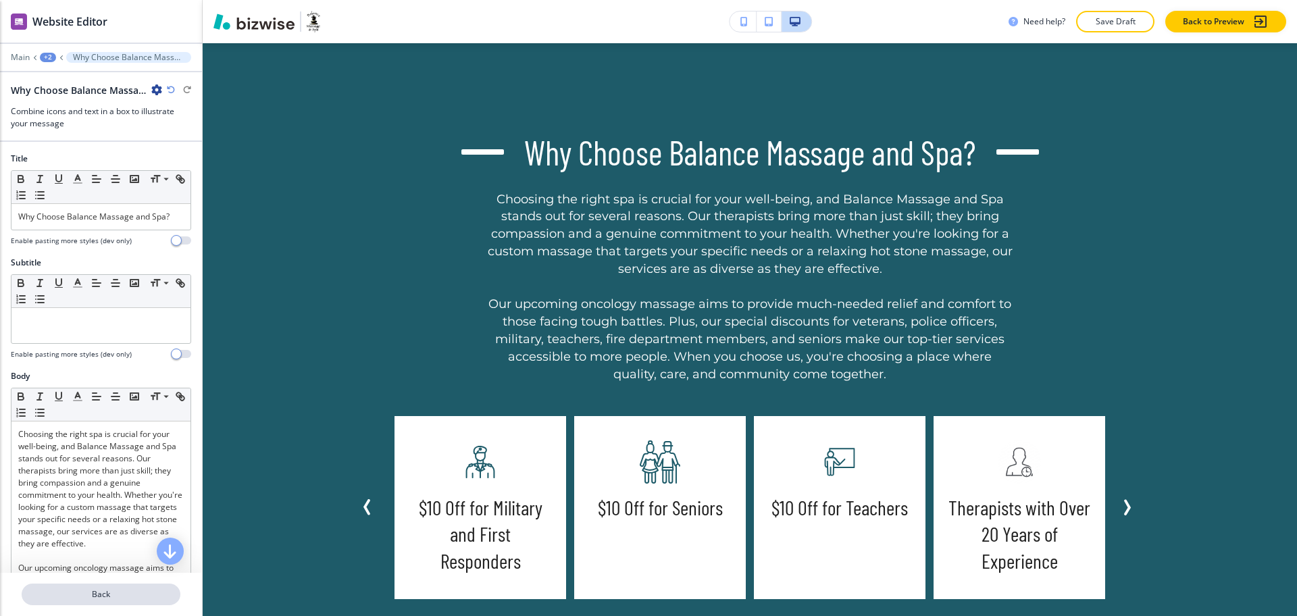
click at [105, 585] on button "Back" at bounding box center [101, 594] width 159 height 22
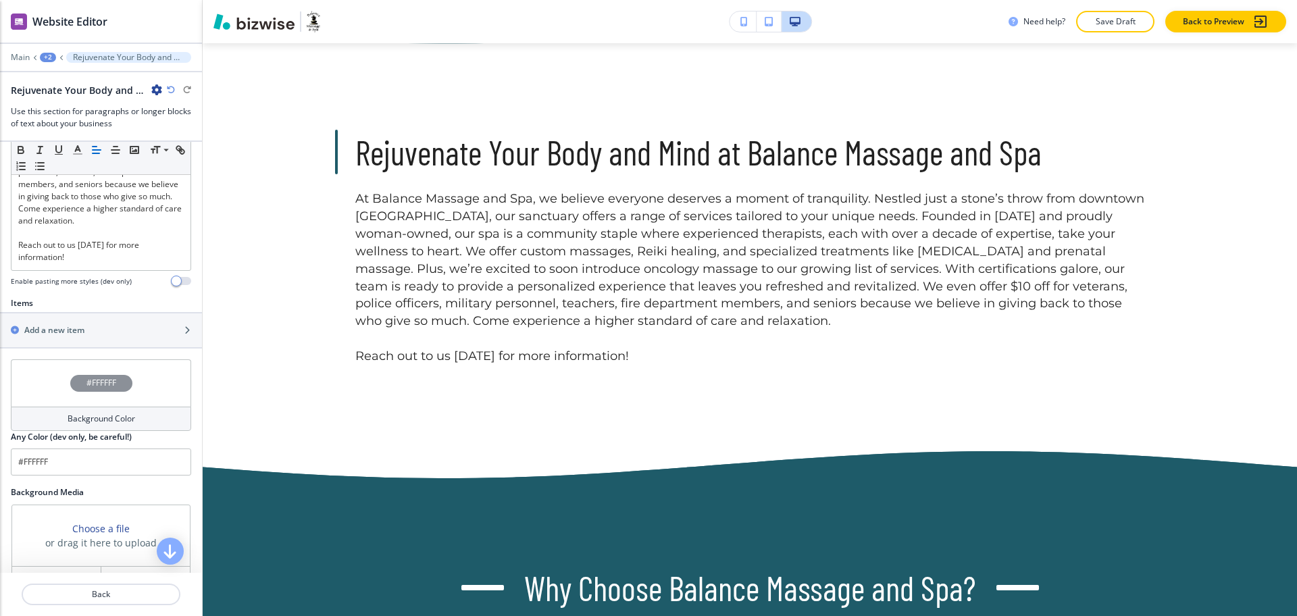
scroll to position [506, 0]
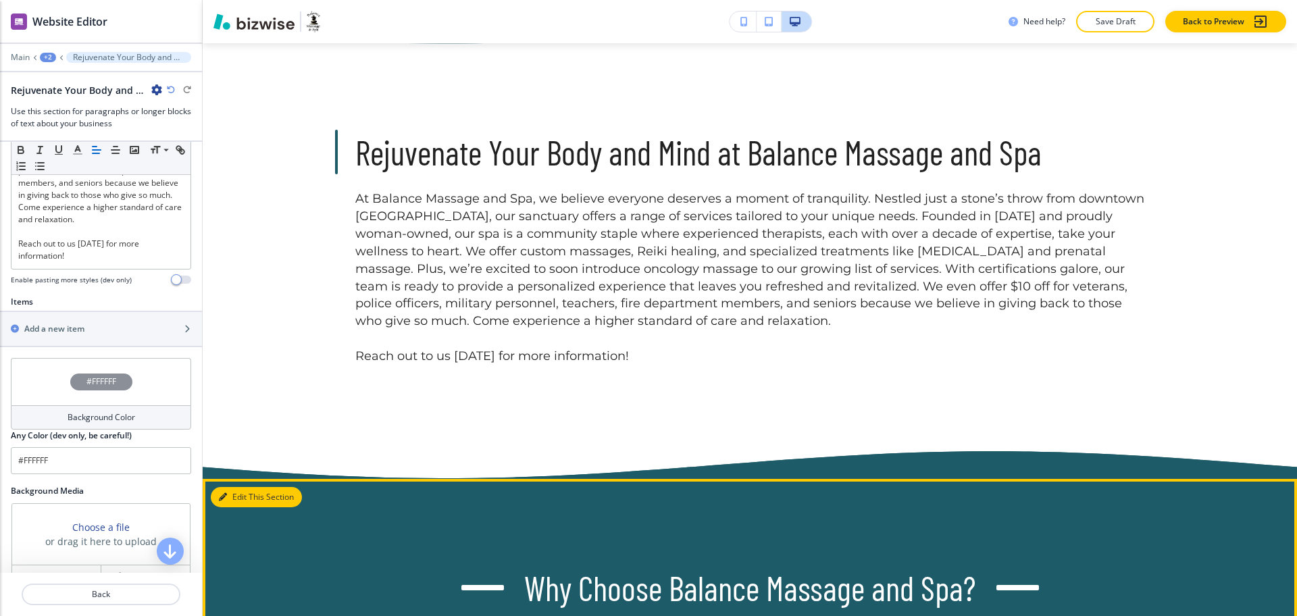
click at [233, 494] on button "Edit This Section" at bounding box center [256, 497] width 91 height 20
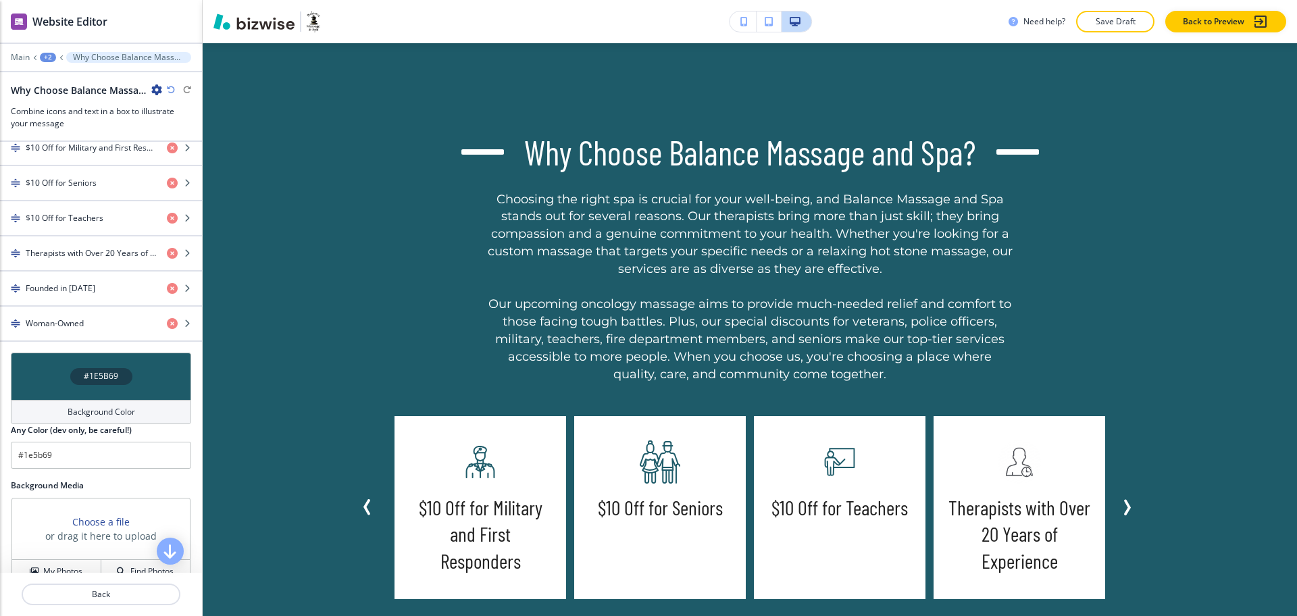
scroll to position [873, 0]
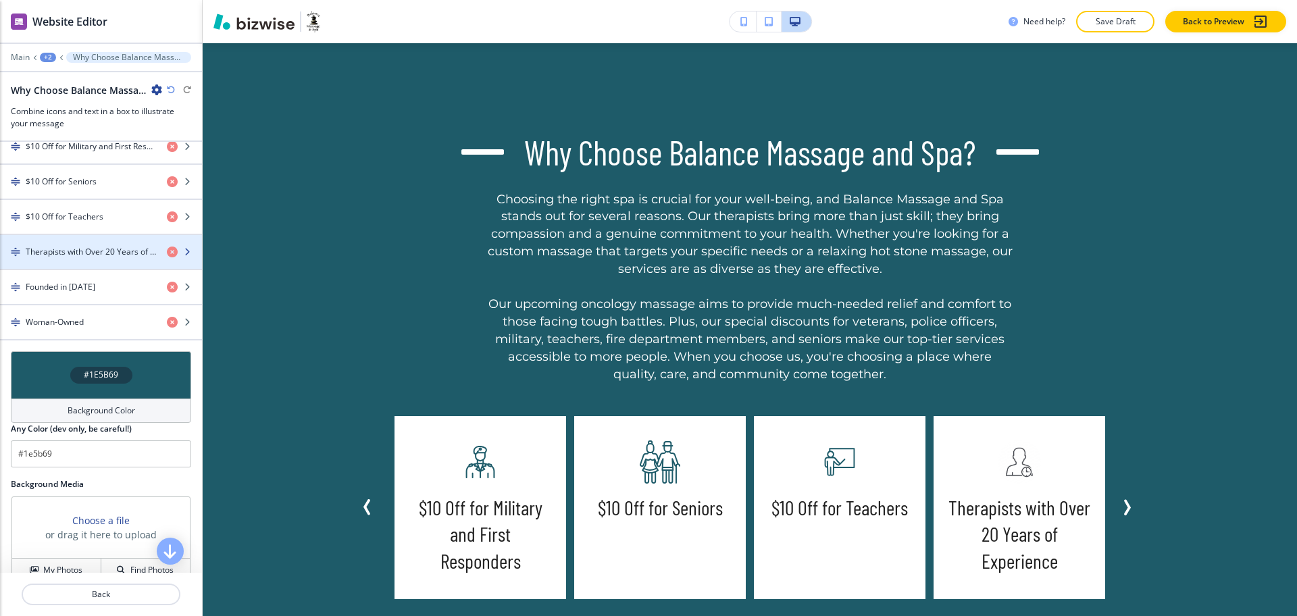
click at [70, 258] on h4 "Therapists with Over 20 Years of Experience" at bounding box center [91, 252] width 130 height 12
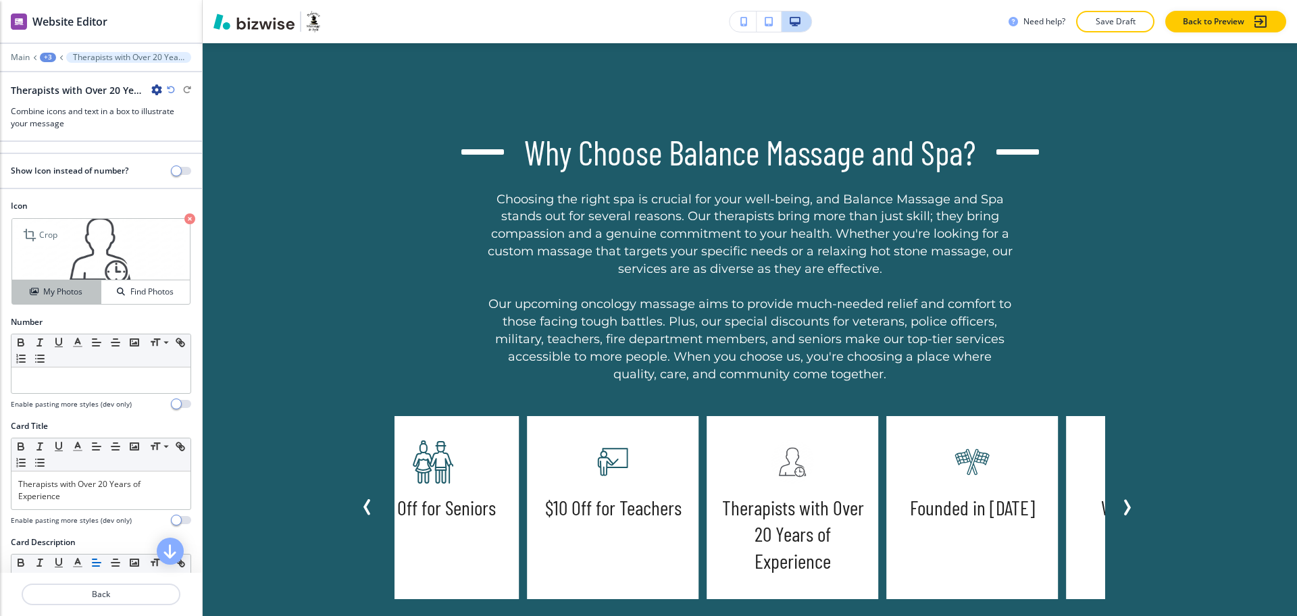
click at [53, 286] on h4 "My Photos" at bounding box center [62, 292] width 39 height 12
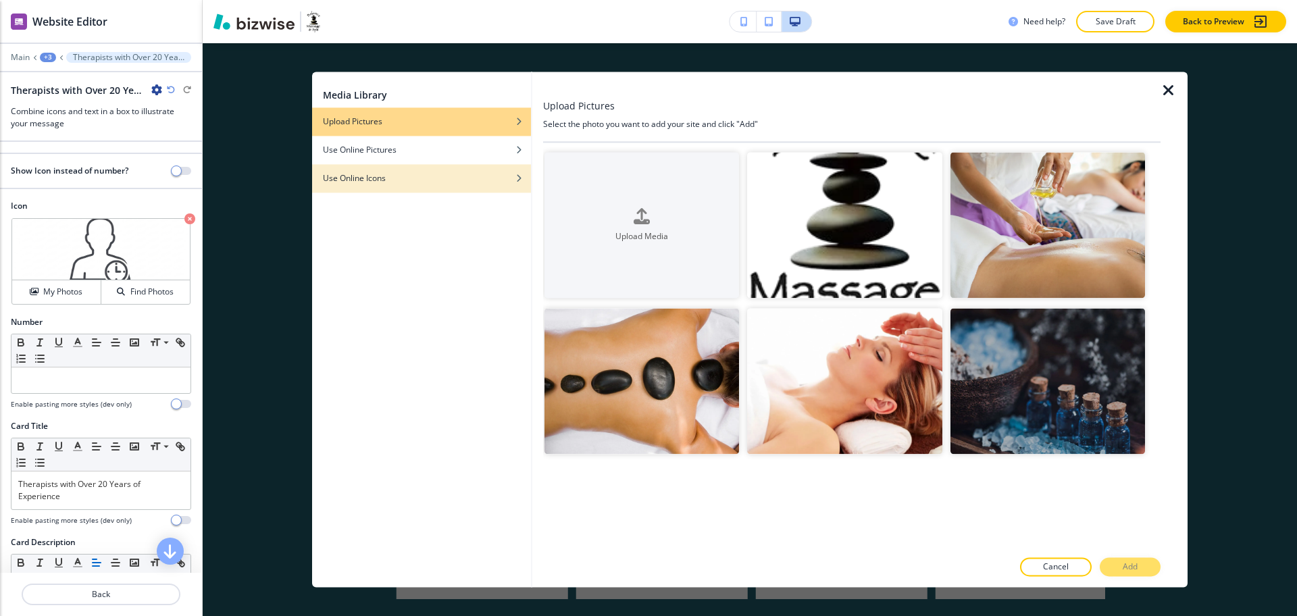
click at [500, 174] on div "Use Online Icons" at bounding box center [421, 178] width 219 height 12
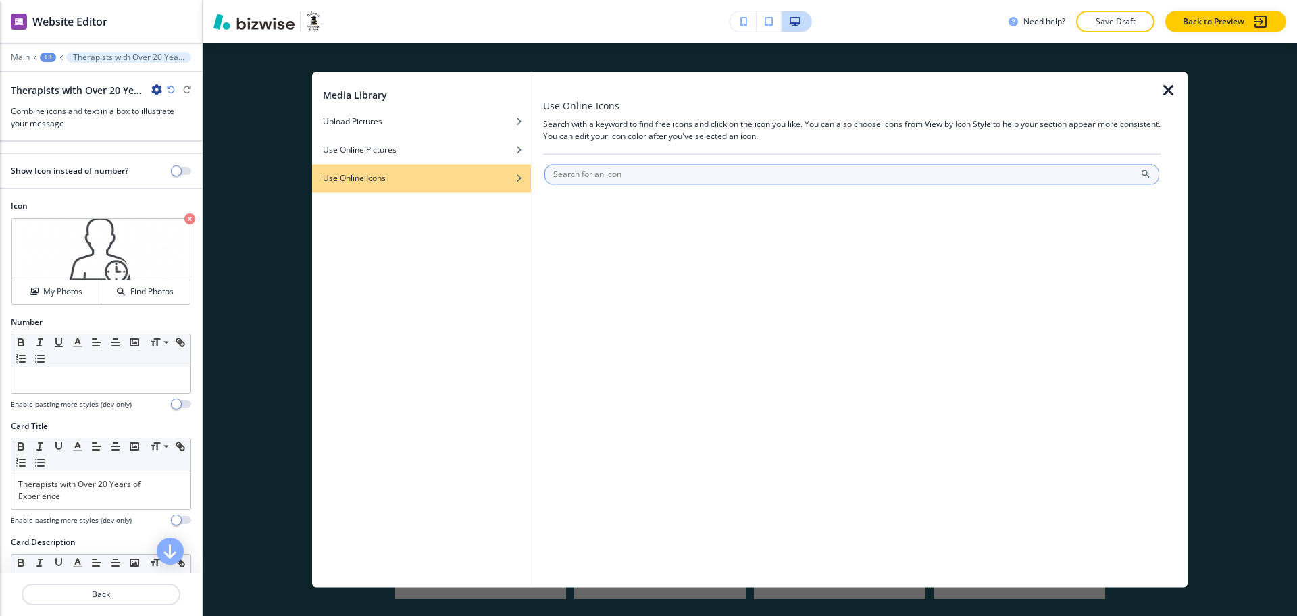
click at [621, 165] on input "text" at bounding box center [851, 174] width 615 height 20
type input "Therapists"
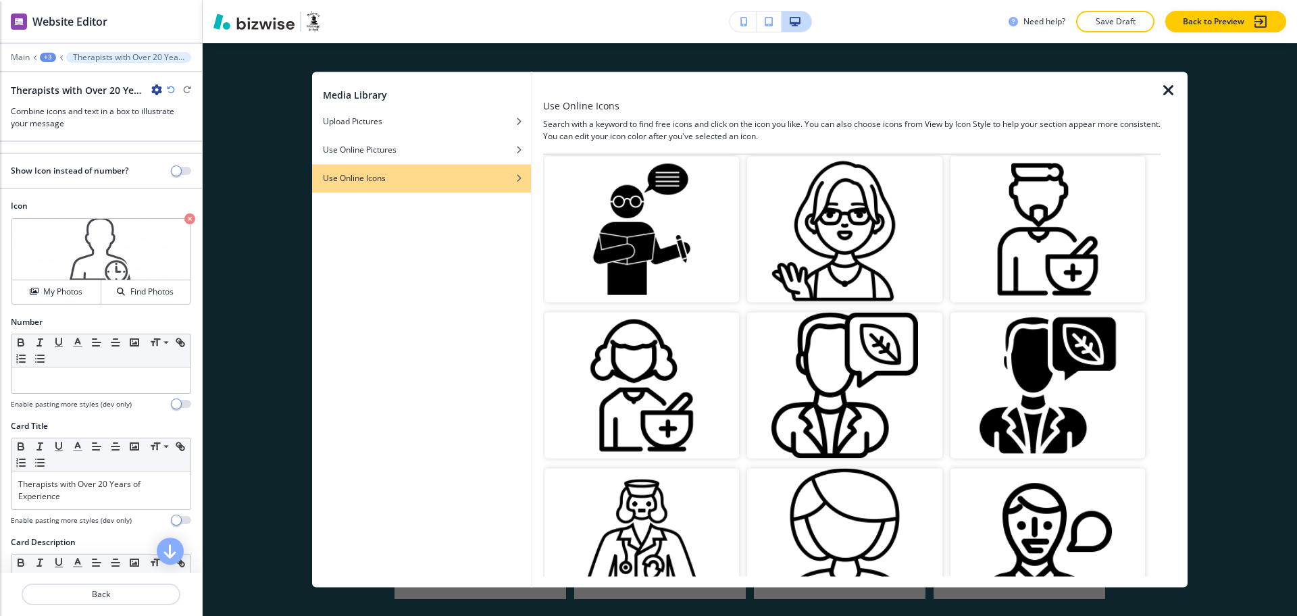
scroll to position [666, 0]
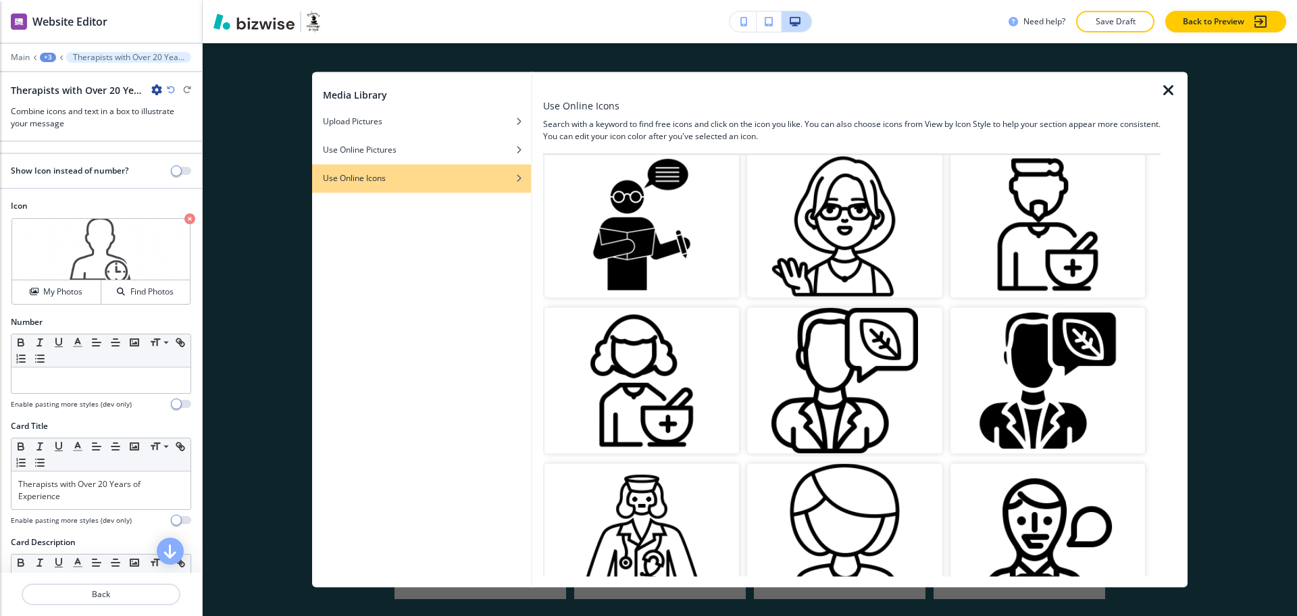
click at [858, 238] on img "button" at bounding box center [844, 224] width 194 height 146
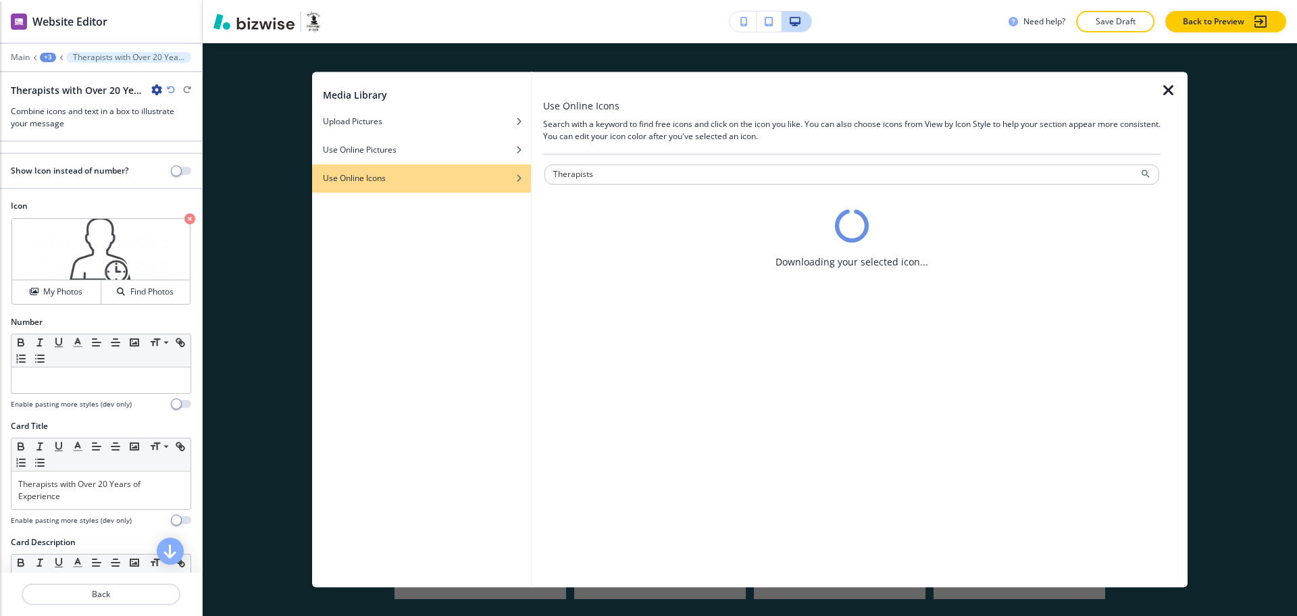
scroll to position [0, 0]
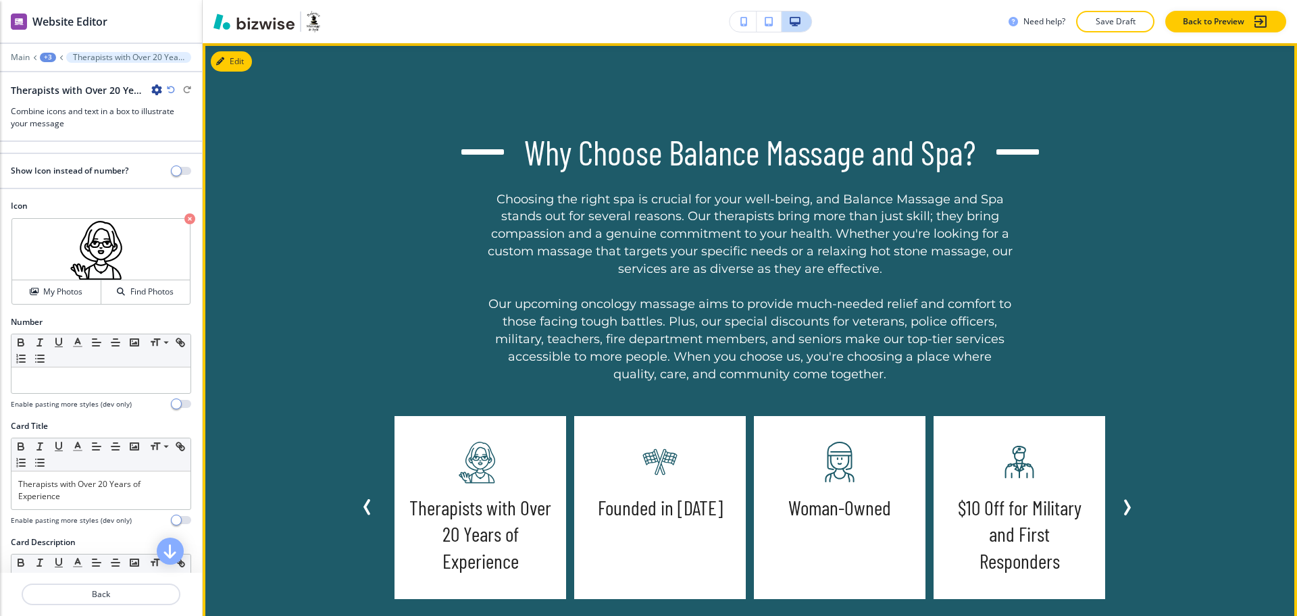
click at [1006, 278] on p "Choosing the right spa is crucial for your well-being, and Balance Massage and …" at bounding box center [749, 287] width 527 height 192
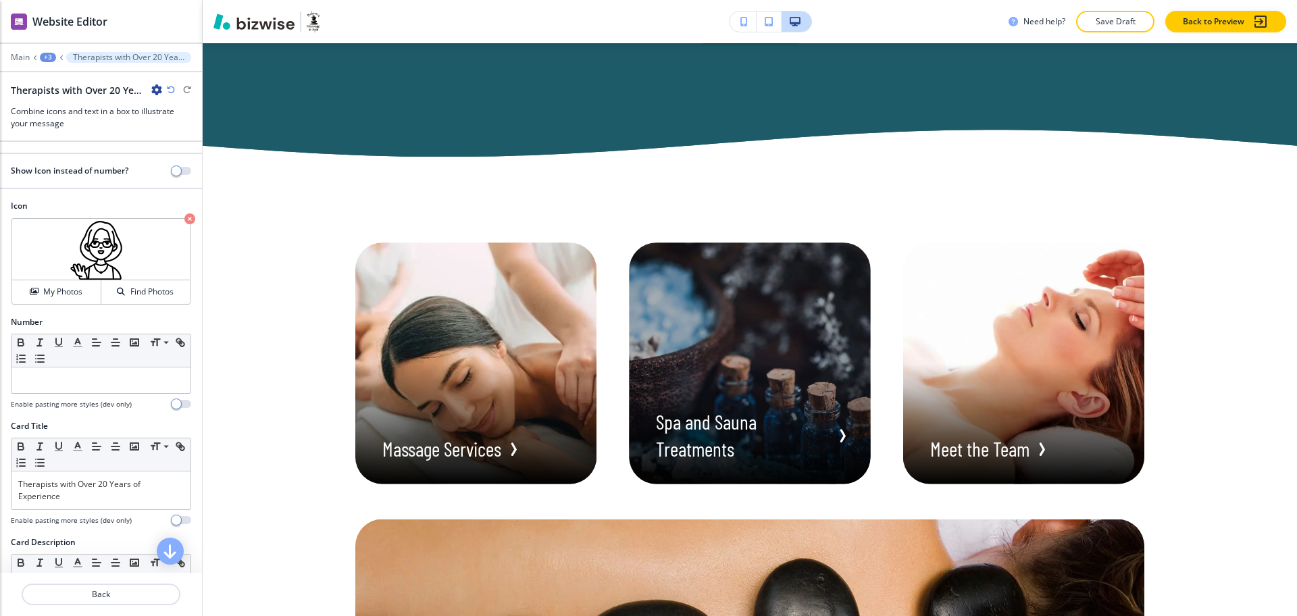
scroll to position [2147, 0]
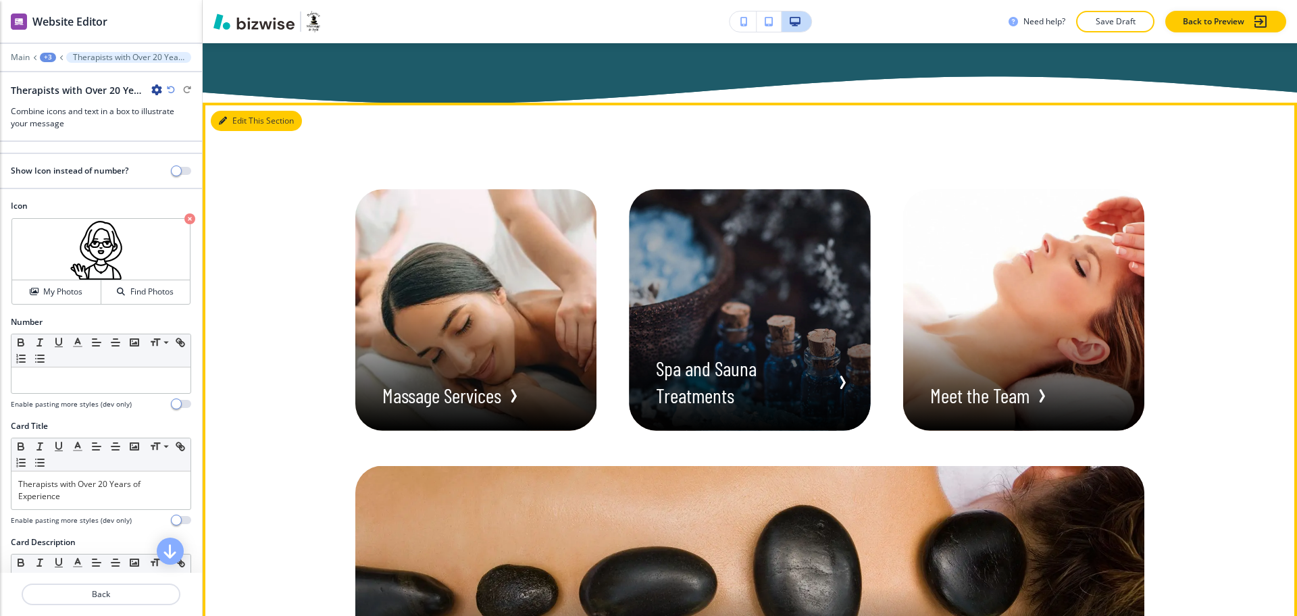
click at [241, 119] on button "Edit This Section" at bounding box center [256, 121] width 91 height 20
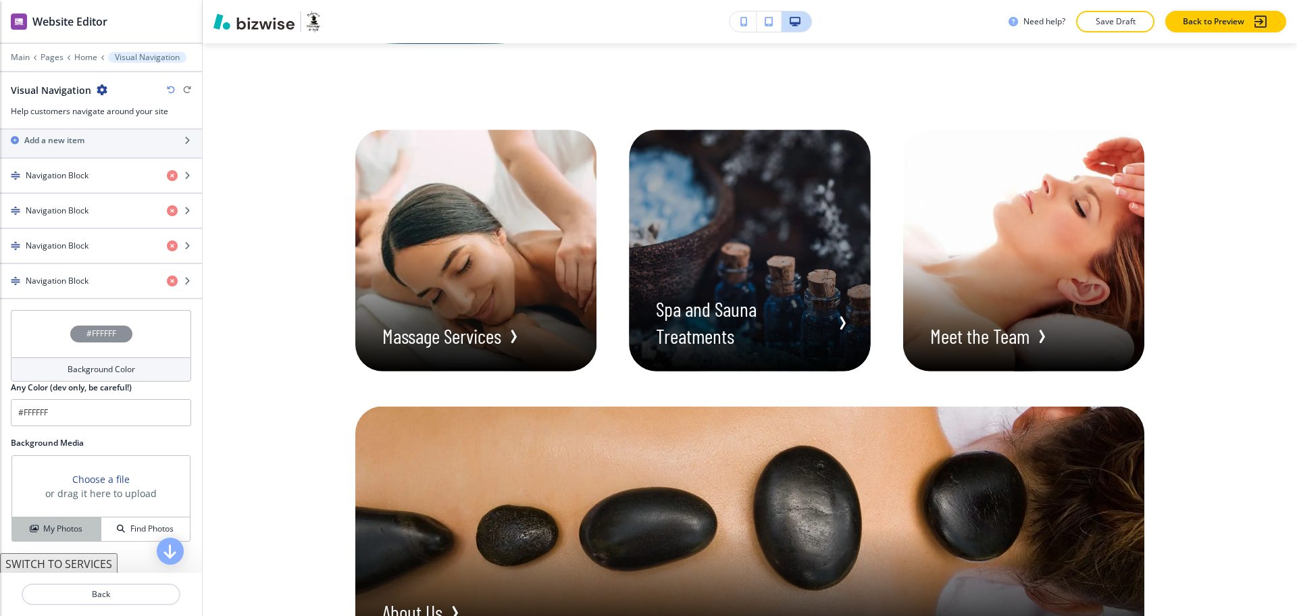
scroll to position [544, 0]
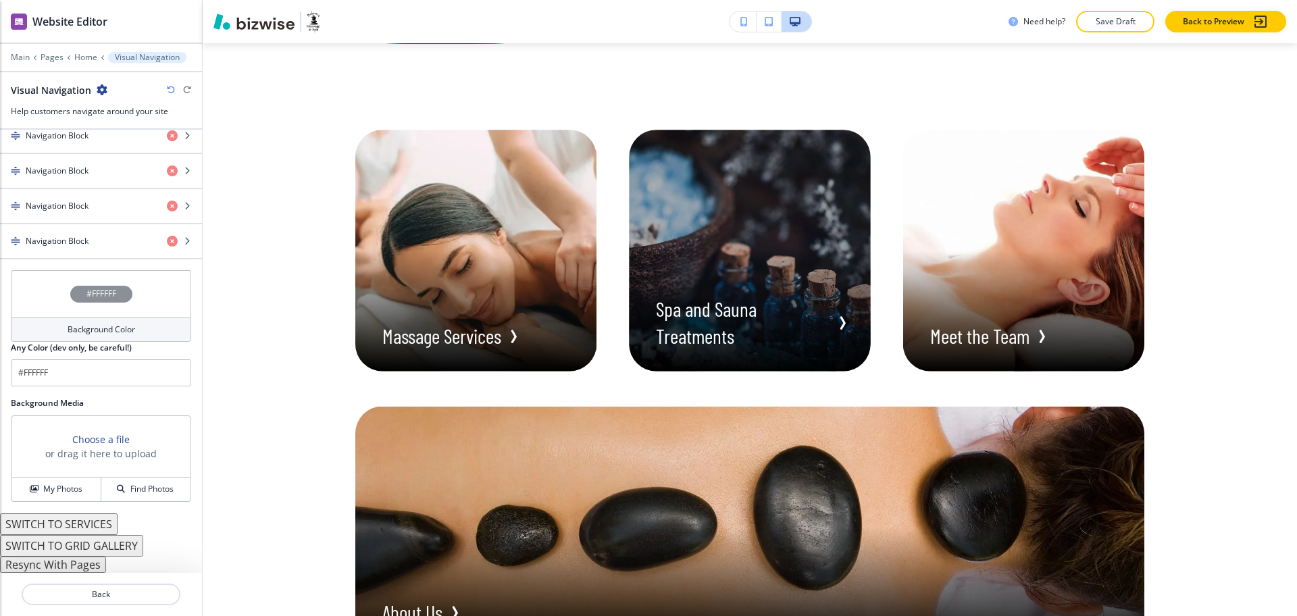
click at [72, 562] on button "Resync With Pages" at bounding box center [53, 564] width 106 height 16
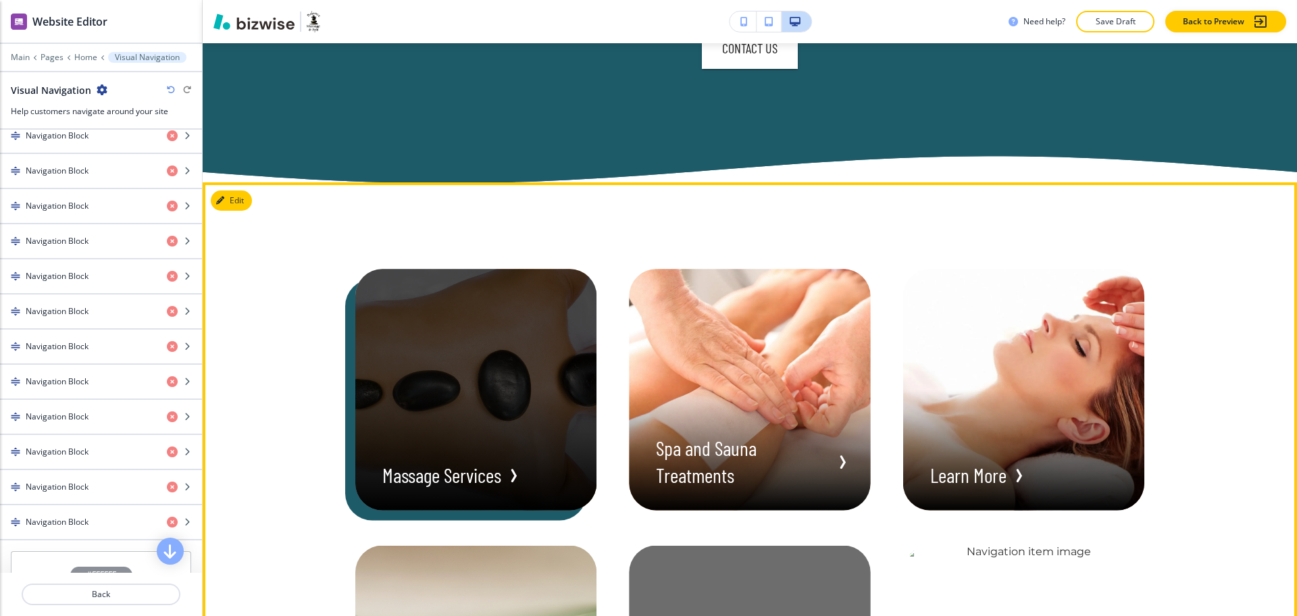
scroll to position [2066, 0]
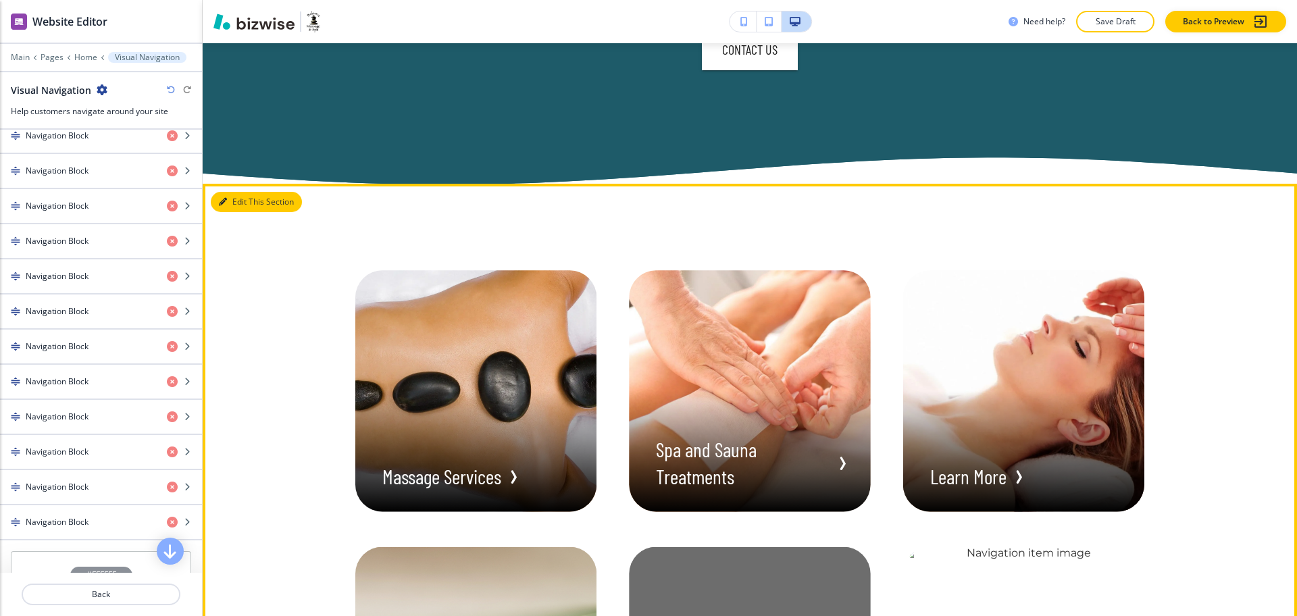
click at [245, 199] on button "Edit This Section" at bounding box center [256, 202] width 91 height 20
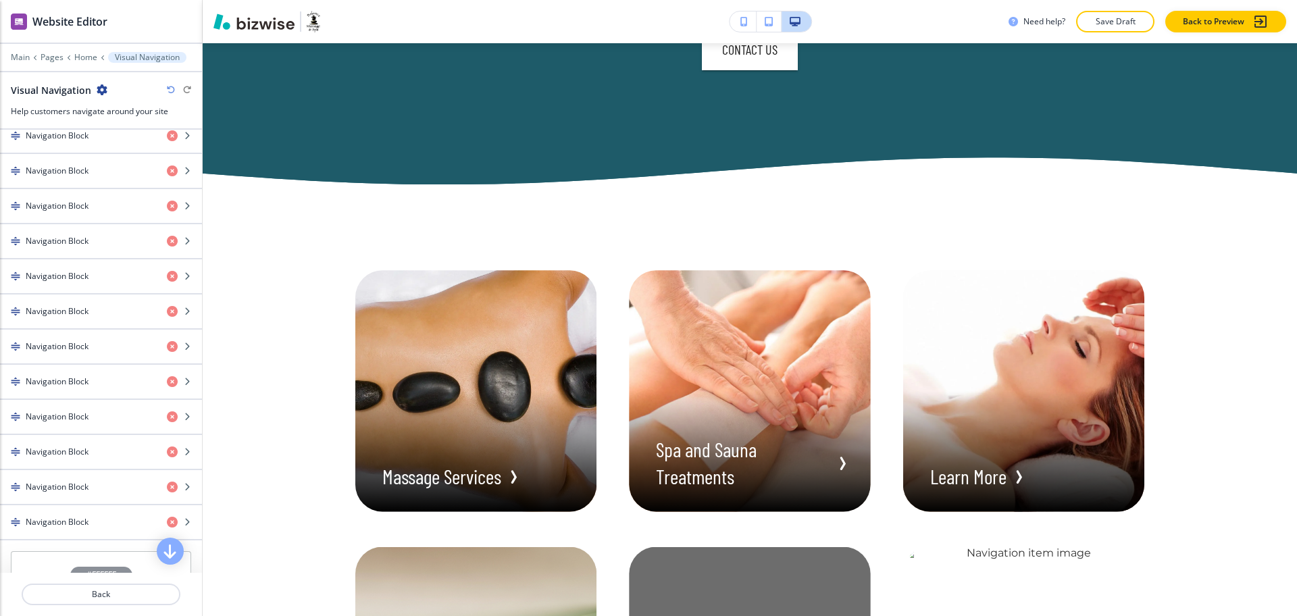
scroll to position [0, 0]
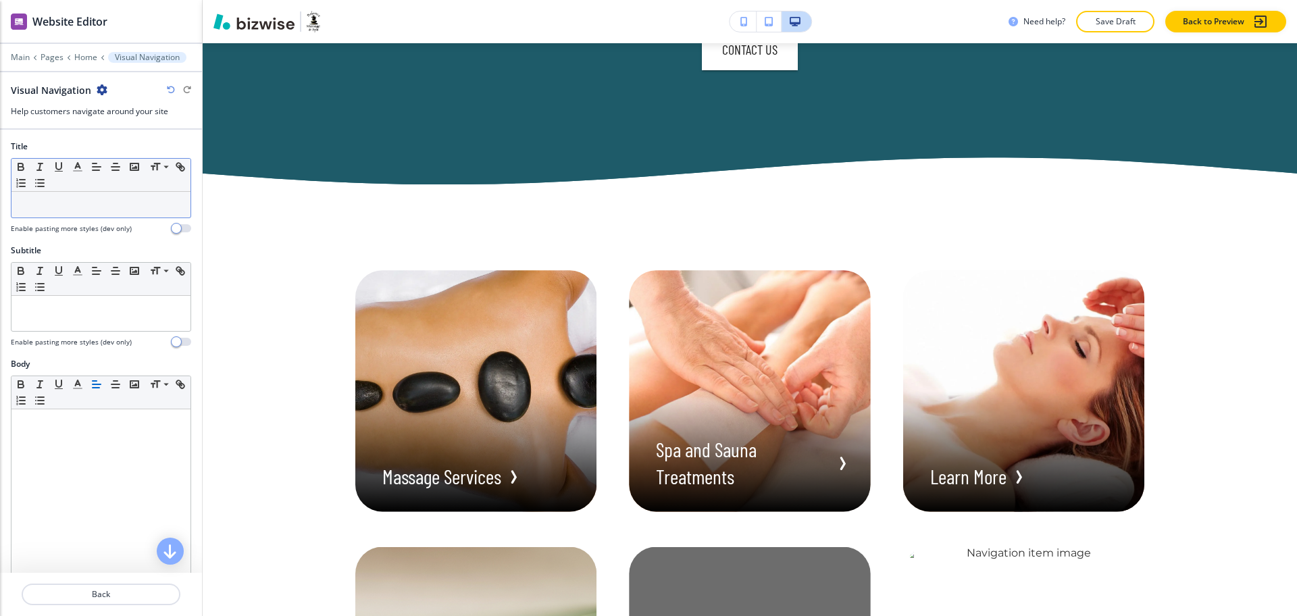
click at [100, 205] on p at bounding box center [100, 205] width 165 height 12
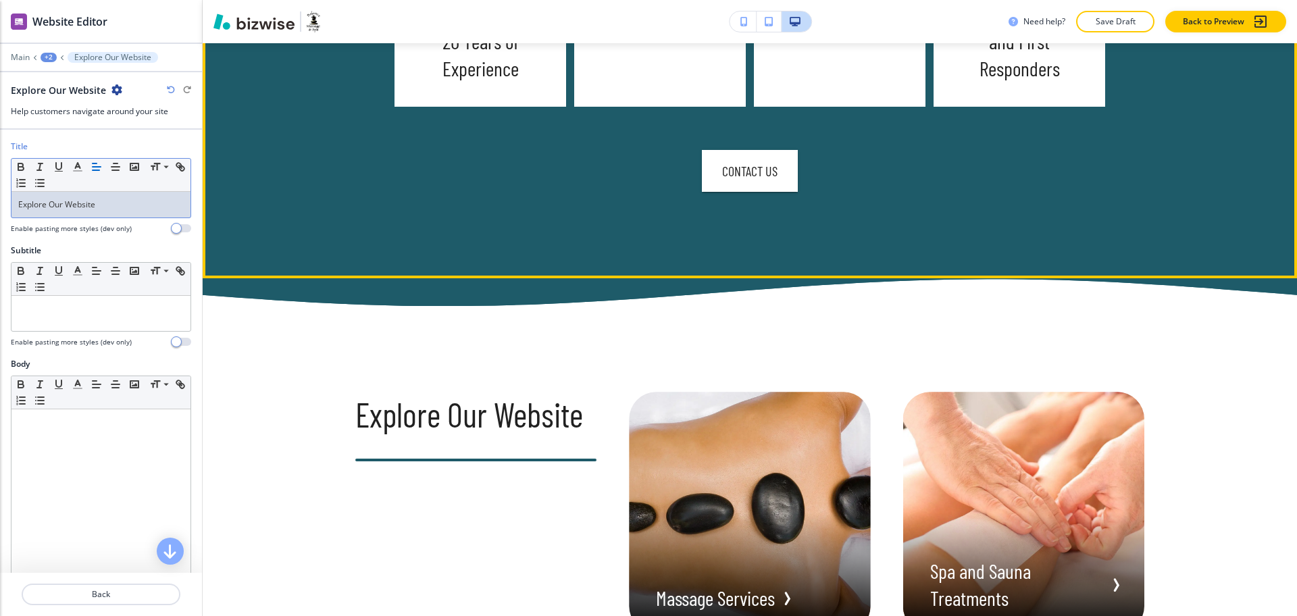
scroll to position [1944, 0]
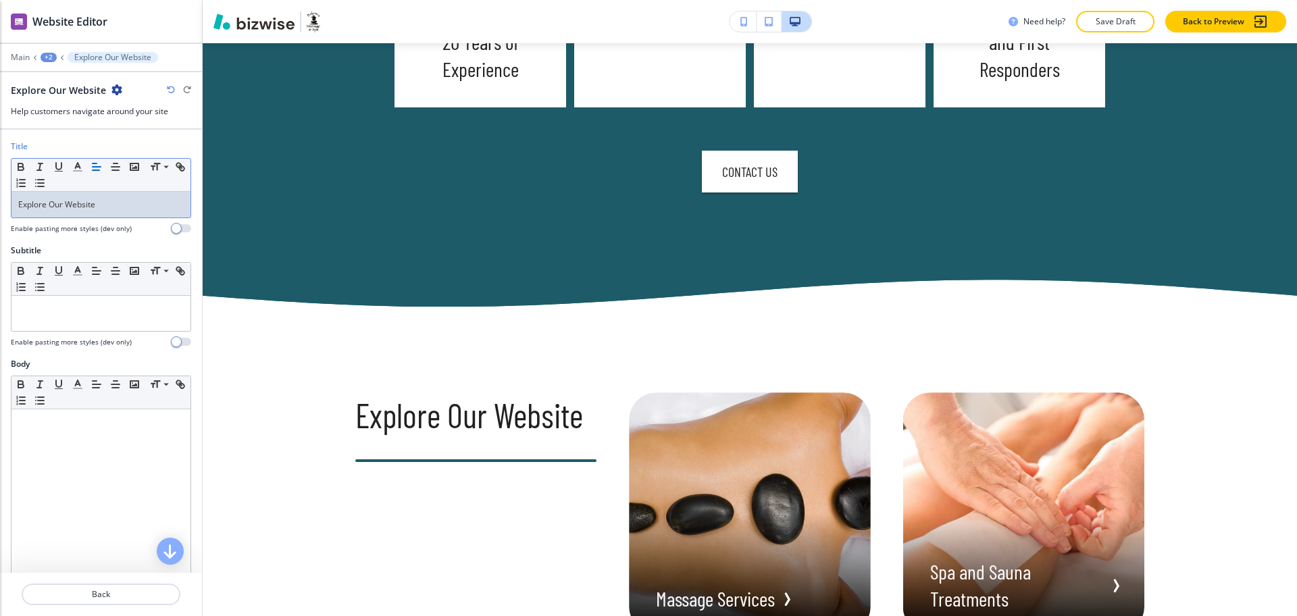
click at [172, 87] on icon "button" at bounding box center [171, 90] width 8 height 8
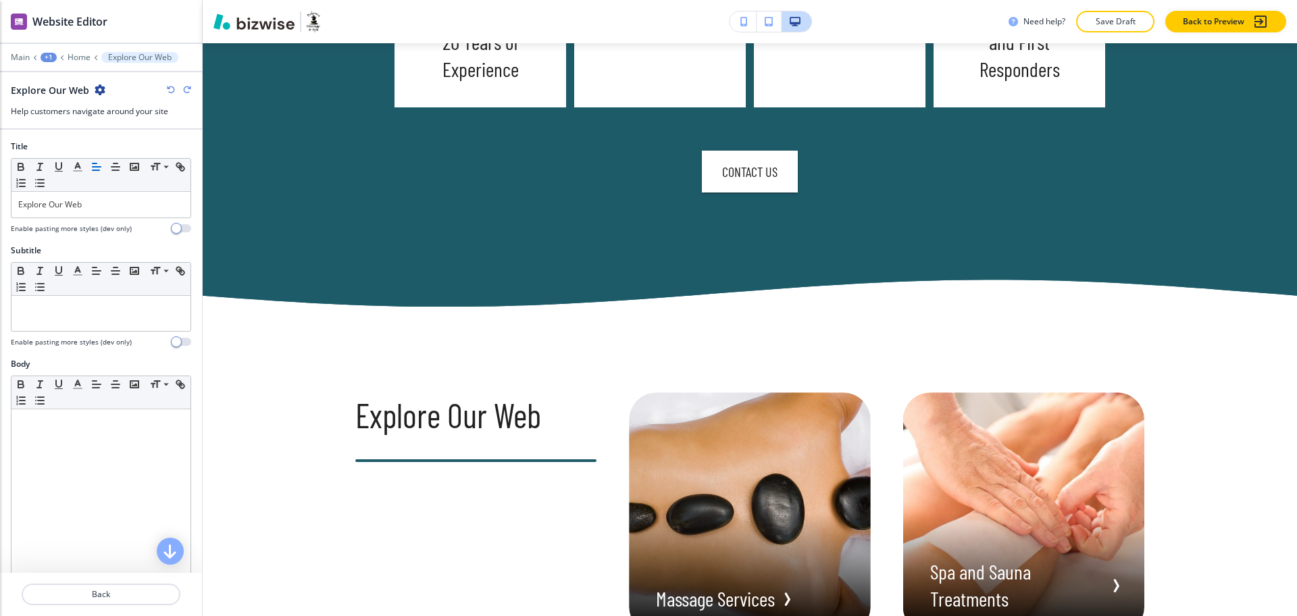
click at [172, 87] on icon "button" at bounding box center [171, 90] width 8 height 8
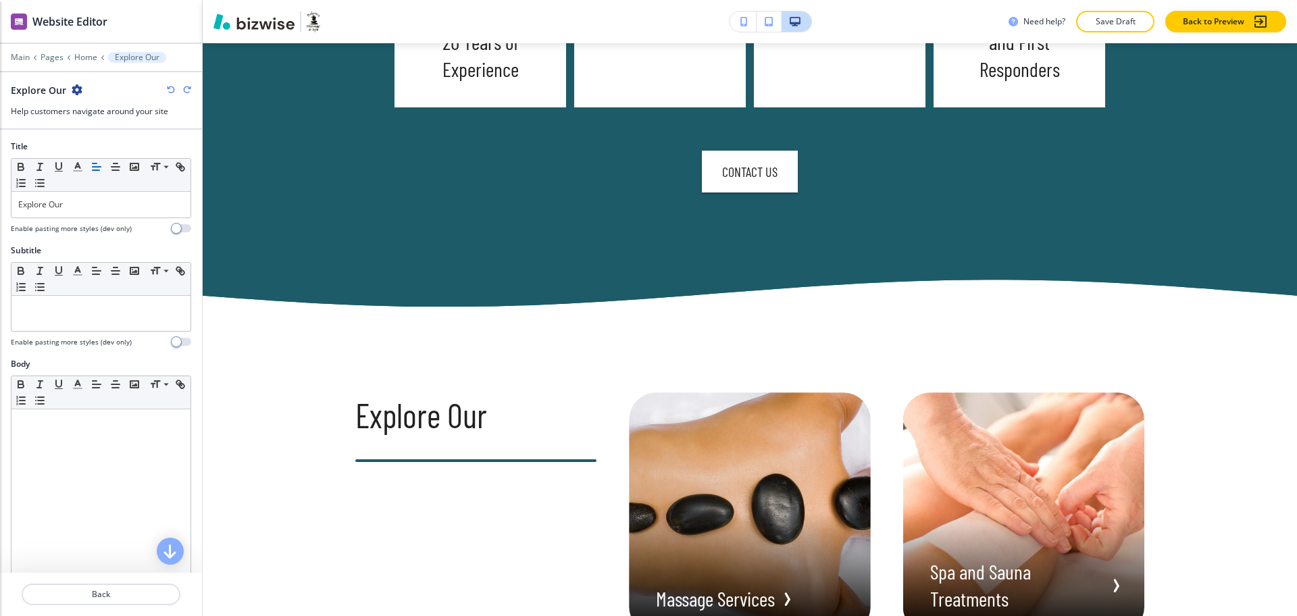
click at [172, 87] on icon "button" at bounding box center [171, 90] width 8 height 8
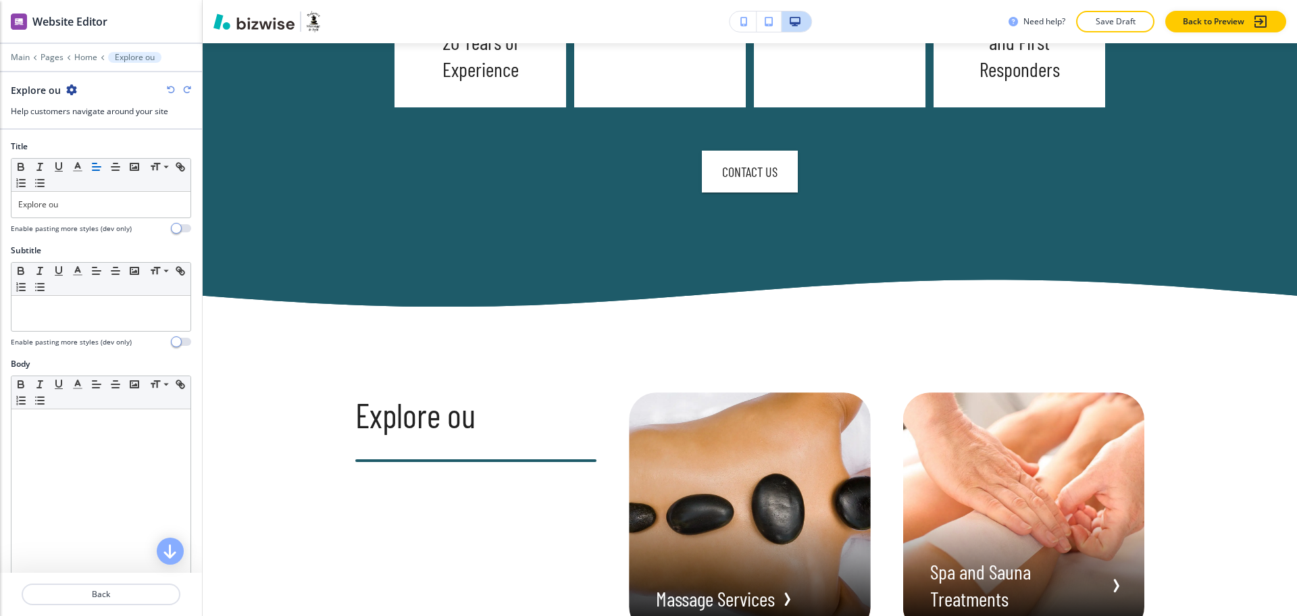
click at [172, 87] on icon "button" at bounding box center [171, 90] width 8 height 8
click at [171, 88] on icon "button" at bounding box center [171, 90] width 8 height 8
click at [169, 89] on icon "button" at bounding box center [171, 90] width 8 height 8
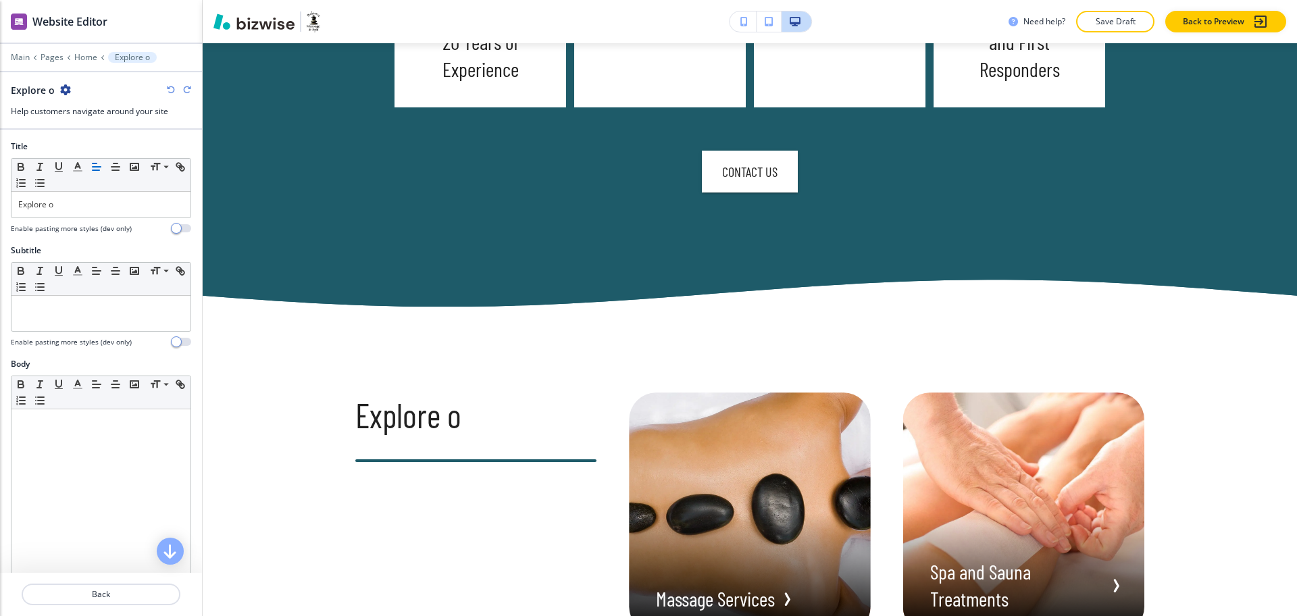
click at [169, 89] on icon "button" at bounding box center [171, 90] width 8 height 8
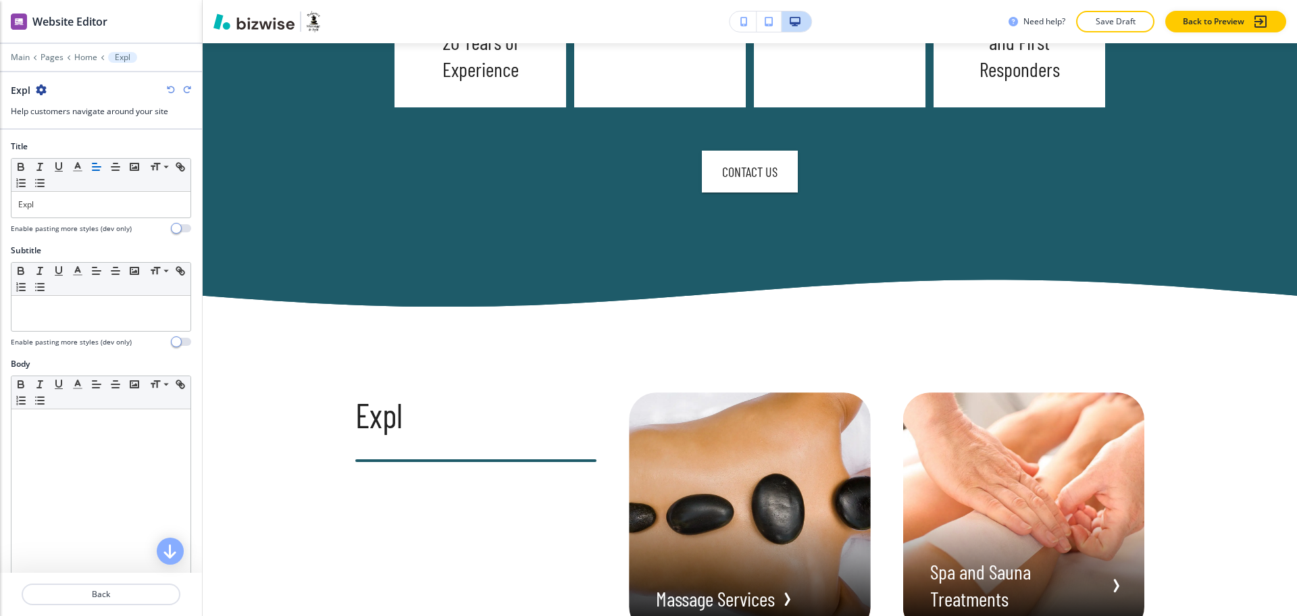
click at [169, 89] on icon "button" at bounding box center [171, 90] width 8 height 8
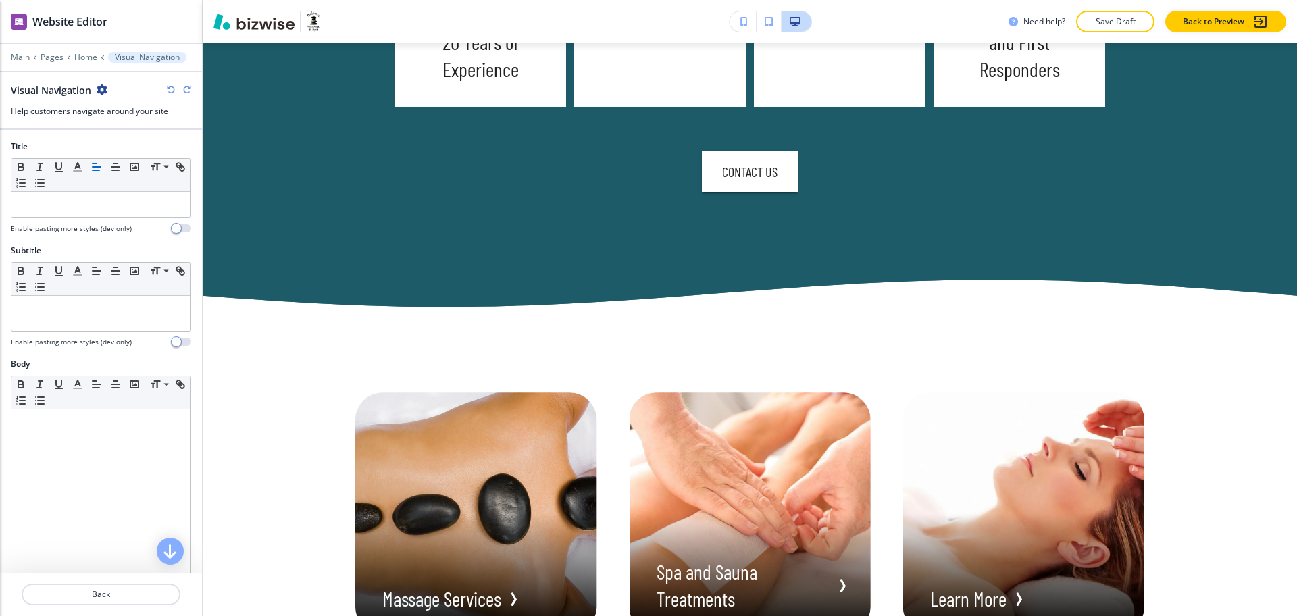
click at [169, 89] on icon "button" at bounding box center [171, 90] width 8 height 8
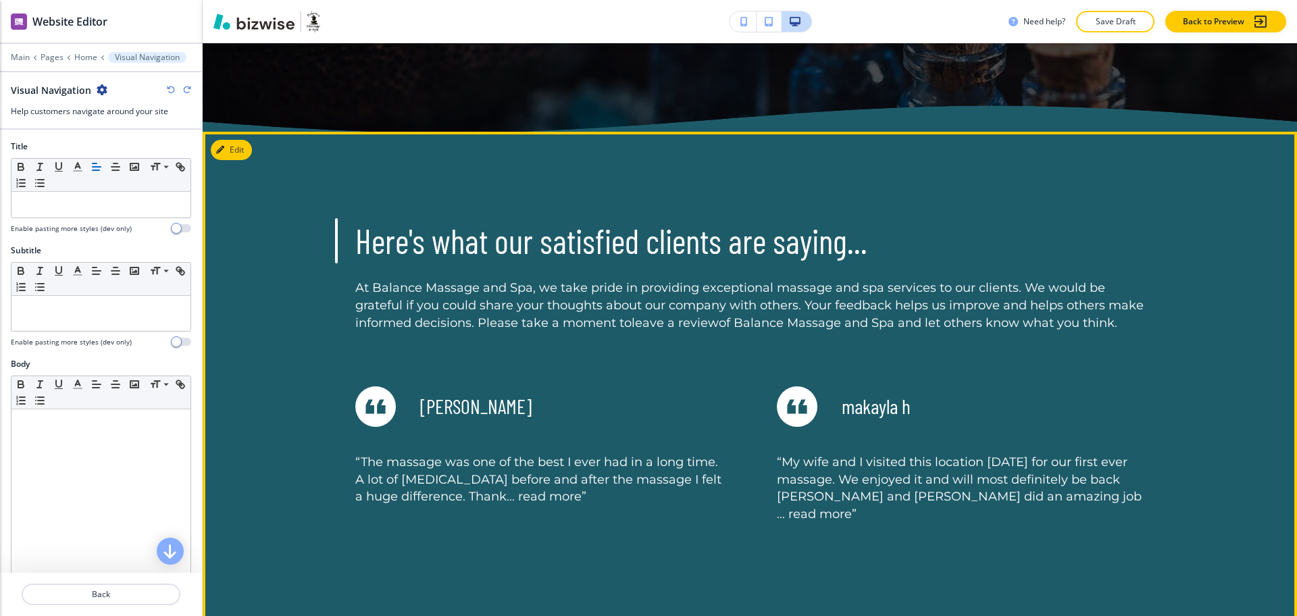
scroll to position [3230, 0]
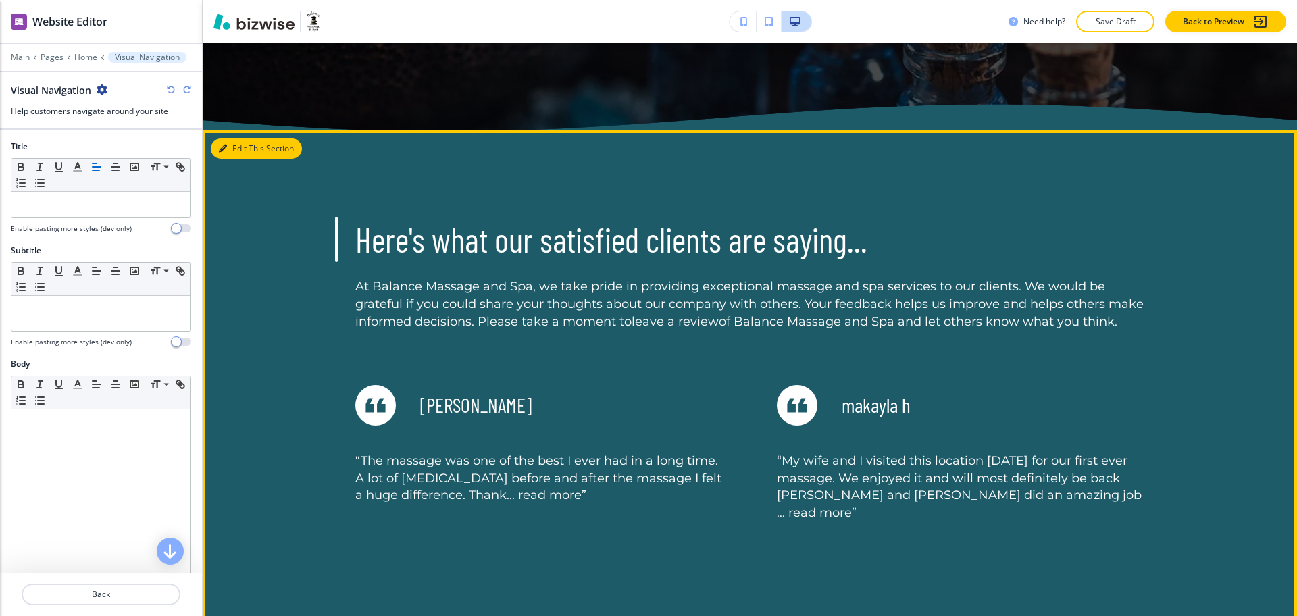
click at [240, 149] on button "Edit This Section" at bounding box center [256, 148] width 91 height 20
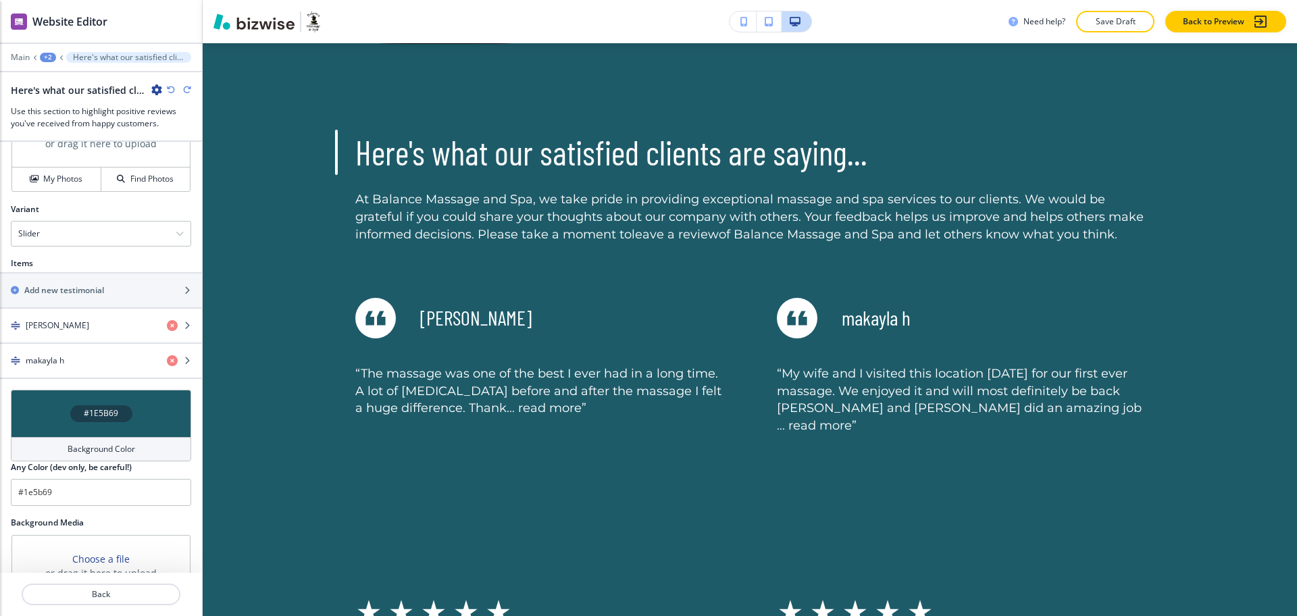
scroll to position [609, 0]
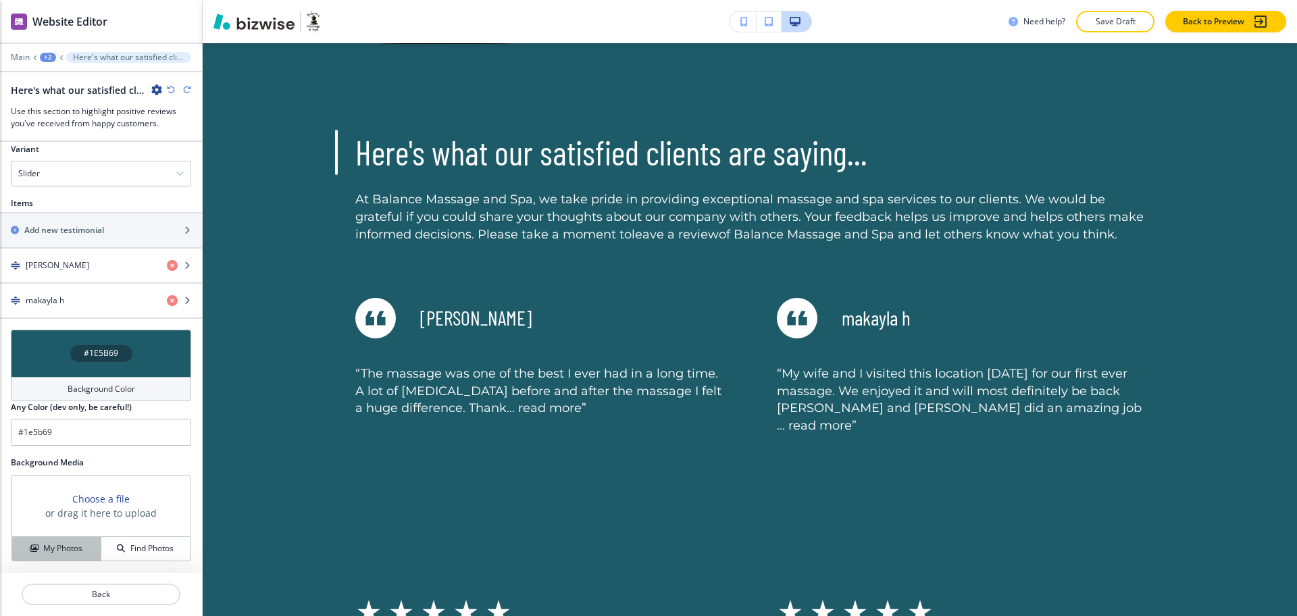
click at [16, 546] on div "My Photos" at bounding box center [56, 548] width 88 height 12
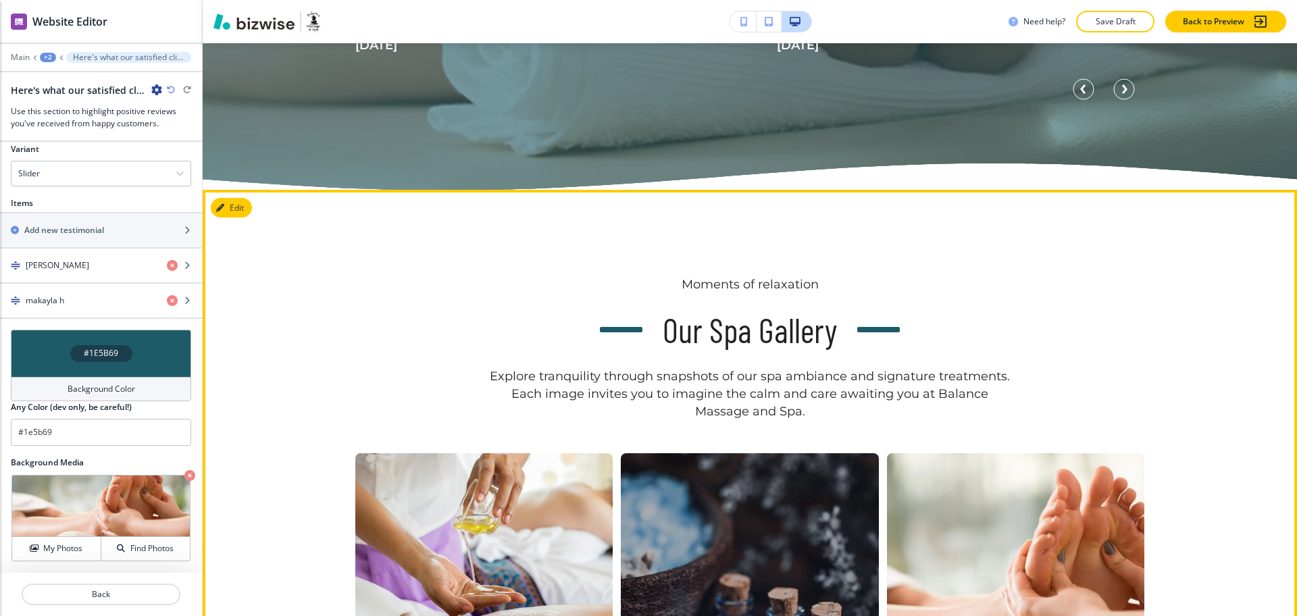
scroll to position [3919, 0]
click at [244, 205] on button "Edit This Section" at bounding box center [256, 207] width 91 height 20
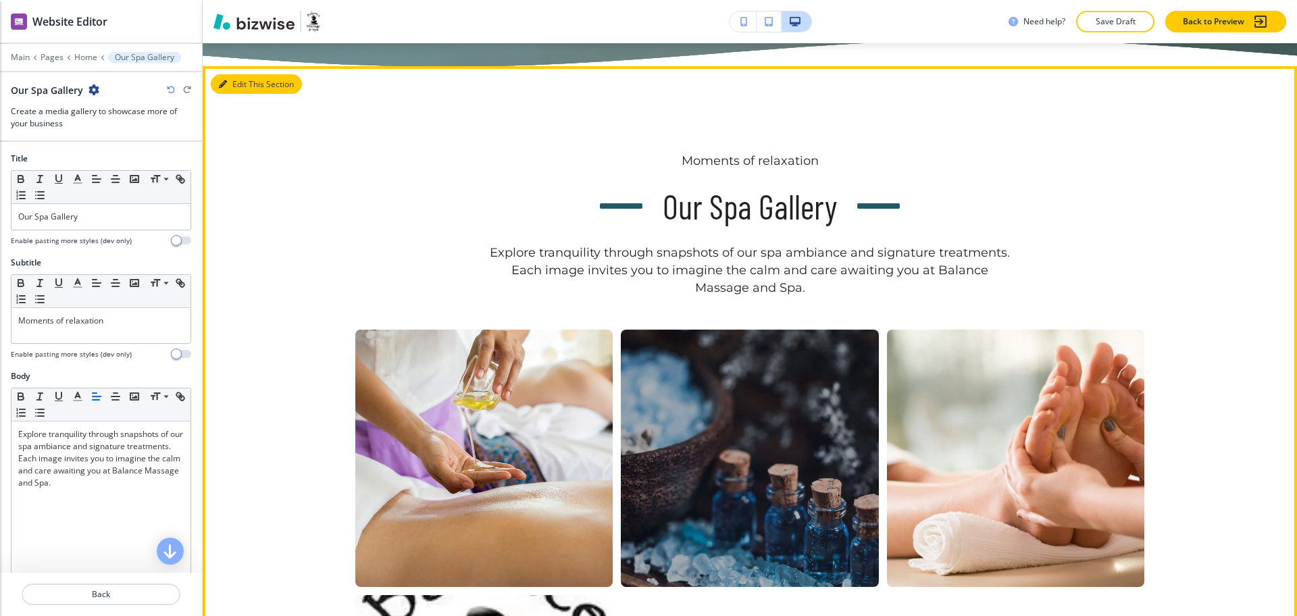
scroll to position [4065, 0]
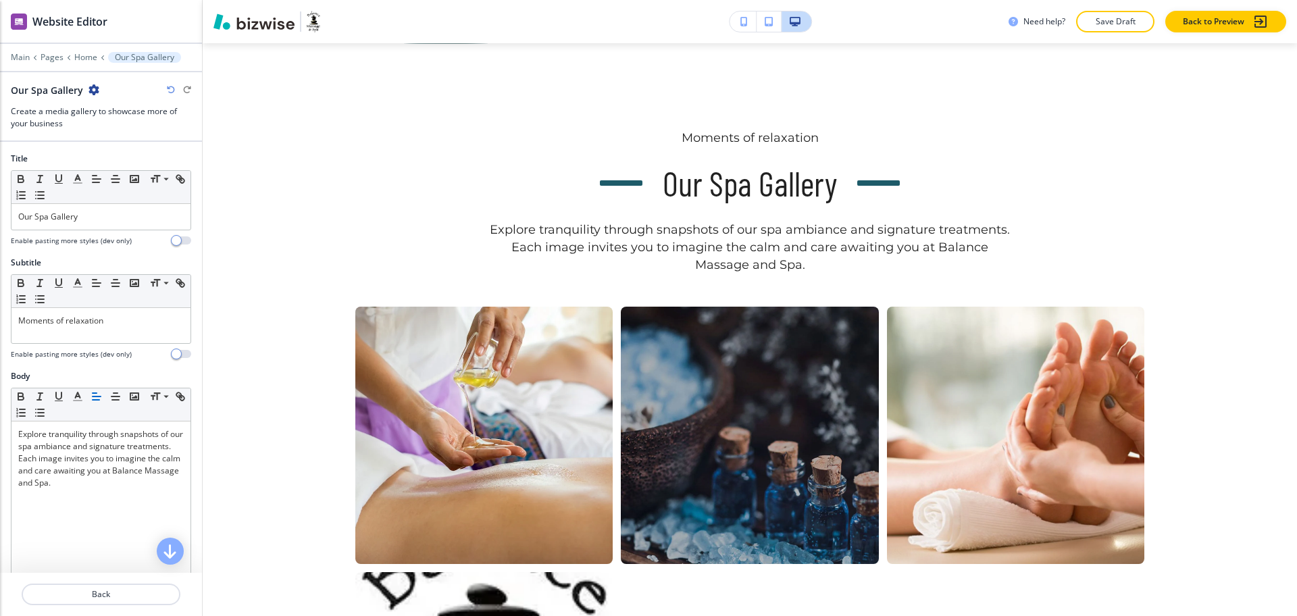
click at [95, 87] on icon "button" at bounding box center [93, 89] width 11 height 11
click at [129, 155] on p "Delete Section" at bounding box center [130, 161] width 69 height 12
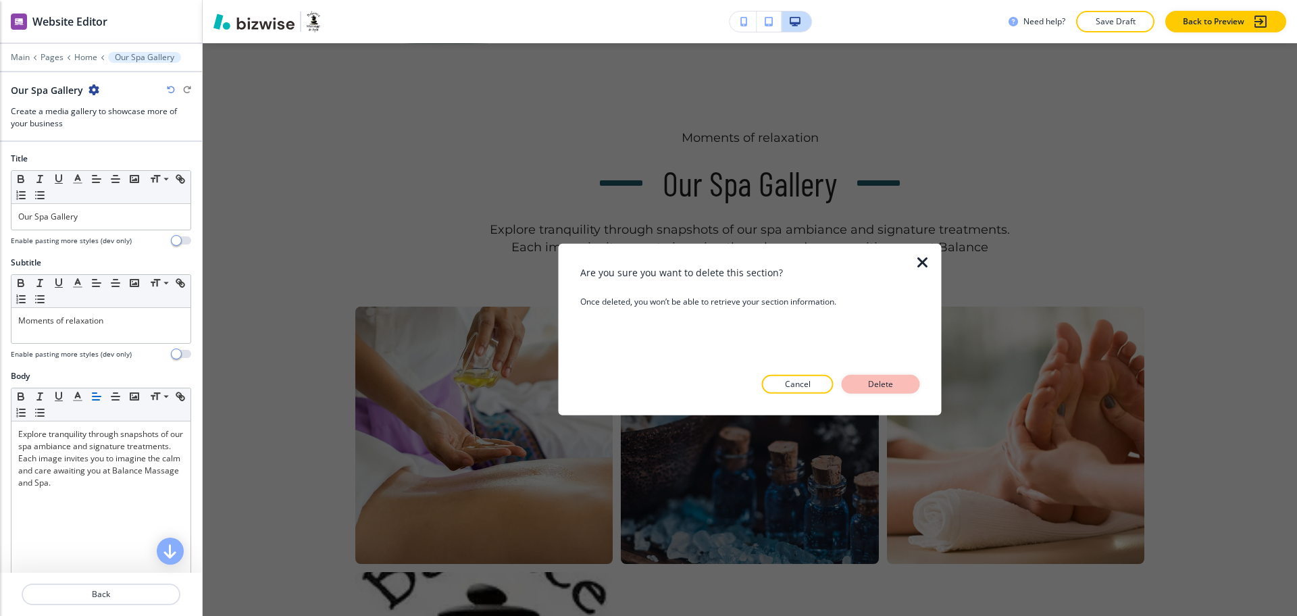
click at [872, 381] on p "Delete" at bounding box center [880, 384] width 32 height 12
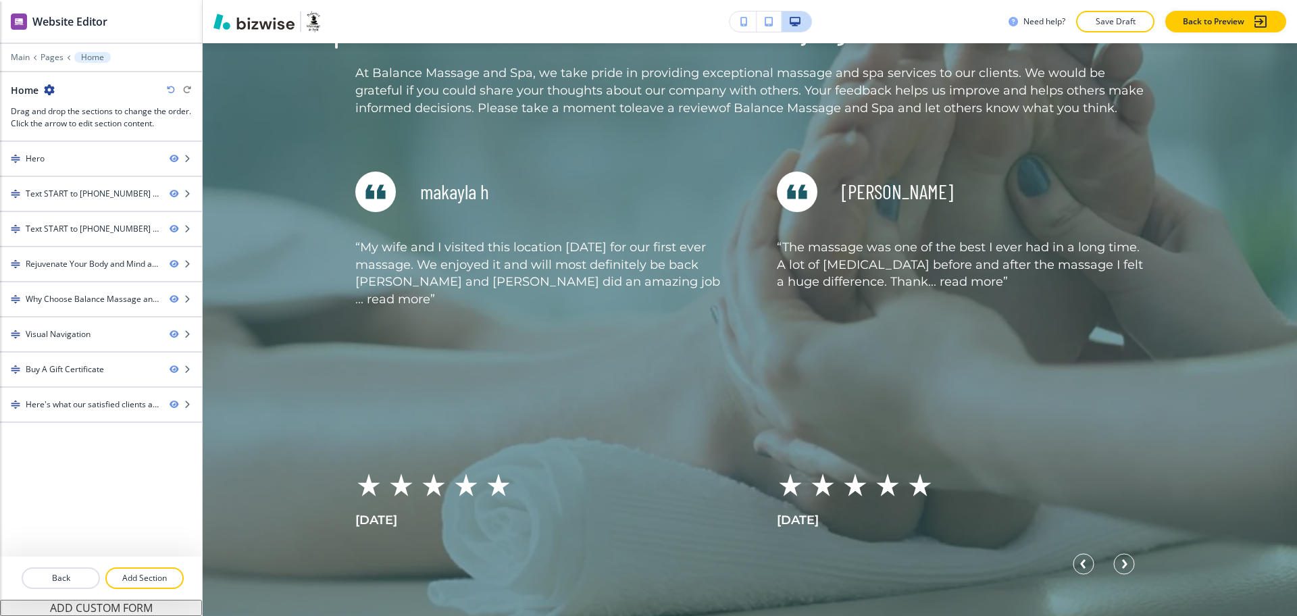
scroll to position [3465, 0]
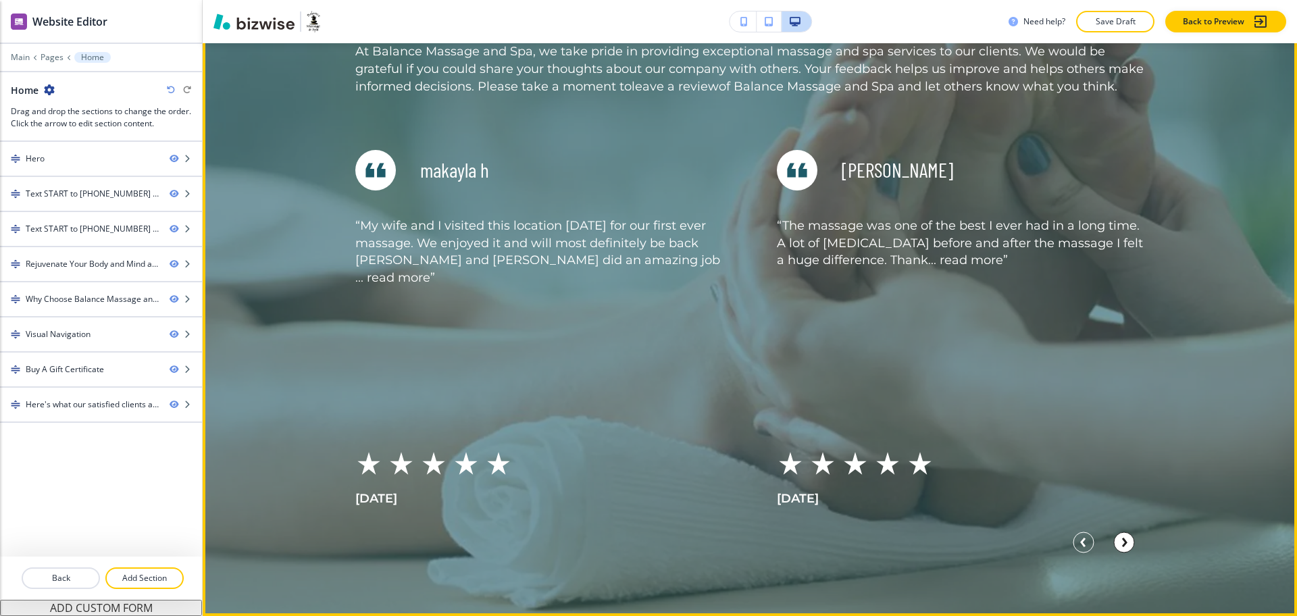
click at [1123, 540] on icon "Next Slide" at bounding box center [1124, 542] width 3 height 7
click at [1123, 542] on icon "Next Slide" at bounding box center [1124, 542] width 3 height 7
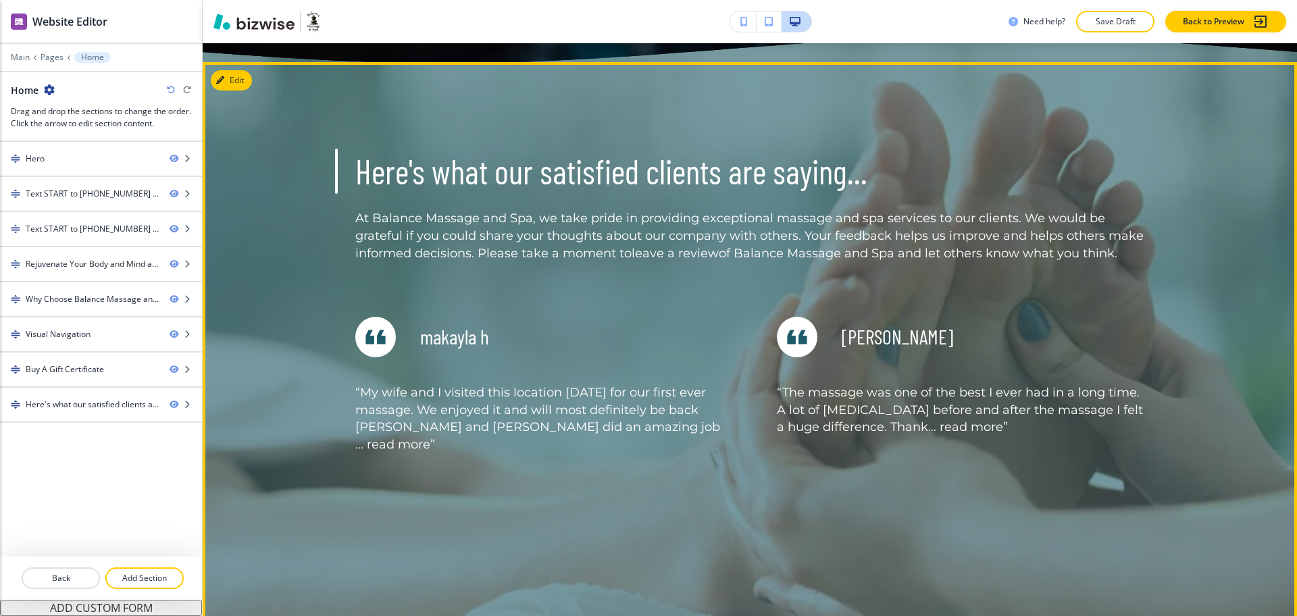
scroll to position [3298, 0]
click at [228, 86] on div "Edit This Section Here's what our satisfied clients are saying... At Balance Ma…" at bounding box center [750, 423] width 1094 height 720
click at [230, 76] on button "Edit This Section" at bounding box center [256, 81] width 91 height 20
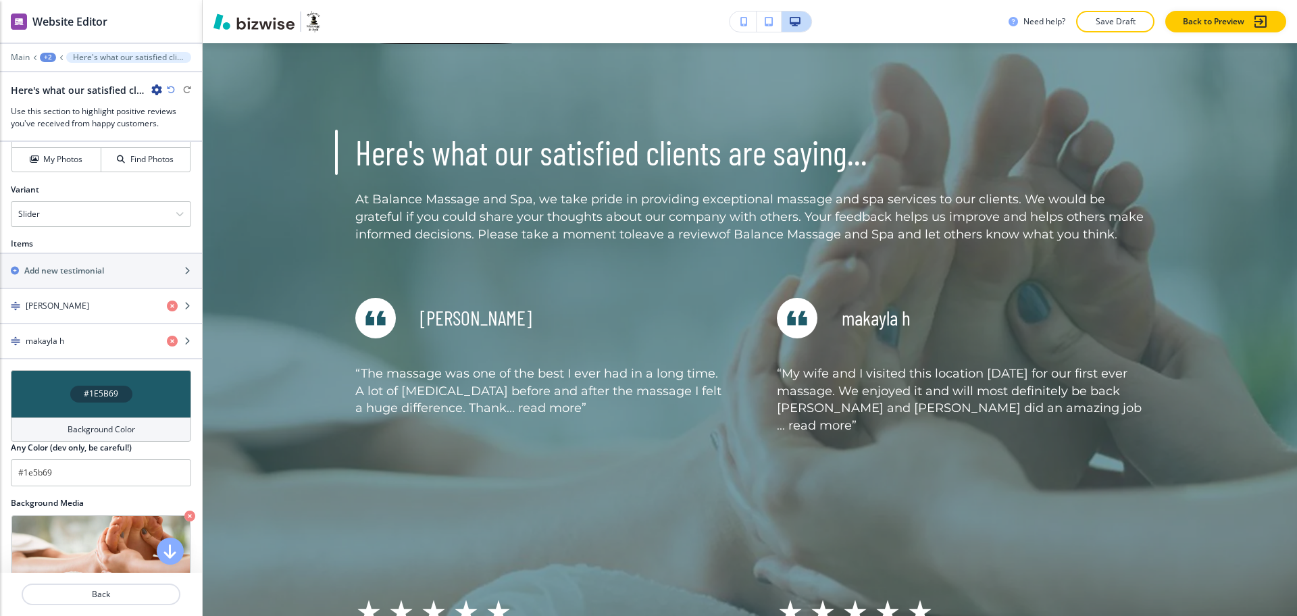
scroll to position [581, 0]
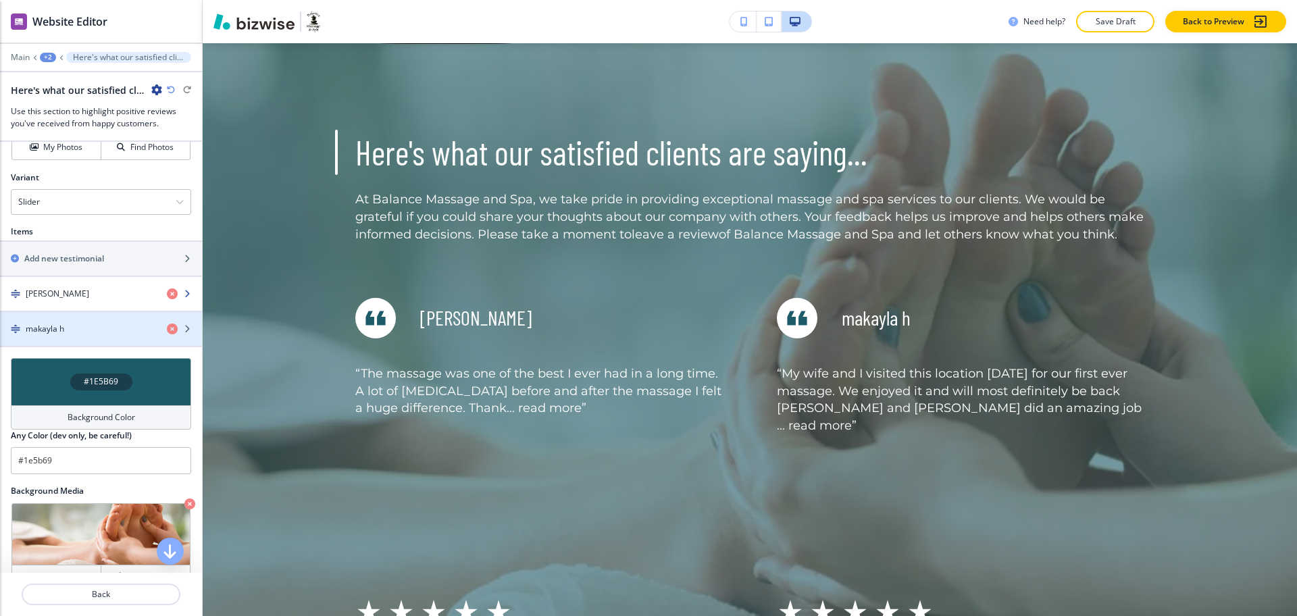
click at [94, 292] on div "[PERSON_NAME]" at bounding box center [78, 294] width 156 height 12
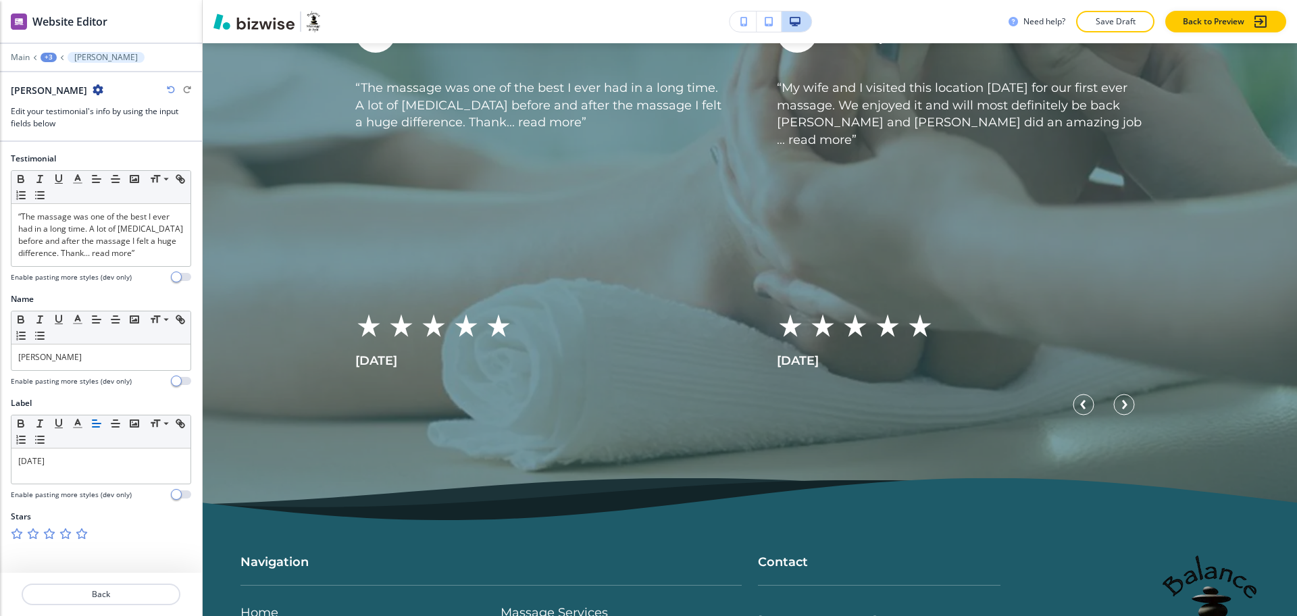
scroll to position [3575, 0]
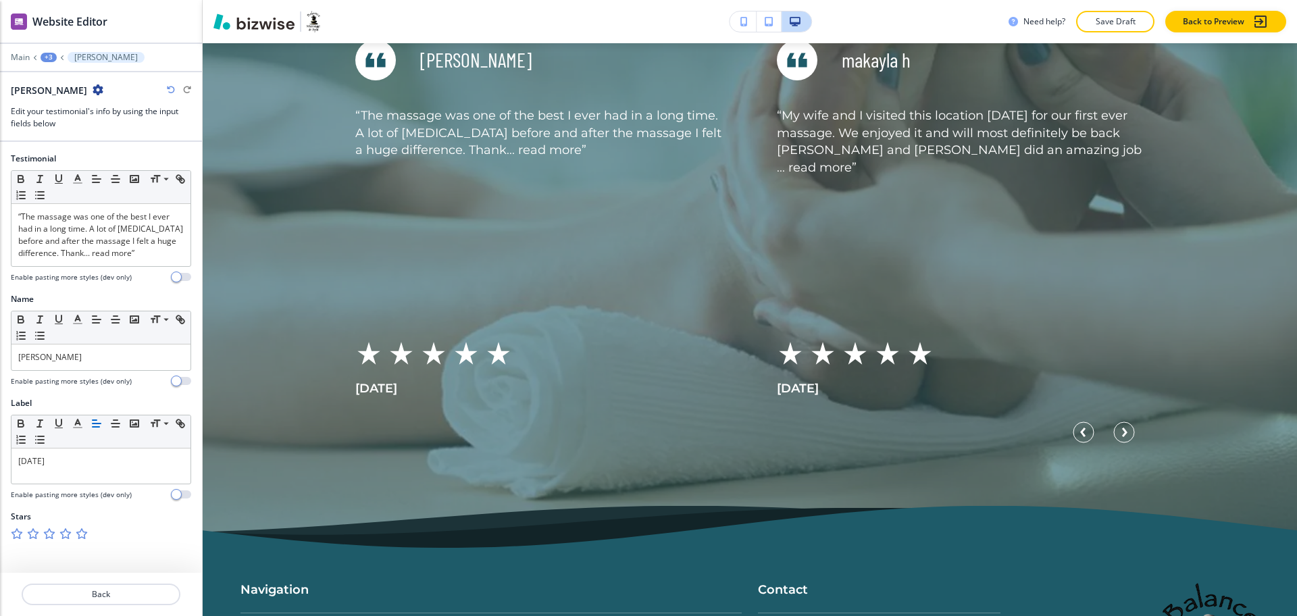
click at [44, 53] on div "+3" at bounding box center [49, 57] width 16 height 9
click at [74, 105] on p "Home" at bounding box center [83, 103] width 69 height 12
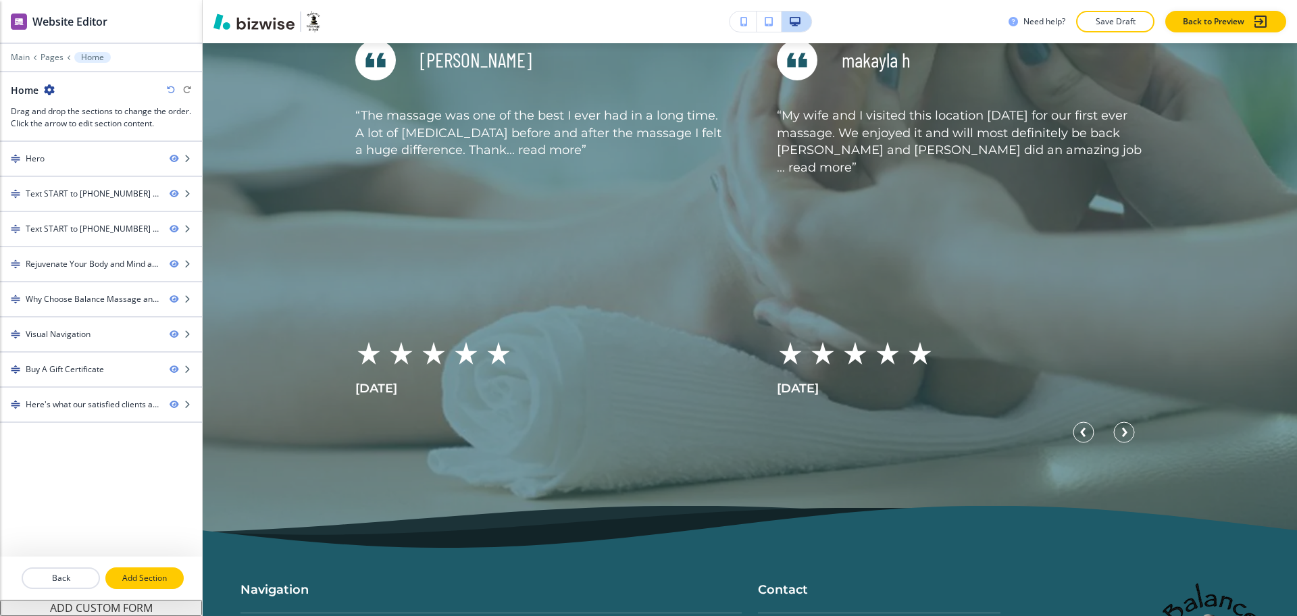
click at [142, 577] on p "Add Section" at bounding box center [145, 578] width 76 height 12
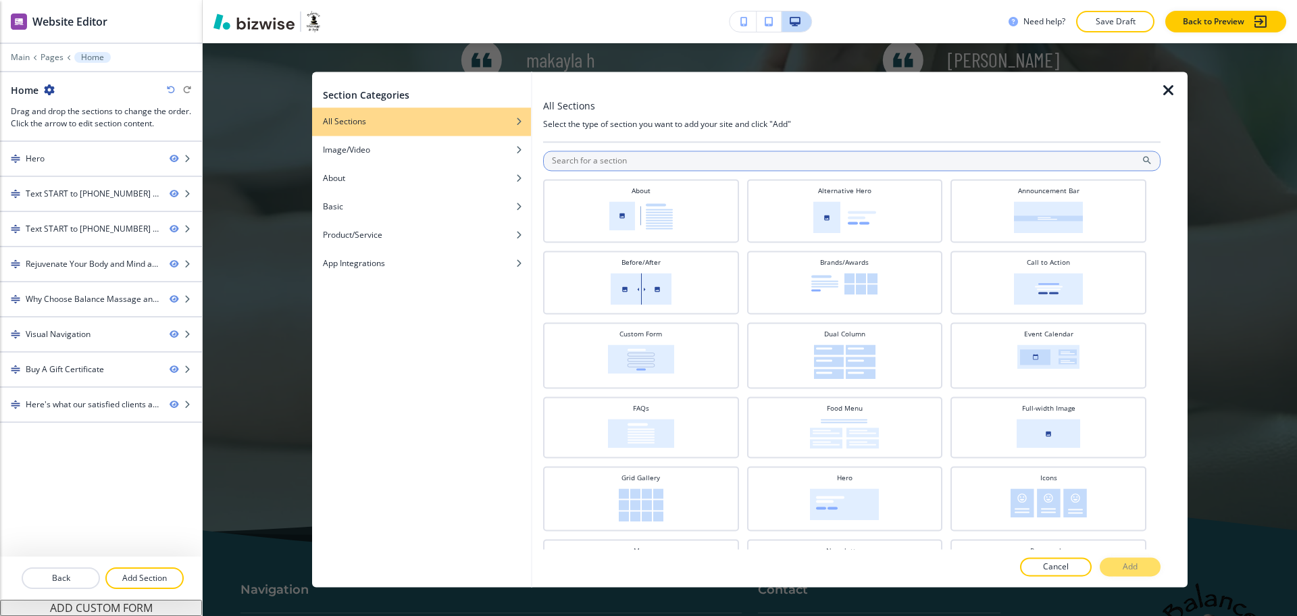
click at [615, 162] on input "text" at bounding box center [851, 161] width 617 height 20
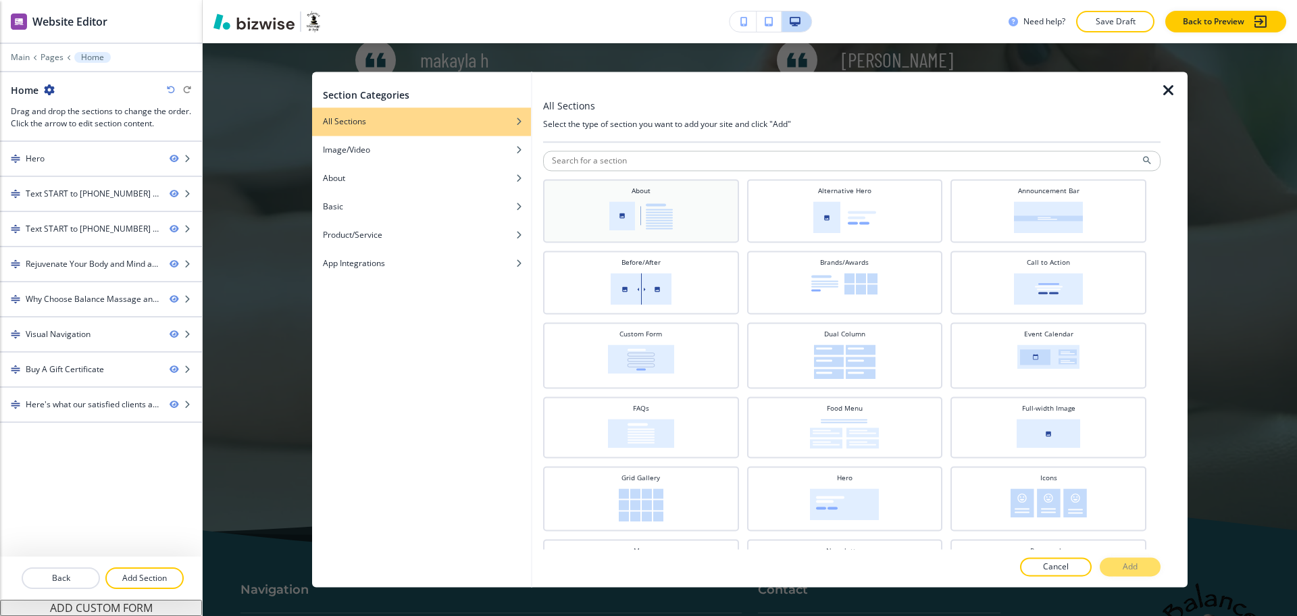
click at [631, 201] on img at bounding box center [640, 215] width 63 height 29
click at [1133, 571] on p "Add" at bounding box center [1129, 567] width 15 height 12
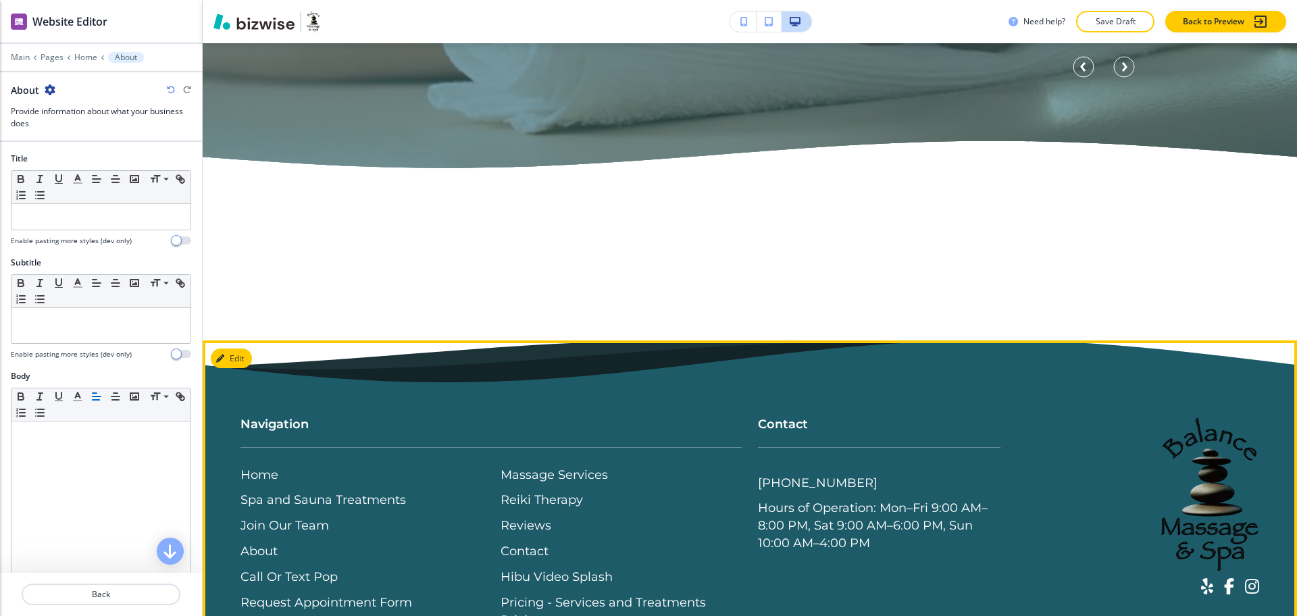
scroll to position [4011, 0]
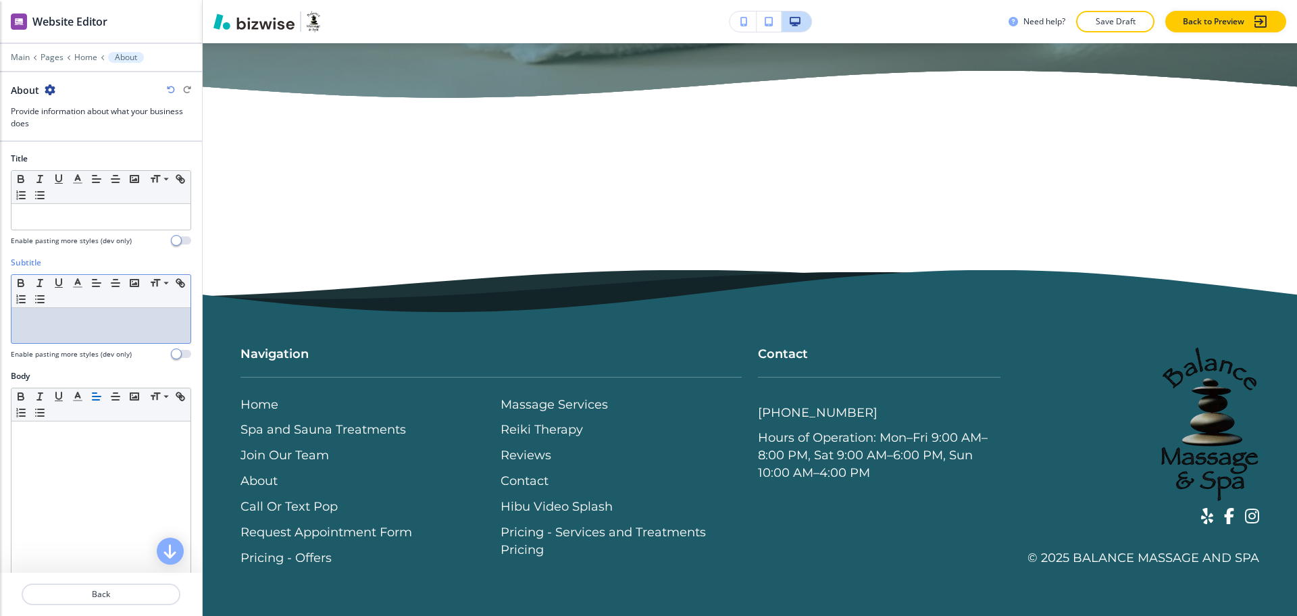
click at [96, 323] on p at bounding box center [100, 321] width 165 height 12
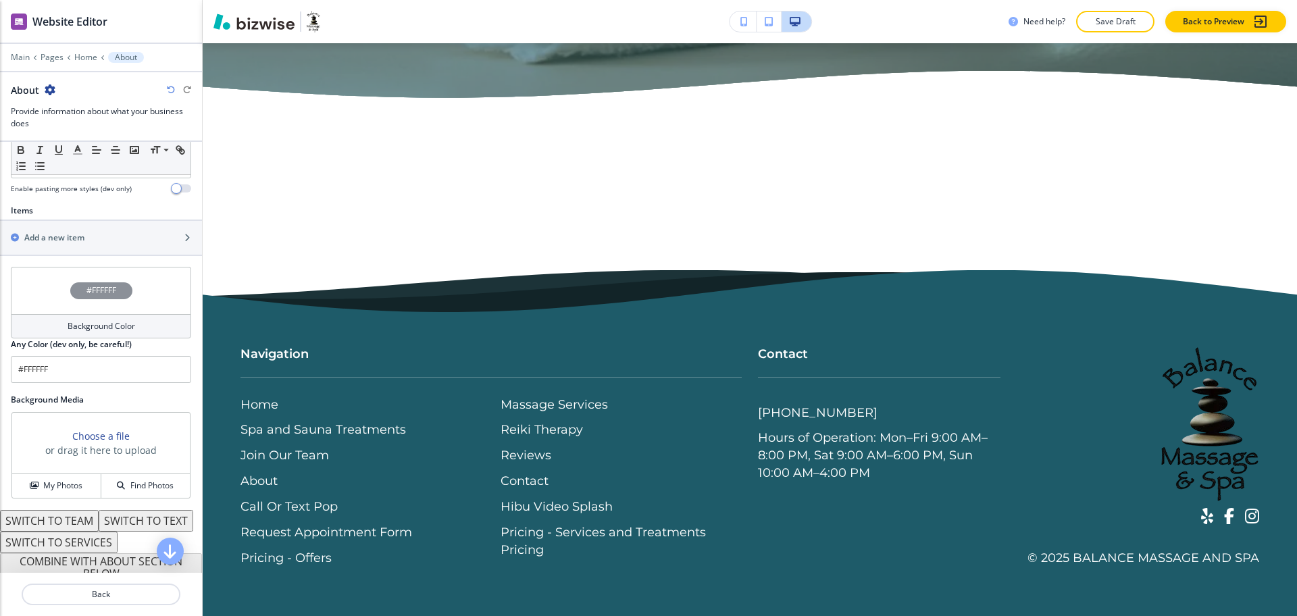
scroll to position [421, 0]
click at [82, 237] on h2 "Add a new item" at bounding box center [54, 236] width 60 height 12
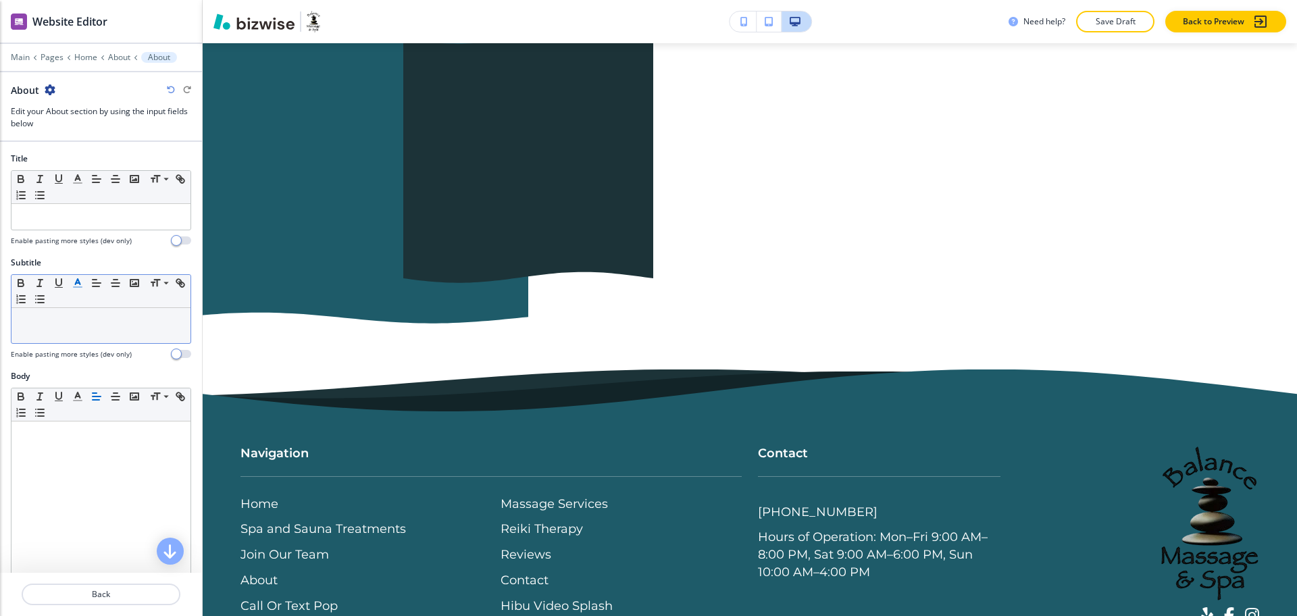
scroll to position [4204, 0]
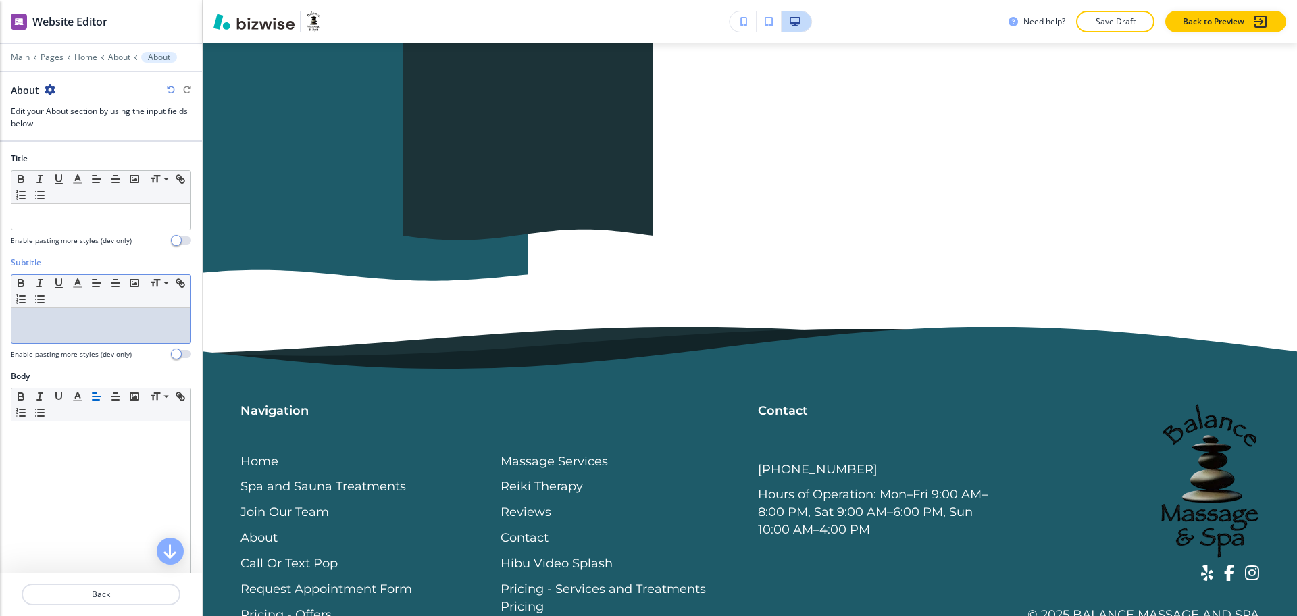
click at [80, 325] on p at bounding box center [100, 321] width 165 height 12
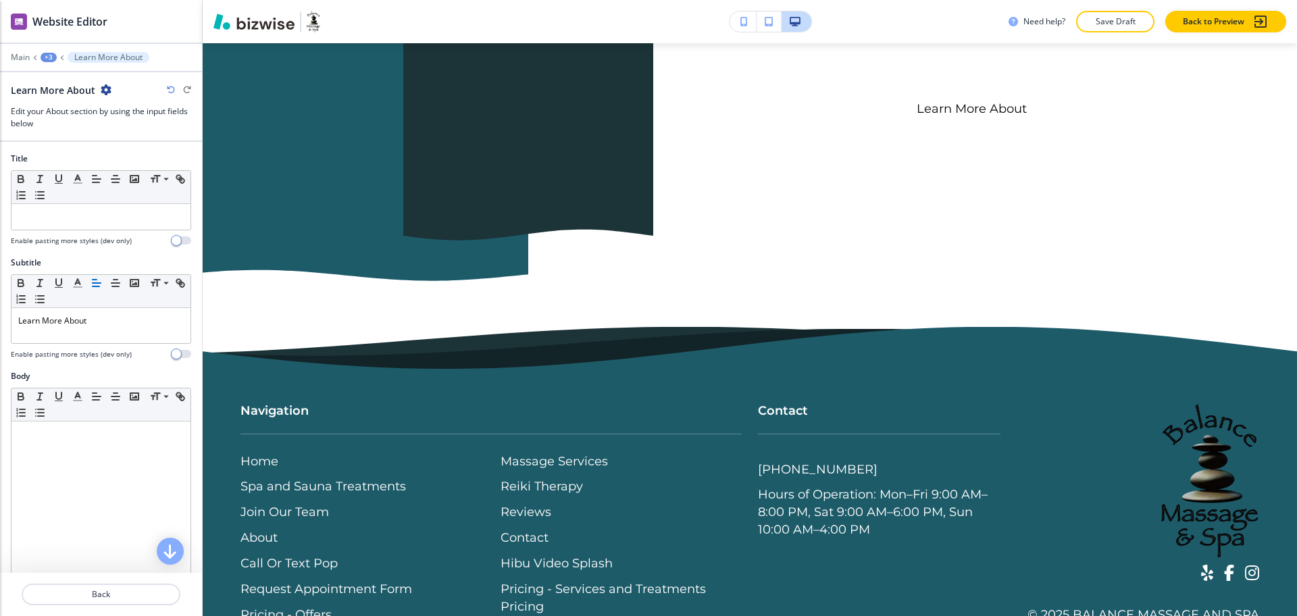
click at [130, 232] on div at bounding box center [101, 232] width 180 height 5
click at [130, 219] on p at bounding box center [100, 217] width 165 height 12
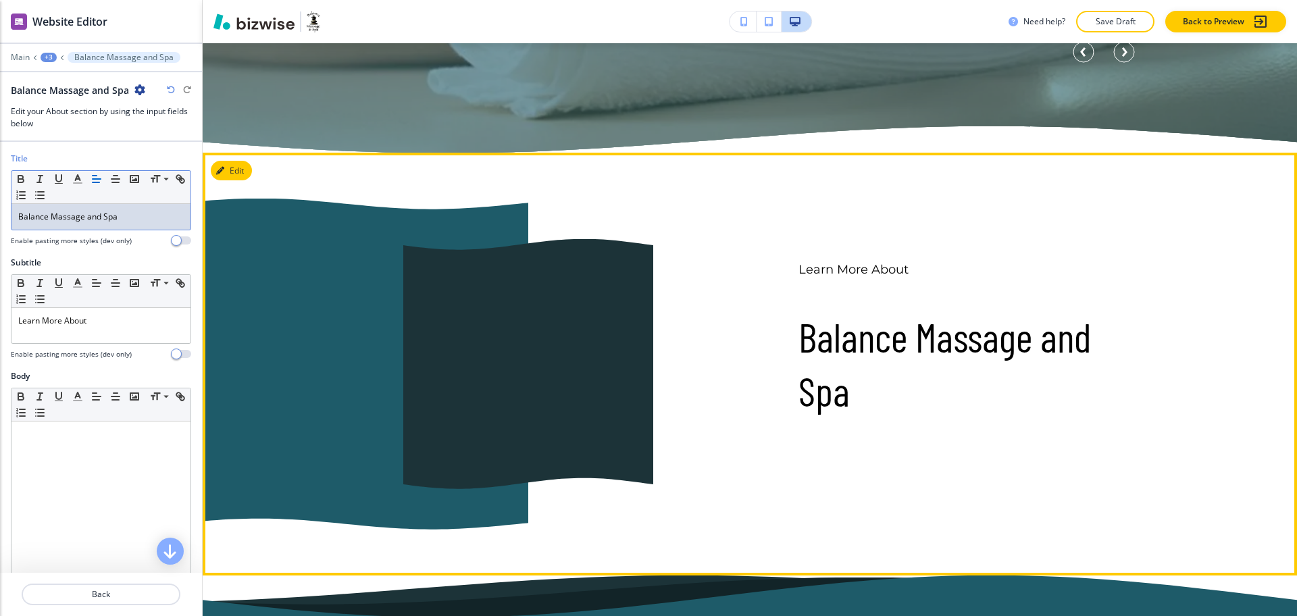
scroll to position [3954, 0]
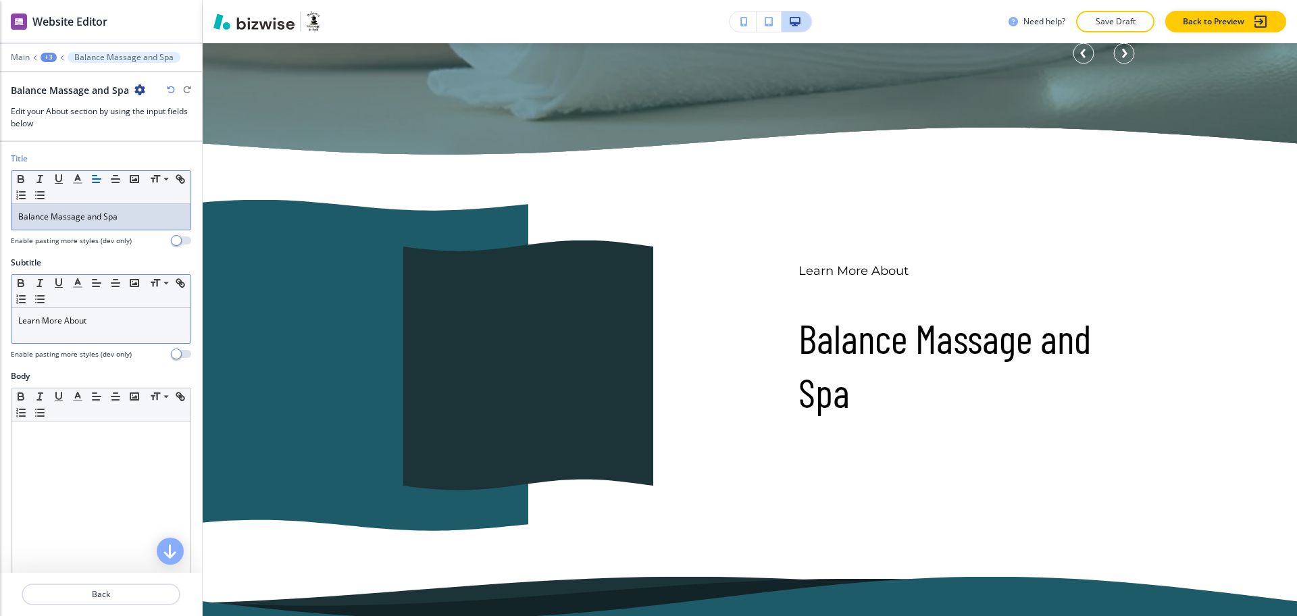
click at [109, 316] on p "Learn More About" at bounding box center [100, 321] width 165 height 12
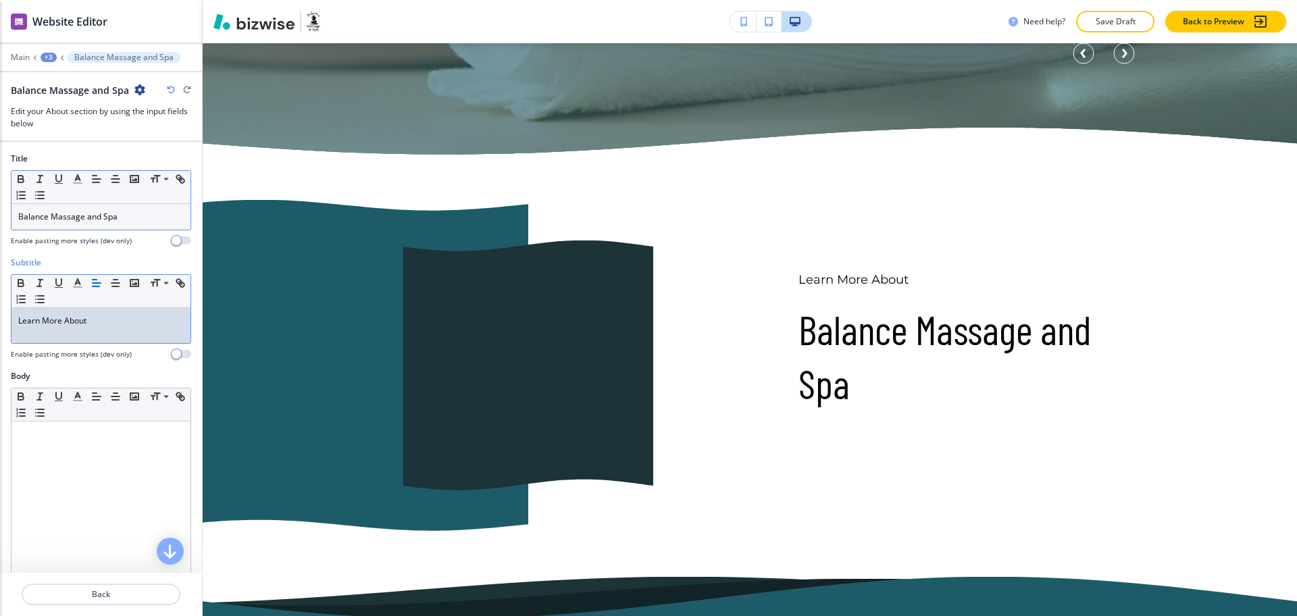
click at [138, 212] on p "Balance Massage and Spa" at bounding box center [100, 217] width 165 height 12
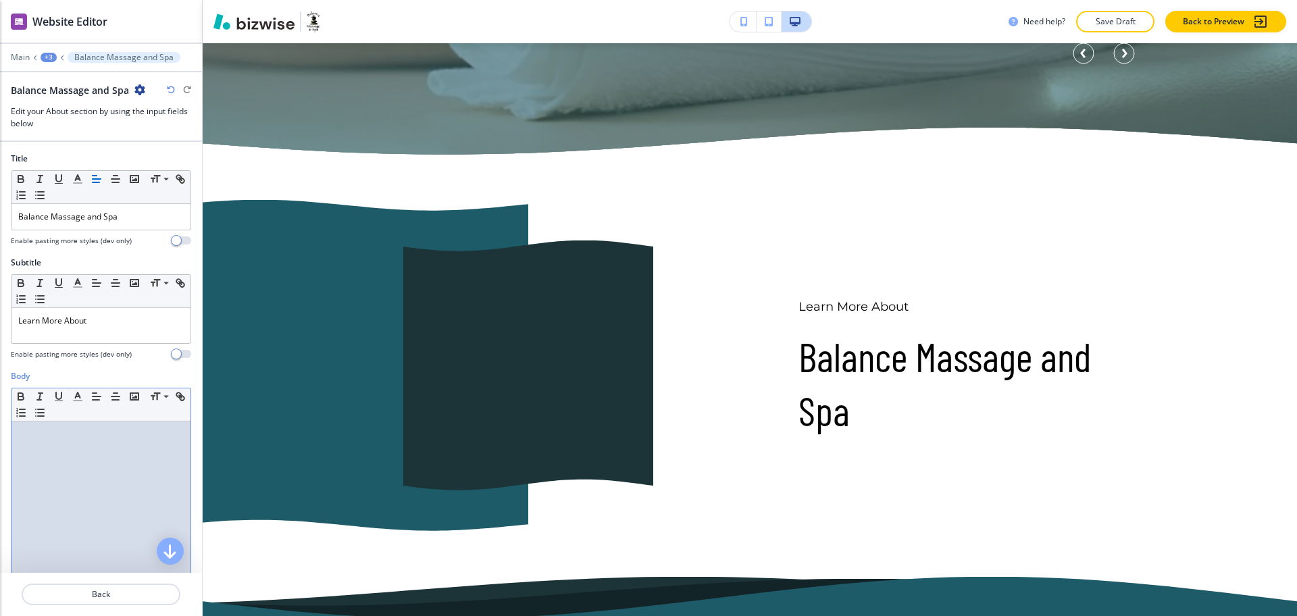
click at [107, 477] on div at bounding box center [100, 509] width 179 height 176
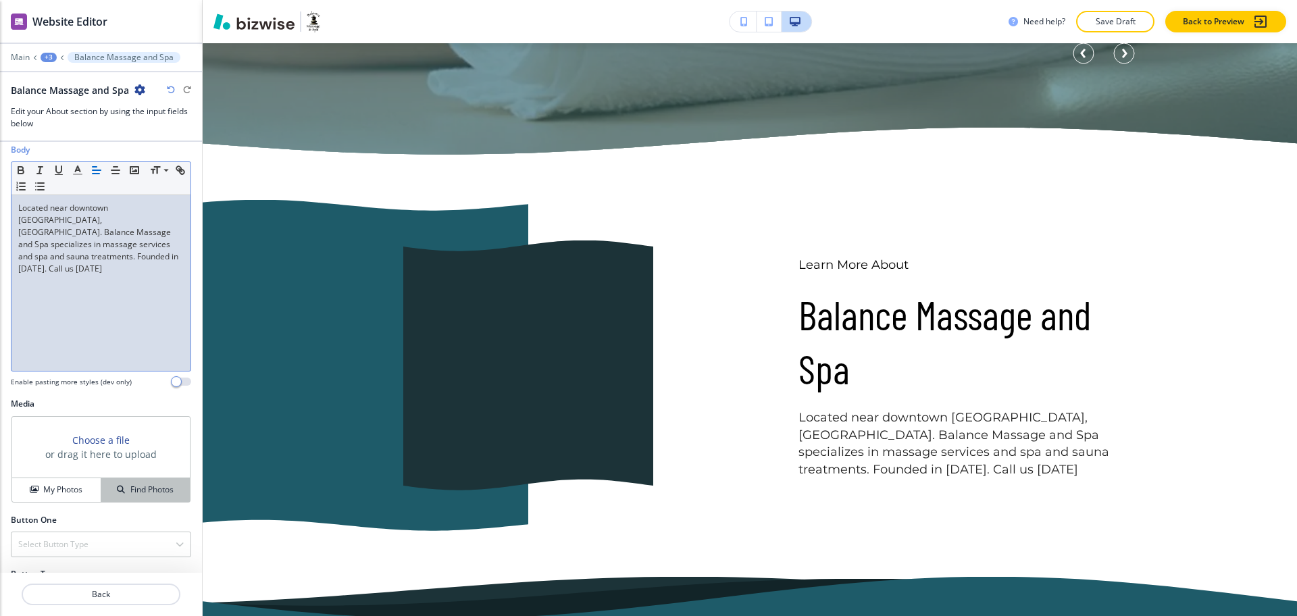
scroll to position [276, 0]
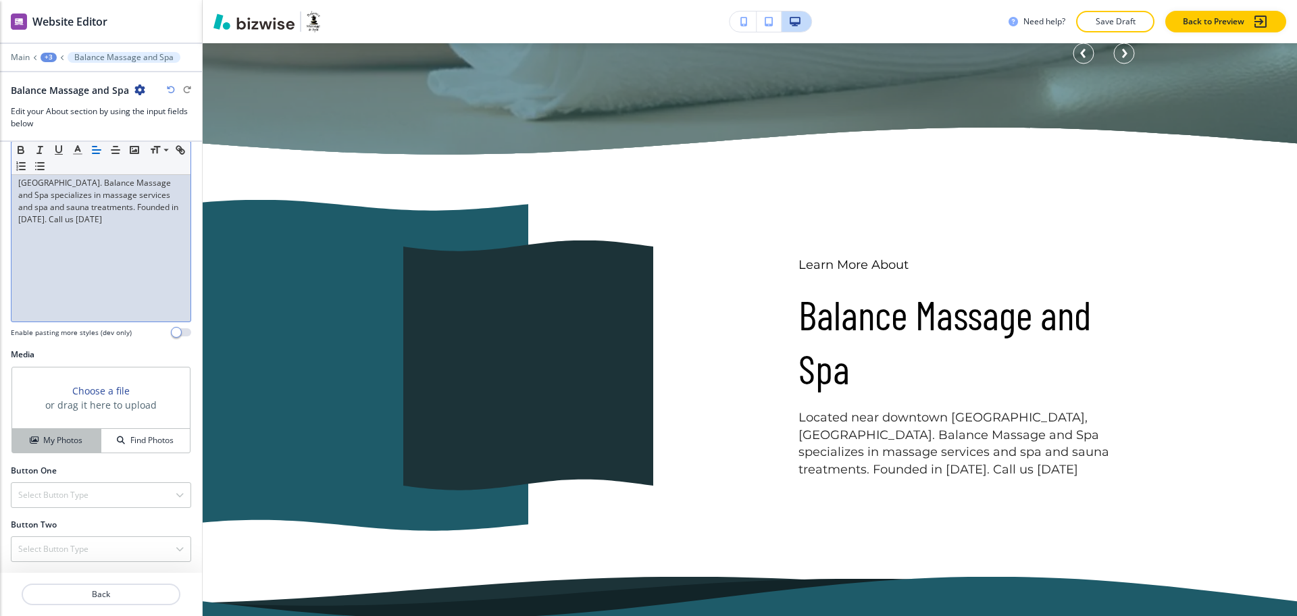
click at [62, 434] on button "My Photos" at bounding box center [56, 441] width 89 height 24
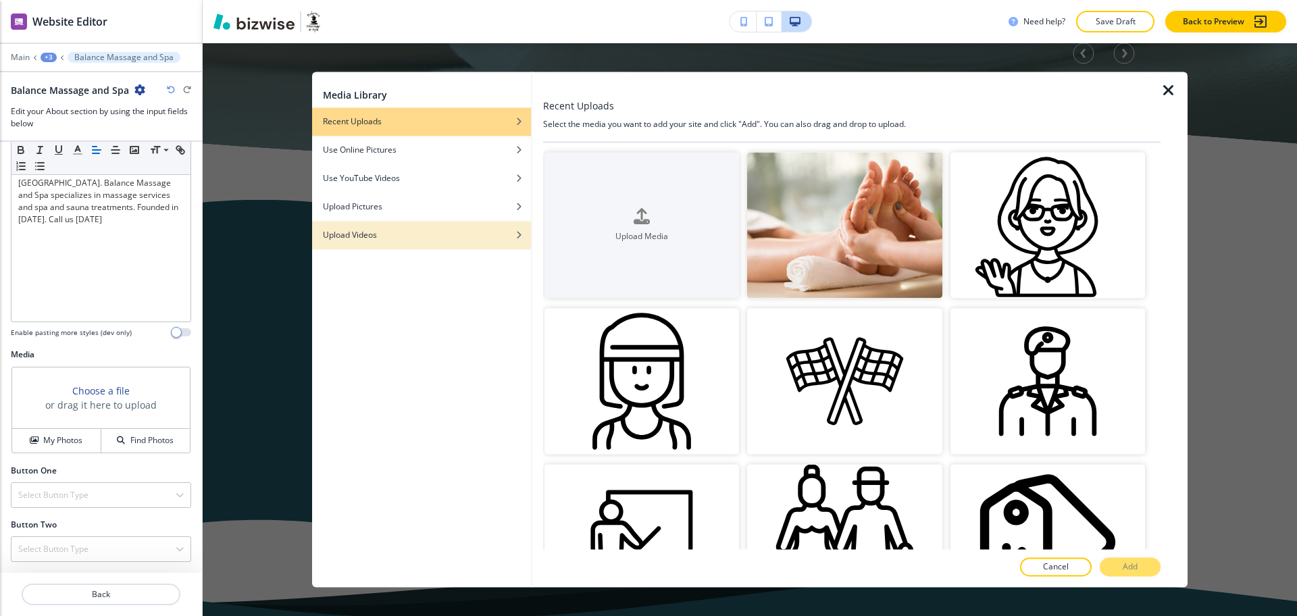
click at [382, 236] on div "Upload Videos" at bounding box center [421, 235] width 219 height 12
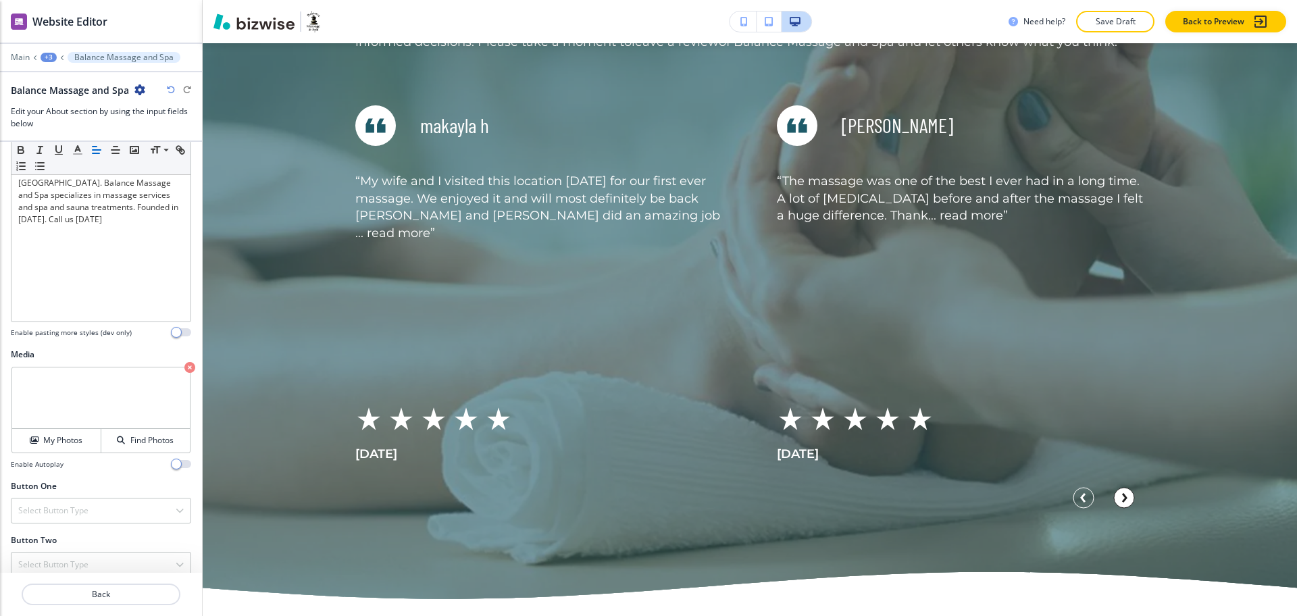
scroll to position [3576, 0]
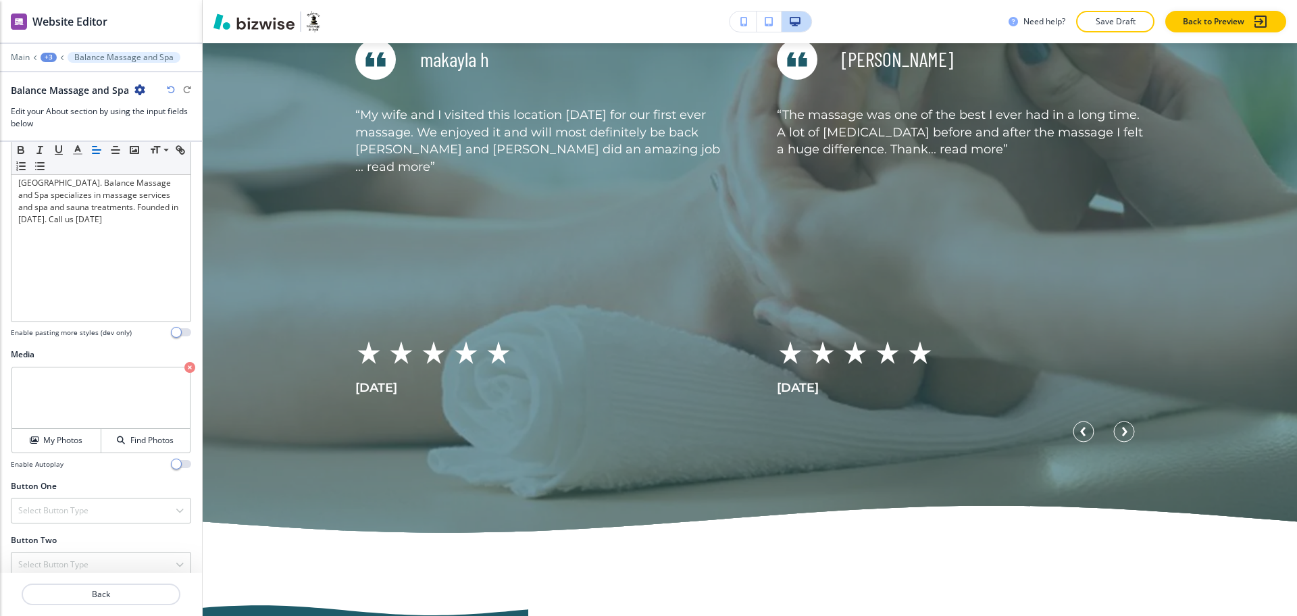
click at [41, 57] on div "+3" at bounding box center [49, 57] width 16 height 9
click at [69, 104] on p "Home" at bounding box center [83, 103] width 69 height 12
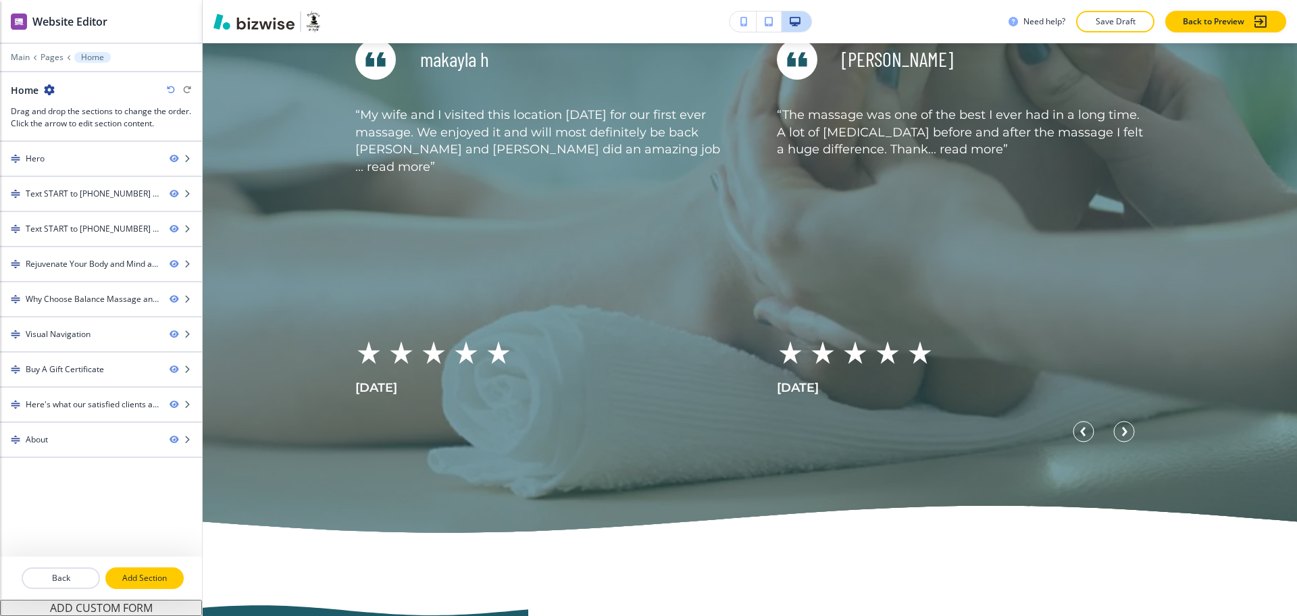
click at [153, 574] on p "Add Section" at bounding box center [145, 578] width 76 height 12
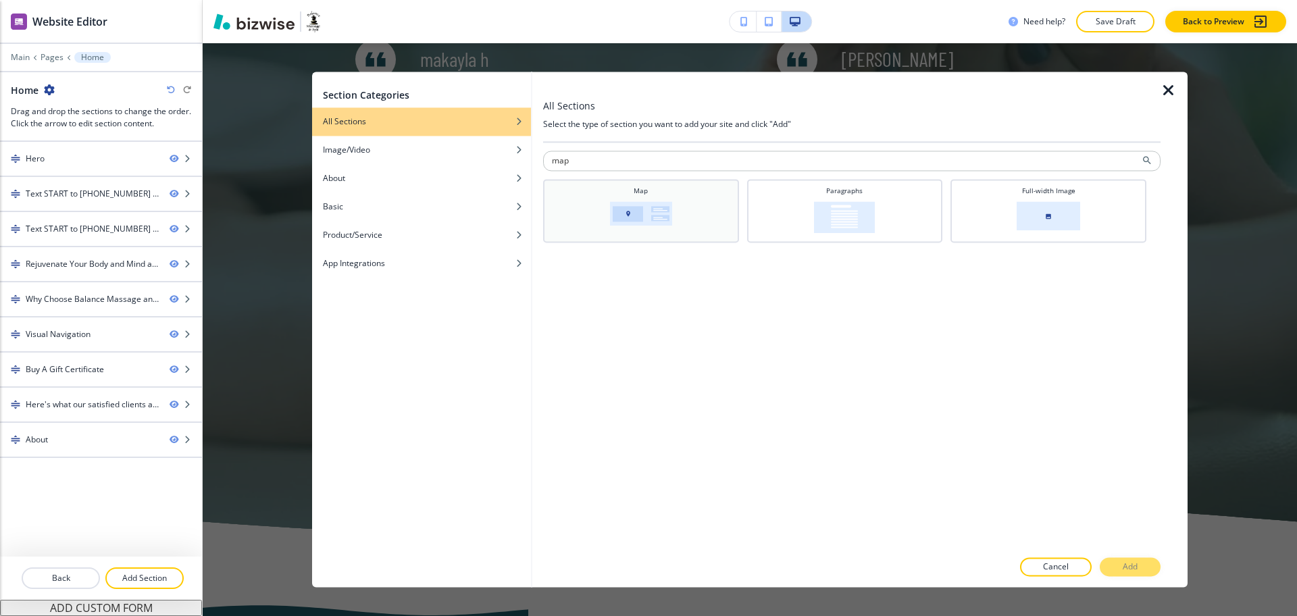
type input "map"
click at [627, 222] on img at bounding box center [641, 213] width 62 height 24
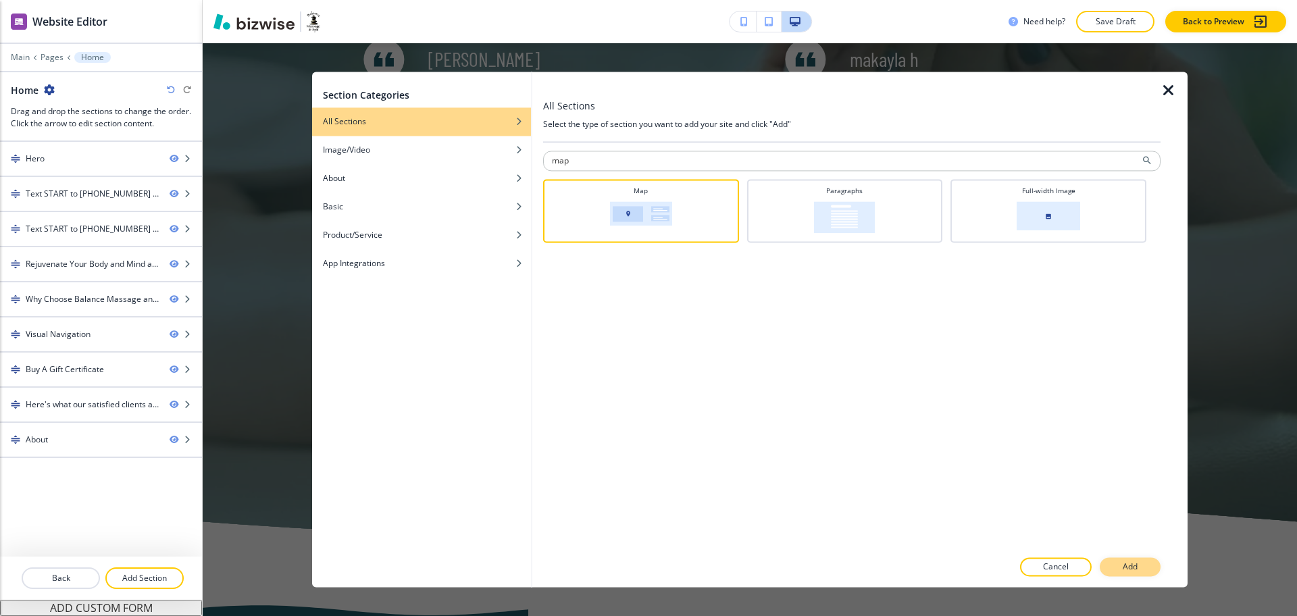
click at [1129, 561] on p "Add" at bounding box center [1129, 567] width 15 height 12
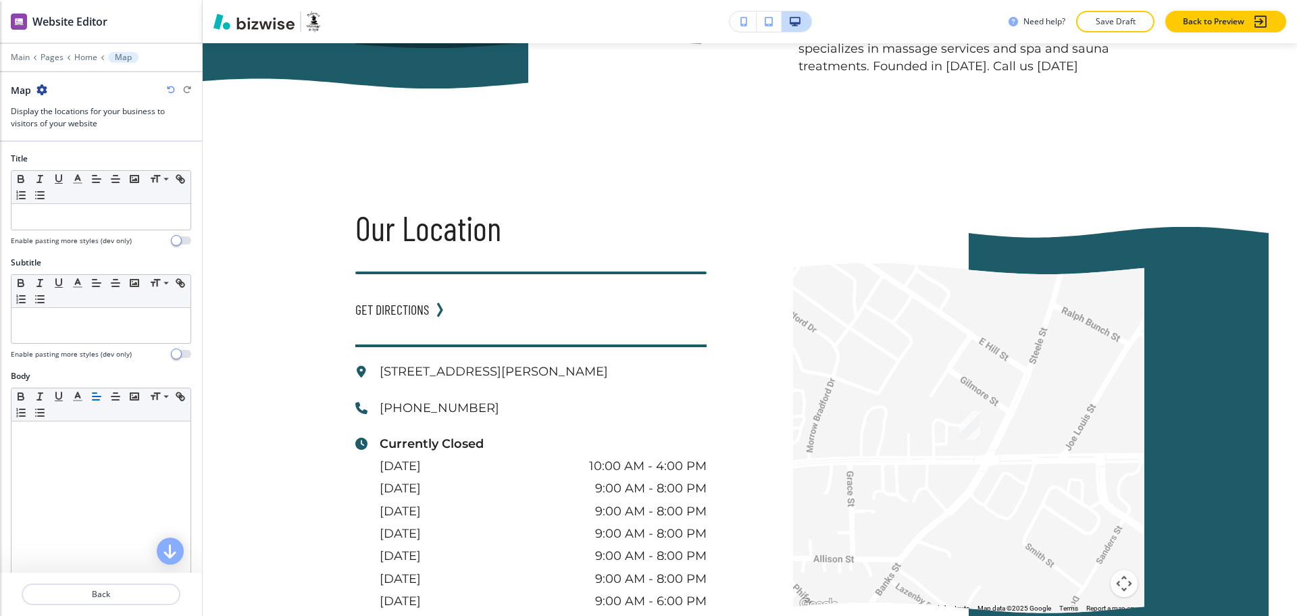
scroll to position [4344, 0]
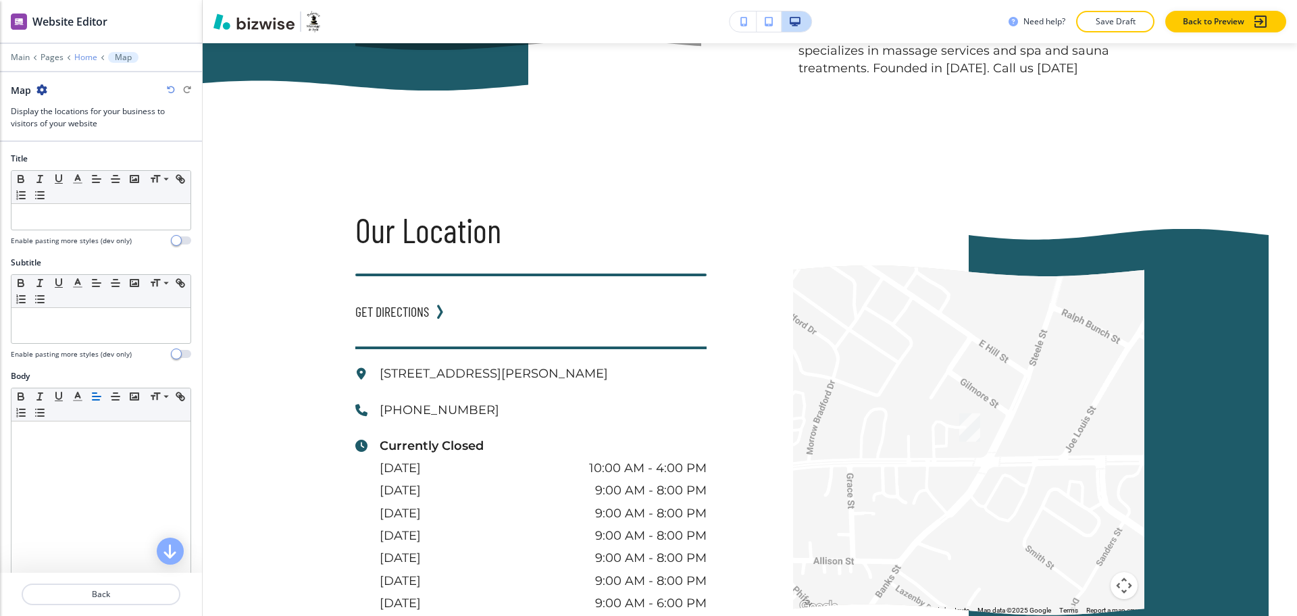
click at [84, 57] on p "Home" at bounding box center [85, 57] width 23 height 9
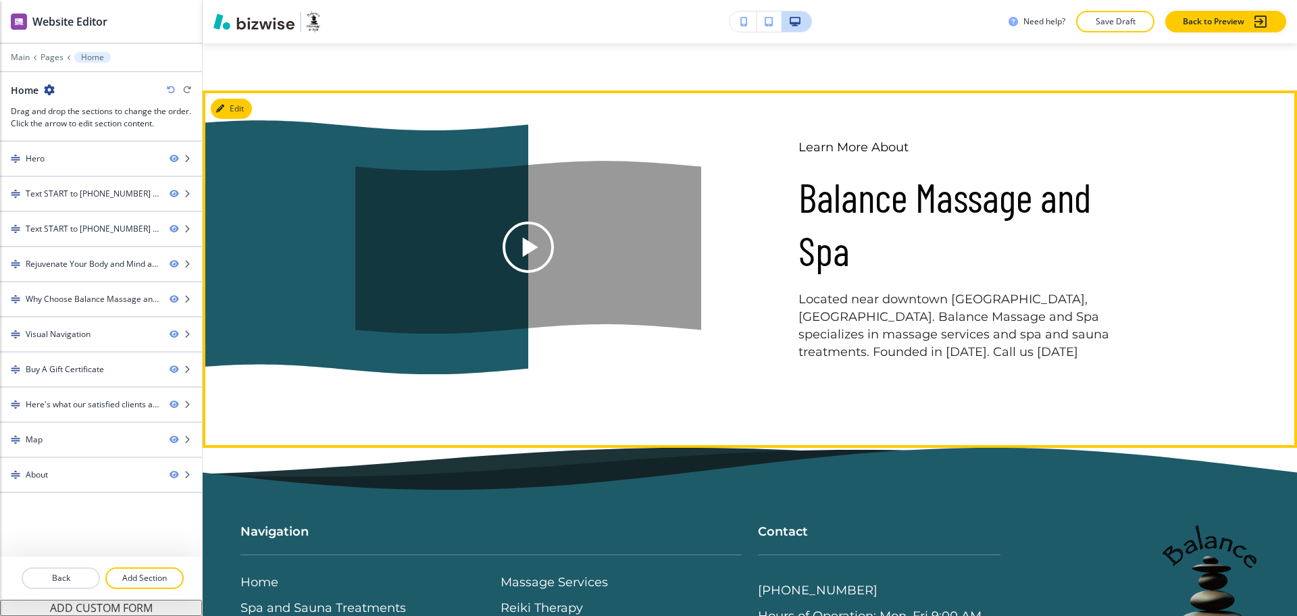
scroll to position [4658, 0]
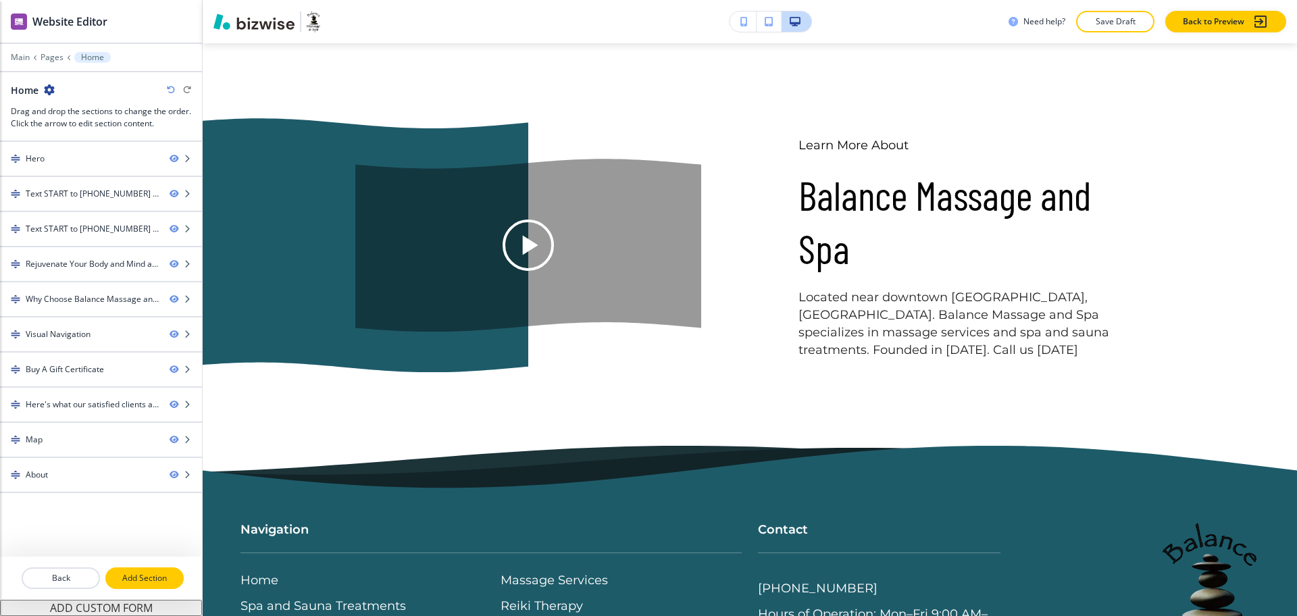
click at [142, 573] on p "Add Section" at bounding box center [145, 578] width 76 height 12
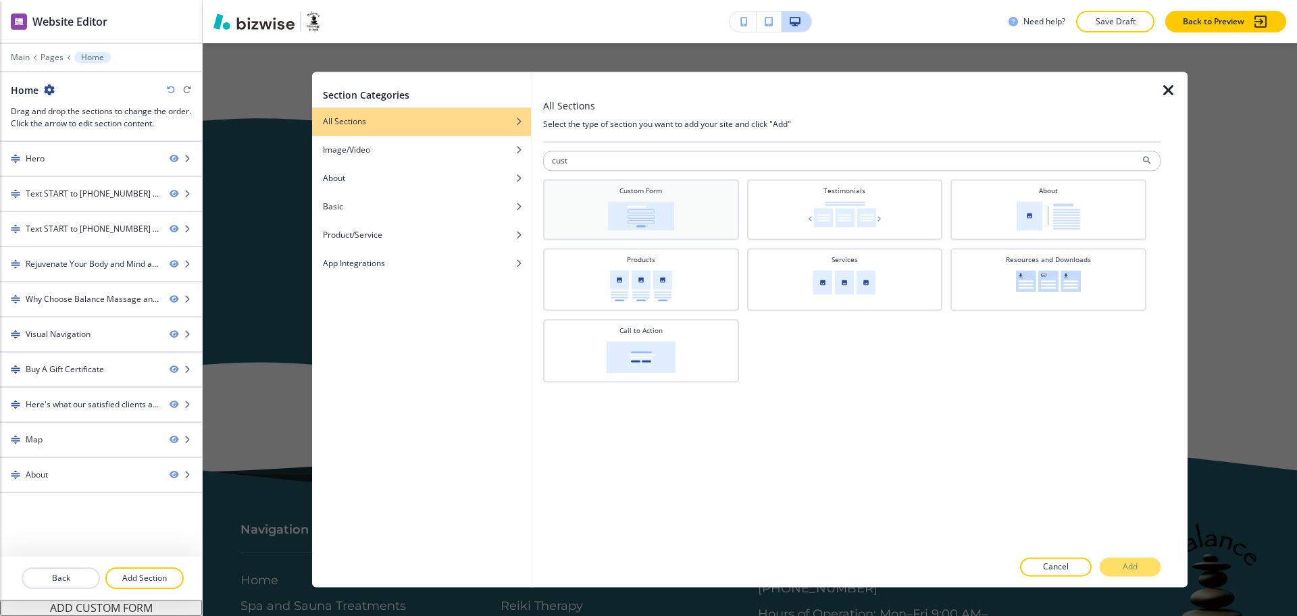
type input "cust"
click at [594, 213] on div "Custom Form" at bounding box center [641, 208] width 182 height 45
click at [1128, 563] on p "Add" at bounding box center [1129, 567] width 15 height 12
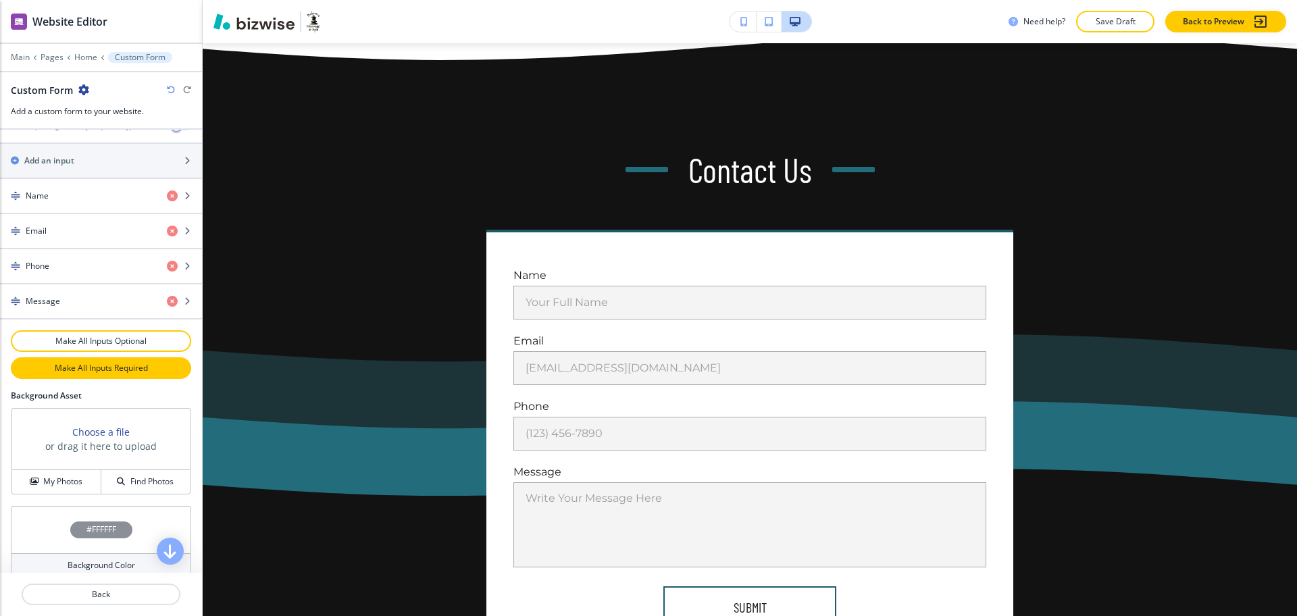
scroll to position [633, 0]
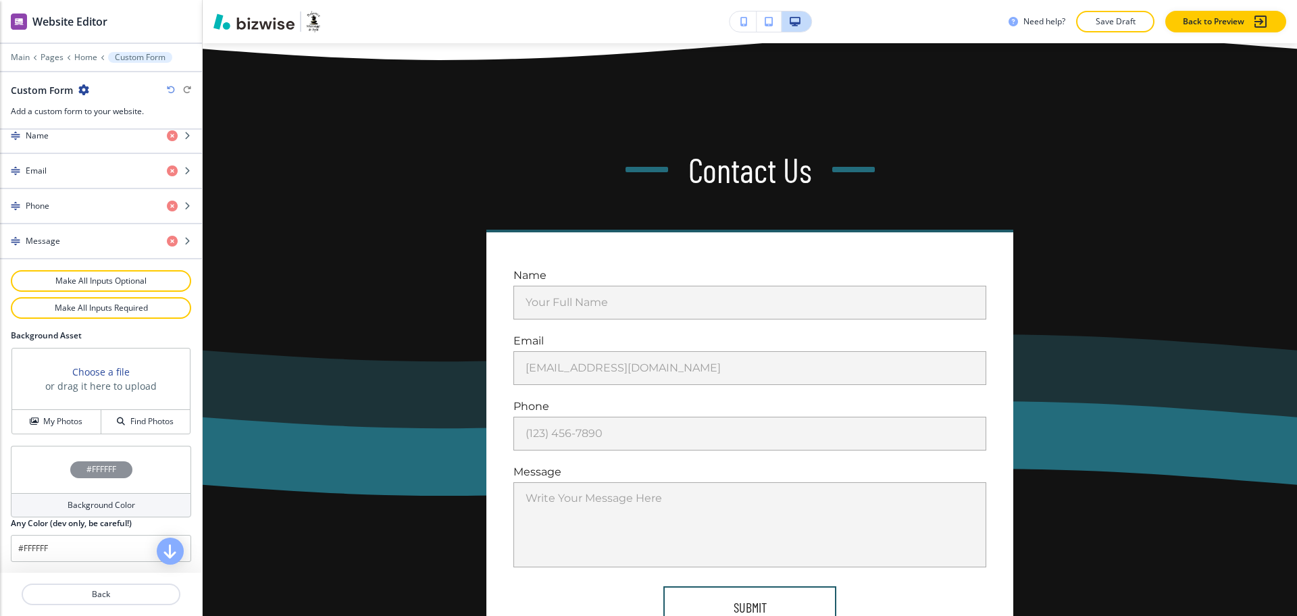
click at [115, 509] on h4 "Background Color" at bounding box center [102, 505] width 68 height 12
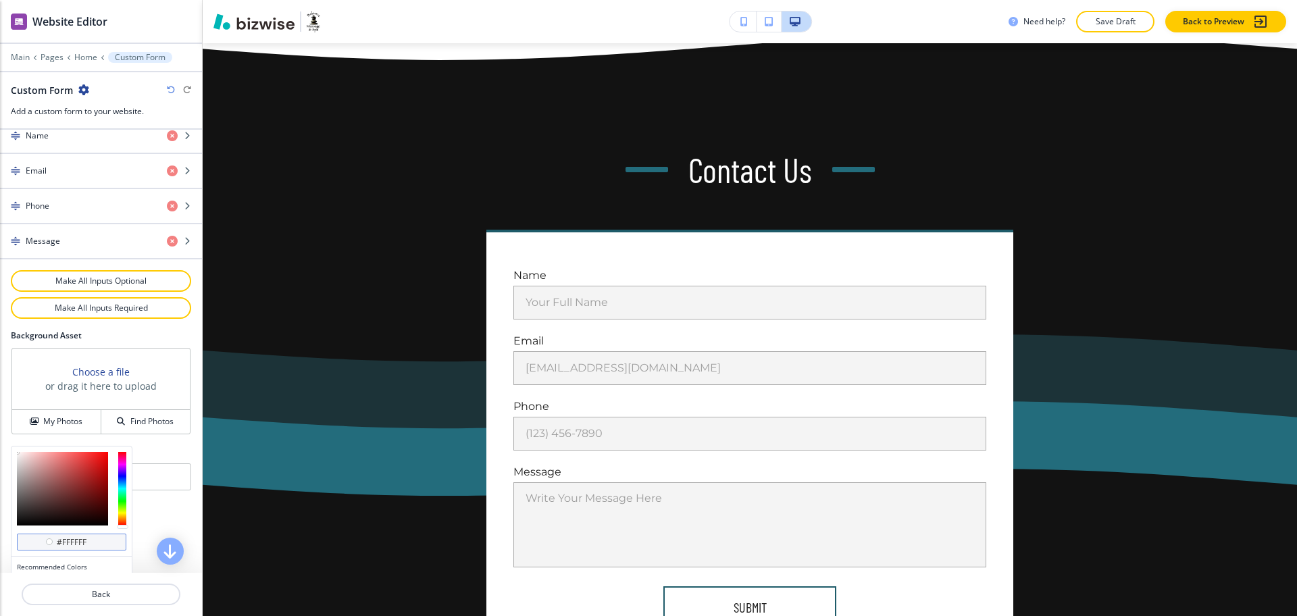
drag, startPoint x: 97, startPoint y: 544, endPoint x: 68, endPoint y: 538, distance: 30.3
click at [68, 538] on input "#ffffff" at bounding box center [78, 542] width 47 height 11
type input "#f5F5F"
type input "#f5F5F5"
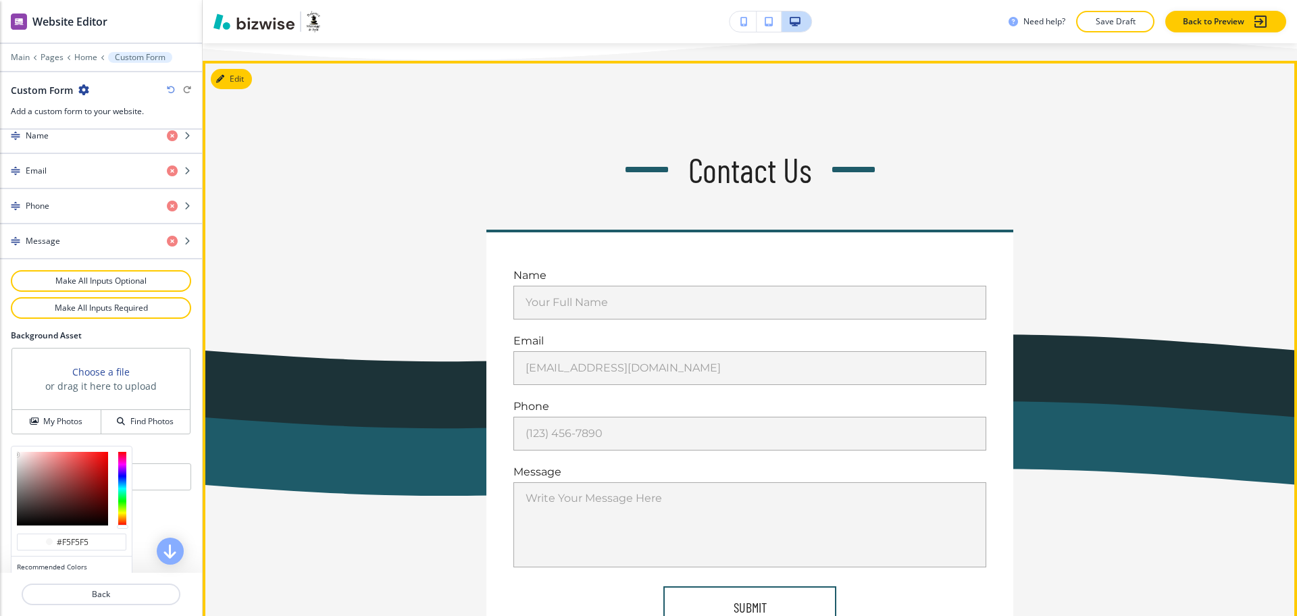
click at [1014, 199] on div "Contact Us Name Your Full Name Your Full Name Email [EMAIL_ADDRESS][DOMAIN_NAME…" at bounding box center [749, 401] width 789 height 509
type input "#f5f5f5"
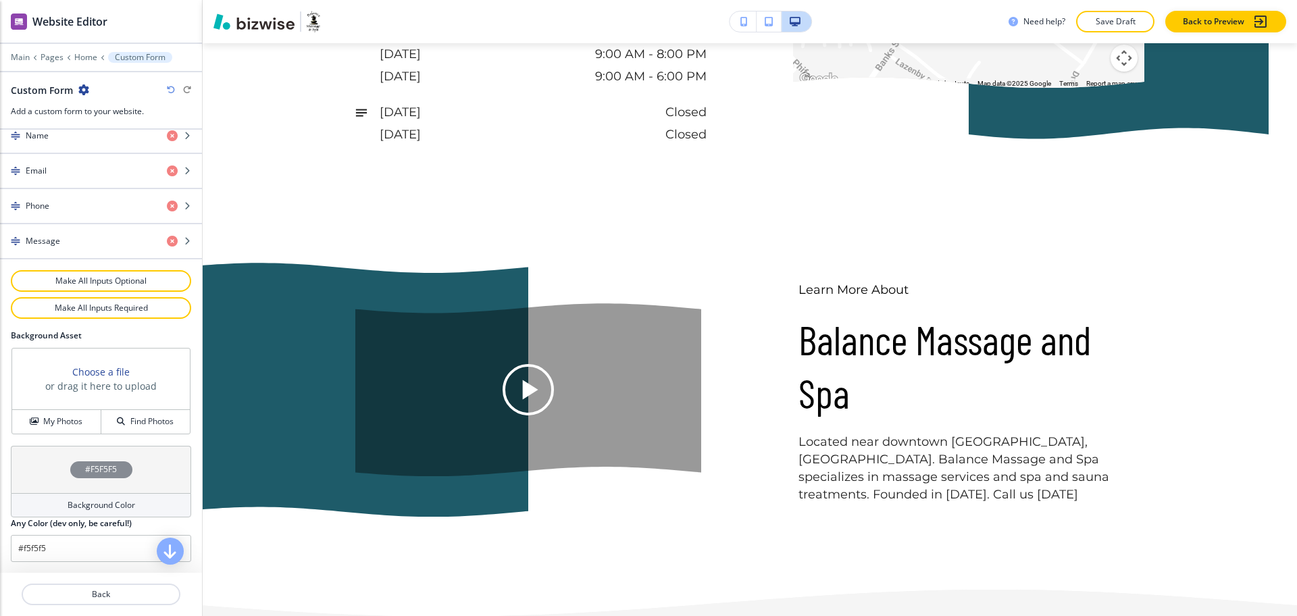
scroll to position [4552, 0]
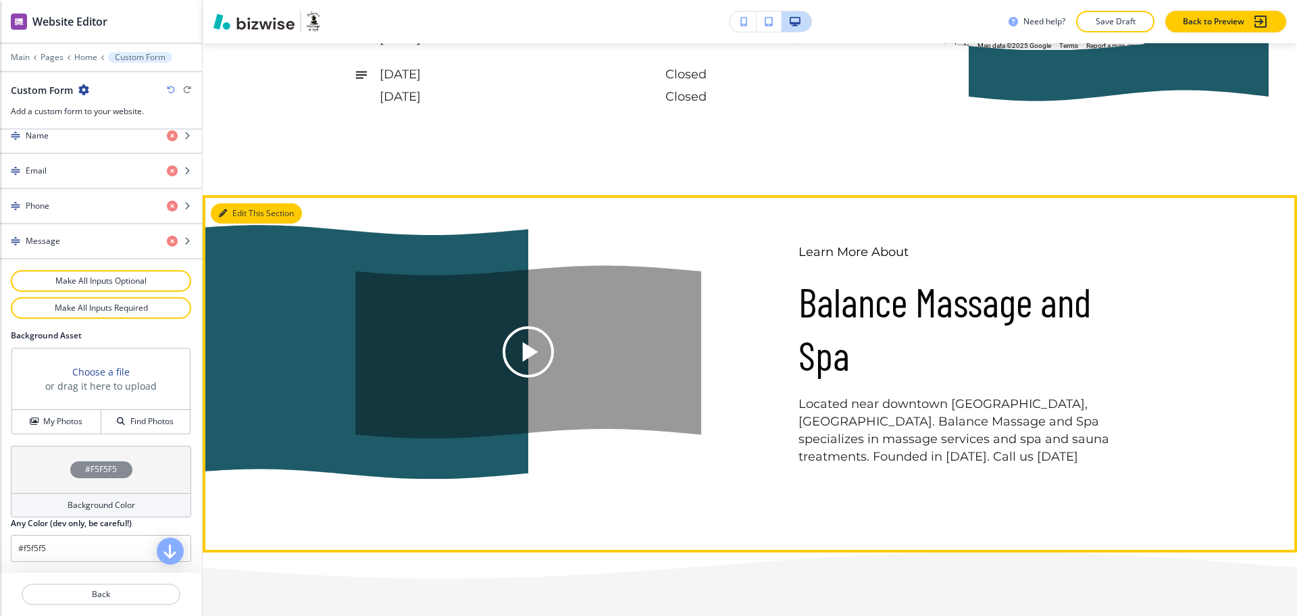
click at [230, 211] on button "Edit This Section" at bounding box center [256, 213] width 91 height 20
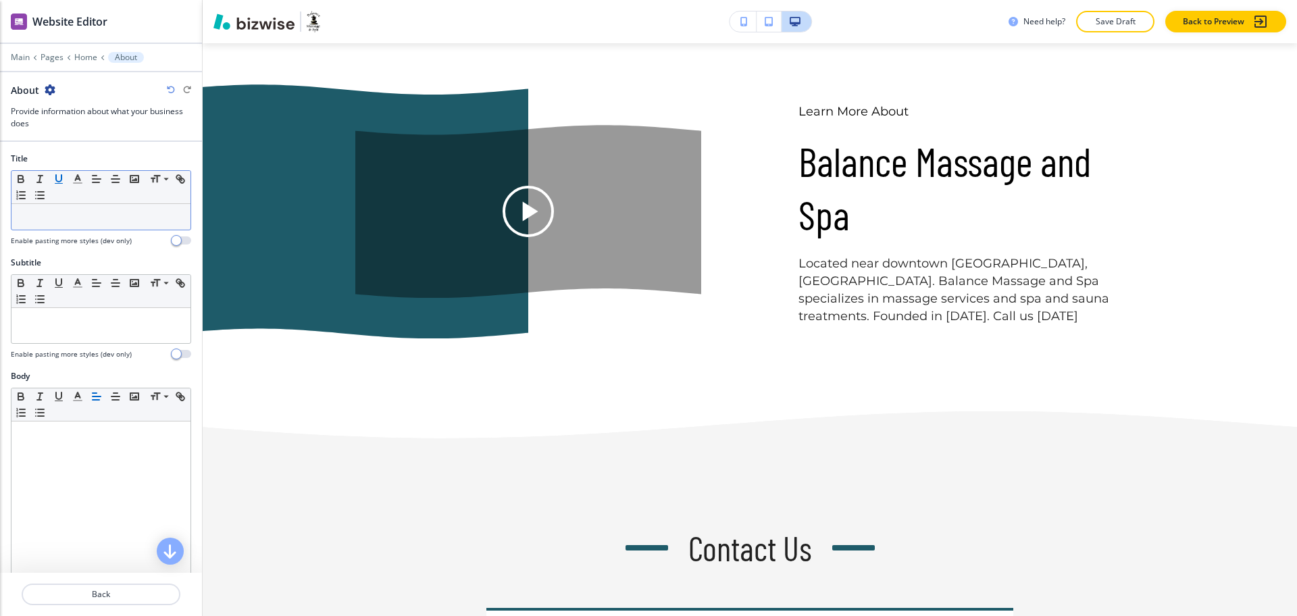
scroll to position [4704, 0]
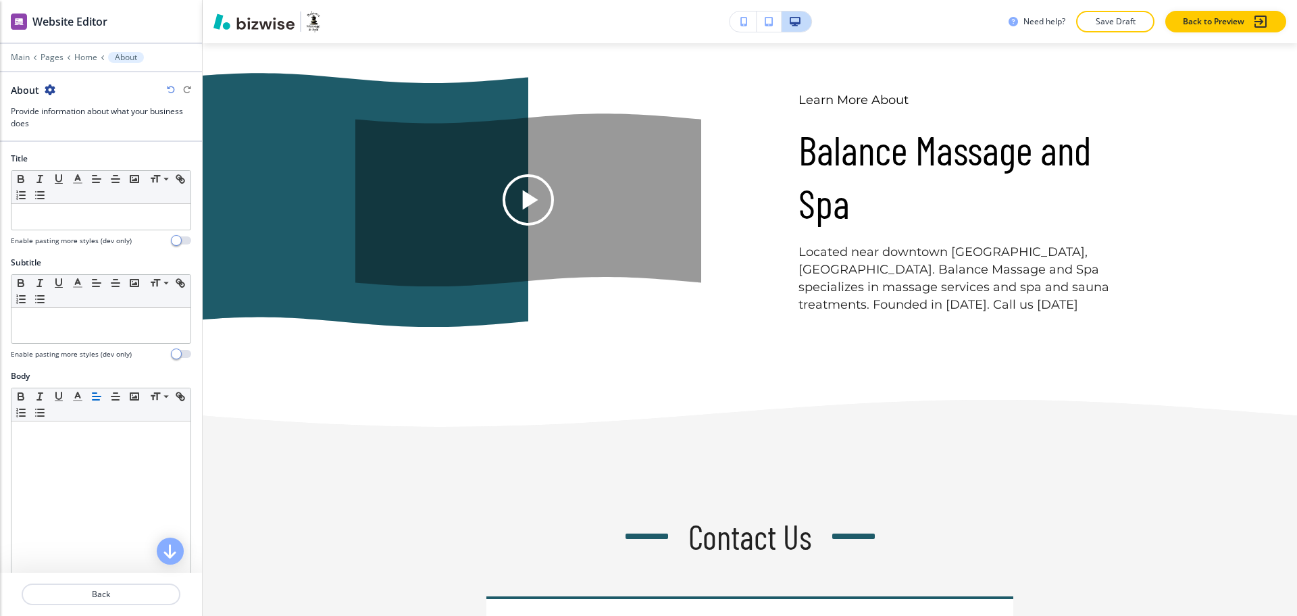
click at [51, 87] on icon "button" at bounding box center [50, 89] width 11 height 11
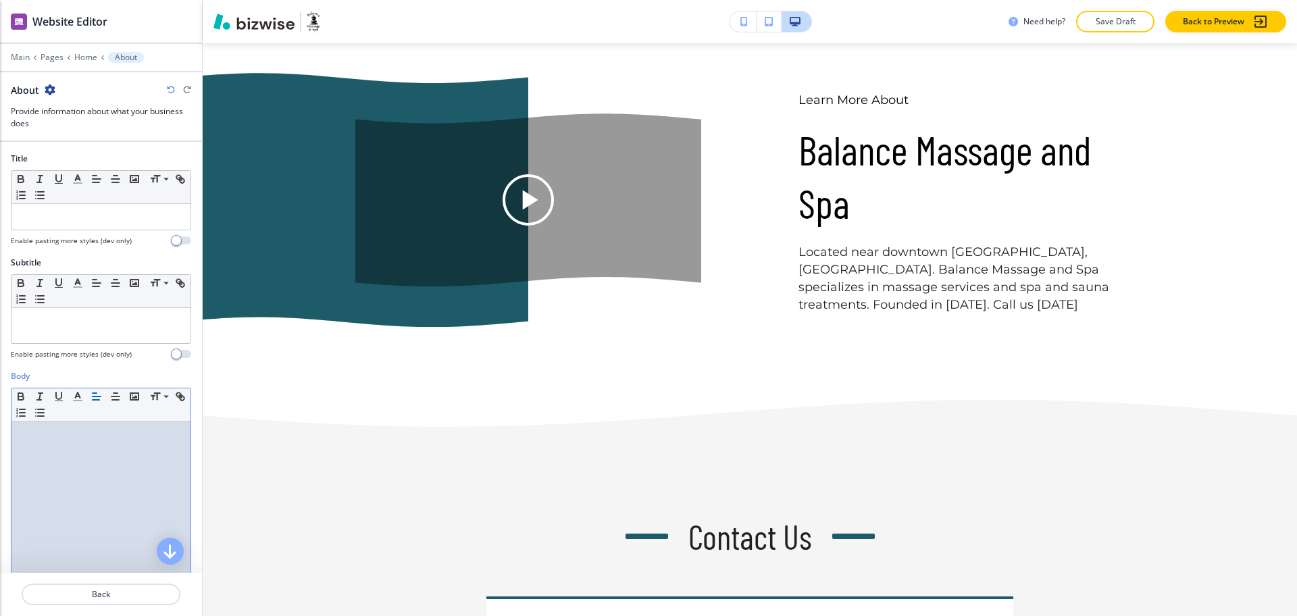
click at [117, 456] on div at bounding box center [100, 509] width 179 height 176
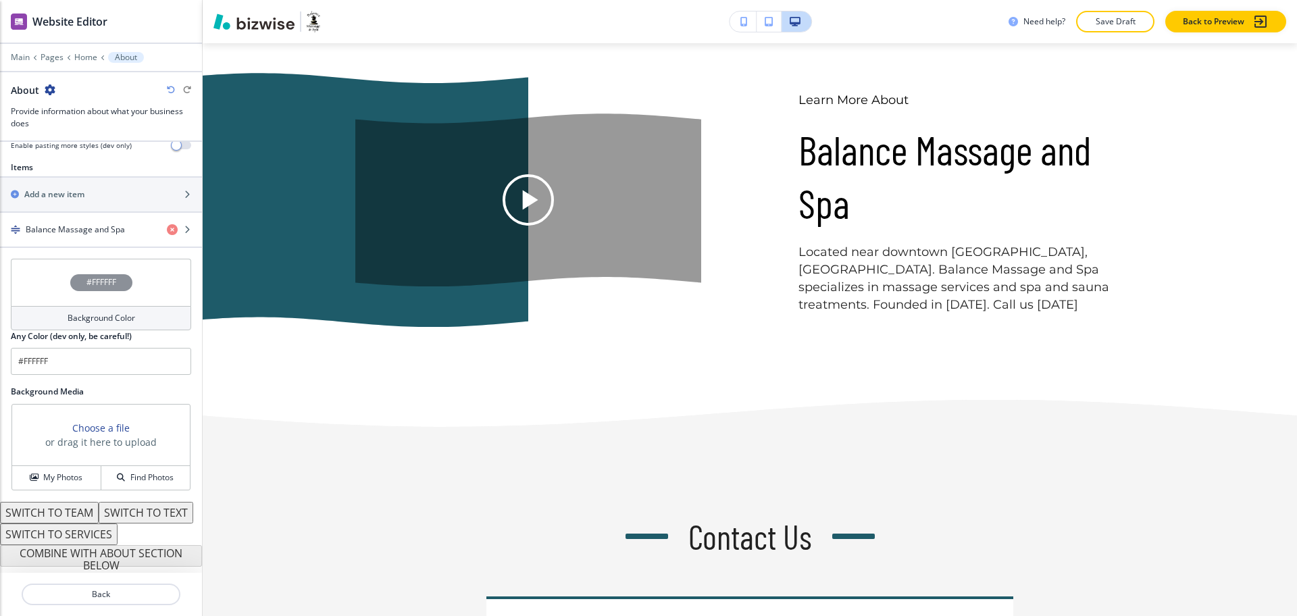
scroll to position [484, 0]
click at [86, 312] on h4 "Background Color" at bounding box center [102, 318] width 68 height 12
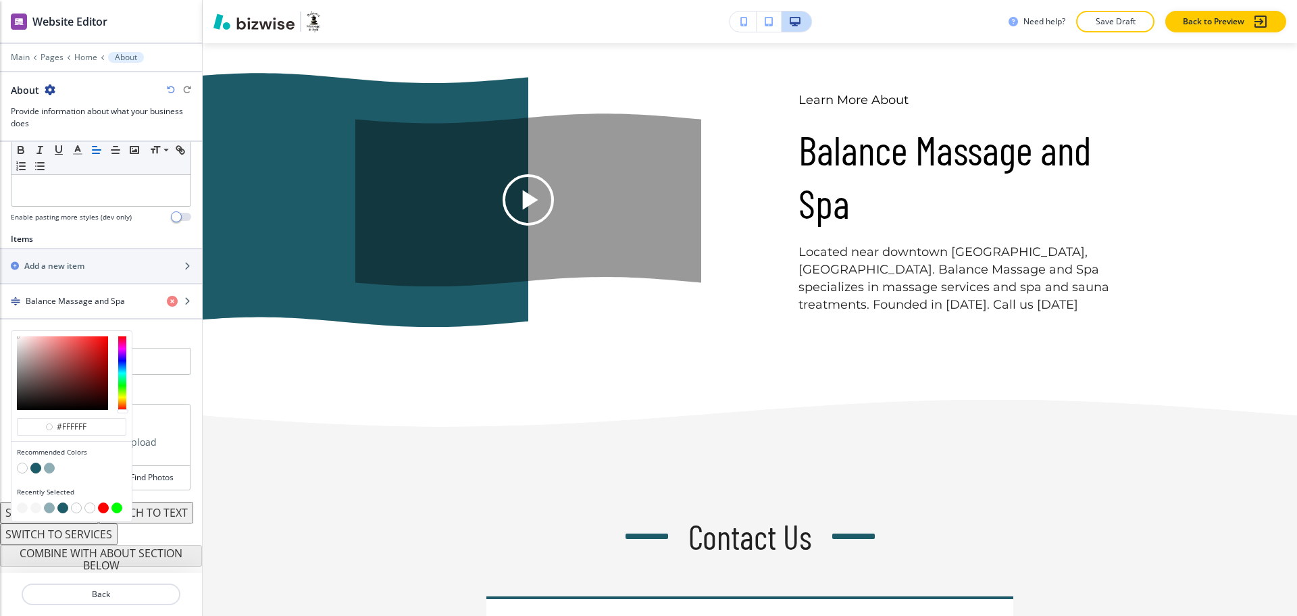
scroll to position [413, 0]
click at [49, 463] on button "button" at bounding box center [49, 468] width 11 height 11
type input "#8eadb4"
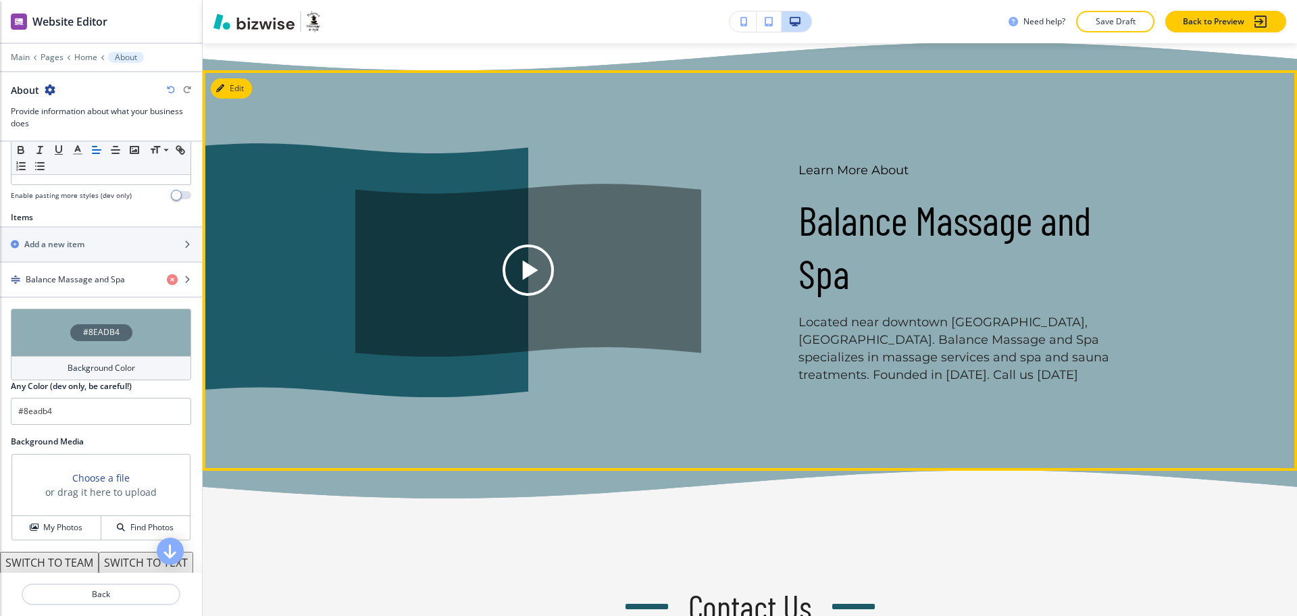
drag, startPoint x: 1118, startPoint y: 397, endPoint x: 1197, endPoint y: 398, distance: 79.7
click at [1120, 397] on div "Learn More About Balance Massage and Spa Located near downtown [GEOGRAPHIC_DATA…" at bounding box center [750, 270] width 1094 height 400
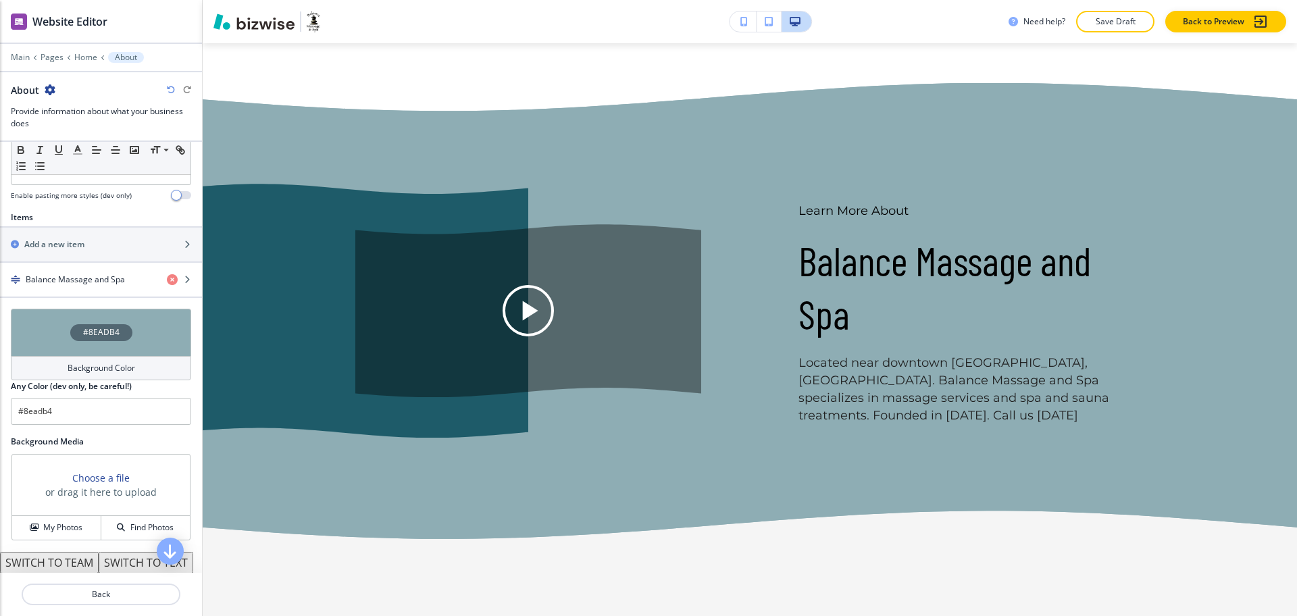
scroll to position [4617, 0]
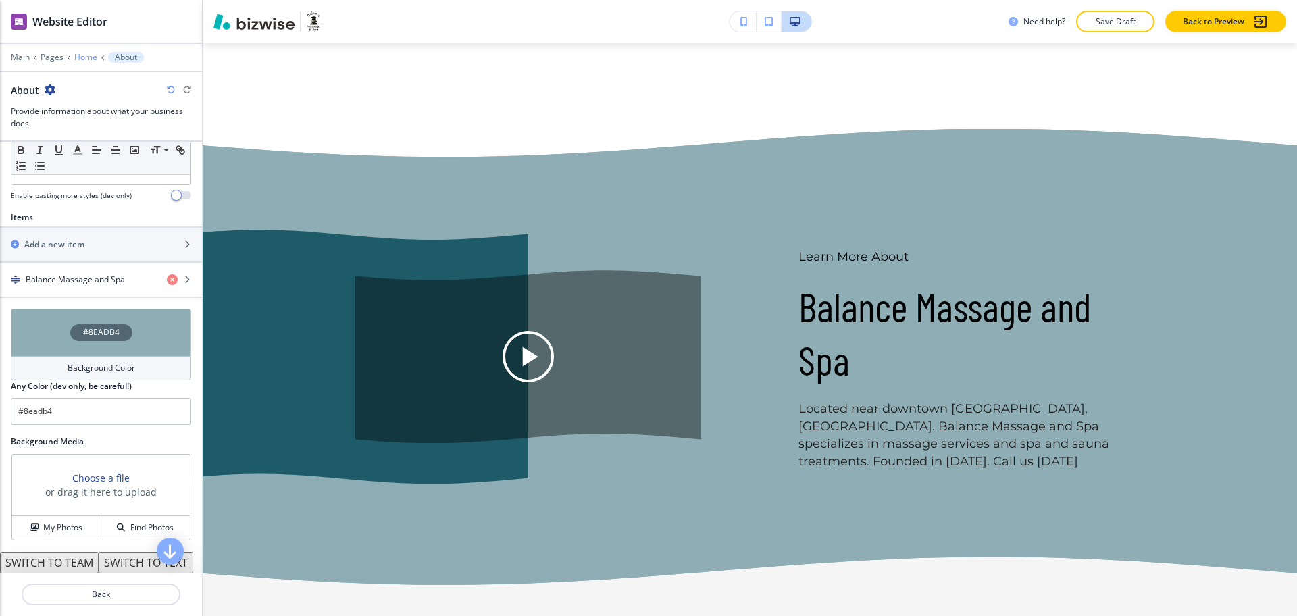
click at [86, 54] on p "Home" at bounding box center [85, 57] width 23 height 9
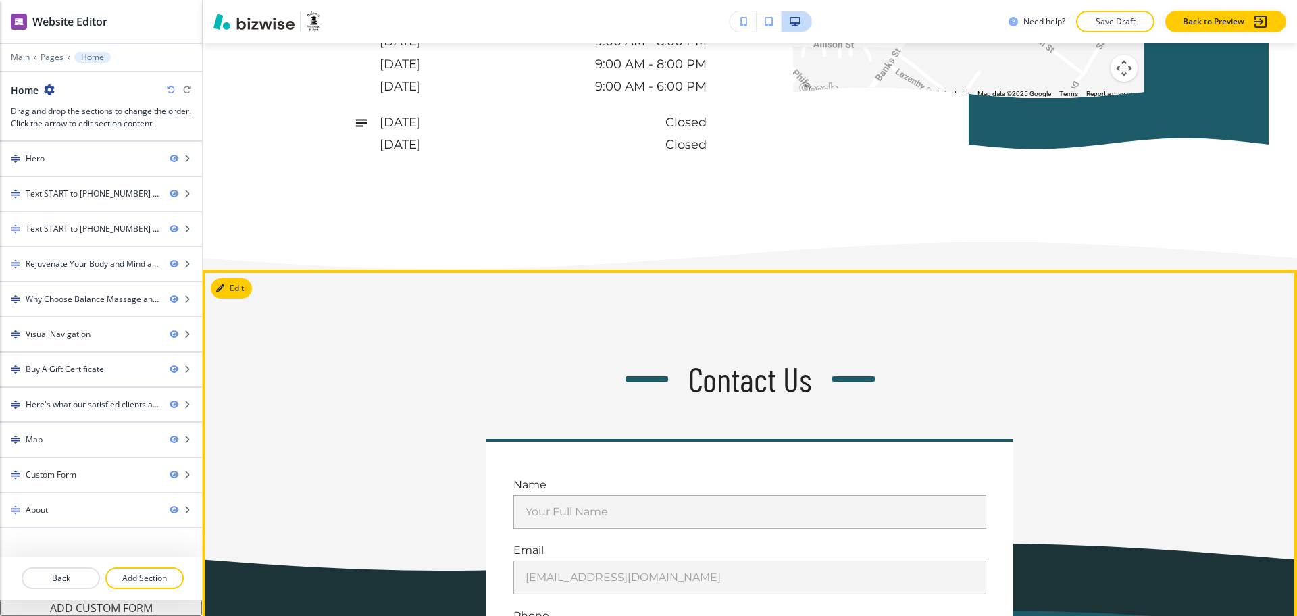
scroll to position [4502, 0]
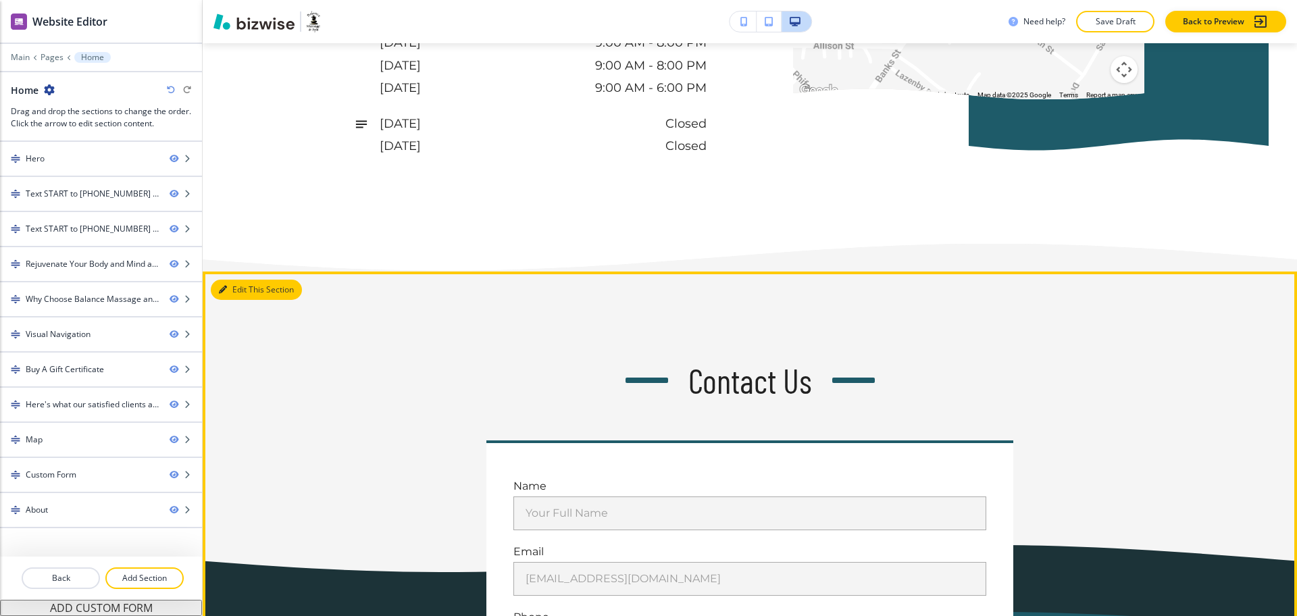
click at [231, 298] on button "Edit This Section" at bounding box center [256, 290] width 91 height 20
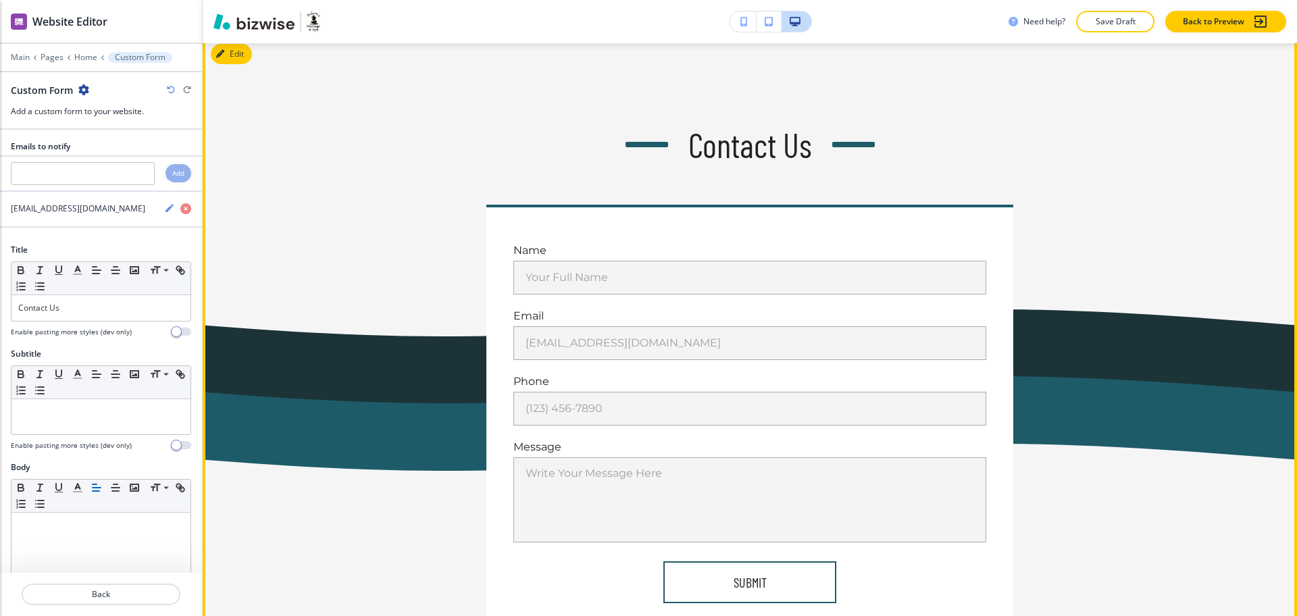
scroll to position [4737, 0]
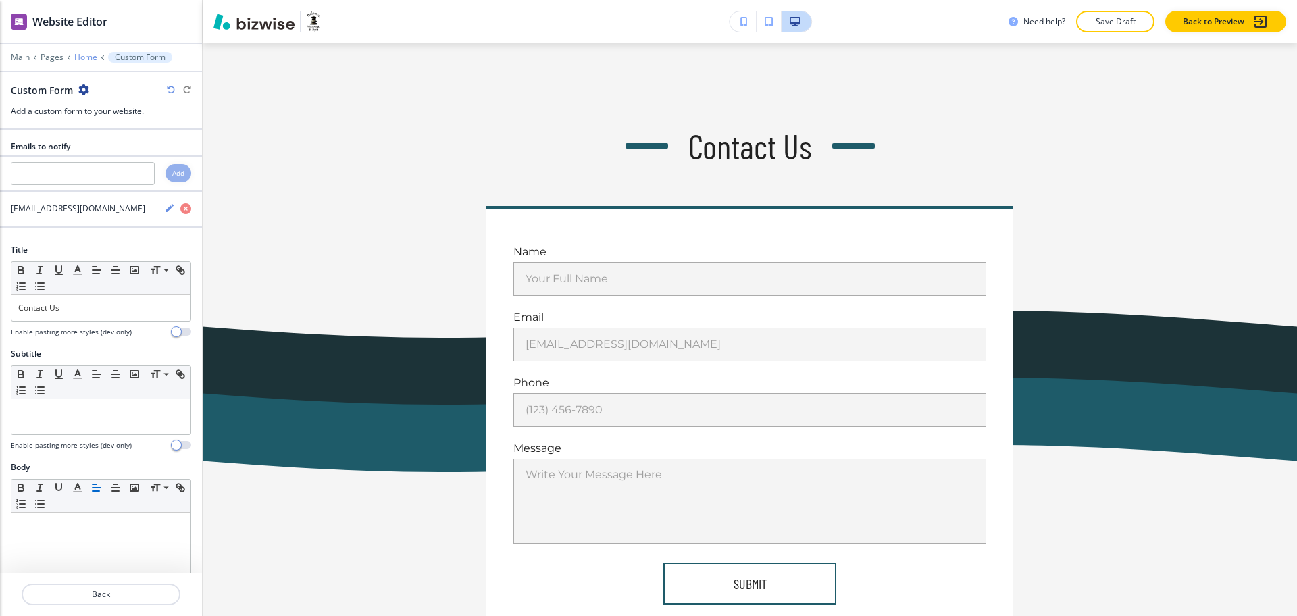
click at [84, 53] on p "Home" at bounding box center [85, 57] width 23 height 9
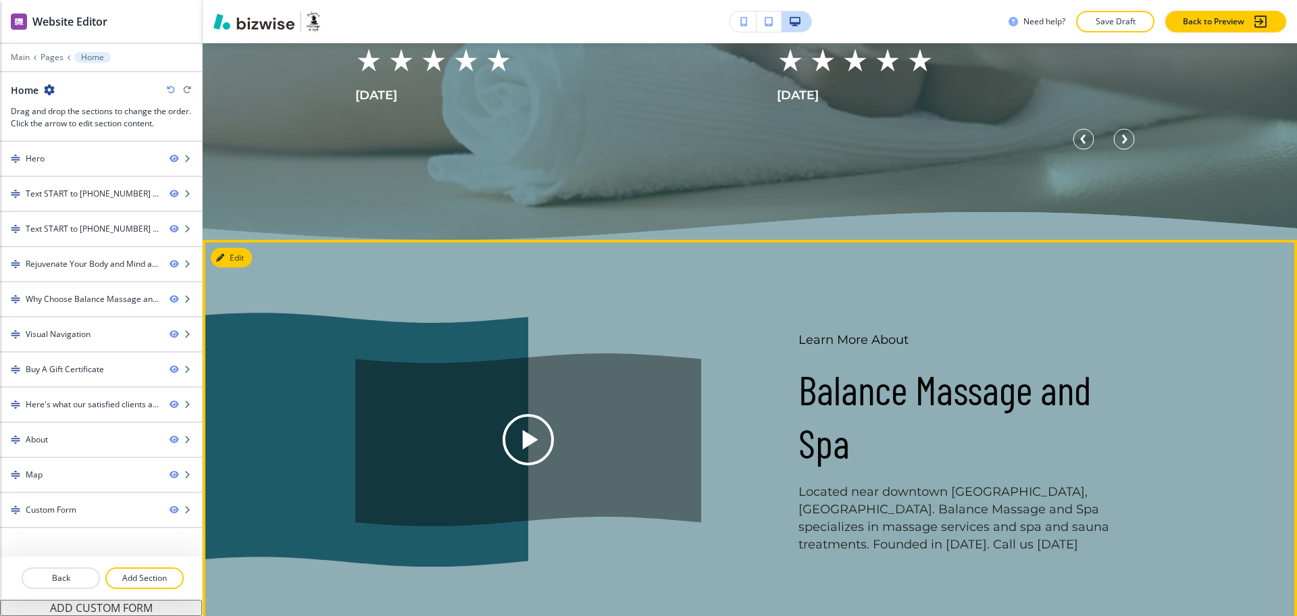
scroll to position [3868, 0]
click at [86, 434] on div "About" at bounding box center [79, 440] width 159 height 12
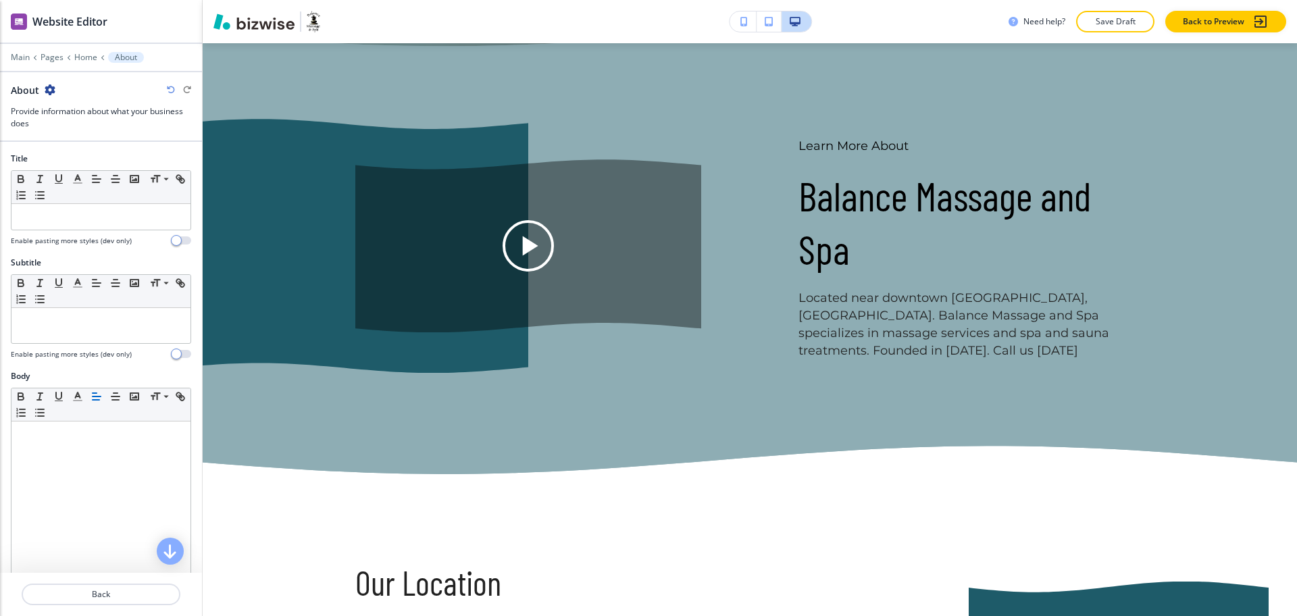
scroll to position [4065, 0]
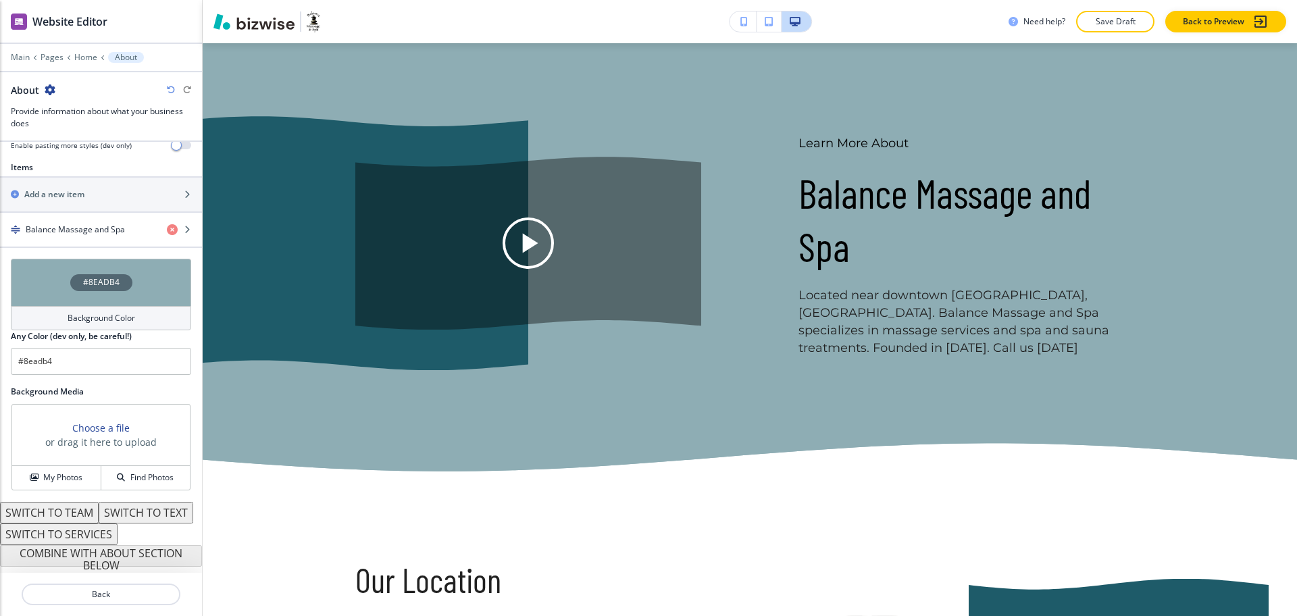
click at [95, 306] on div "Background Color" at bounding box center [101, 318] width 180 height 24
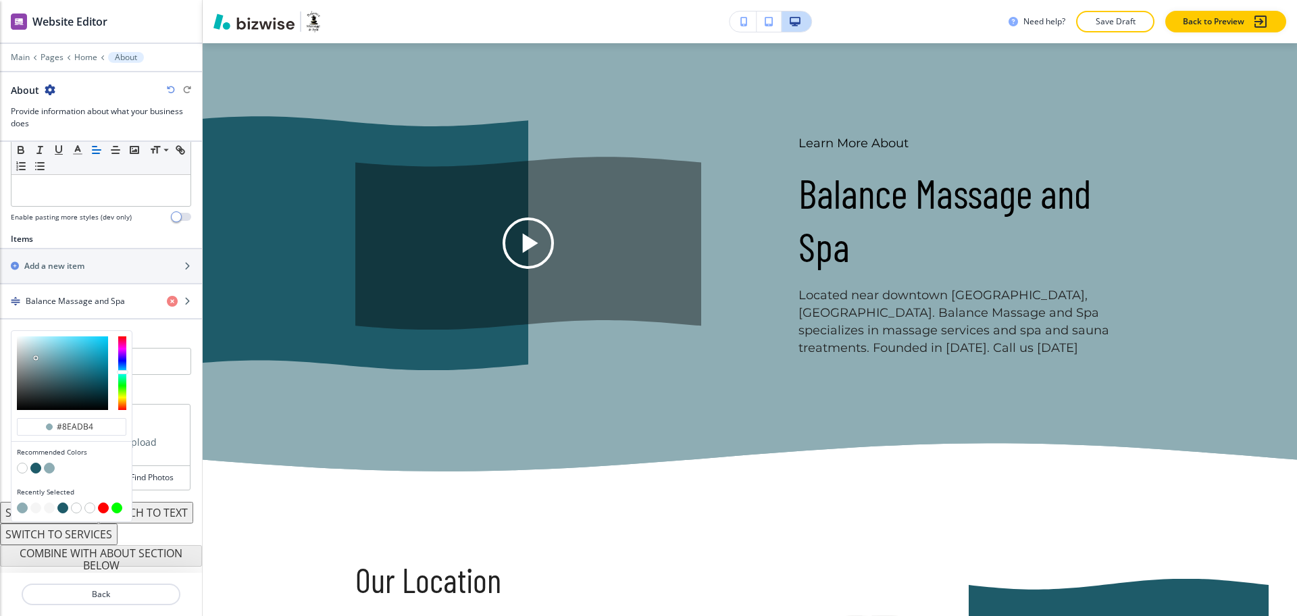
click at [24, 463] on button "button" at bounding box center [22, 468] width 11 height 11
type input "#FFFFFF"
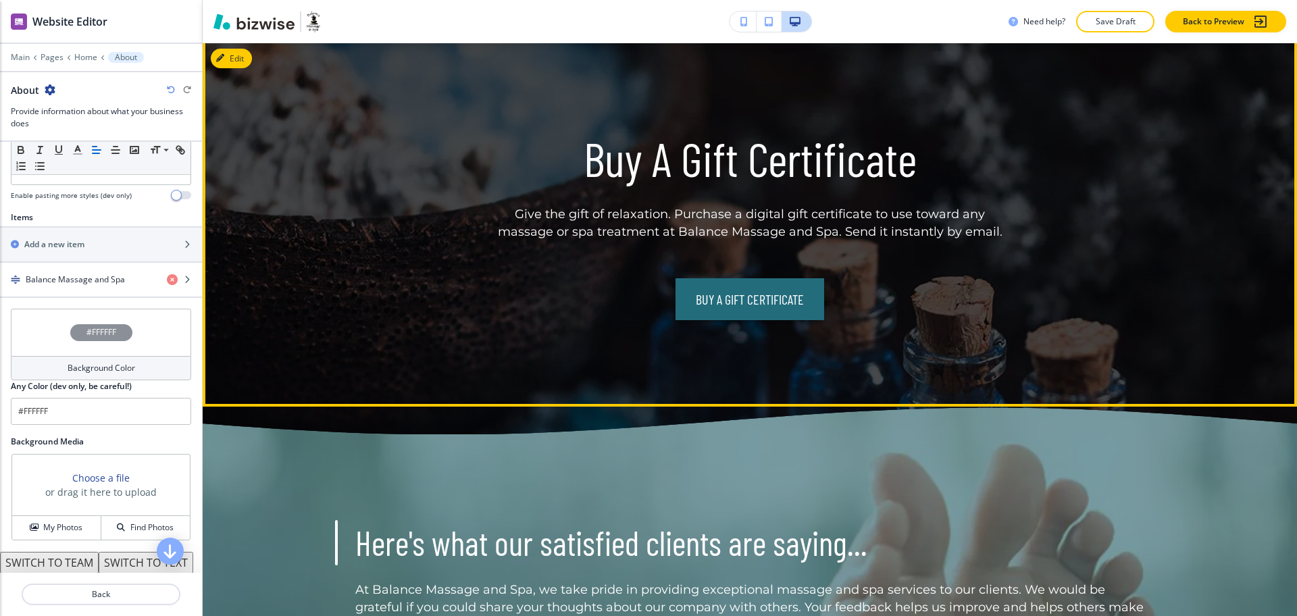
scroll to position [2927, 0]
click at [704, 305] on link "Buy A Gift Certificate" at bounding box center [749, 299] width 149 height 42
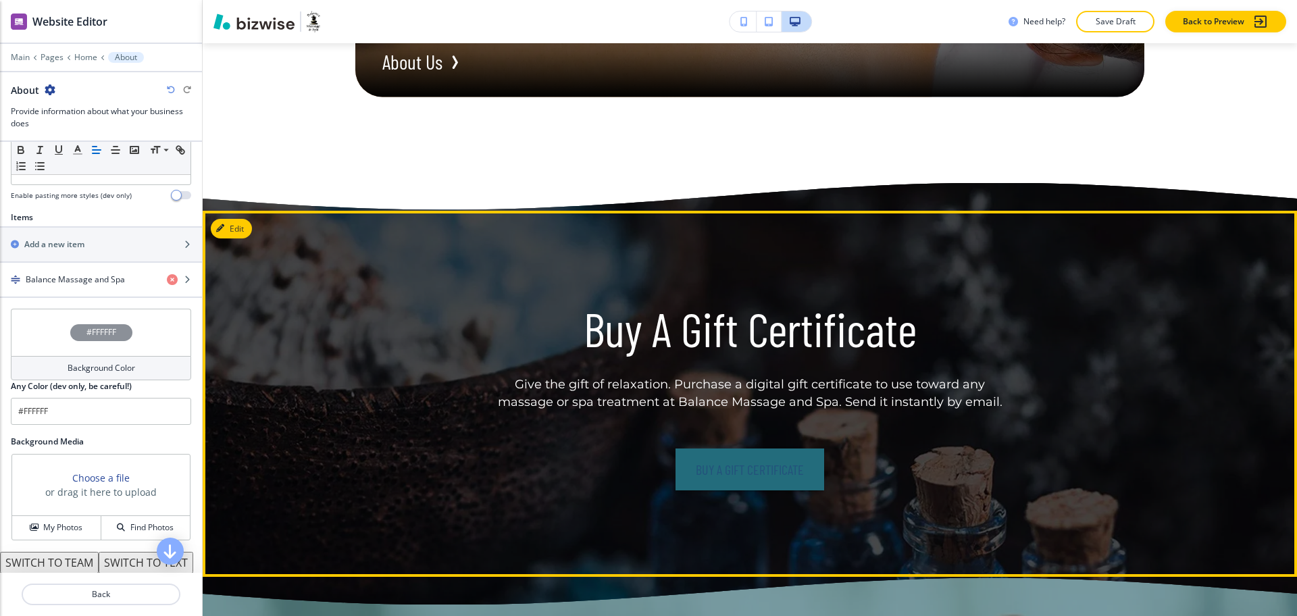
scroll to position [2756, 0]
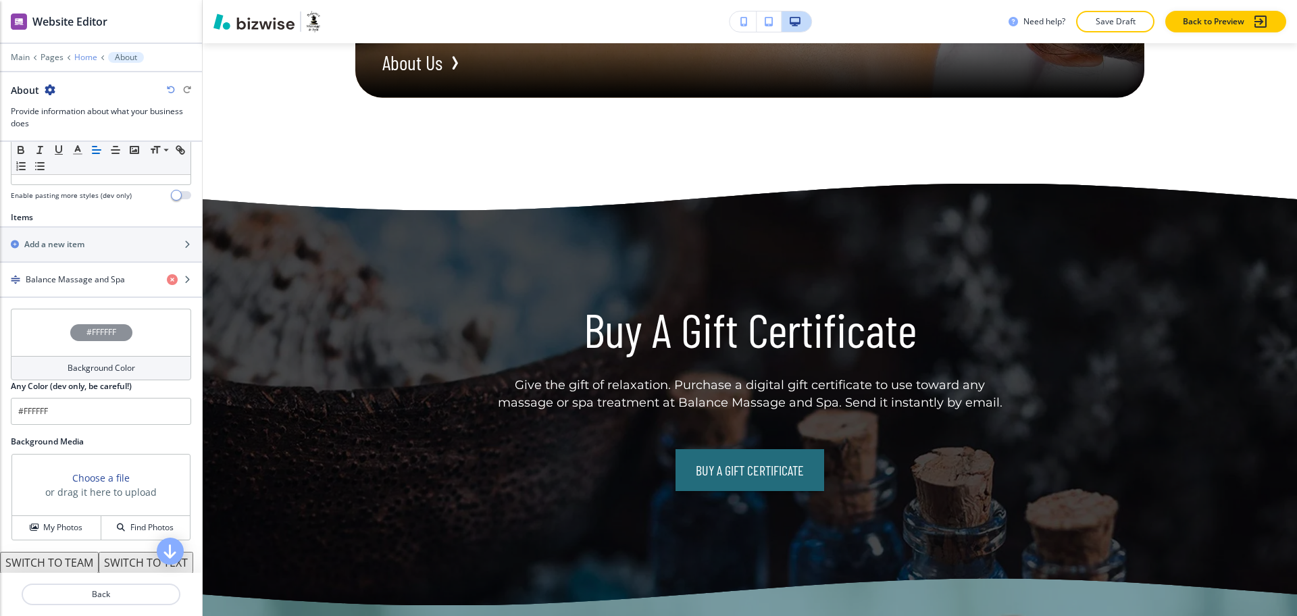
click at [82, 56] on p "Home" at bounding box center [85, 57] width 23 height 9
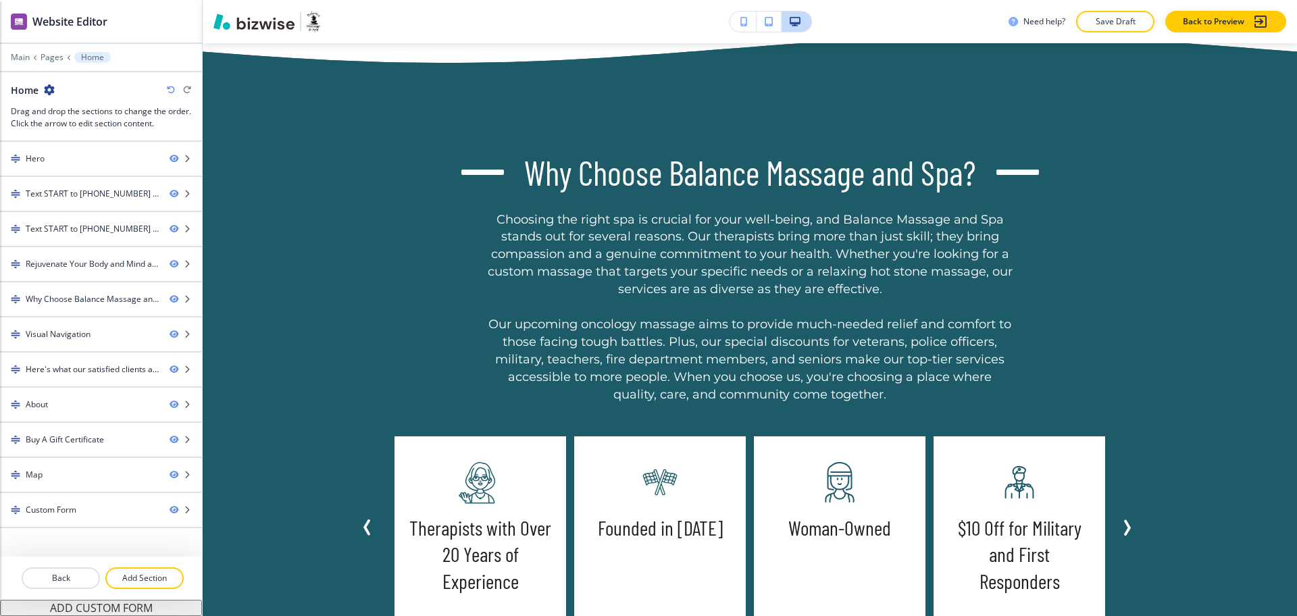
scroll to position [1393, 0]
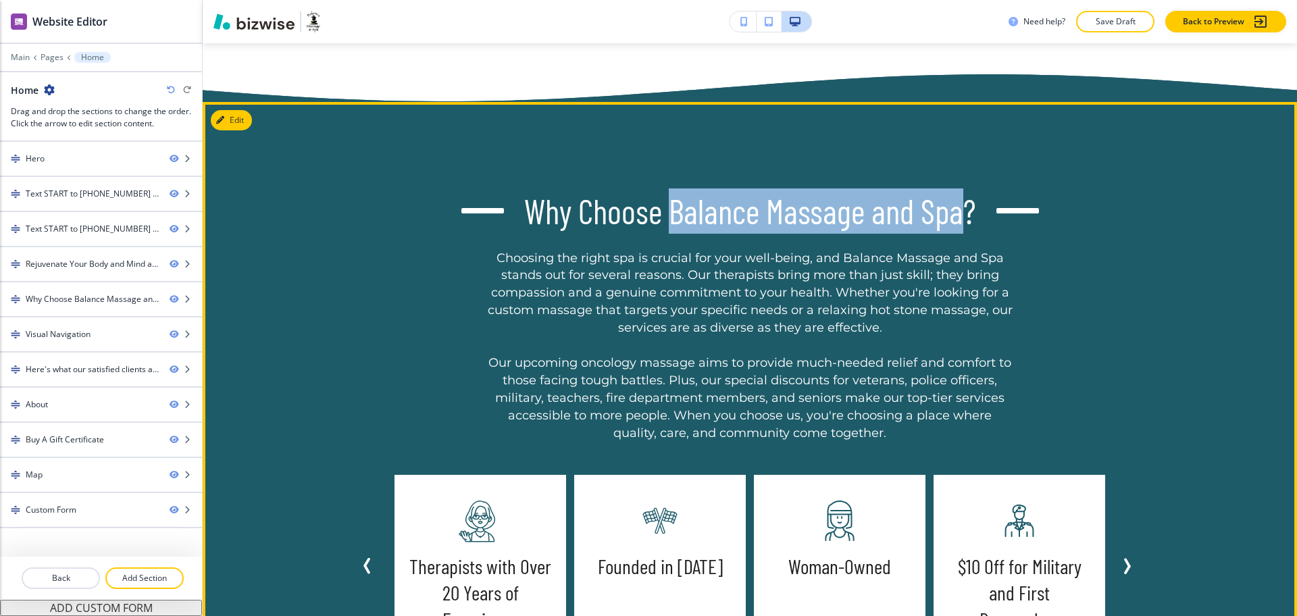
drag, startPoint x: 954, startPoint y: 219, endPoint x: 664, endPoint y: 209, distance: 290.5
click at [664, 209] on h3 "Why Choose Balance Massage and Spa?" at bounding box center [750, 210] width 452 height 45
copy h3 "Balance Massage and Spa"
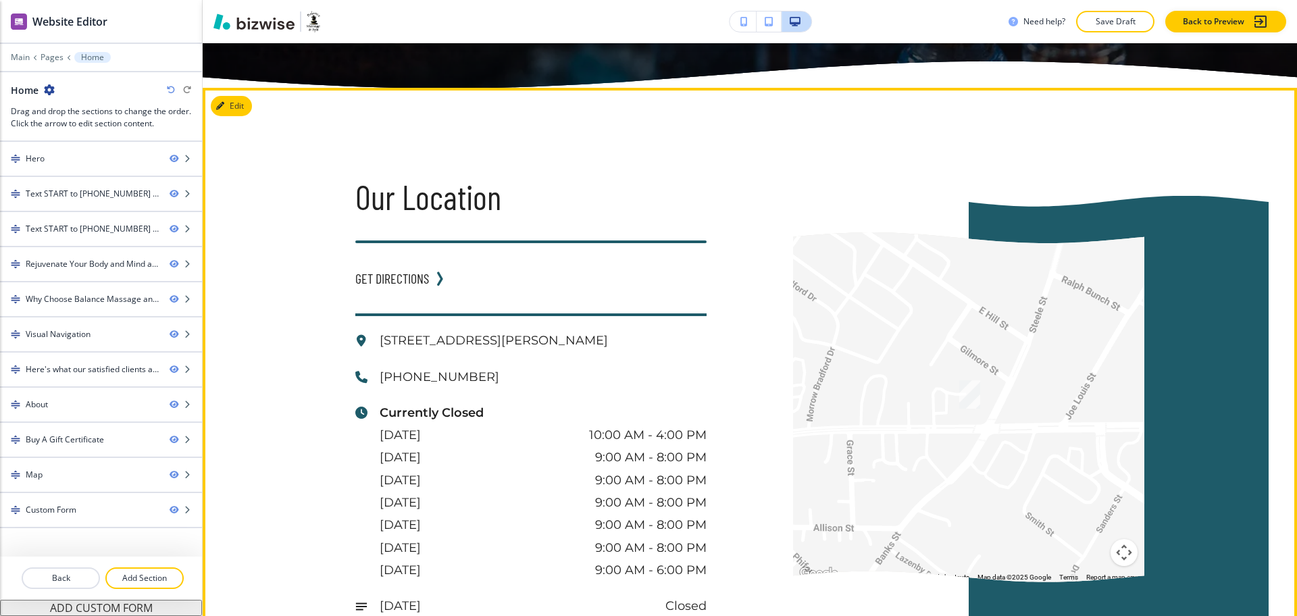
scroll to position [4453, 0]
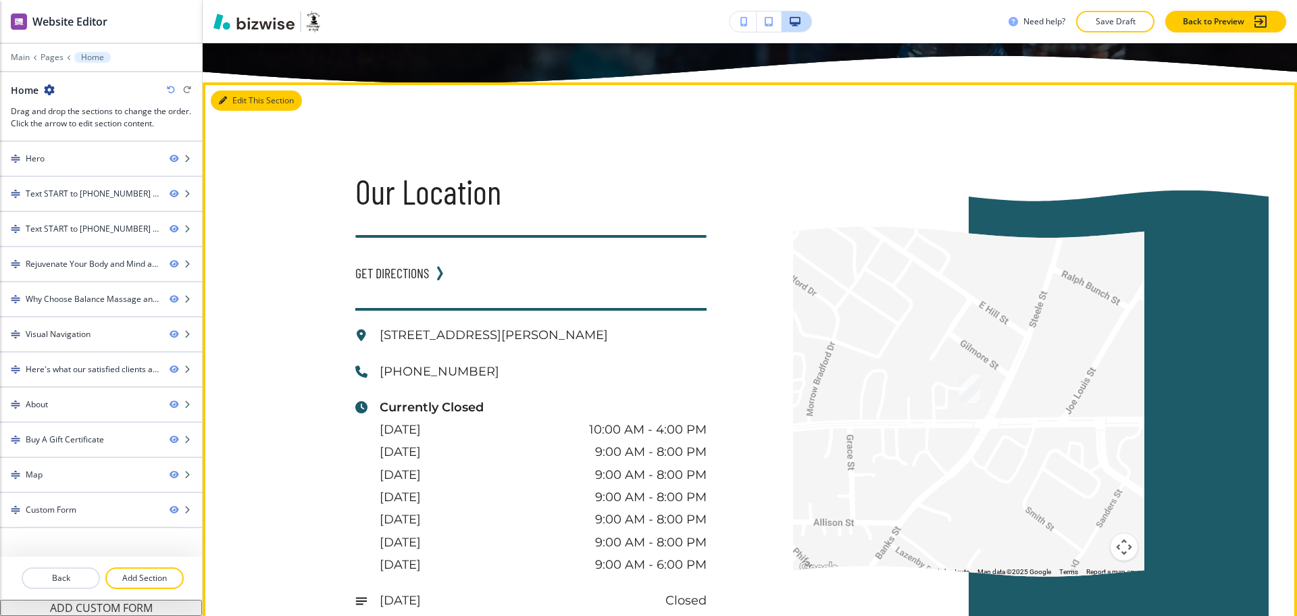
click at [246, 90] on button "Edit This Section" at bounding box center [256, 100] width 91 height 20
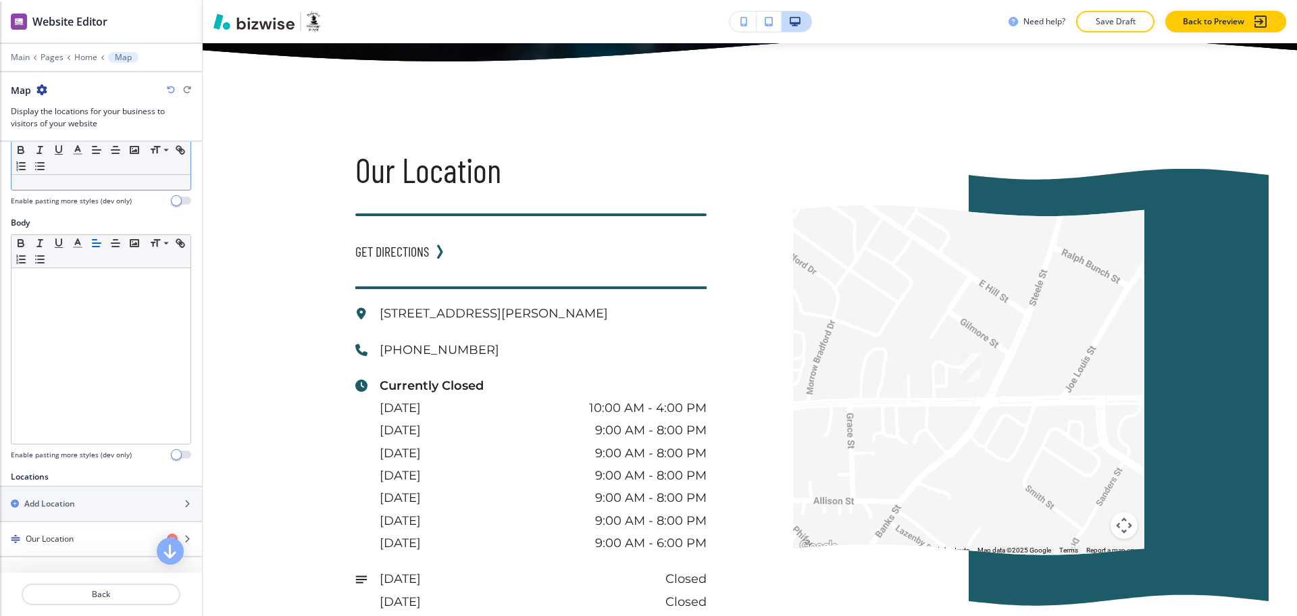
scroll to position [0, 0]
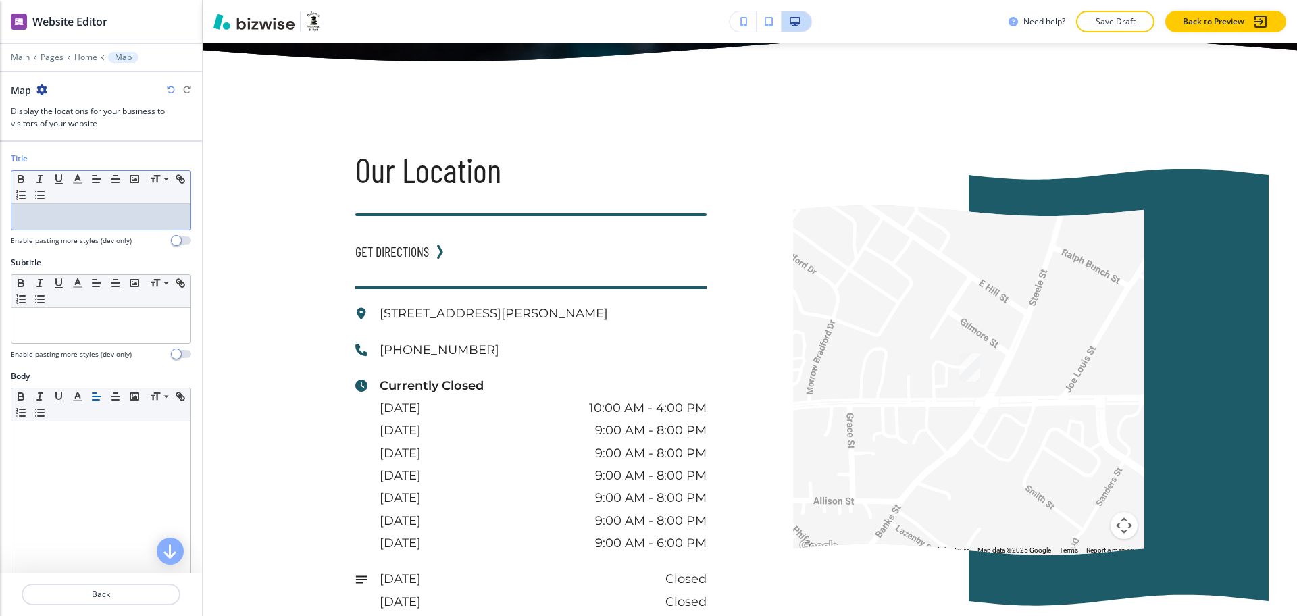
click at [101, 215] on p at bounding box center [100, 217] width 165 height 12
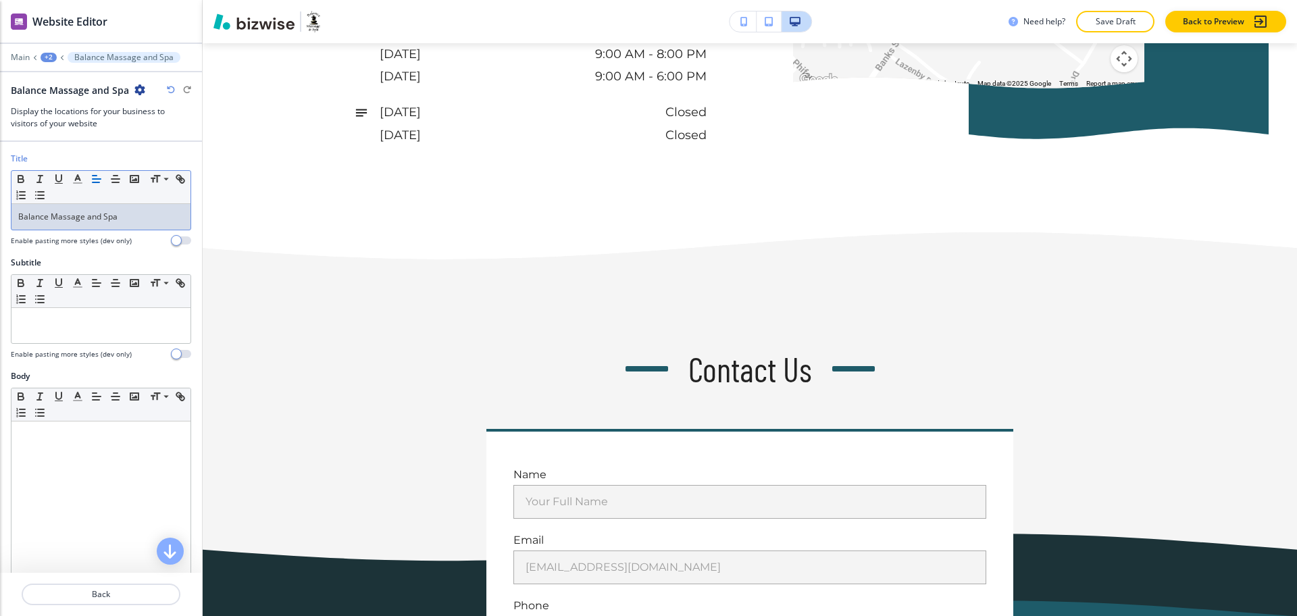
click at [0, 0] on button "Edit" at bounding box center [0, 0] width 0 height 0
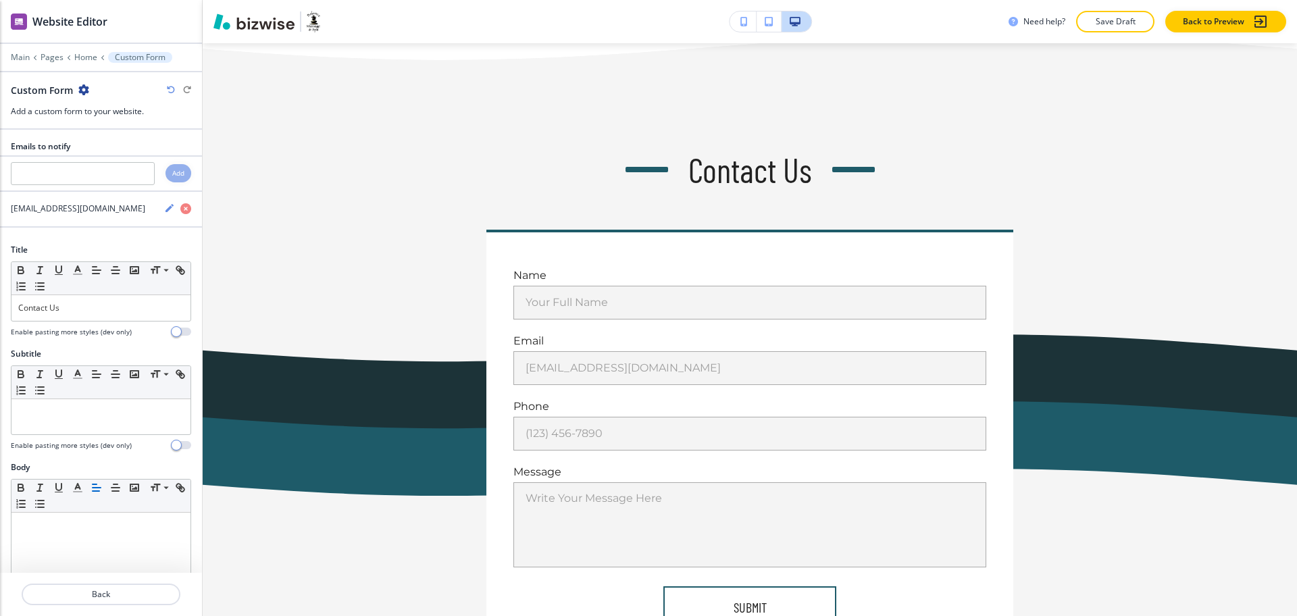
scroll to position [5595, 0]
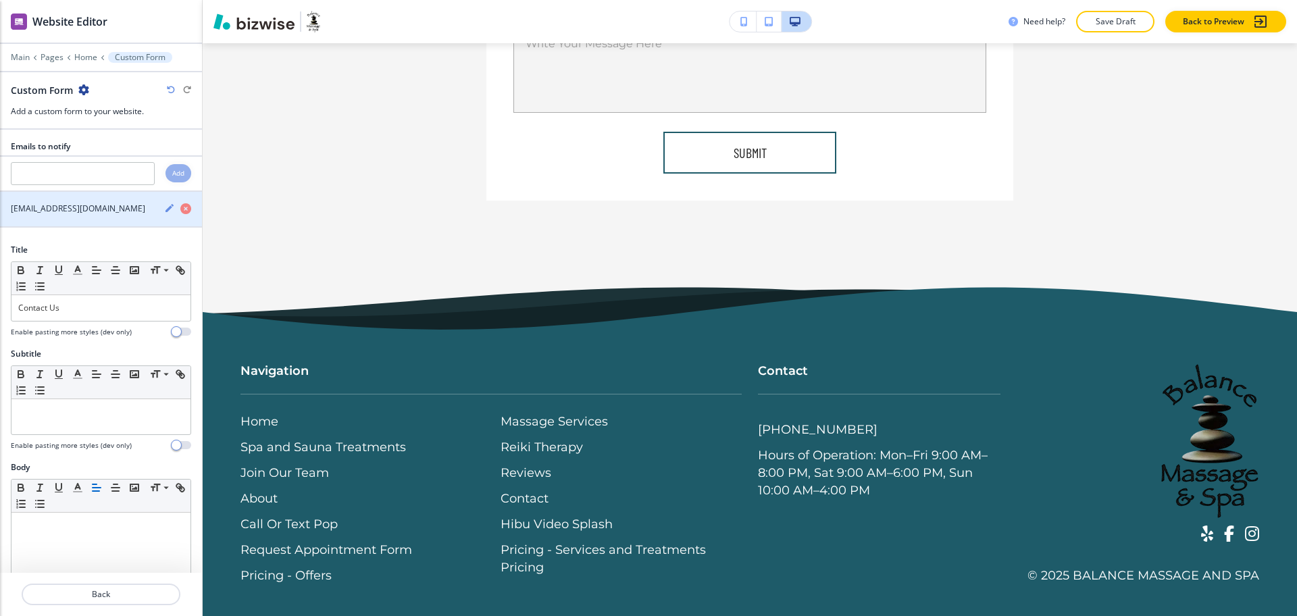
click at [165, 209] on icon "button" at bounding box center [169, 208] width 8 height 8
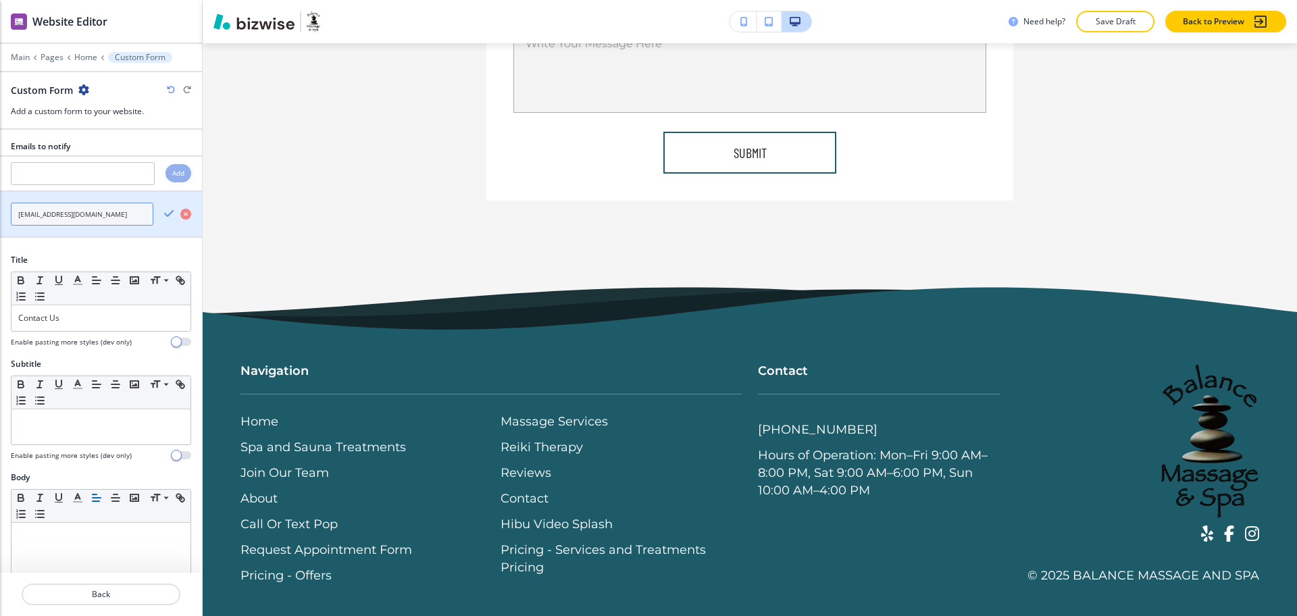
click at [101, 217] on input "[EMAIL_ADDRESS][DOMAIN_NAME]" at bounding box center [82, 214] width 142 height 23
paste input "[EMAIL_ADDRESS]"
type input "[EMAIL_ADDRESS][DOMAIN_NAME]"
click at [172, 215] on div "[EMAIL_ADDRESS][DOMAIN_NAME]" at bounding box center [101, 214] width 202 height 45
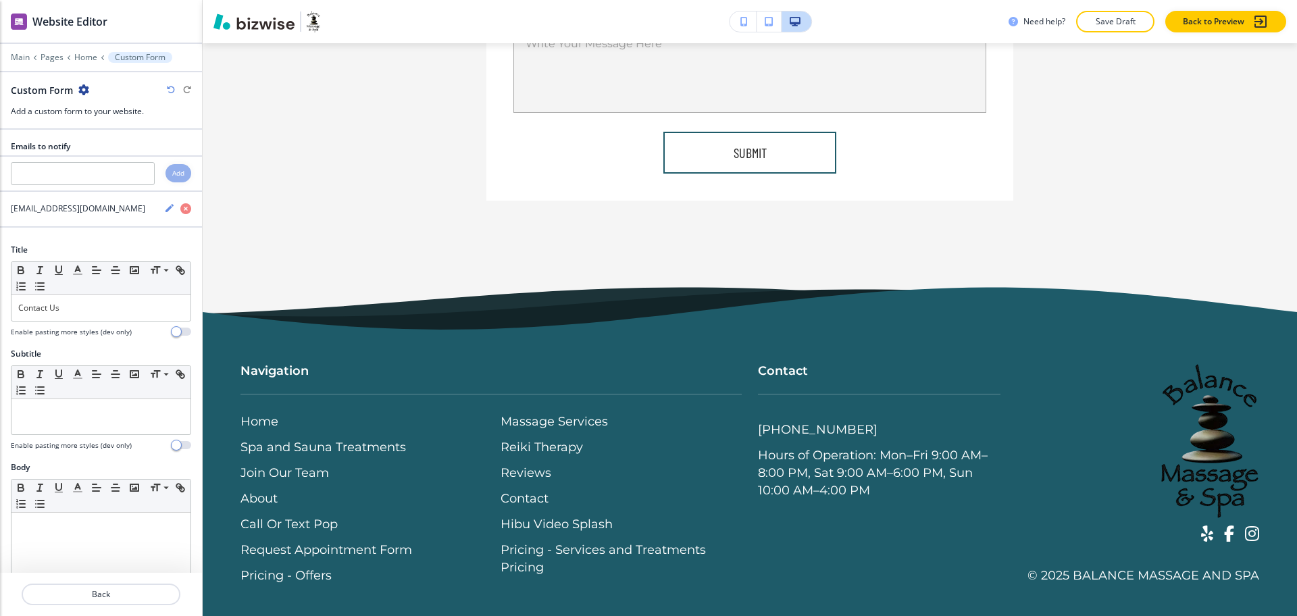
click at [126, 239] on div at bounding box center [101, 236] width 202 height 16
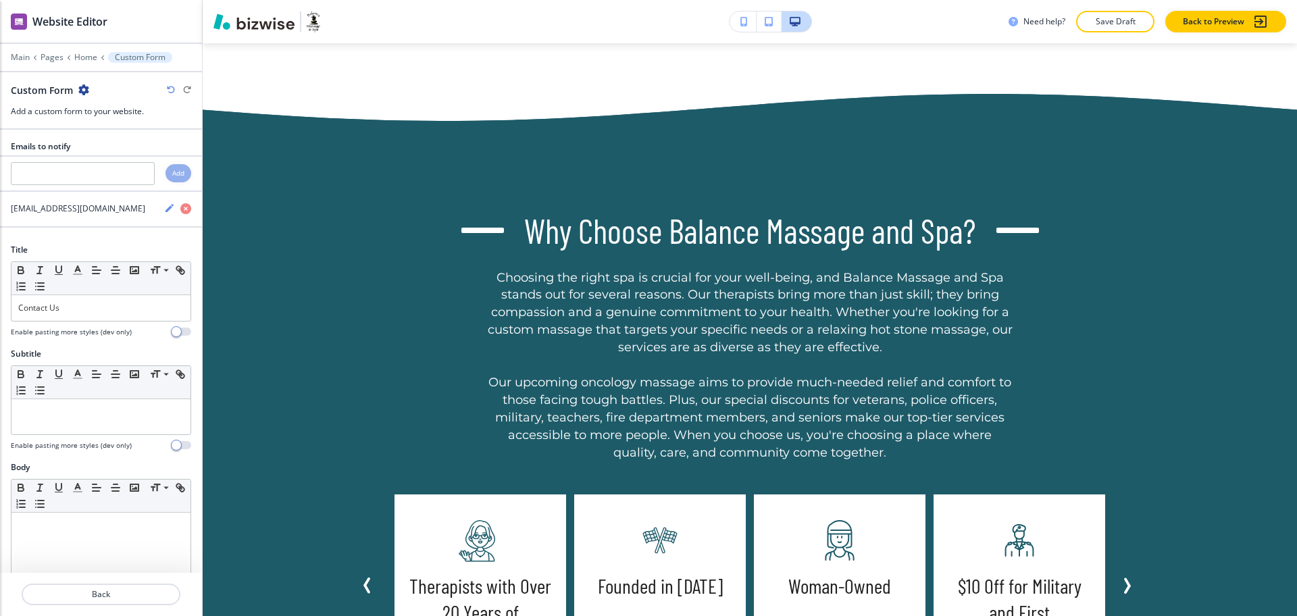
scroll to position [1112, 0]
